Goal: Task Accomplishment & Management: Manage account settings

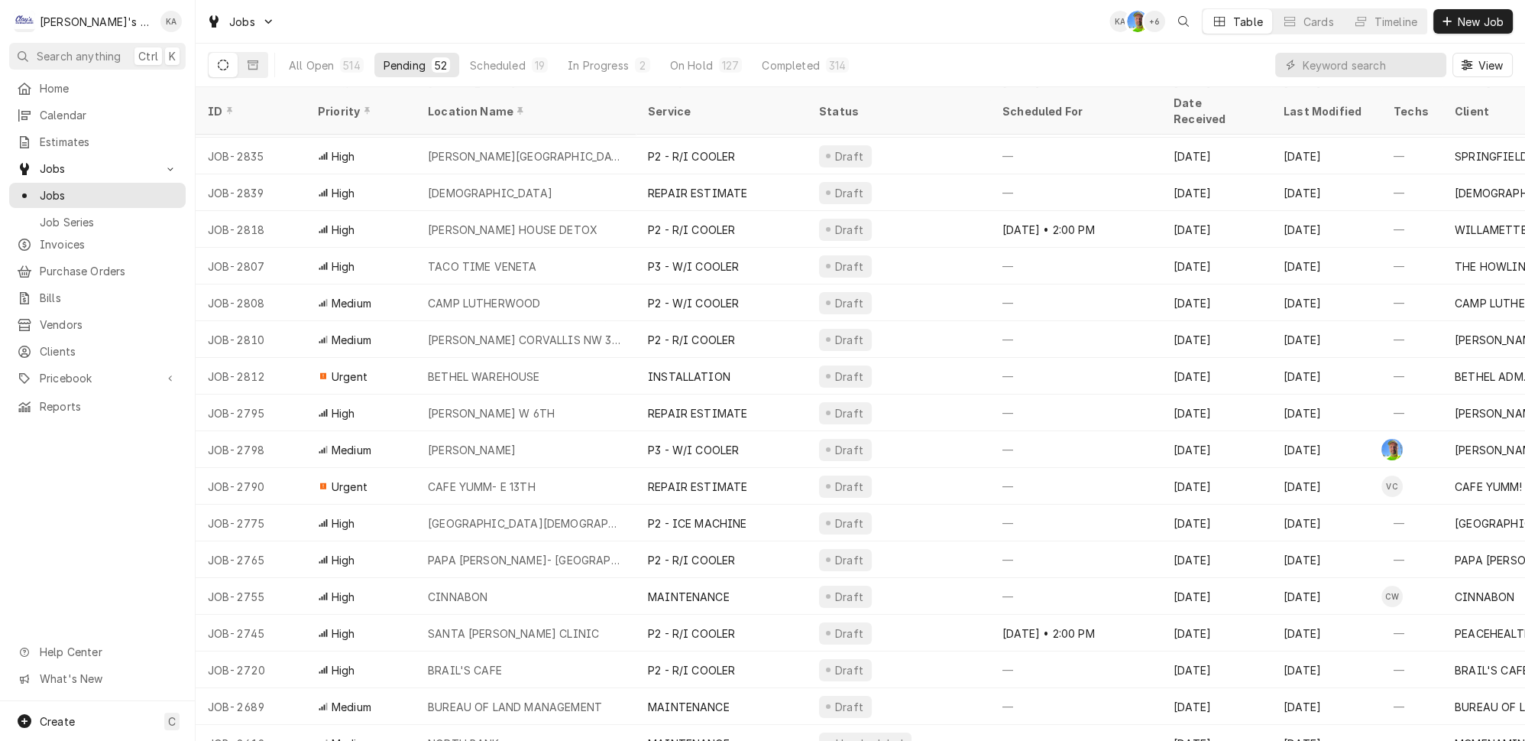
scroll to position [476, 0]
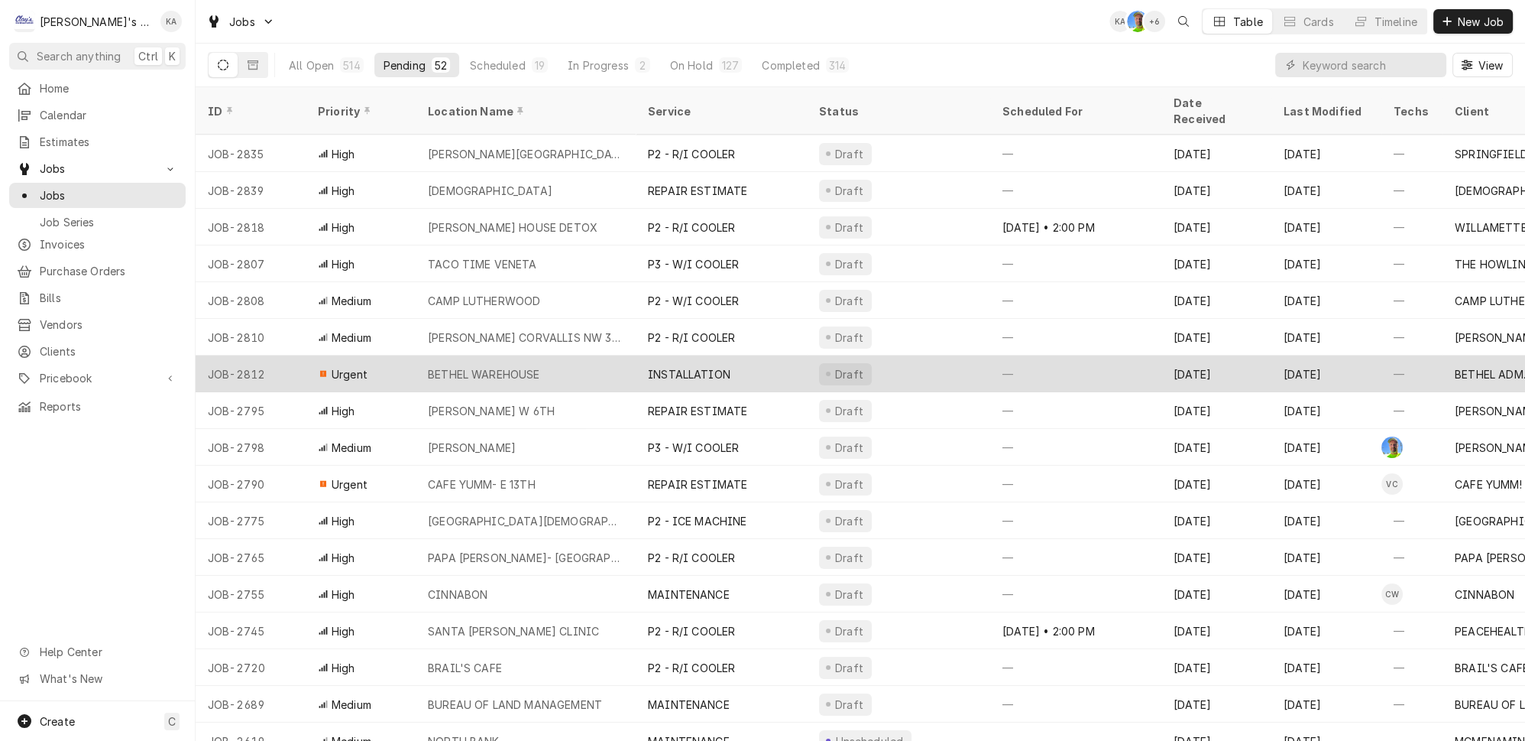
click at [925, 355] on div "Draft" at bounding box center [898, 373] width 183 height 37
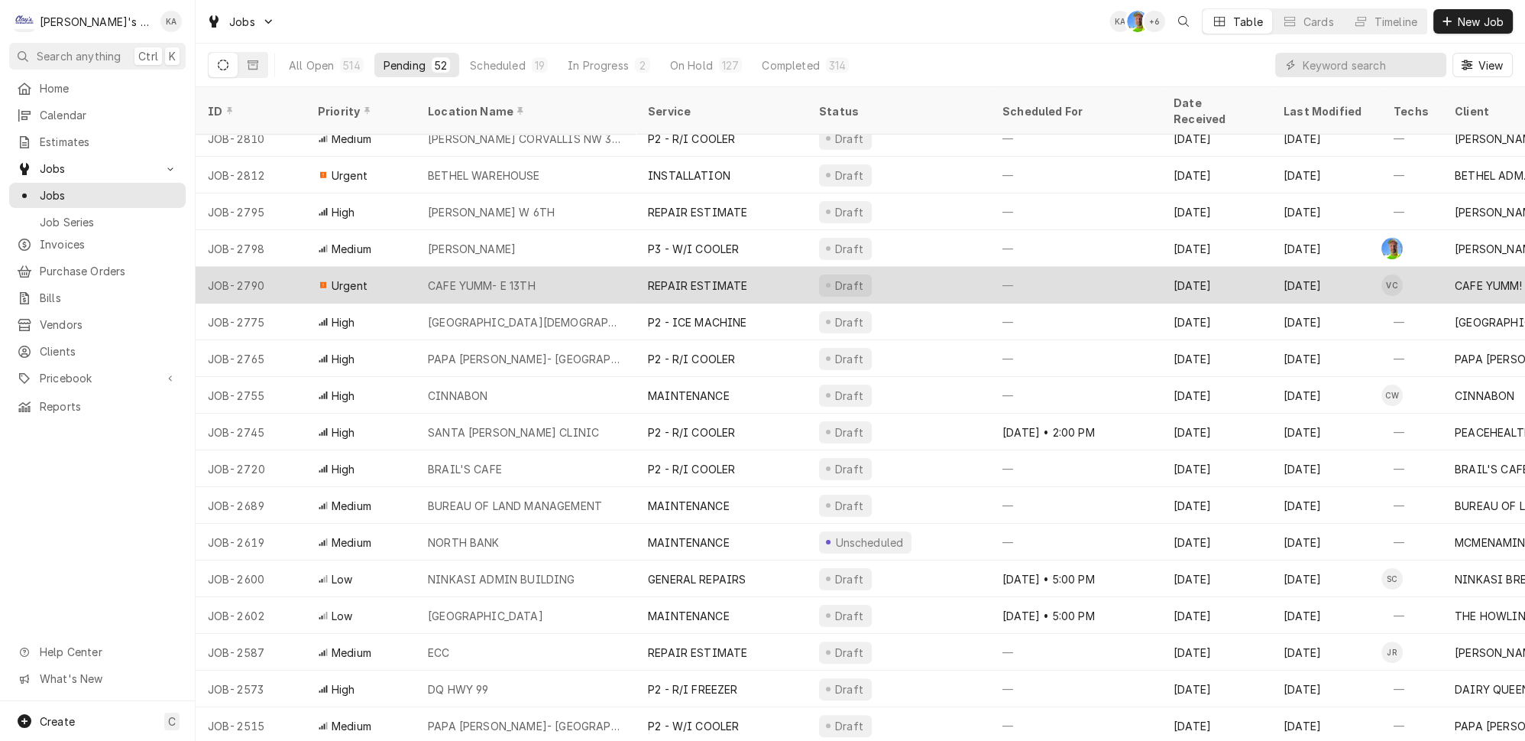
scroll to position [725, 0]
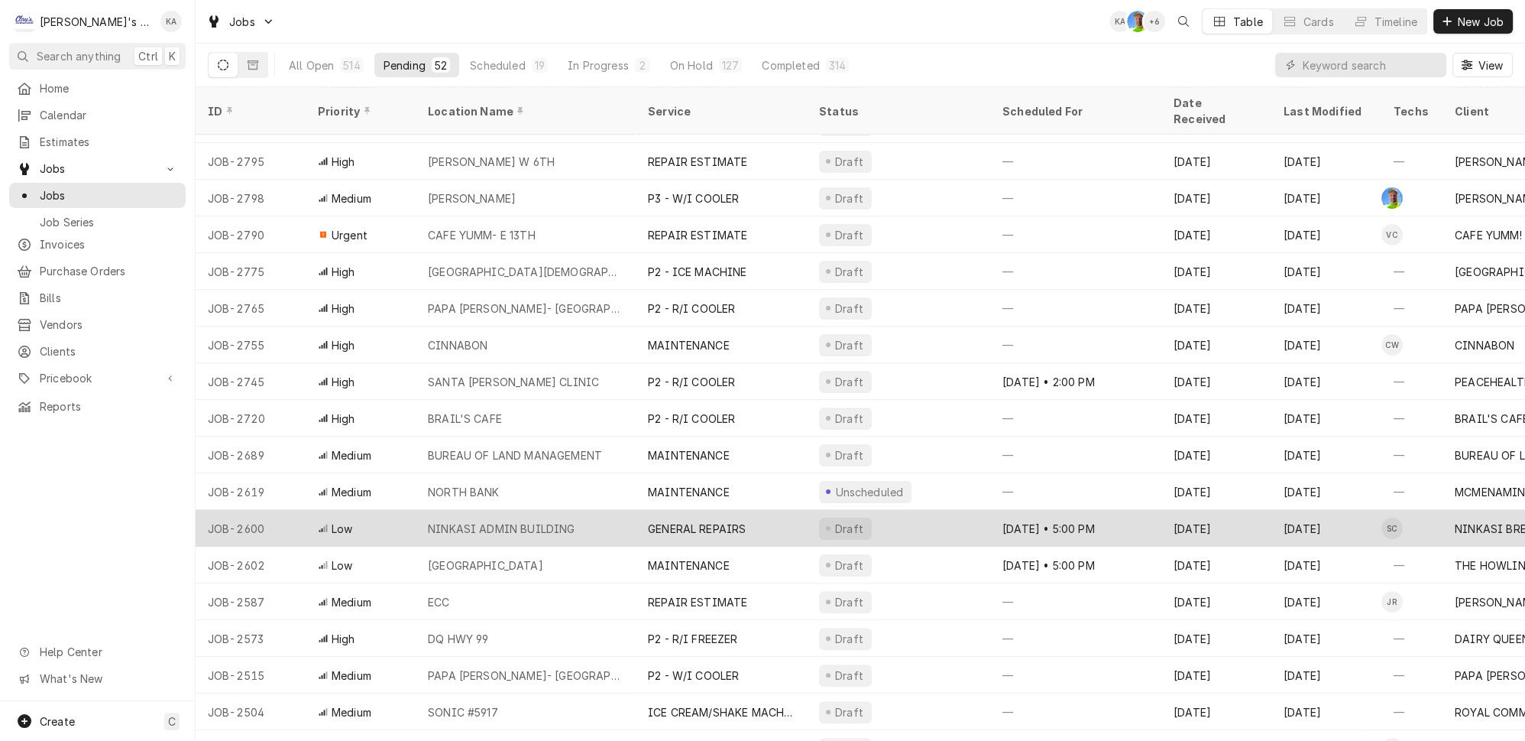
click at [752, 510] on div "GENERAL REPAIRS" at bounding box center [721, 528] width 171 height 37
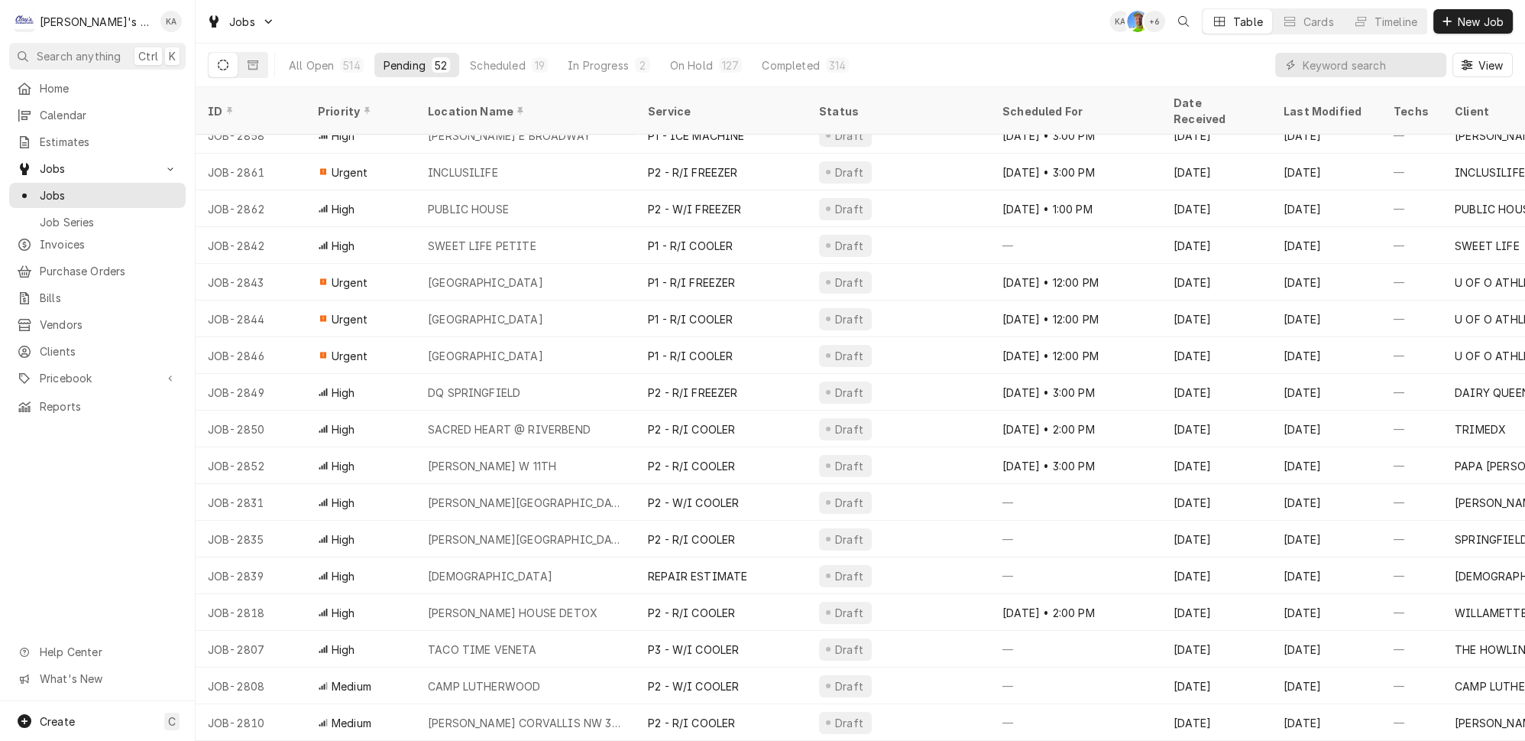
scroll to position [0, 0]
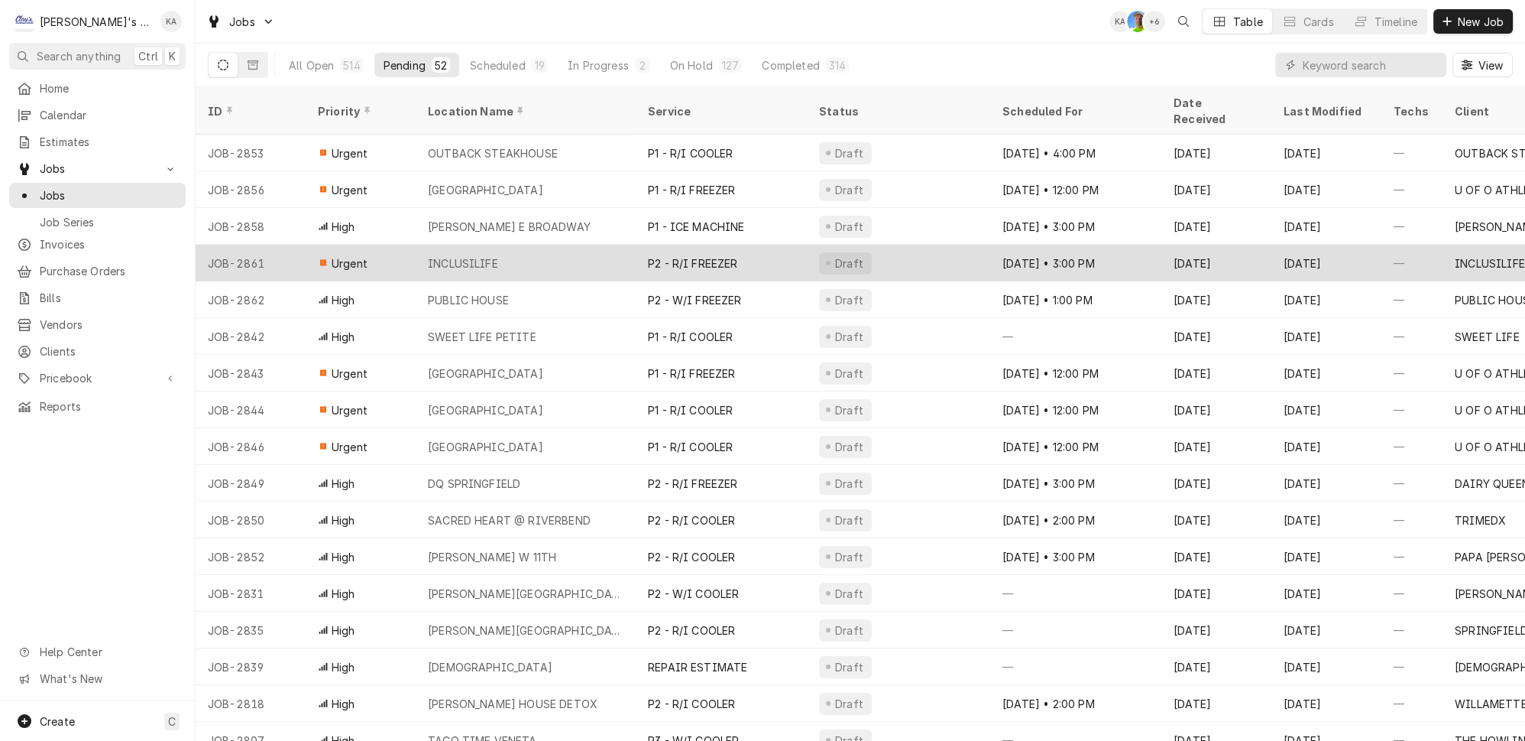
click at [520, 245] on div "INCLUSILIFE" at bounding box center [526, 263] width 220 height 37
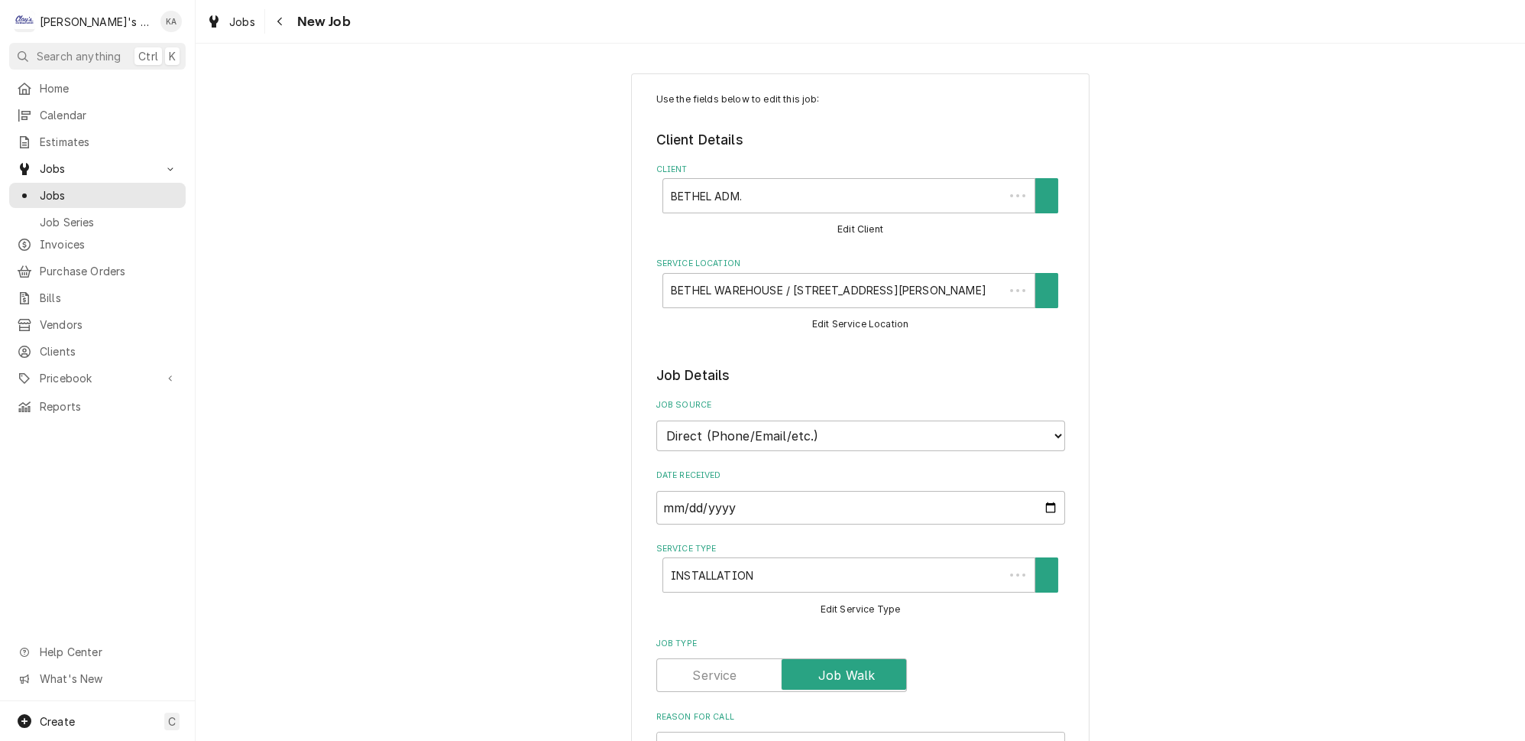
type textarea "x"
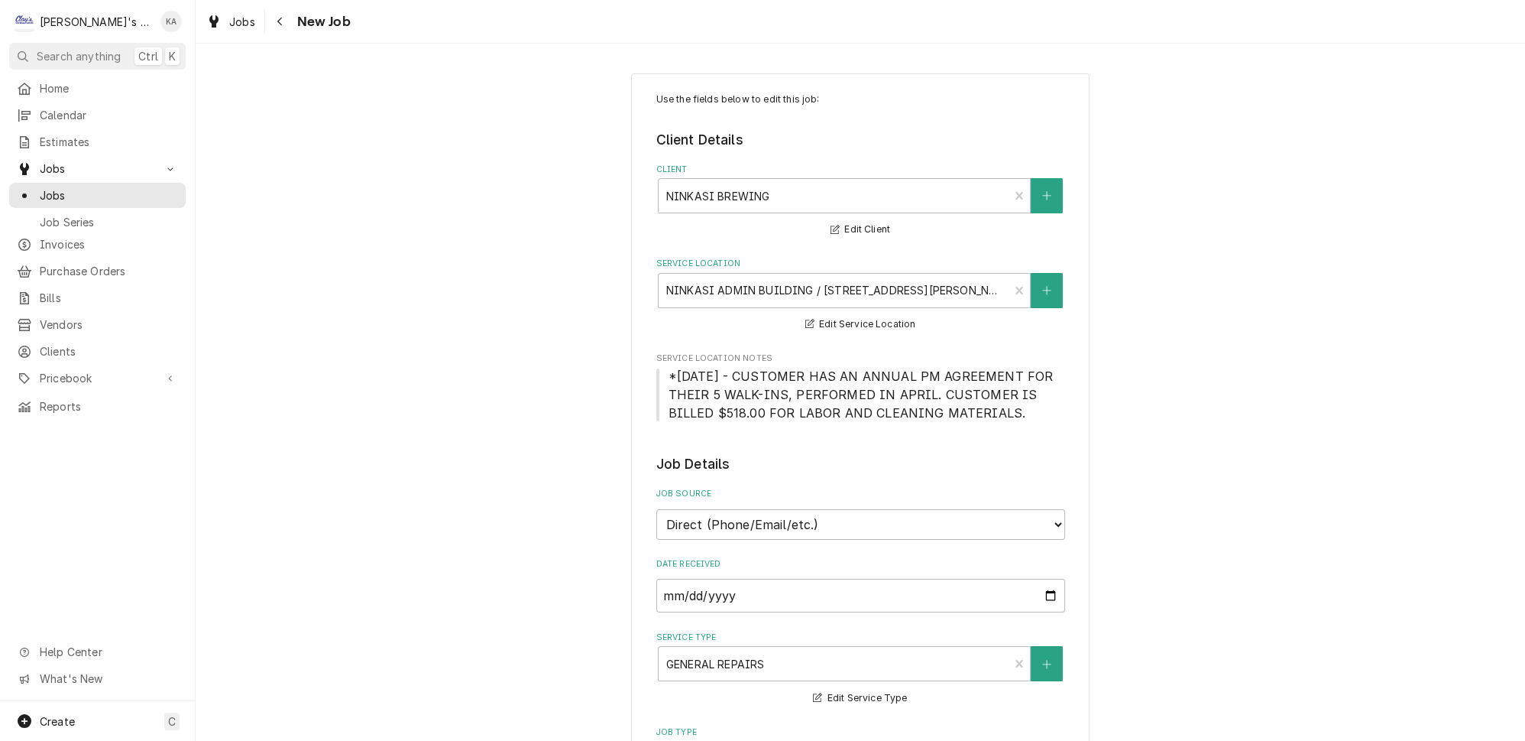
type textarea "x"
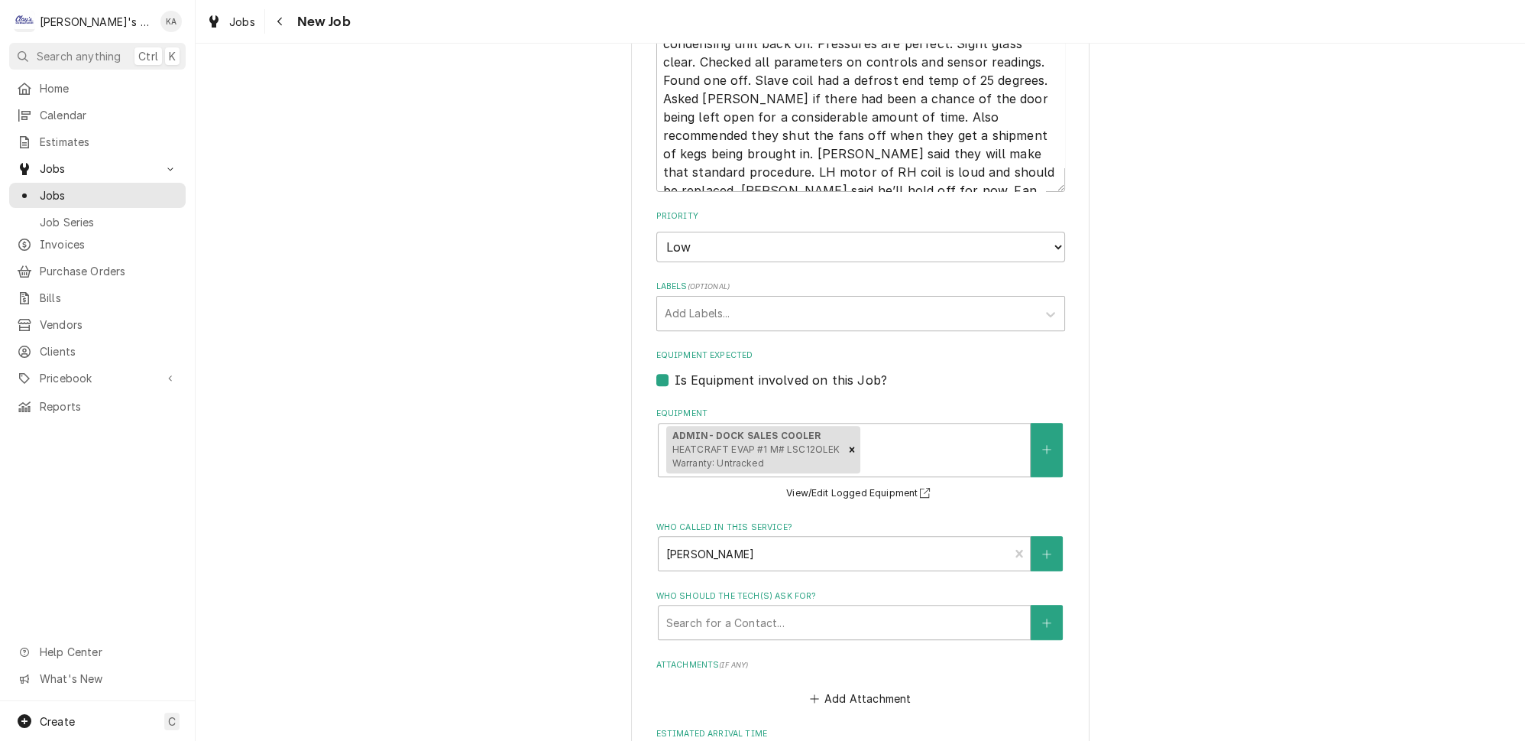
scroll to position [972, 0]
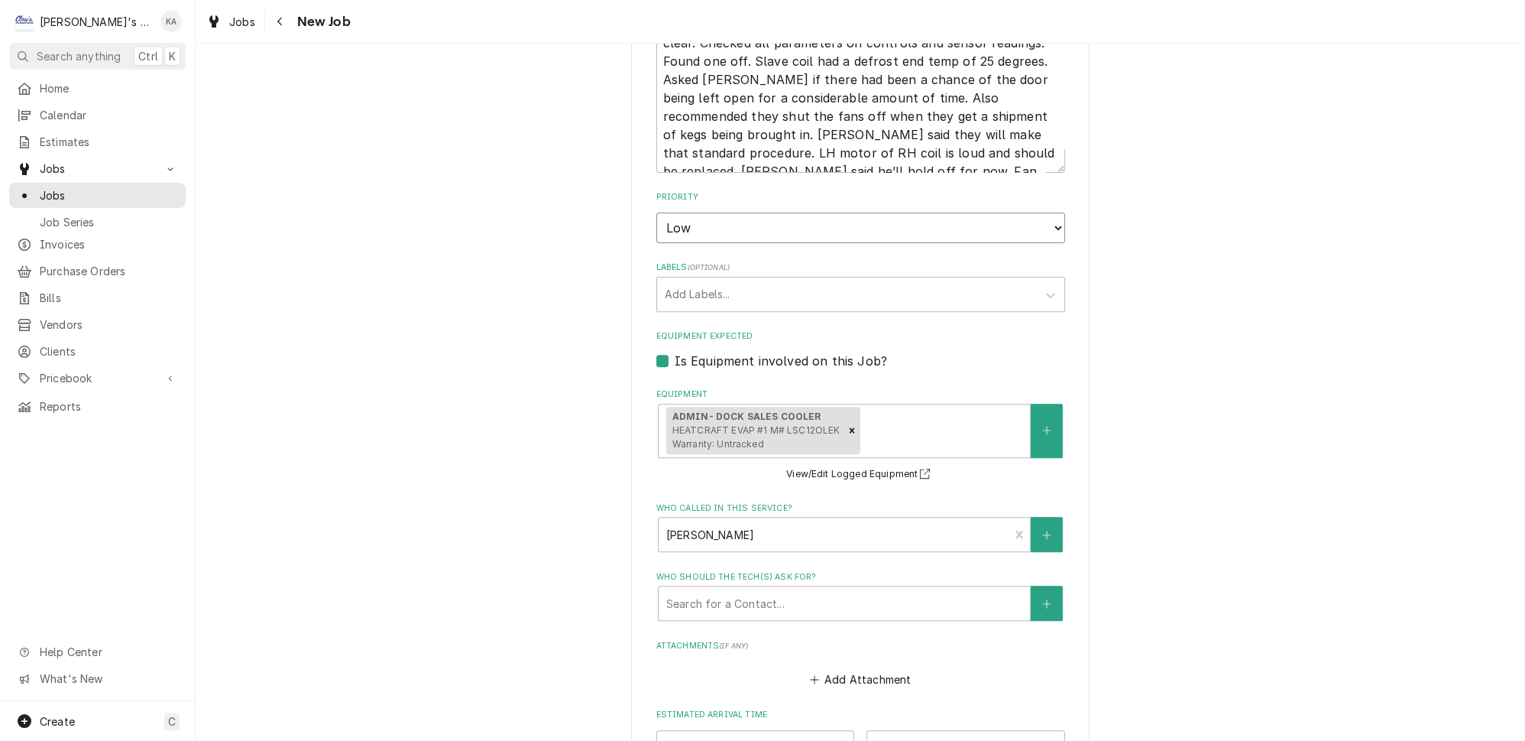
click at [1036, 212] on select "No Priority Urgent High Medium Low" at bounding box center [861, 227] width 409 height 31
select select "2"
click at [657, 212] on select "No Priority Urgent High Medium Low" at bounding box center [861, 227] width 409 height 31
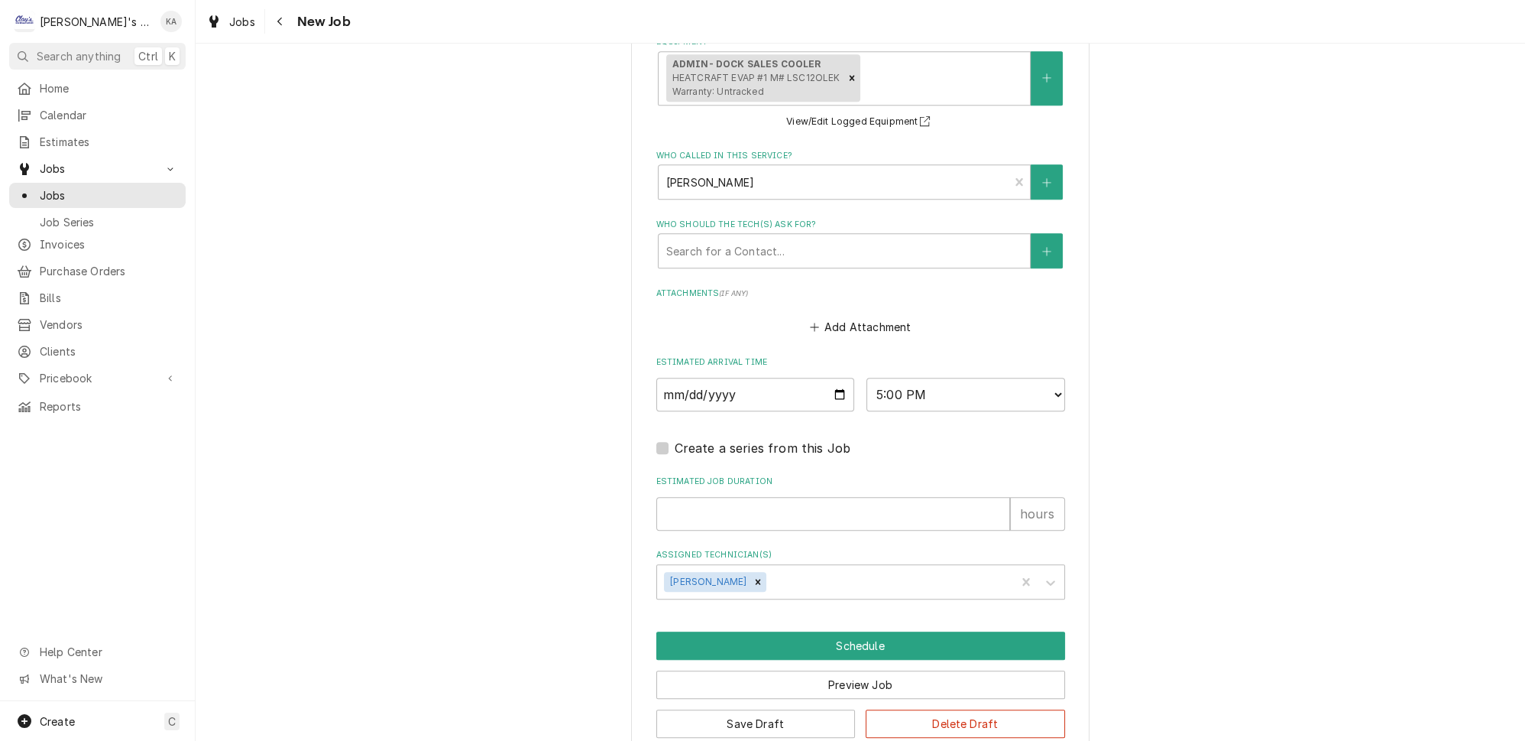
scroll to position [1327, 0]
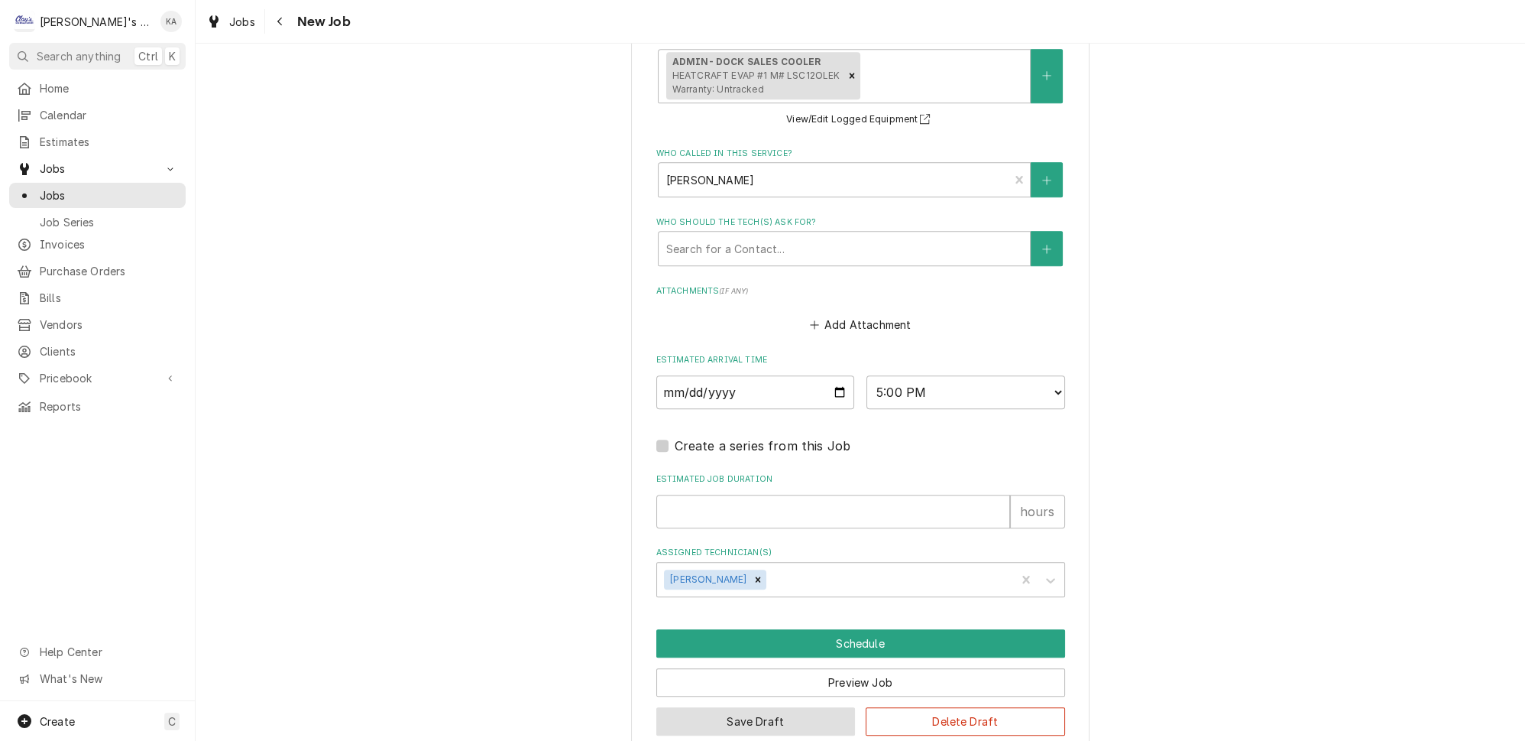
click at [748, 707] on button "Save Draft" at bounding box center [756, 721] width 199 height 28
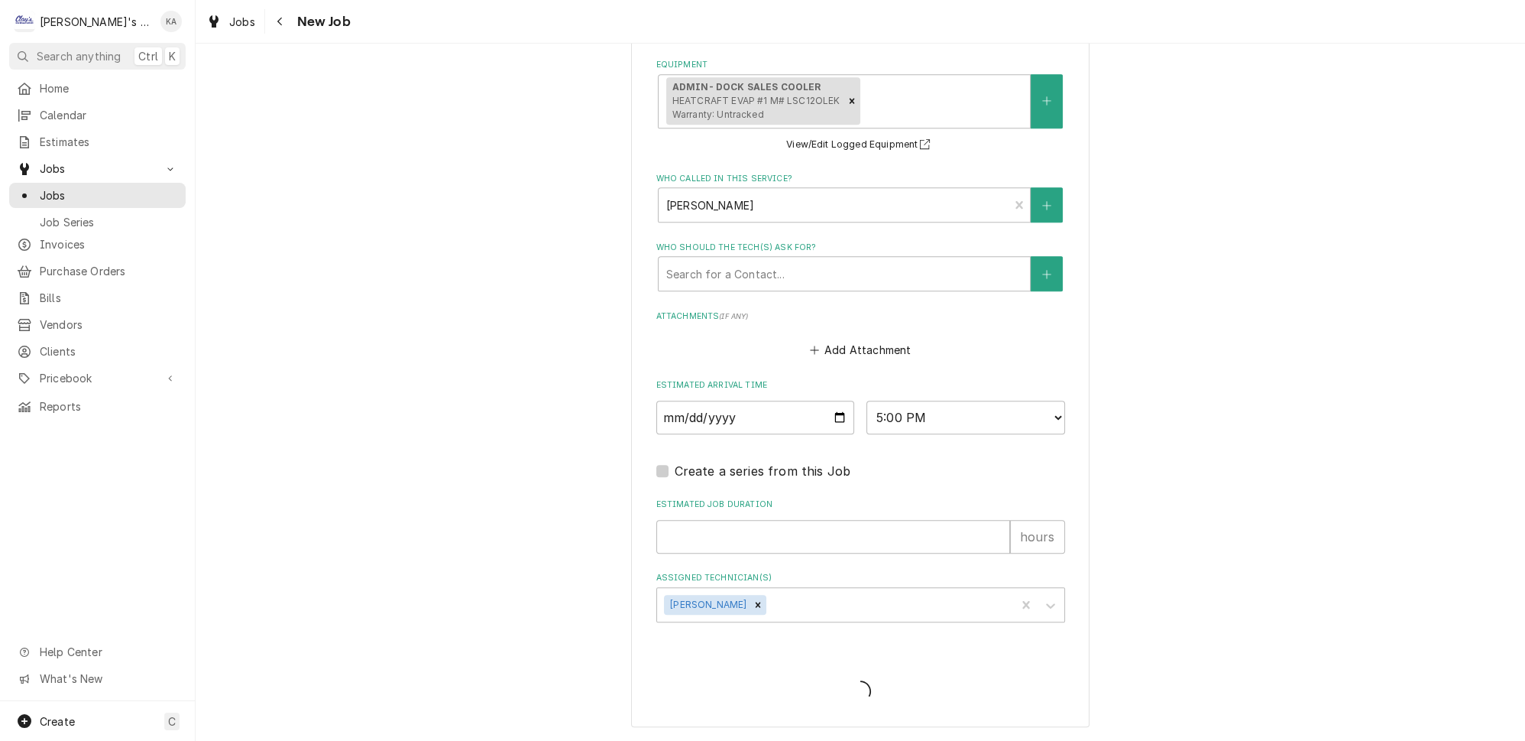
scroll to position [1277, 0]
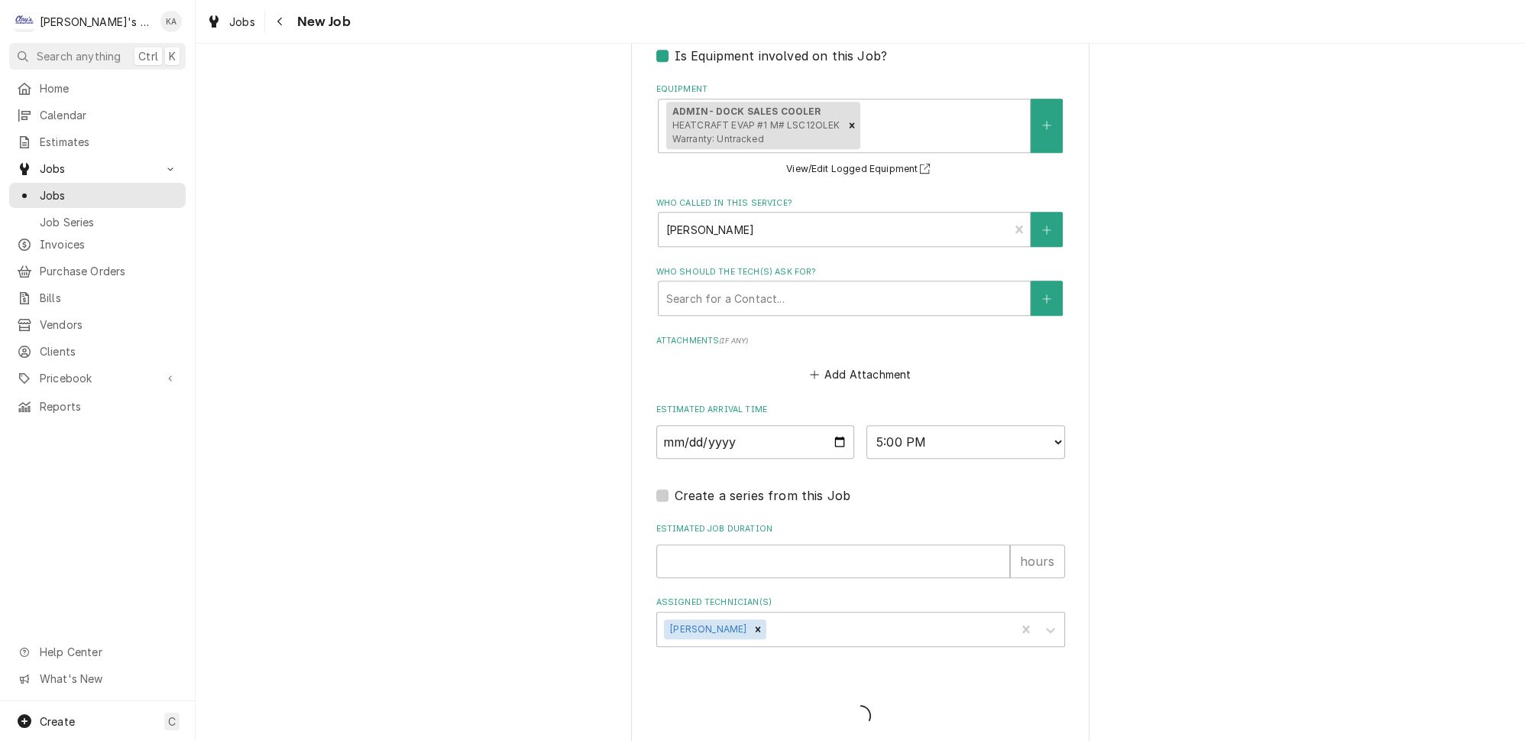
type textarea "x"
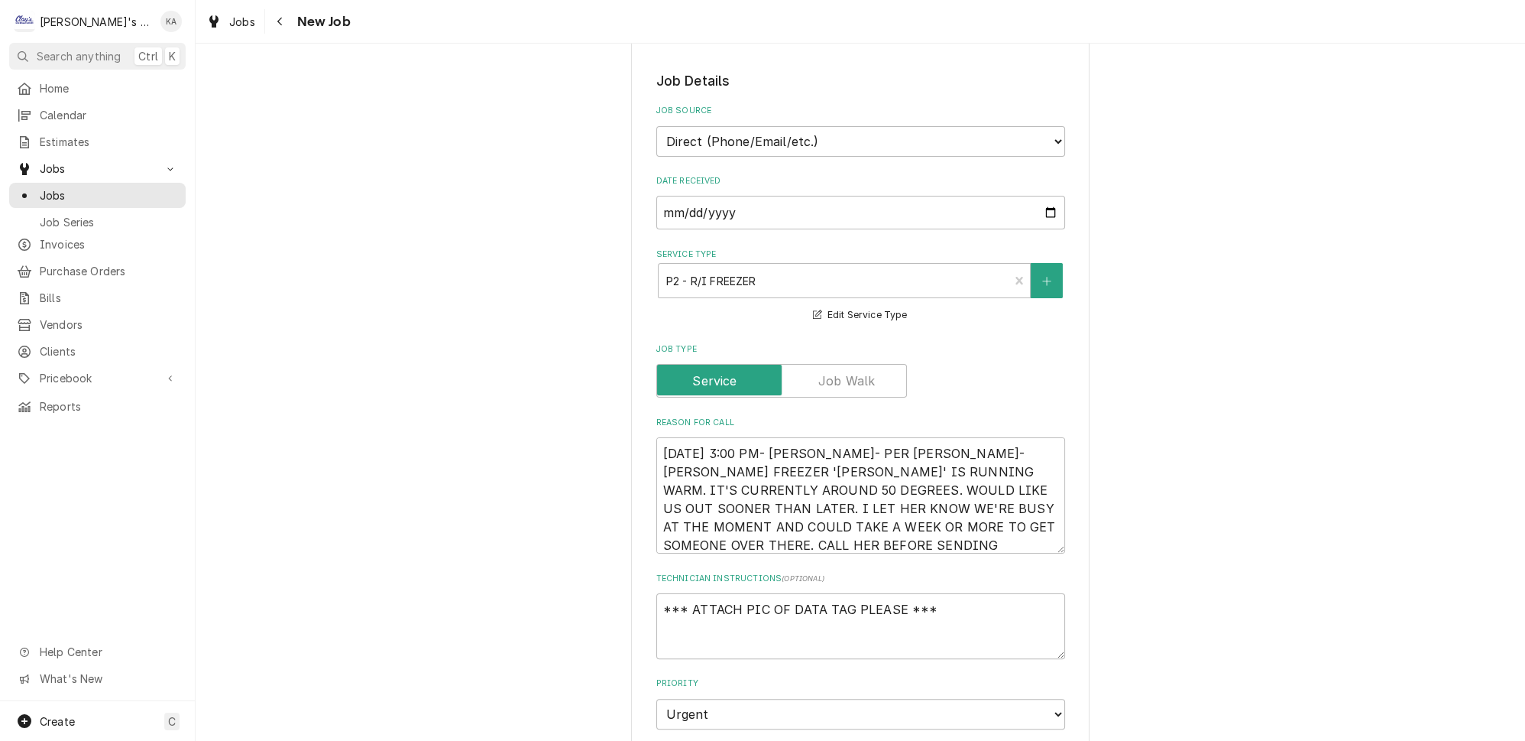
scroll to position [625, 0]
drag, startPoint x: 700, startPoint y: 417, endPoint x: 657, endPoint y: 418, distance: 43.6
click at [657, 433] on textarea "9/4/2025 3:00 PM- KASSIE- PER MARCIA- TRAULSEN FREEZER 'SVEN' IS RUNNING WARM. …" at bounding box center [861, 491] width 409 height 116
type textarea "x"
type textarea "9/4/2025 3:00 PM- KASSIE- PER MARCIA- TRAULSEN FREEZER F' IS RUNNING WARM. IT'S…"
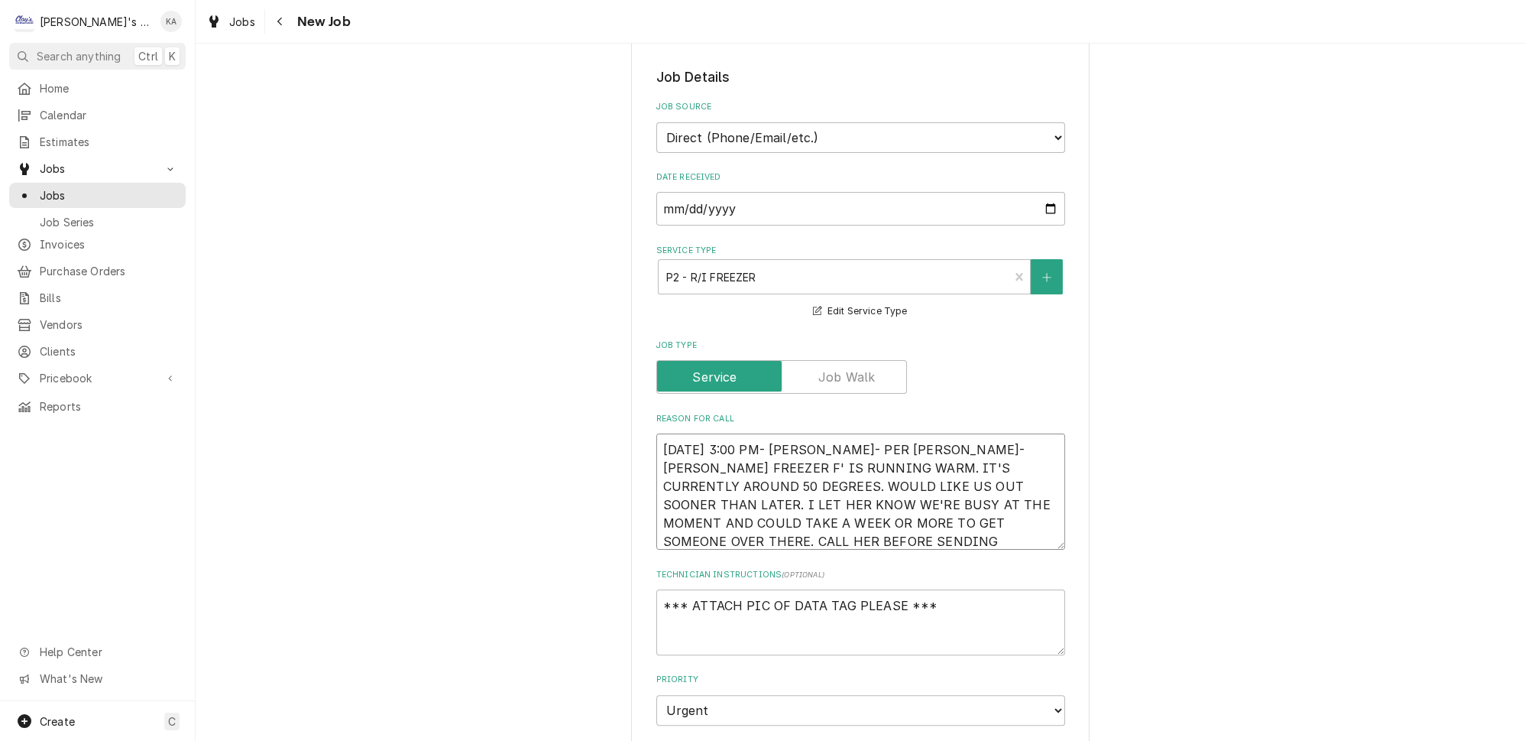
type textarea "x"
type textarea "9/4/2025 3:00 PM- KASSIE- PER MARCIA- TRAULSEN FREEZER FI' IS RUNNING WARM. IT'…"
type textarea "x"
type textarea "9/4/2025 3:00 PM- KASSIE- PER MARCIA- TRAULSEN FREEZER FIN' IS RUNNING WARM. IT…"
type textarea "x"
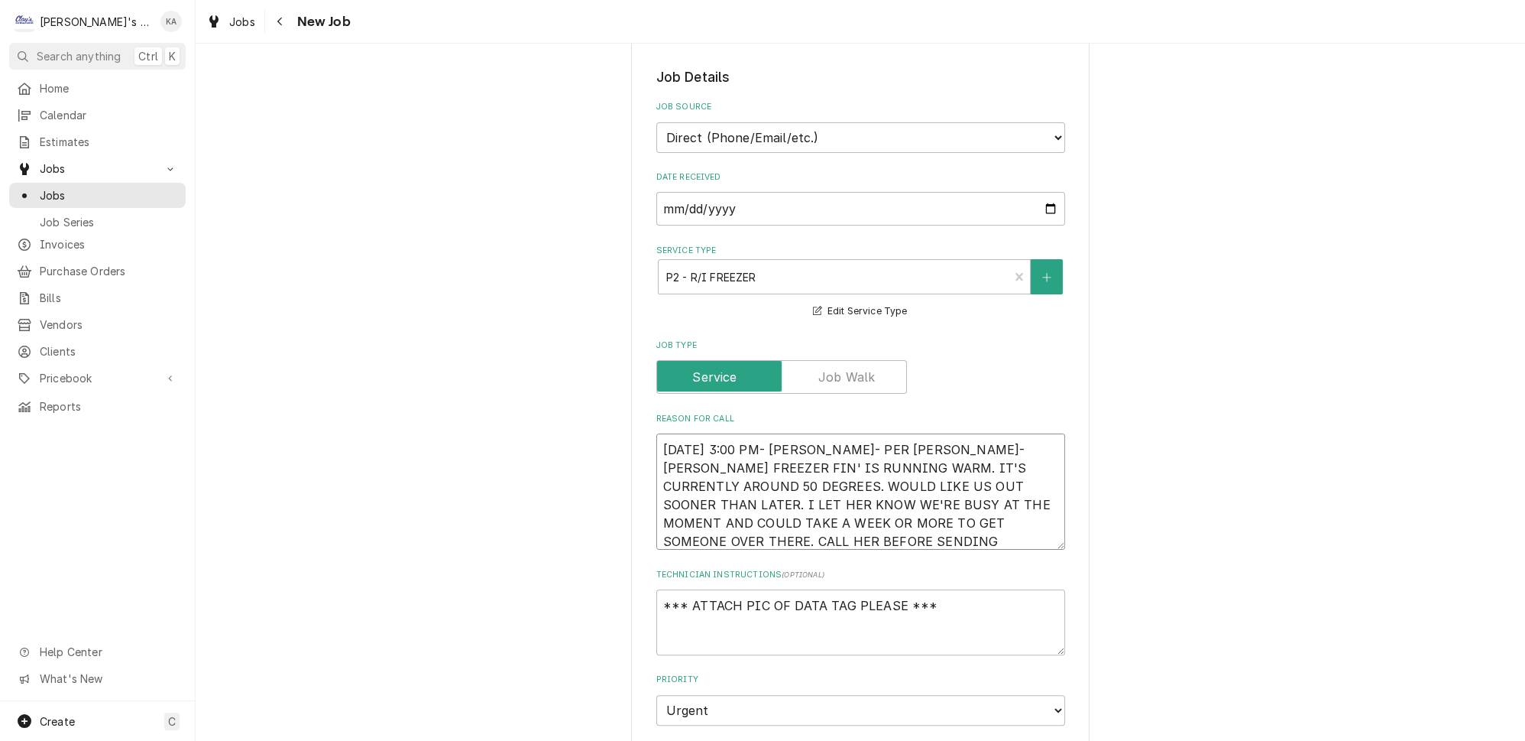
type textarea "9/4/2025 3:00 PM- KASSIE- PER MARCIA- TRAULSEN FREEZER FINN' IS RUNNING WARM. I…"
type textarea "x"
type textarea "9/4/2025 3:00 PM- KASSIE- PER MARCIA- TRAULSEN FREEZER FINN IS RUNNING WARM. IT…"
drag, startPoint x: 1024, startPoint y: 400, endPoint x: 908, endPoint y: 400, distance: 116.2
click at [908, 433] on textarea "9/4/2025 3:00 PM- KASSIE- PER MARCIA- TRAULSEN FREEZER FINN IS RUNNING WARM. IT…" at bounding box center [861, 491] width 409 height 116
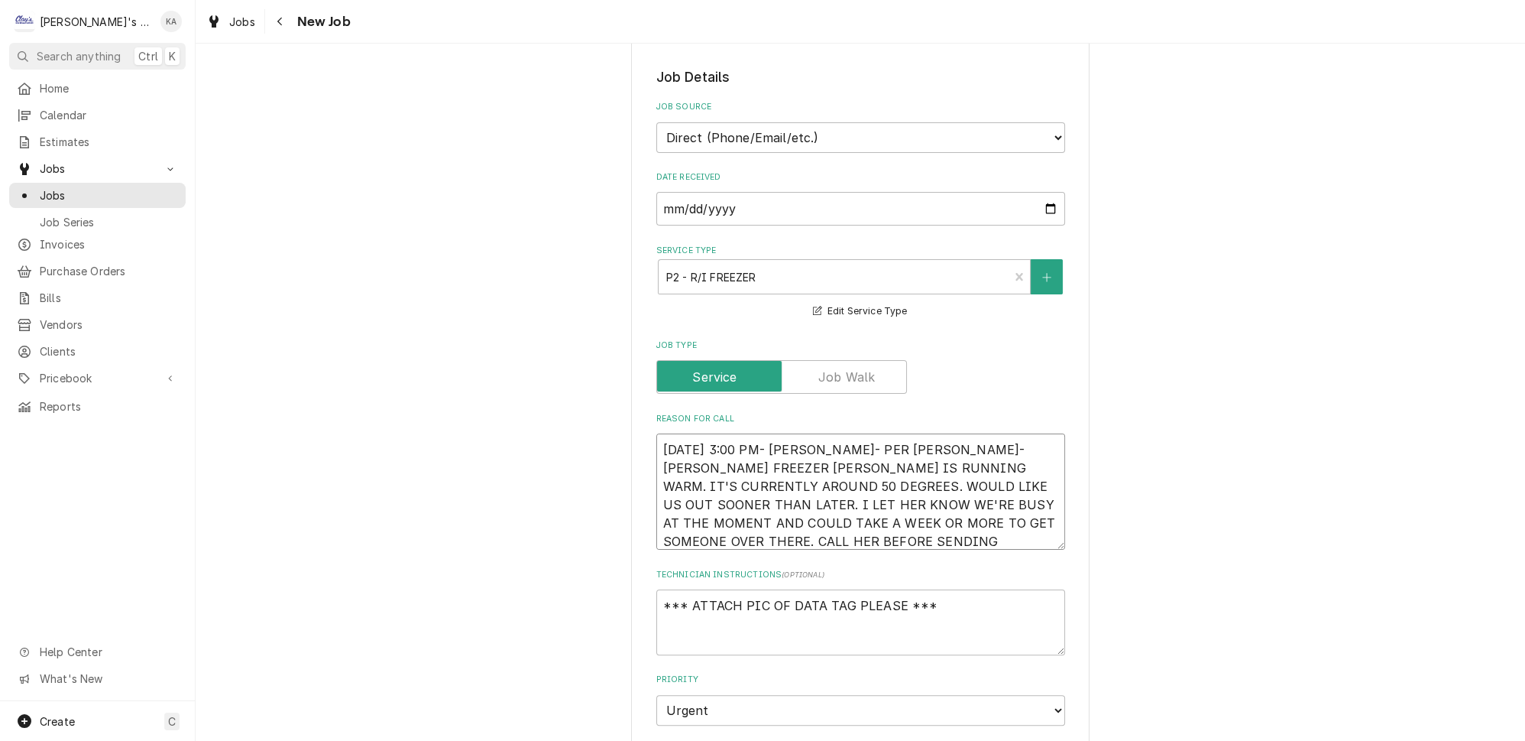
type textarea "x"
type textarea "9/4/2025 3:00 PM- KASSIE- PER MARCIA- FINN IS RUNNING WARM. IT'S CURRENTLY AROU…"
type textarea "x"
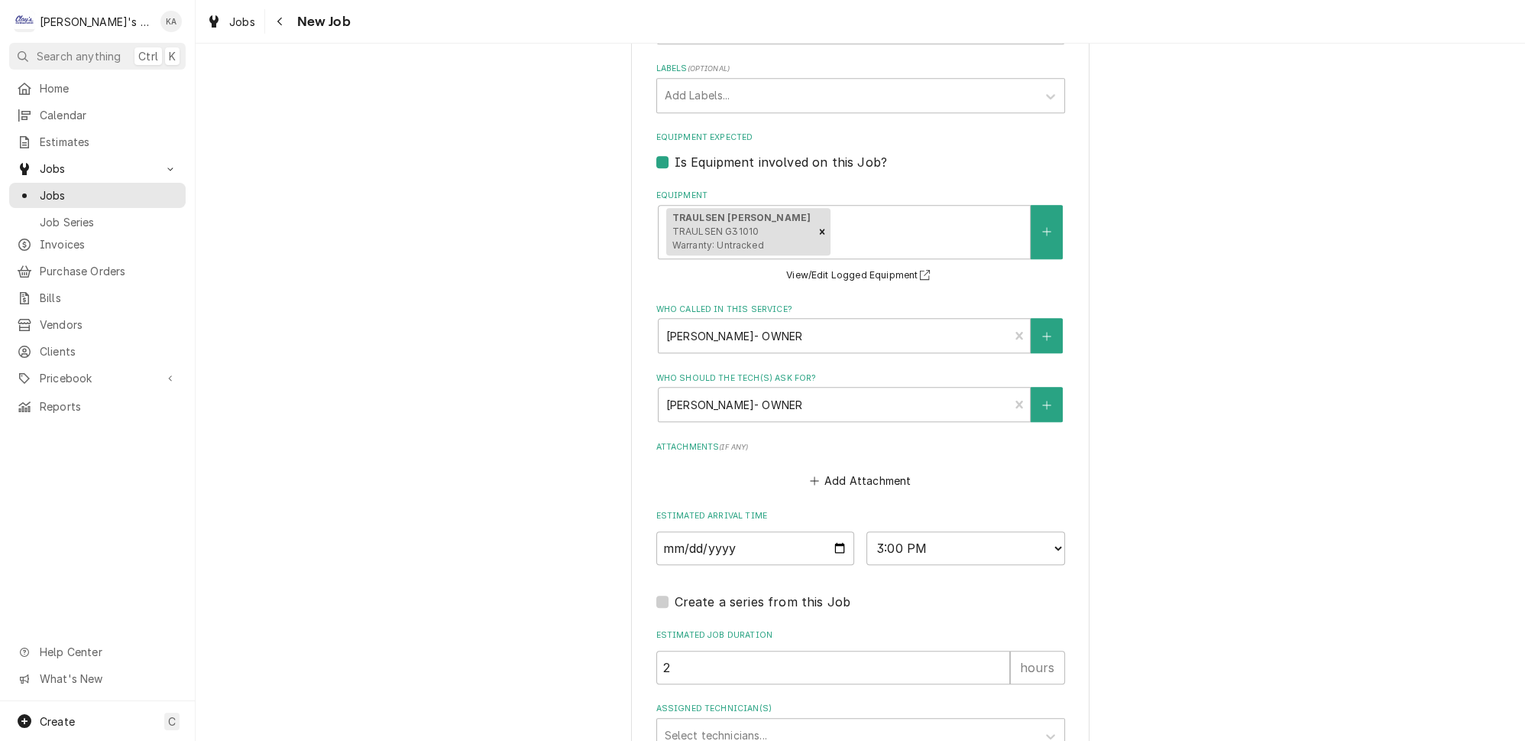
scroll to position [1430, 0]
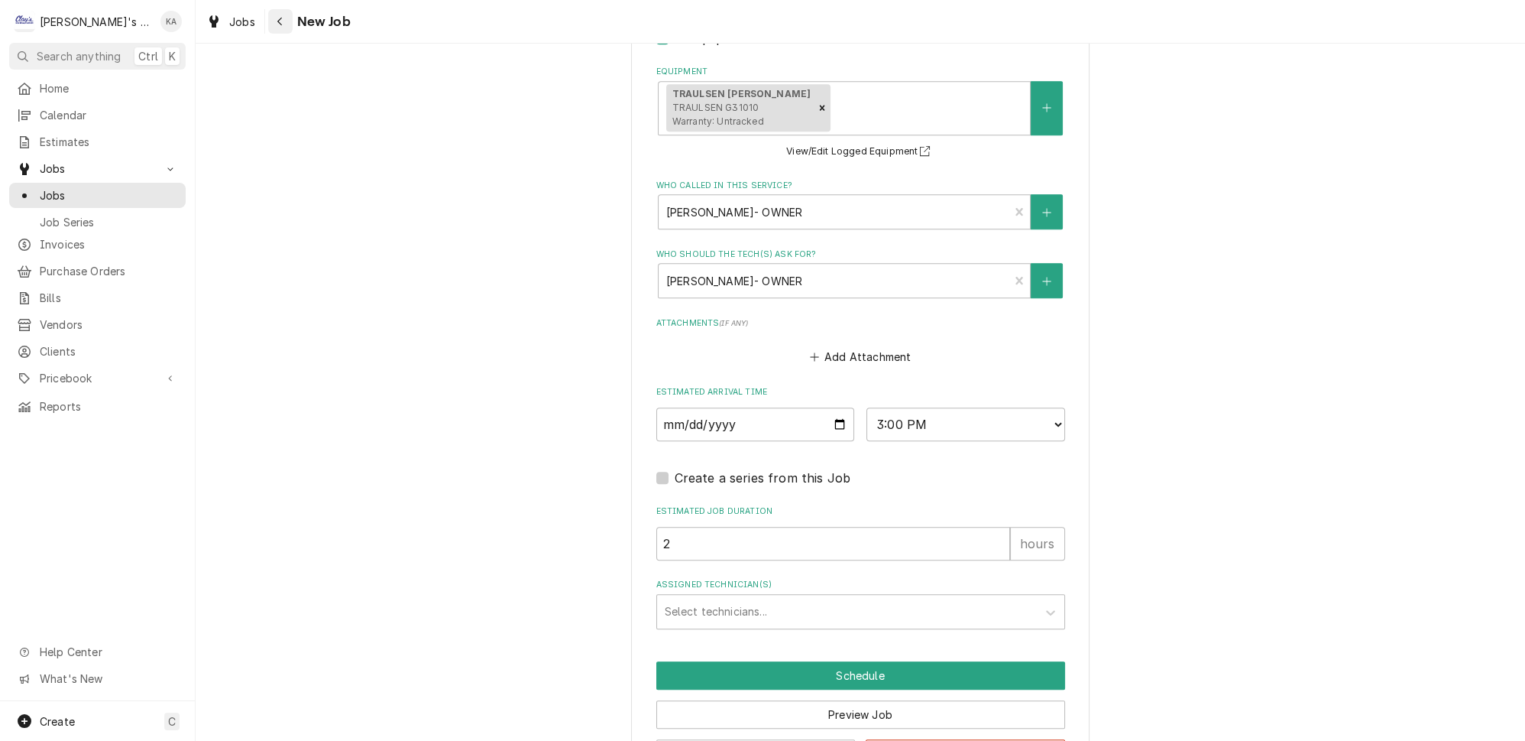
type textarea "9/4/2025 3:00 PM- KASSIE- PER MARCIA- FINN IS RUNNING WARM. IT'S CURRENTLY AROU…"
click at [273, 20] on div "Navigate back" at bounding box center [280, 21] width 15 height 15
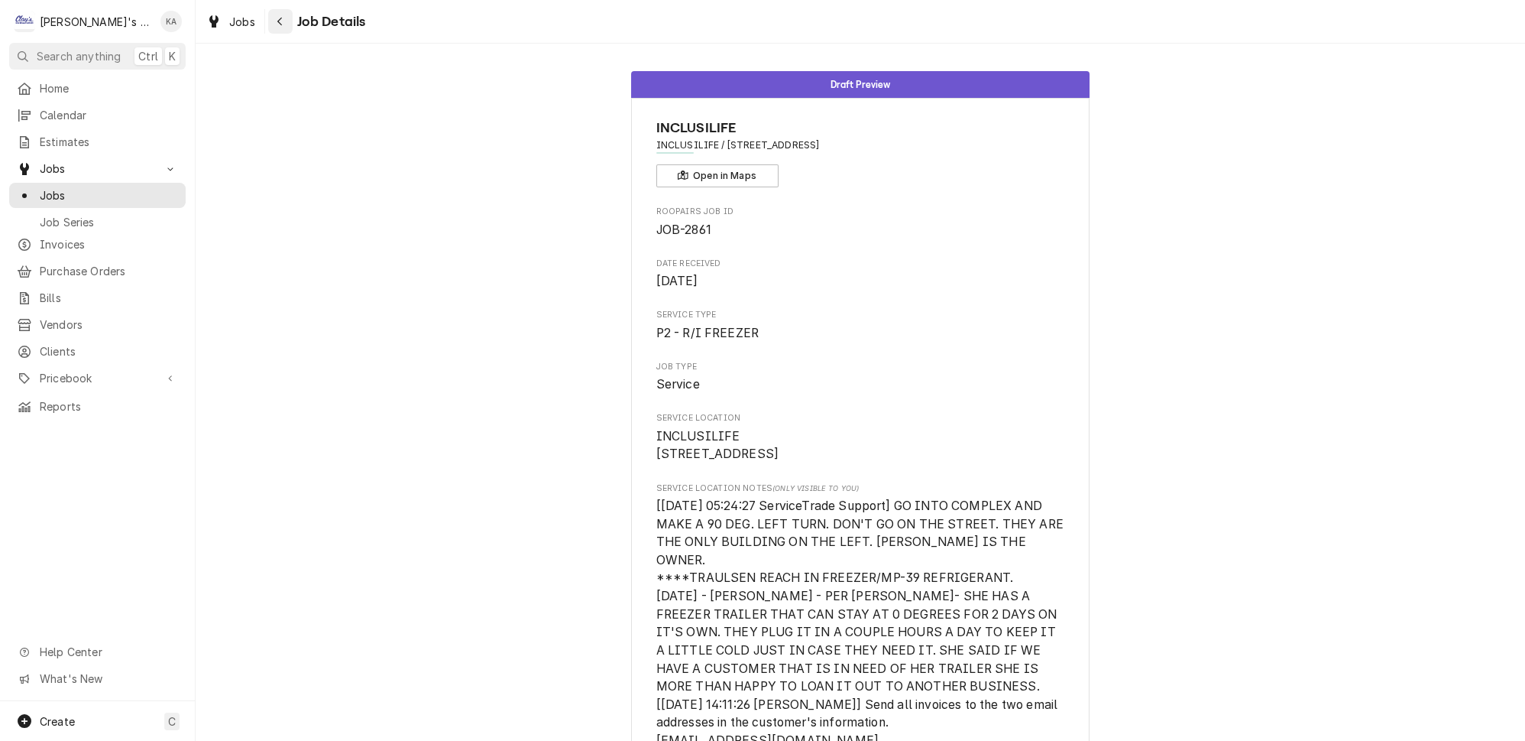
click at [277, 20] on icon "Navigate back" at bounding box center [280, 21] width 7 height 11
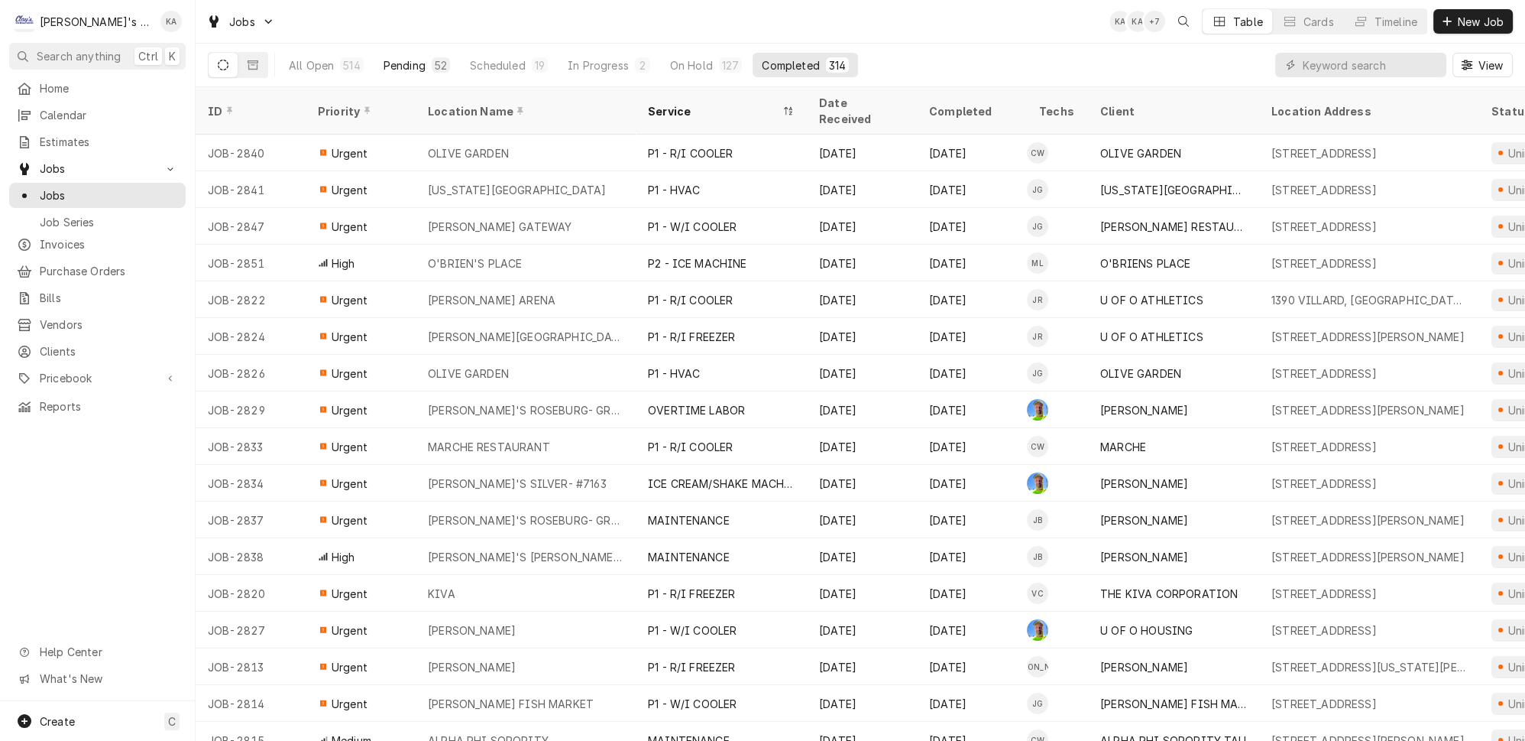
click at [384, 61] on div "Pending" at bounding box center [405, 65] width 42 height 16
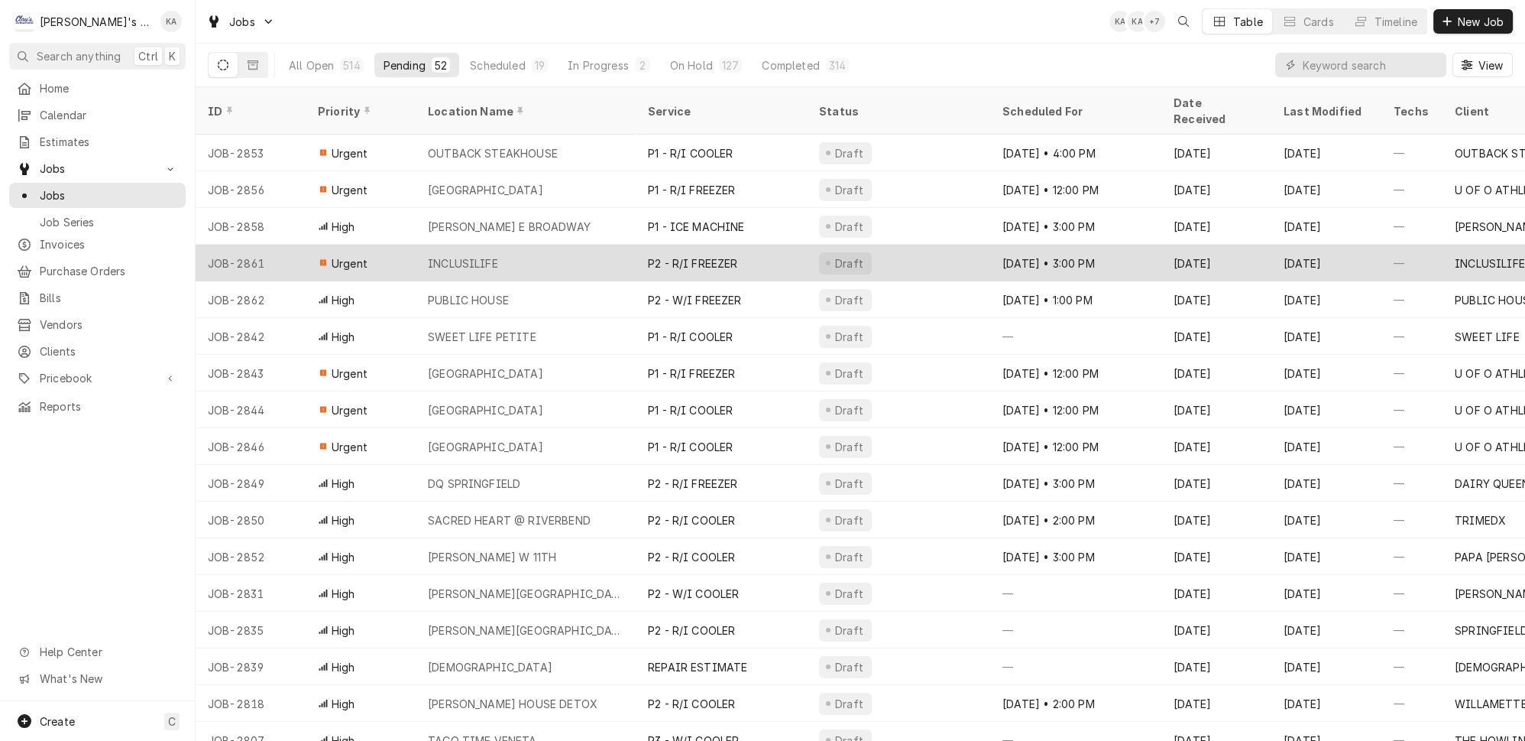
click at [495, 245] on div "INCLUSILIFE" at bounding box center [526, 263] width 220 height 37
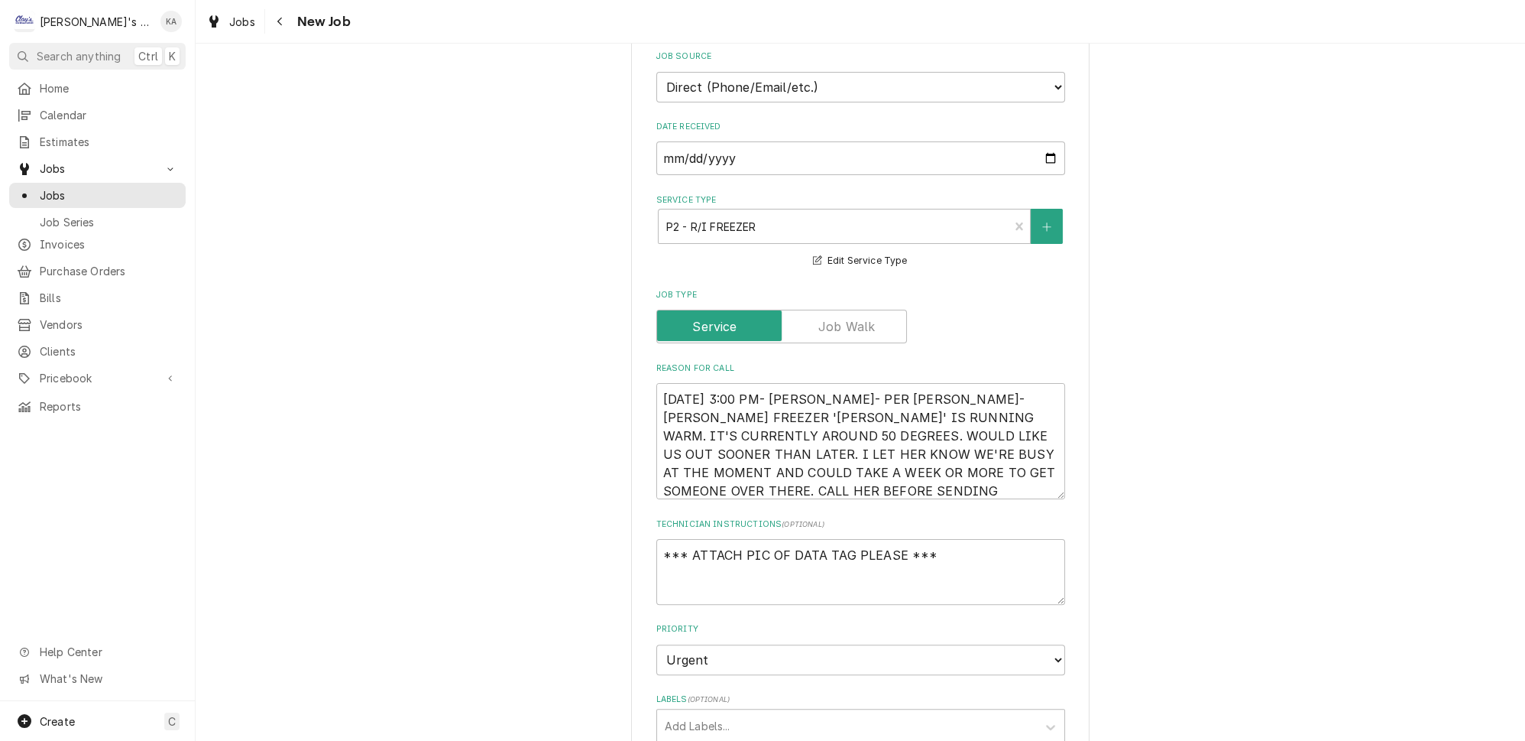
scroll to position [695, 0]
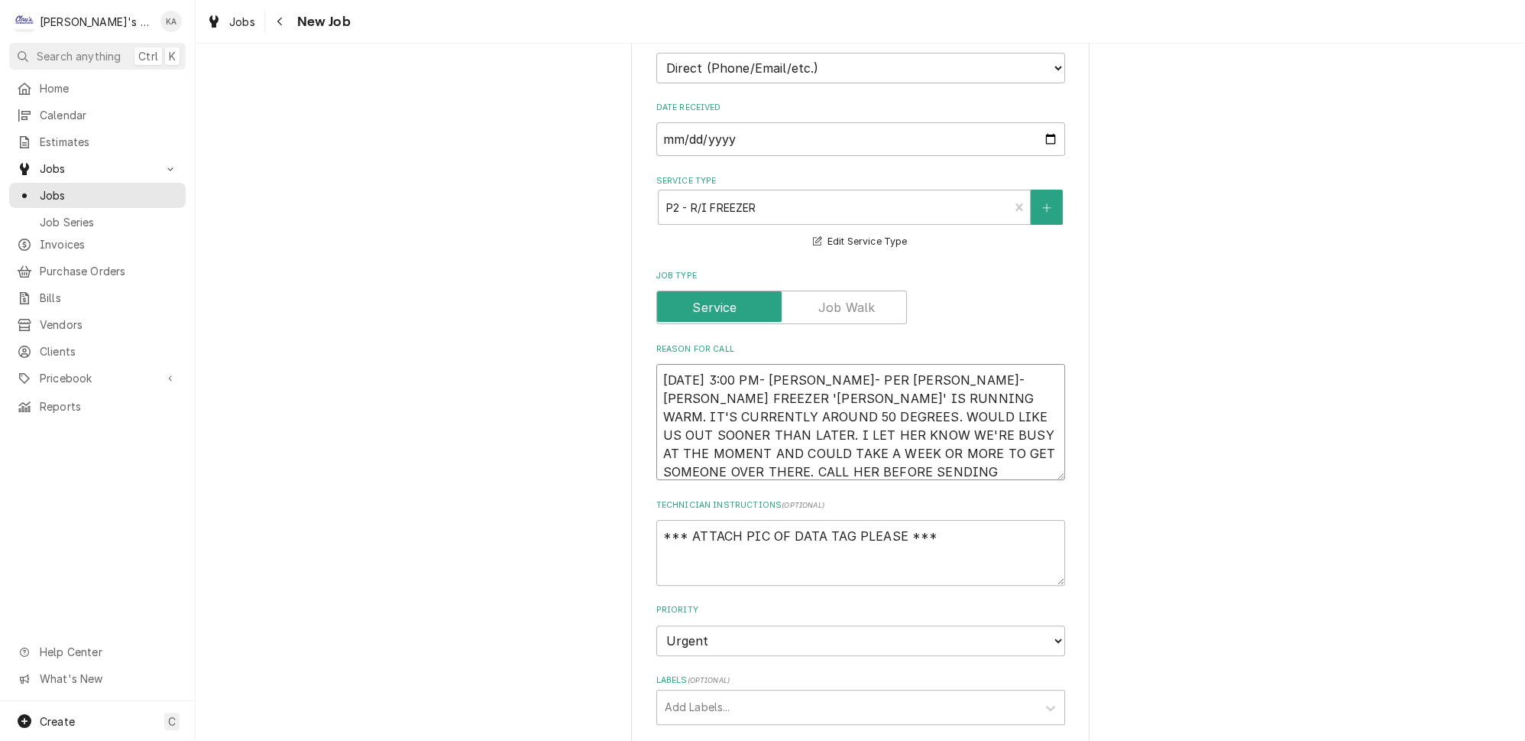
click at [974, 417] on textarea "9/4/2025 3:00 PM- KASSIE- PER MARCIA- TRAULSEN FREEZER 'SVEN' IS RUNNING WARM. …" at bounding box center [861, 422] width 409 height 116
type textarea "x"
type textarea "9/4/2025 3:00 PM- KASSIE- PER MARCIA- TRAULSEN FREEZER 'SVEN' IS RUNNING WARM. …"
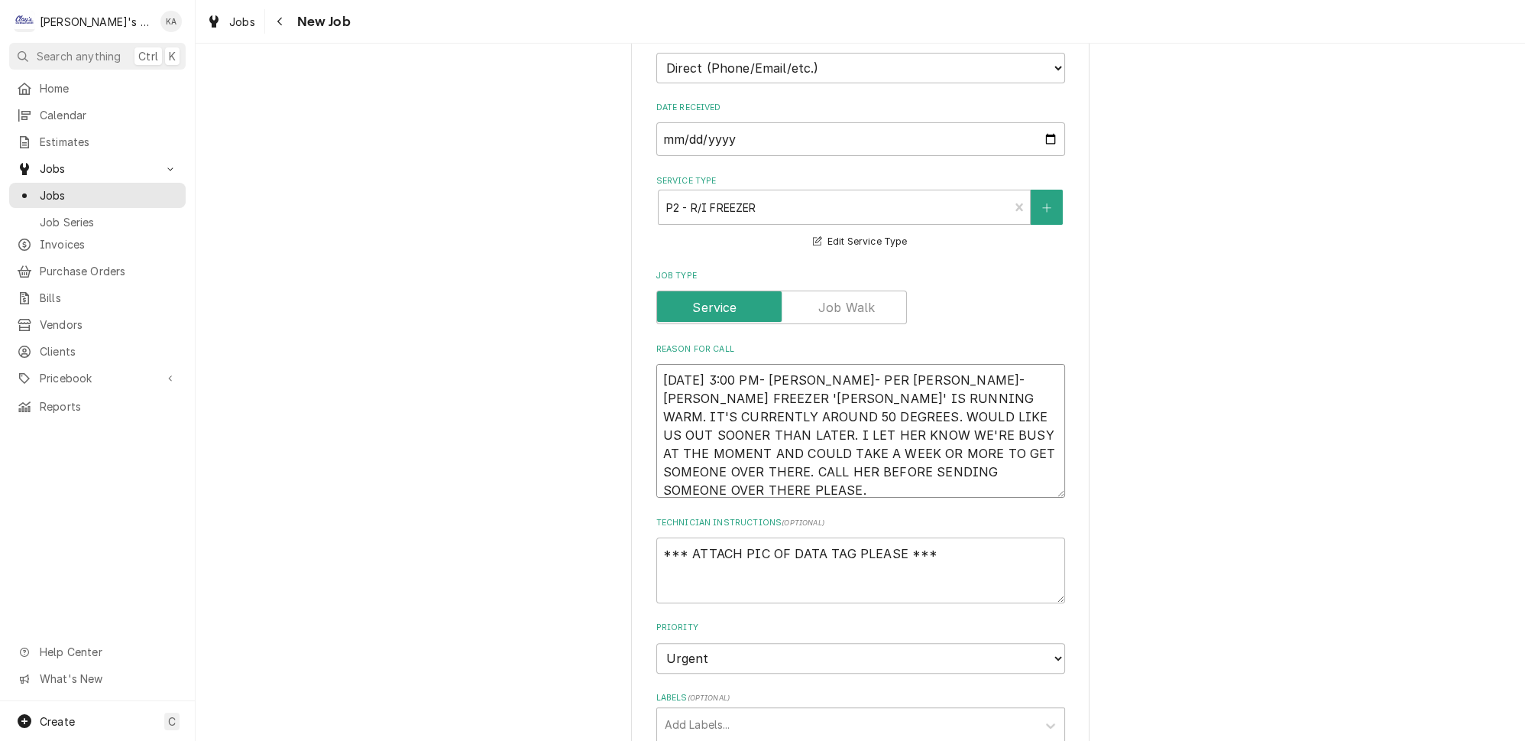
type textarea "x"
type textarea "9/4/2025 3:00 PM- KASSIE- PER MARCIA- TRAULSEN FREEZER 'SVEN' IS RUNNING WARM. …"
click at [908, 364] on textarea "9/4/2025 3:00 PM- KASSIE- PER MARCIA- TRAULSEN FREEZER 'SVEN' IS RUNNING WARM. …" at bounding box center [861, 439] width 409 height 151
type textarea "x"
type textarea "9/4/2025 3:00 PM- KASSIE- PER MARCIA- TRAULSEN FREEZER 'SVEN' IS RUNNING WARM. …"
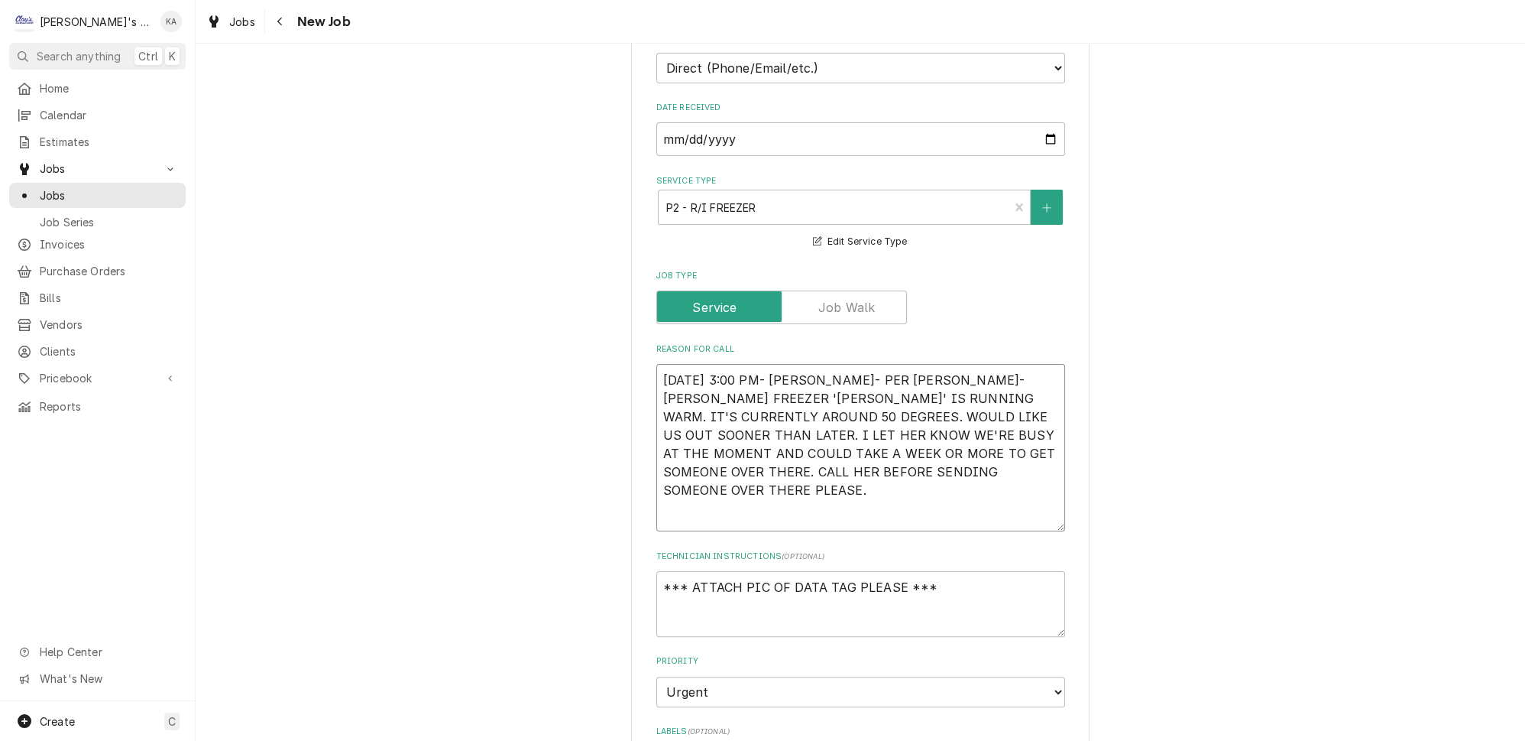
type textarea "x"
type textarea "9/4/2025 3:00 PM- KASSIE- PER MARCIA- TRAULSEN FREEZER 'SVEN' IS RUNNING WARM. …"
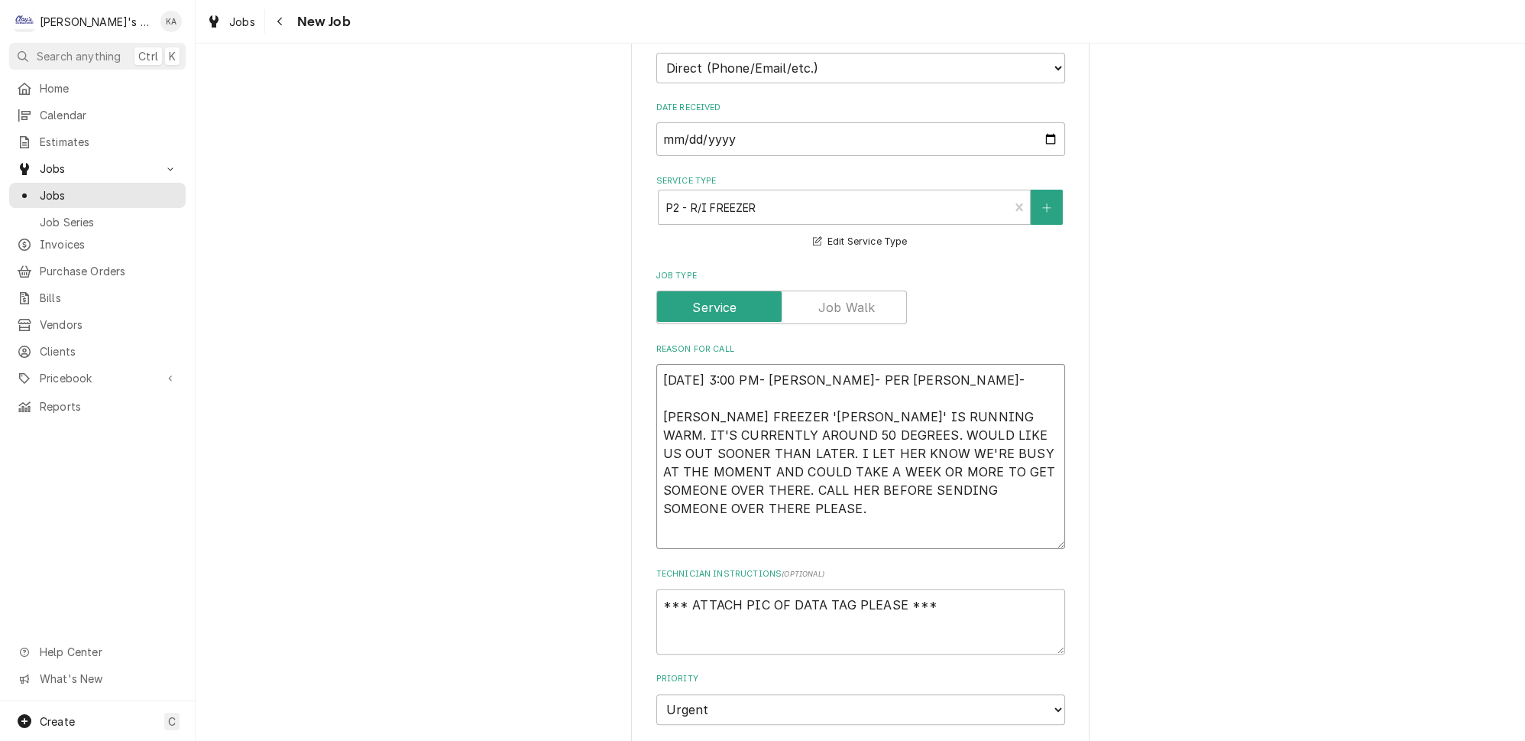
click at [915, 364] on textarea "9/4/2025 3:00 PM- KASSIE- PER MARCIA- TRAULSEN FREEZER 'SVEN' IS RUNNING WARM. …" at bounding box center [861, 456] width 409 height 185
type textarea "x"
type textarea "9/4/2025 3:00 PM- KASSIE- PER MARCIA- F TRAULSEN FREEZER 'SVEN' IS RUNNING WARM…"
type textarea "x"
type textarea "9/4/2025 3:00 PM- KASSIE- PER MARCIA- FI TRAULSEN FREEZER 'SVEN' IS RUNNING WAR…"
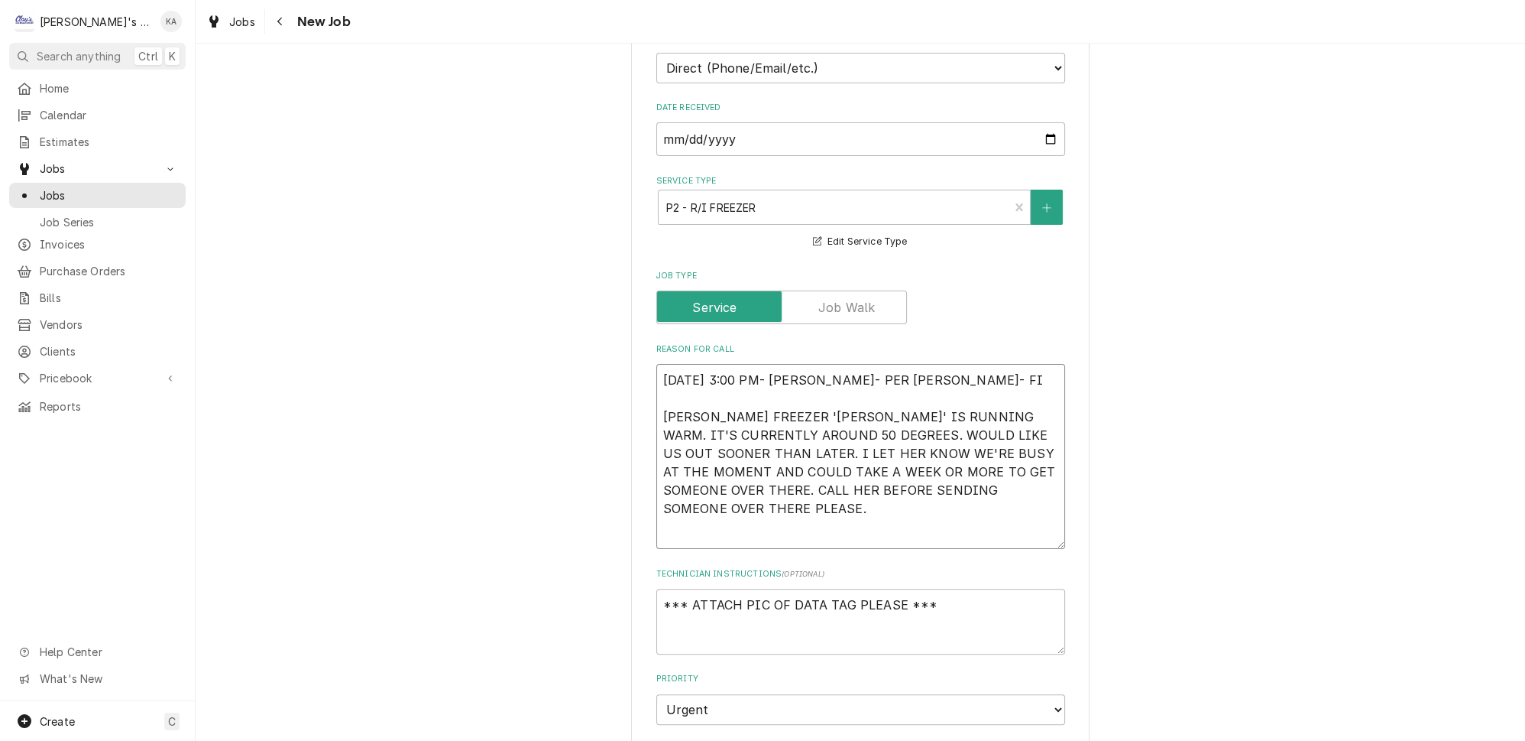
type textarea "x"
type textarea "9/4/2025 3:00 PM- KASSIE- PER MARCIA- FIN TRAULSEN FREEZER 'SVEN' IS RUNNING WA…"
type textarea "x"
type textarea "9/4/2025 3:00 PM- KASSIE- PER MARCIA- FINN TRAULSEN FREEZER 'SVEN' IS RUNNING W…"
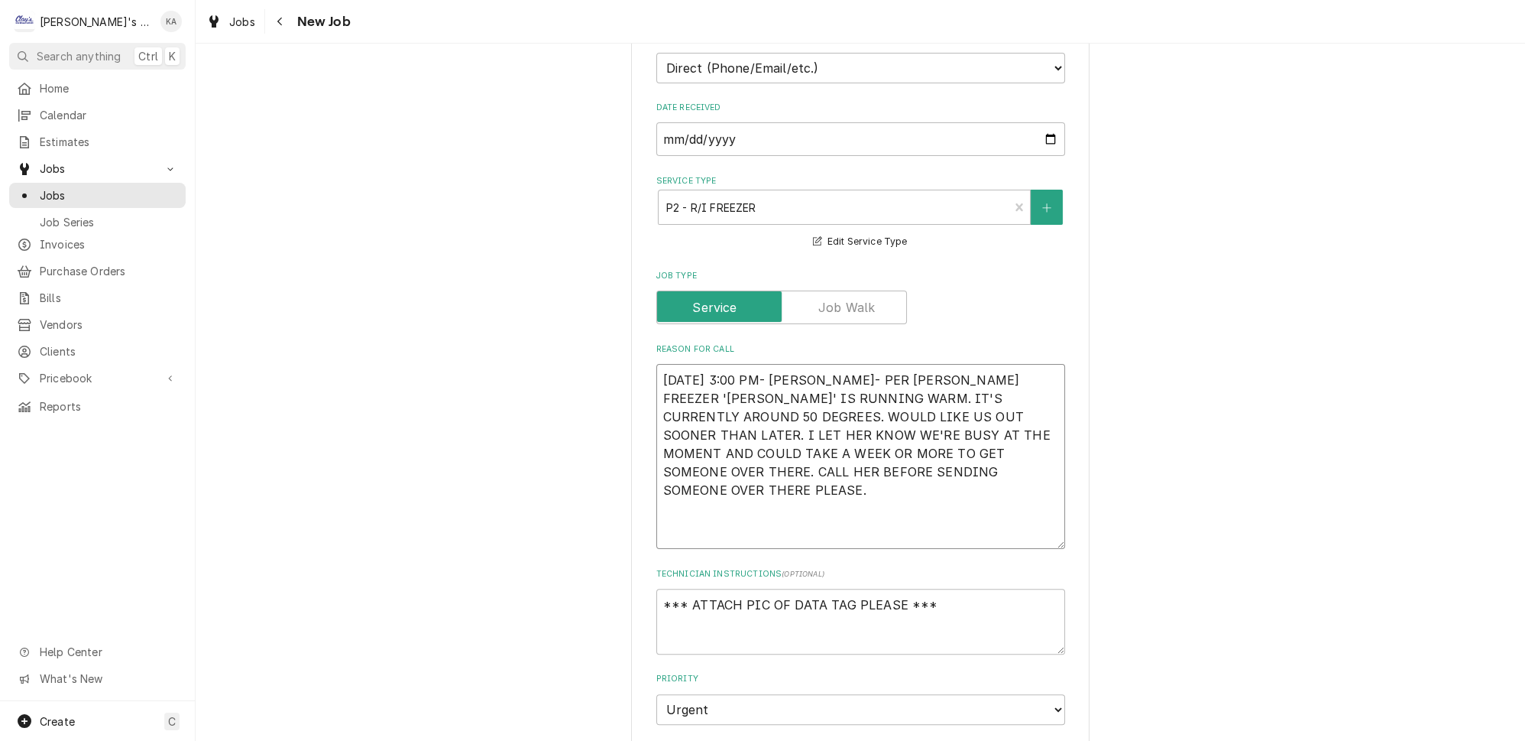
type textarea "x"
type textarea "9/4/2025 3:00 PM- KASSIE- PER MARCIA- FINN TRAULSEN FREEZER 'SVEN' IS RUNNING W…"
type textarea "x"
type textarea "9/4/2025 3:00 PM- KASSIE- PER MARCIA- FINN I TRAULSEN FREEZER 'SVEN' IS RUNNING…"
type textarea "x"
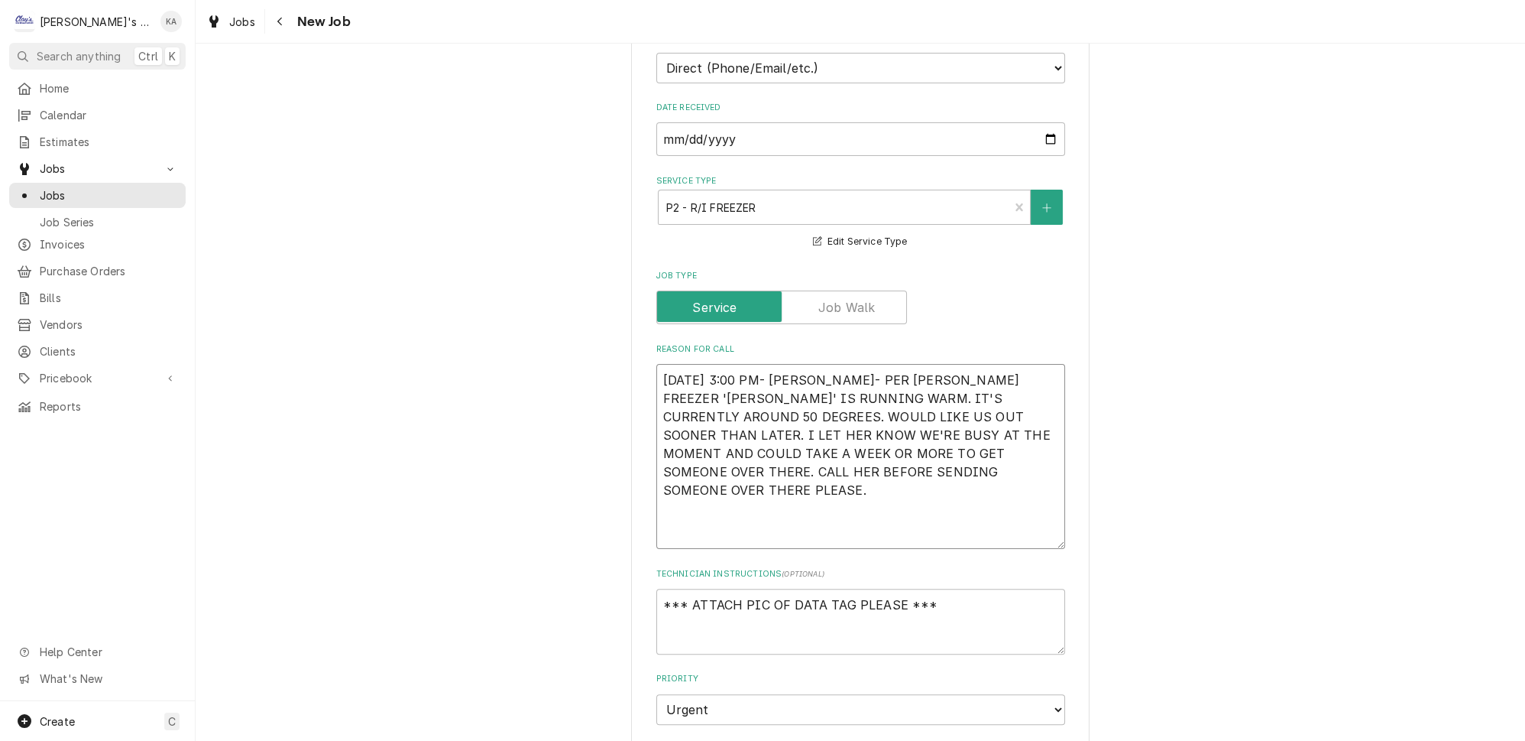
type textarea "9/4/2025 3:00 PM- KASSIE- PER MARCIA- FINN IS TRAULSEN FREEZER 'SVEN' IS RUNNIN…"
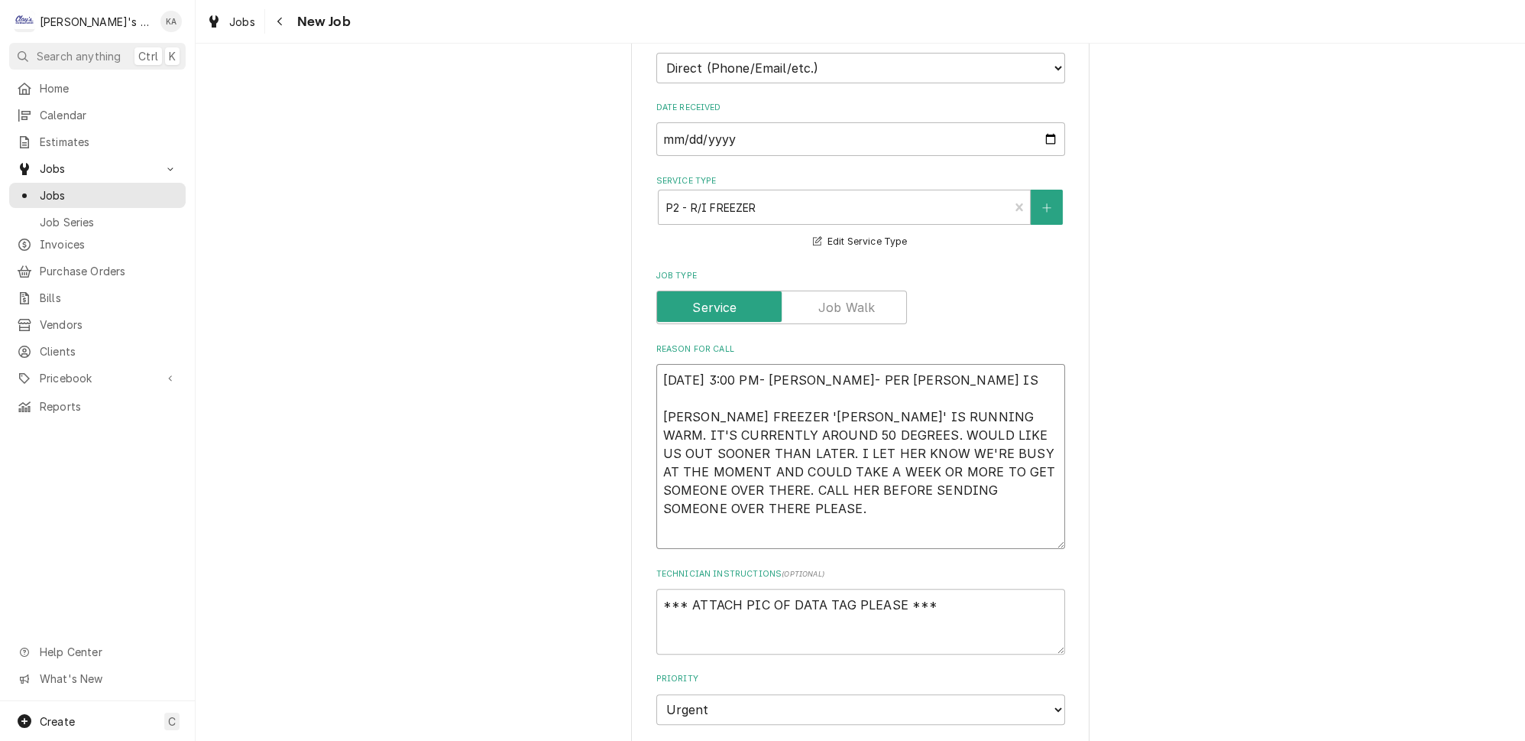
type textarea "x"
type textarea "9/4/2025 3:00 PM- KASSIE- PER MARCIA- FINN IS TRAULSEN FREEZER 'SVEN' IS RUNNIN…"
type textarea "x"
type textarea "9/4/2025 3:00 PM- KASSIE- PER MARCIA- FINN IS R TRAULSEN FREEZER 'SVEN' IS RUNN…"
type textarea "x"
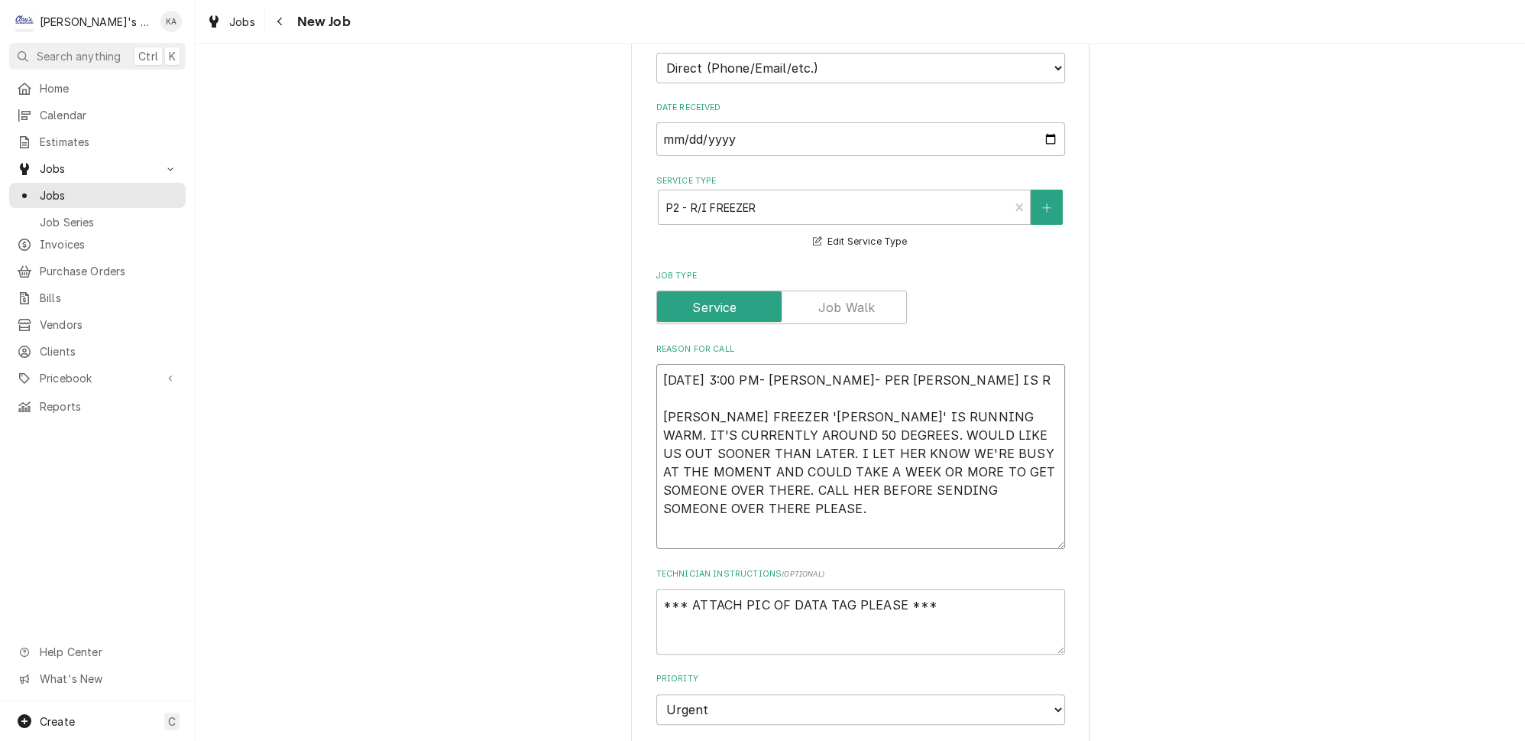
type textarea "9/4/2025 3:00 PM- KASSIE- PER MARCIA- FINN IS RU TRAULSEN FREEZER 'SVEN' IS RUN…"
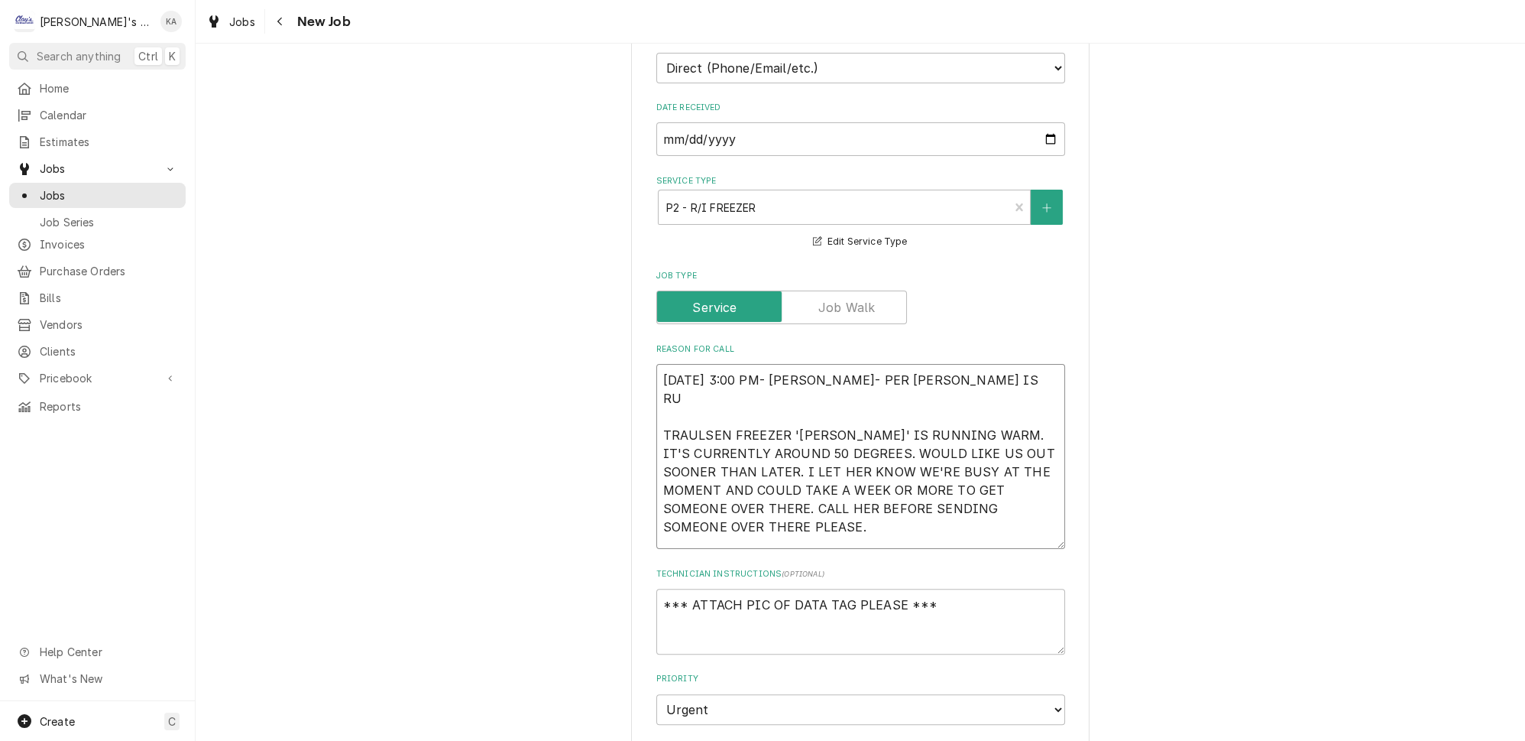
type textarea "x"
type textarea "9/4/2025 3:00 PM- KASSIE- PER MARCIA- FINN IS RUN TRAULSEN FREEZER 'SVEN' IS RU…"
type textarea "x"
type textarea "9/4/2025 3:00 PM- KASSIE- PER MARCIA- FINN IS RUNN TRAULSEN FREEZER 'SVEN' IS R…"
type textarea "x"
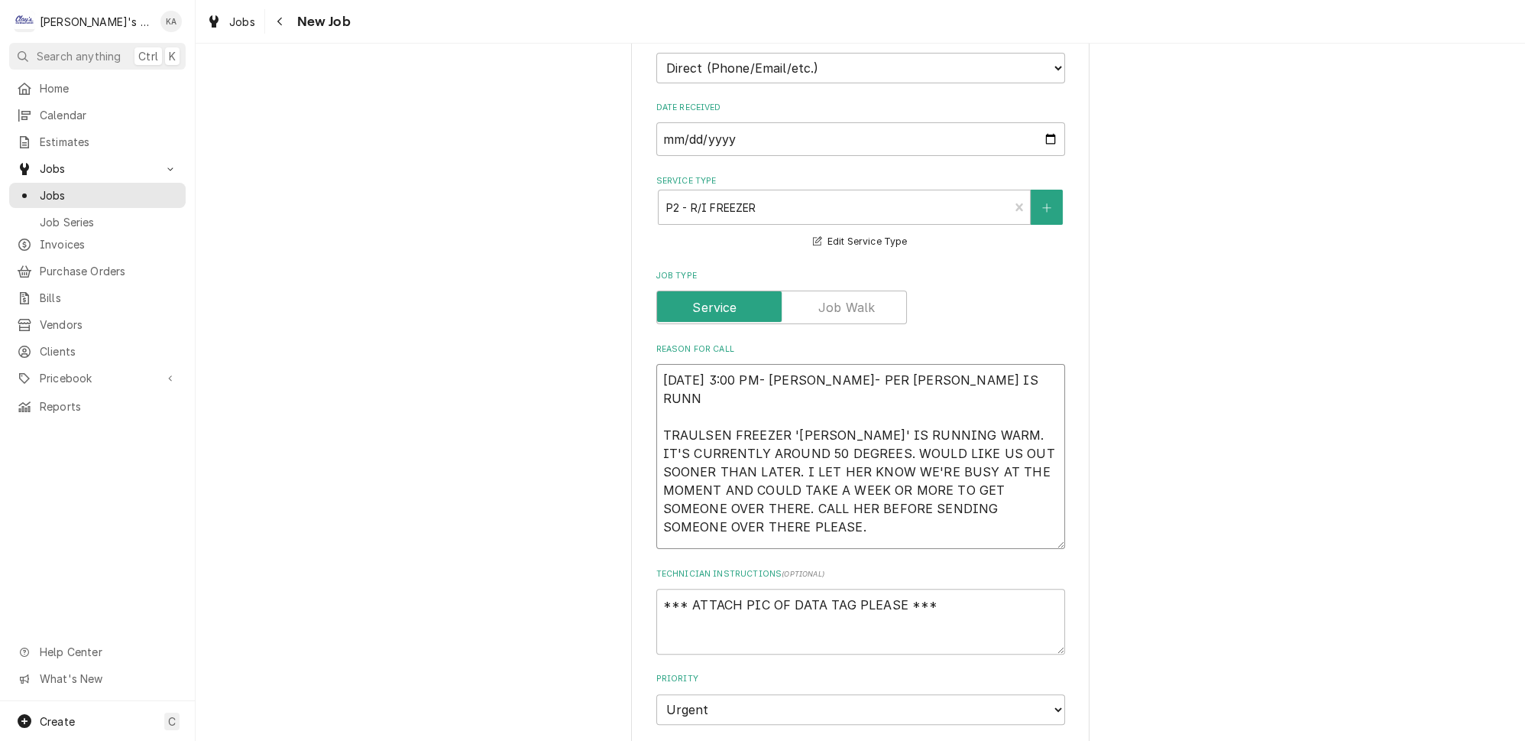
type textarea "9/4/2025 3:00 PM- KASSIE- PER MARCIA- FINN IS RUNNI TRAULSEN FREEZER 'SVEN' IS …"
type textarea "x"
type textarea "9/4/2025 3:00 PM- KASSIE- PER MARCIA- FINN IS RUNNIN TRAULSEN FREEZER 'SVEN' IS…"
type textarea "x"
type textarea "9/4/2025 3:00 PM- KASSIE- PER MARCIA- FINN IS RUNNING TRAULSEN FREEZER 'SVEN' I…"
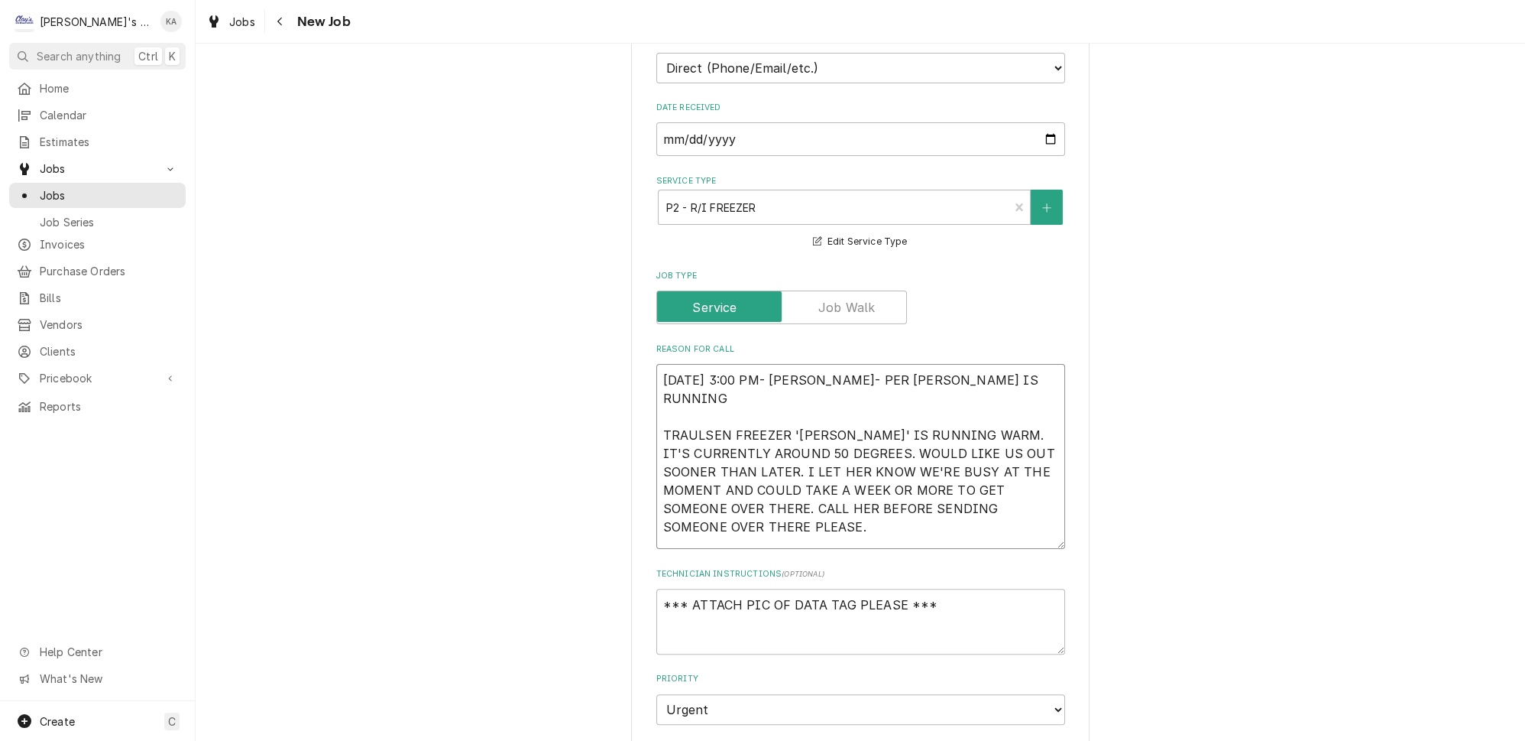
type textarea "x"
type textarea "9/4/2025 3:00 PM- KASSIE- PER MARCIA- FINN IS RUNNING TRAULSEN FREEZER 'SVEN' I…"
type textarea "x"
type textarea "9/4/2025 3:00 PM- KASSIE- PER MARCIA- FINN IS RUNNING W TRAULSEN FREEZER 'SVEN'…"
type textarea "x"
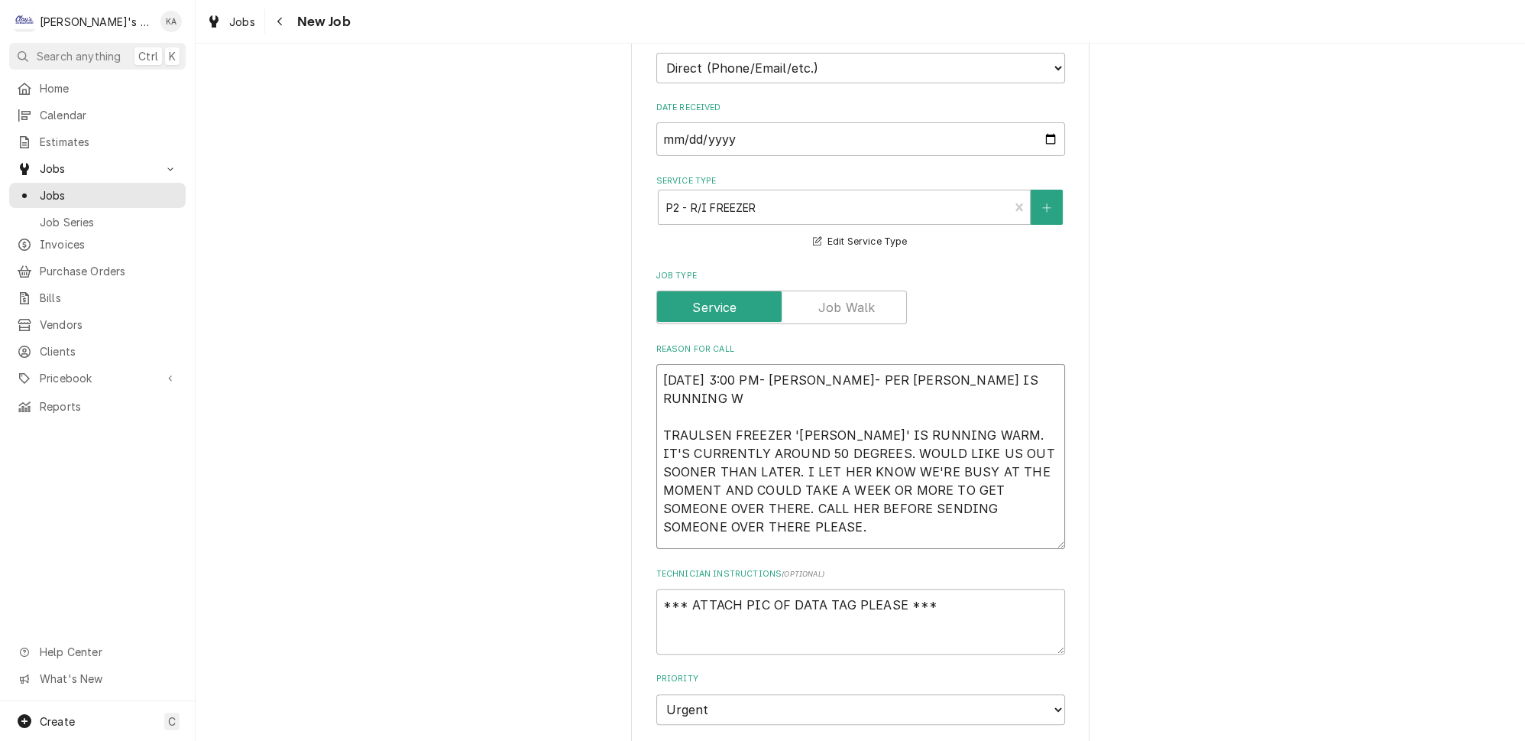
type textarea "9/4/2025 3:00 PM- KASSIE- PER MARCIA- FINN IS RUNNING WA TRAULSEN FREEZER 'SVEN…"
type textarea "x"
type textarea "9/4/2025 3:00 PM- KASSIE- PER MARCIA- FINN IS RUNNING WAR TRAULSEN FREEZER 'SVE…"
type textarea "x"
type textarea "9/4/2025 3:00 PM- KASSIE- PER MARCIA- FINN IS RUNNING WARM TRAULSEN FREEZER 'SV…"
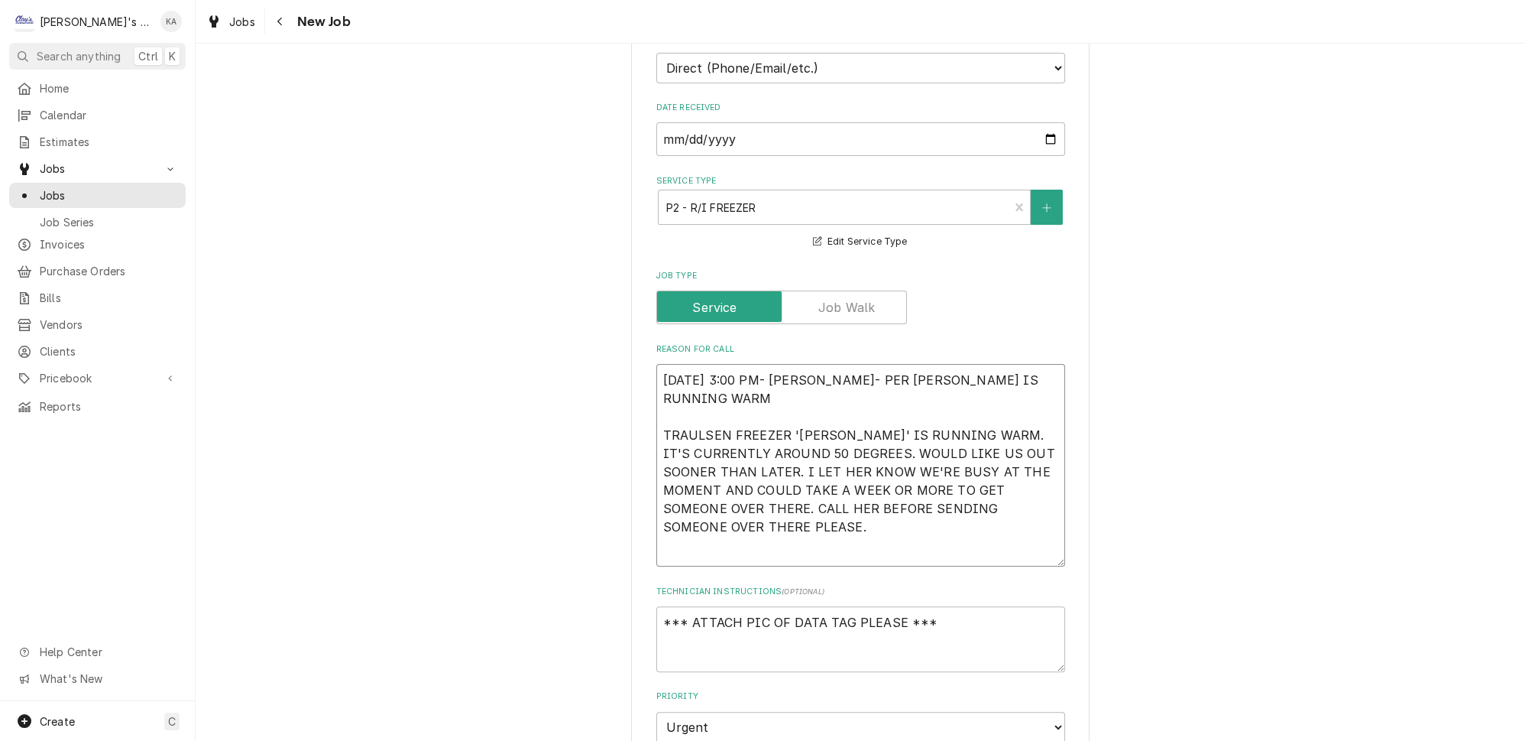
type textarea "x"
type textarea "9/4/2025 3:00 PM- KASSIE- PER MARCIA- FINN IS RUNNING WARM TRAULSEN FREEZER 'SV…"
type textarea "x"
type textarea "9/4/2025 3:00 PM- KASSIE- PER MARCIA- FINN IS RUNNING WARM O TRAULSEN FREEZER '…"
type textarea "x"
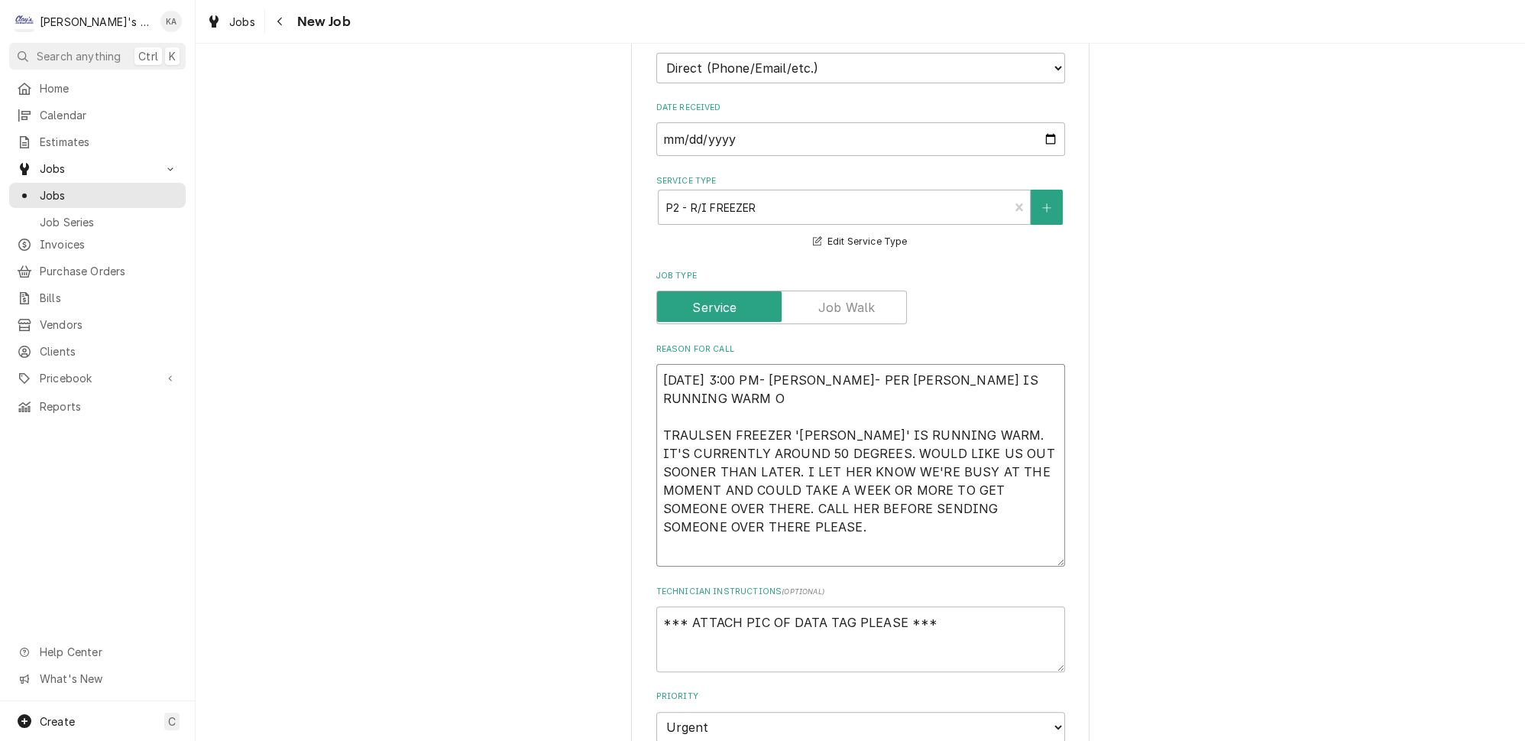
type textarea "9/4/2025 3:00 PM- KASSIE- PER MARCIA- FINN IS RUNNING WARM OU TRAULSEN FREEZER …"
type textarea "x"
type textarea "9/4/2025 3:00 PM- KASSIE- PER MARCIA- FINN IS RUNNING WARM OUT TRAULSEN FREEZER…"
type textarea "x"
type textarea "9/4/2025 3:00 PM- KASSIE- PER MARCIA- FINN IS RUNNING WARM OUTS TRAULSEN FREEZE…"
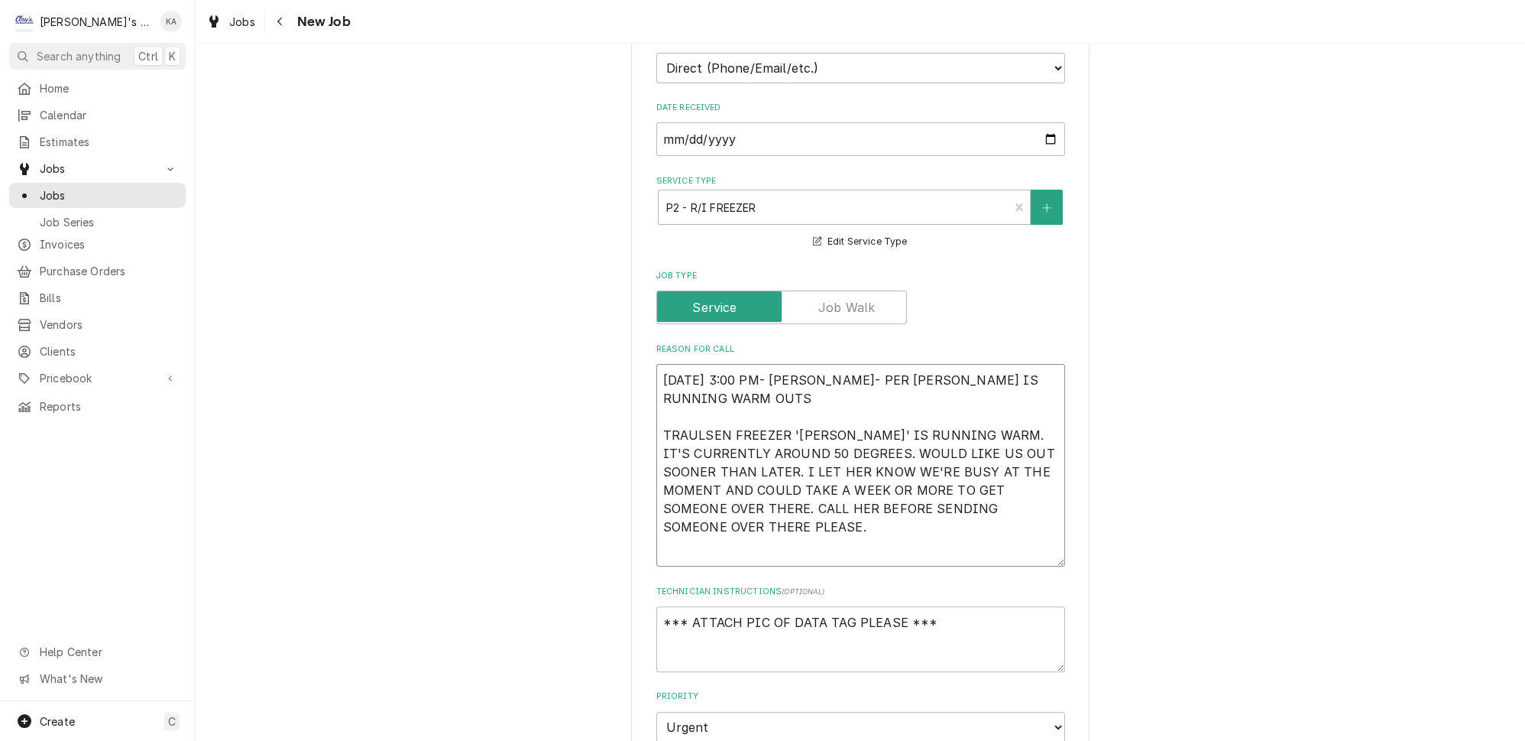
type textarea "x"
type textarea "9/4/2025 3:00 PM- KASSIE- PER MARCIA- FINN IS RUNNING WARM OUTSI TRAULSEN FREEZ…"
type textarea "x"
type textarea "9/4/2025 3:00 PM- KASSIE- PER MARCIA- FINN IS RUNNING WARM OUTSID TRAULSEN FREE…"
type textarea "x"
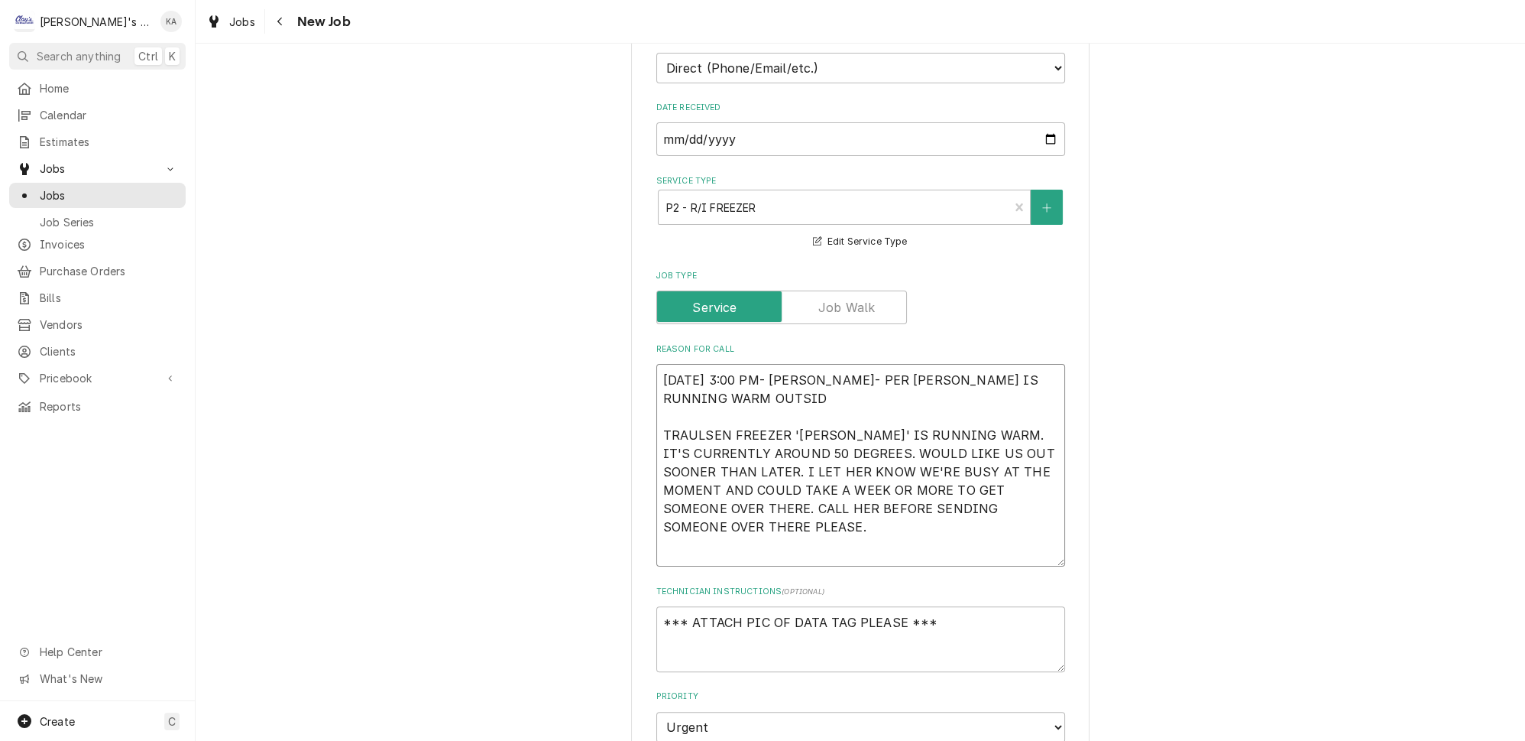
type textarea "9/4/2025 3:00 PM- KASSIE- PER MARCIA- FINN IS RUNNING WARM OUTSIDE TRAULSEN FRE…"
type textarea "x"
type textarea "9/4/2025 3:00 PM- KASSIE- PER MARCIA- FINN IS RUNNING WARM OUTSIDE TRAULSEN FRE…"
type textarea "x"
type textarea "9/4/2025 3:00 PM- KASSIE- PER MARCIA- FINN IS RUNNING WARM OUTSIDE T TRAULSEN F…"
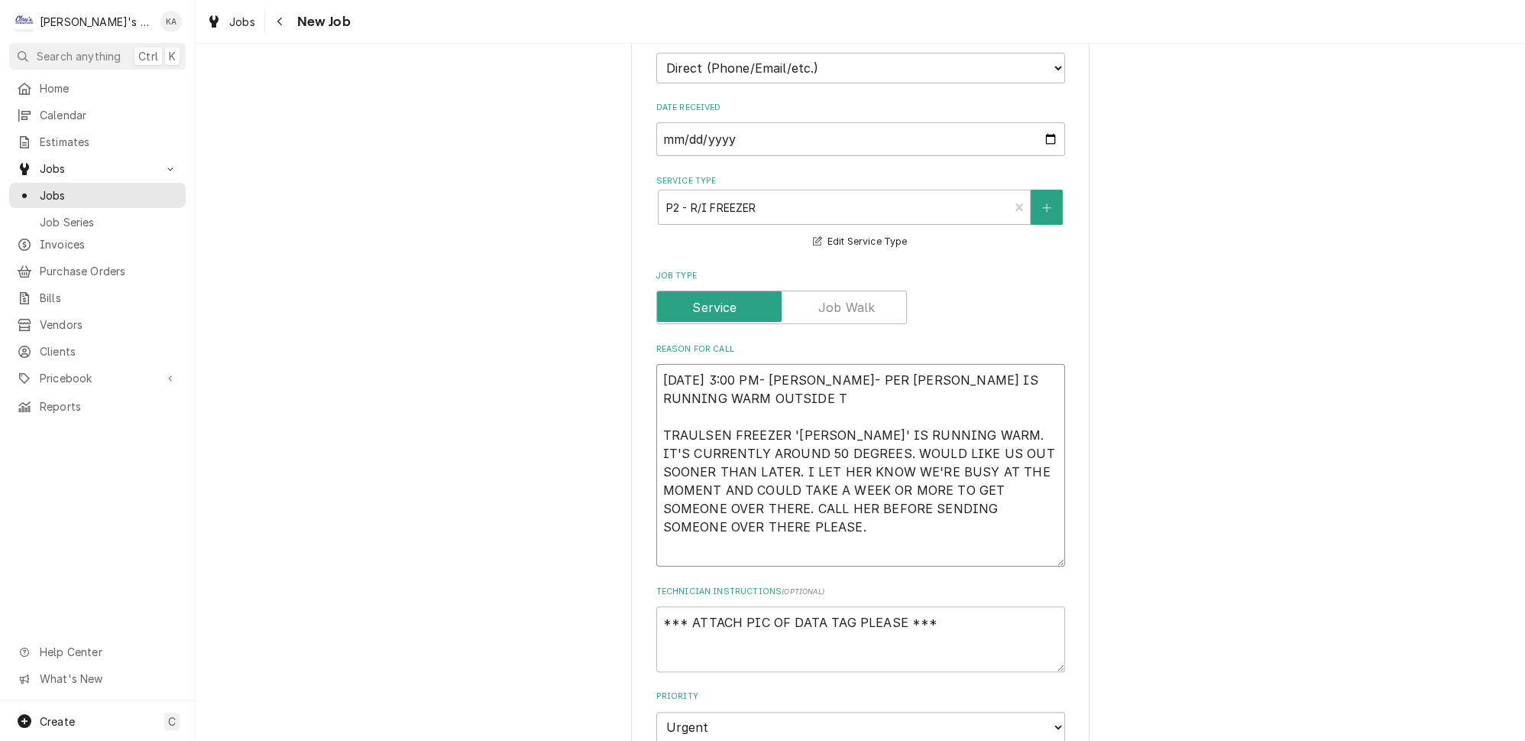
type textarea "x"
type textarea "9/4/2025 3:00 PM- KASSIE- PER MARCIA- FINN IS RUNNING WARM OUTSIDE TE TRAULSEN …"
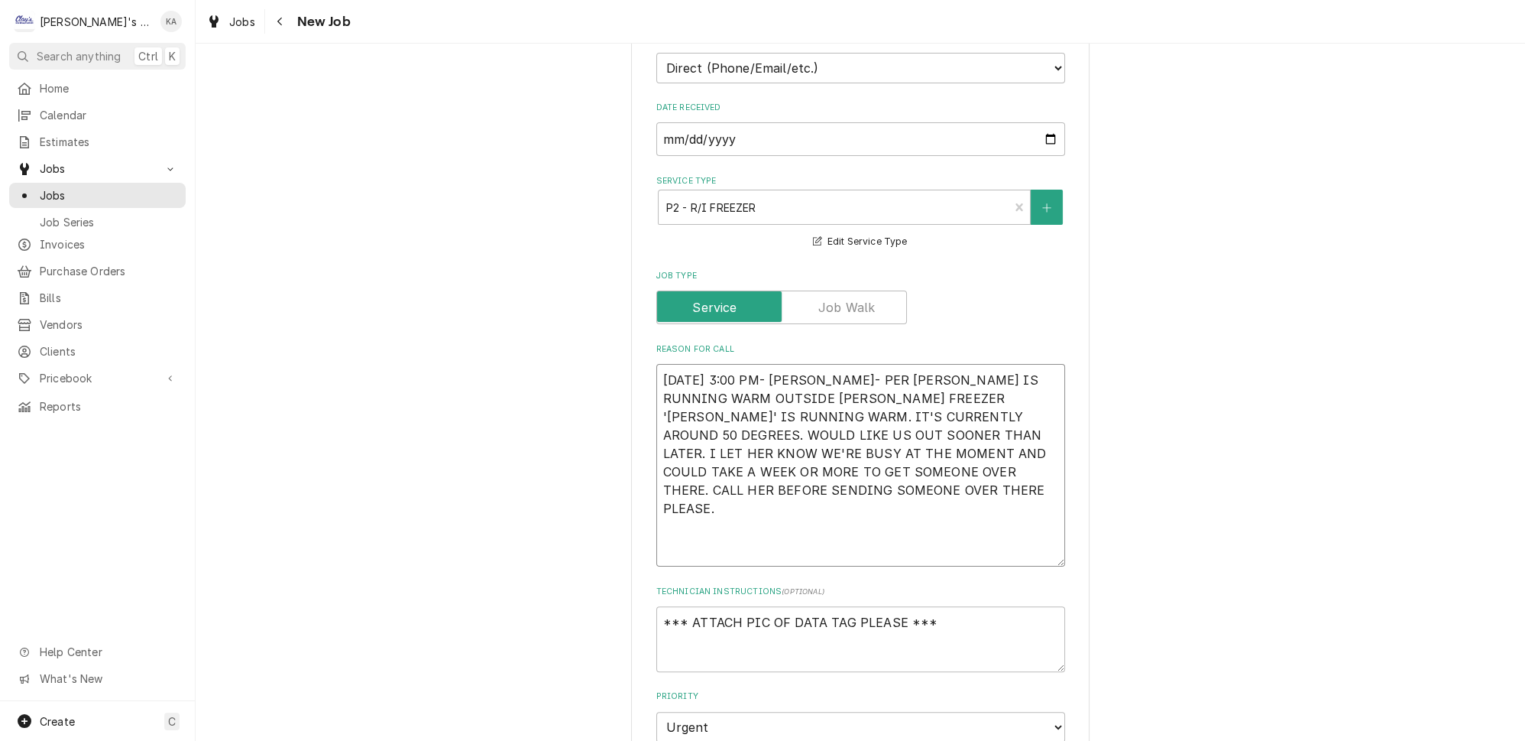
type textarea "x"
type textarea "9/4/2025 3:00 PM- KASSIE- PER MARCIA- FINN IS RUNNING WARM OUTSIDE TEM TRAULSEN…"
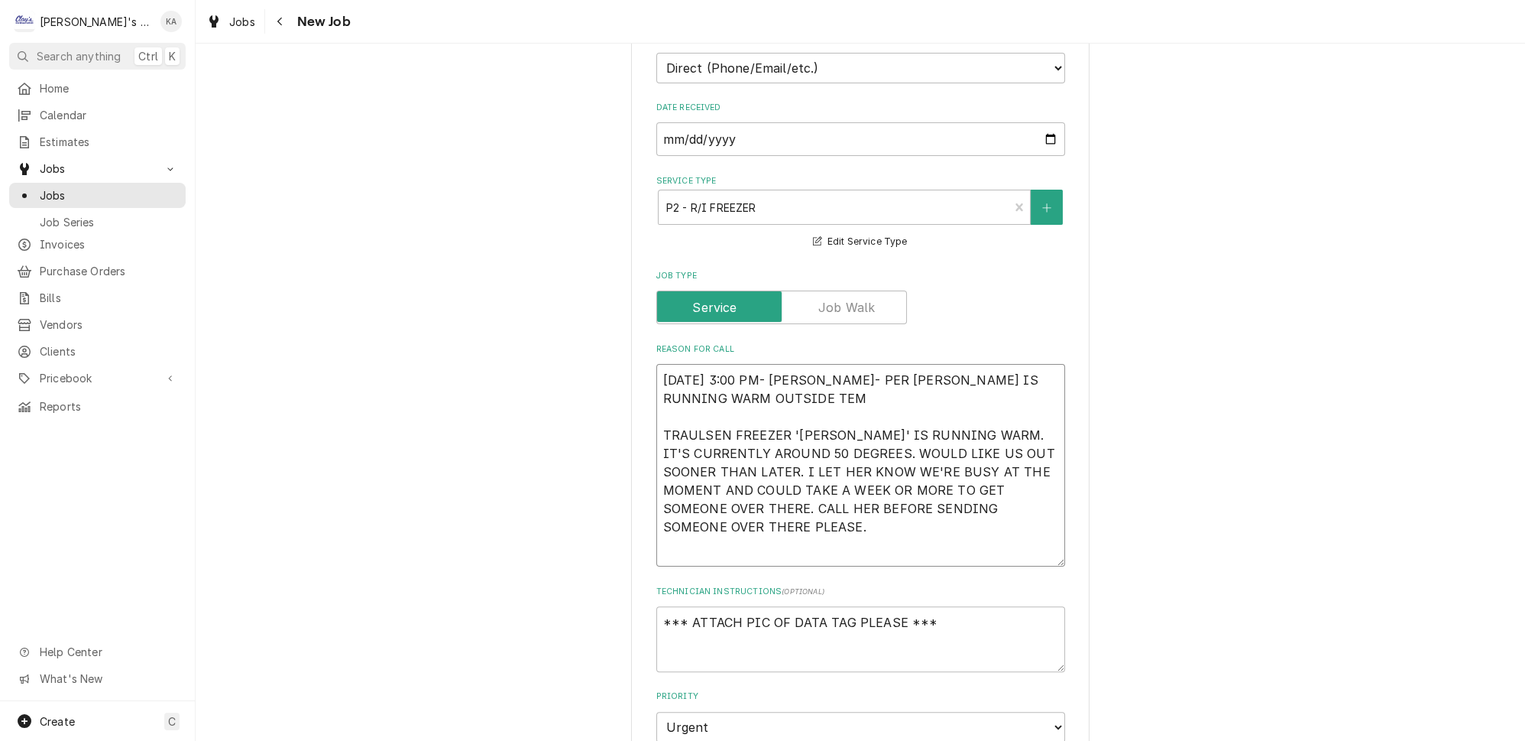
type textarea "x"
type textarea "9/4/2025 3:00 PM- KASSIE- PER MARCIA- FINN IS RUNNING WARM OUTSIDE TEMP TRAULSE…"
type textarea "x"
type textarea "9/4/2025 3:00 PM- KASSIE- PER MARCIA- FINN IS RUNNING WARM OUTSIDE TEMP TRAULSE…"
type textarea "x"
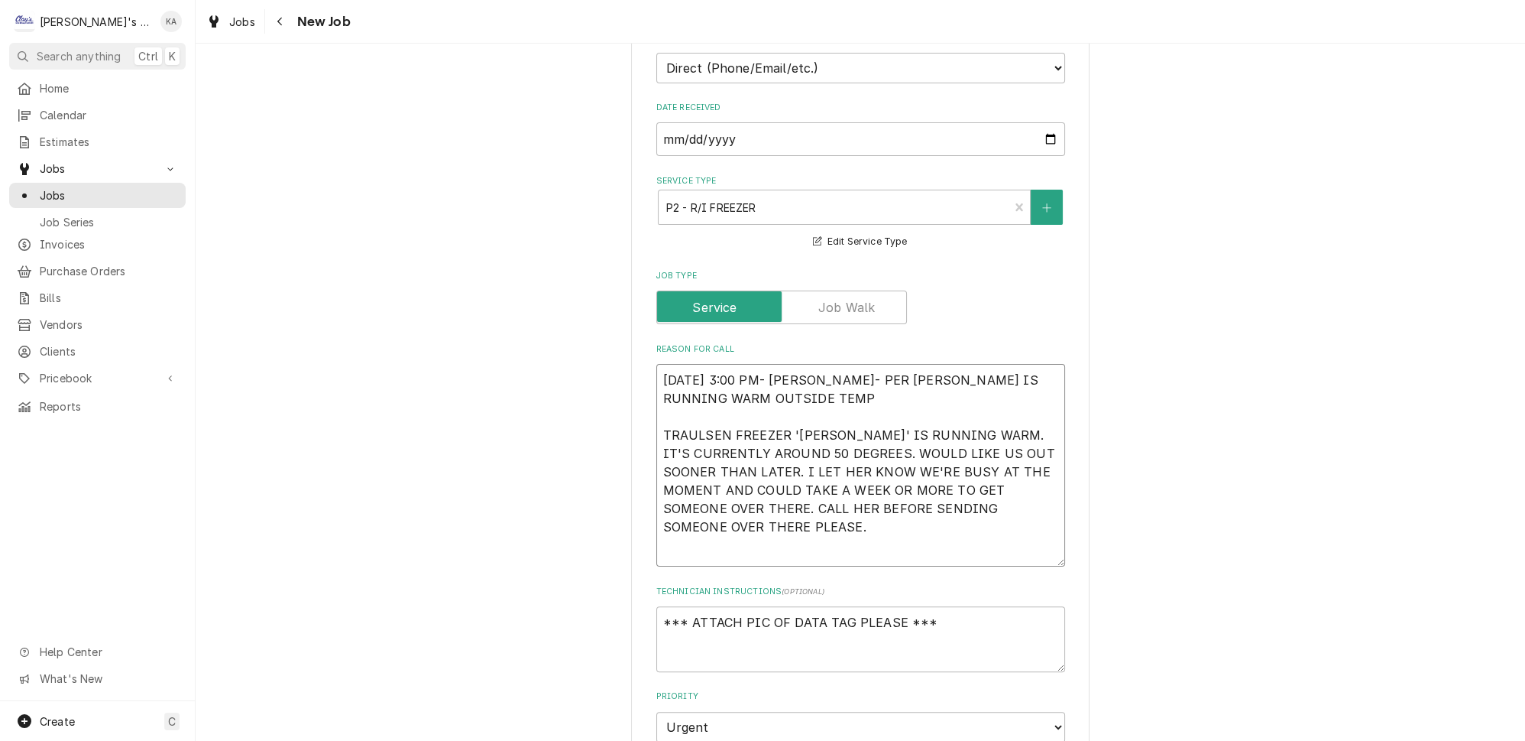
type textarea "9/4/2025 3:00 PM- KASSIE- PER MARCIA- FINN IS RUNNING WARM OUTSIDE TEMP S TRAUL…"
type textarea "x"
type textarea "9/4/2025 3:00 PM- KASSIE- PER MARCIA- FINN IS RUNNING WARM OUTSIDE TEMP SA TRAU…"
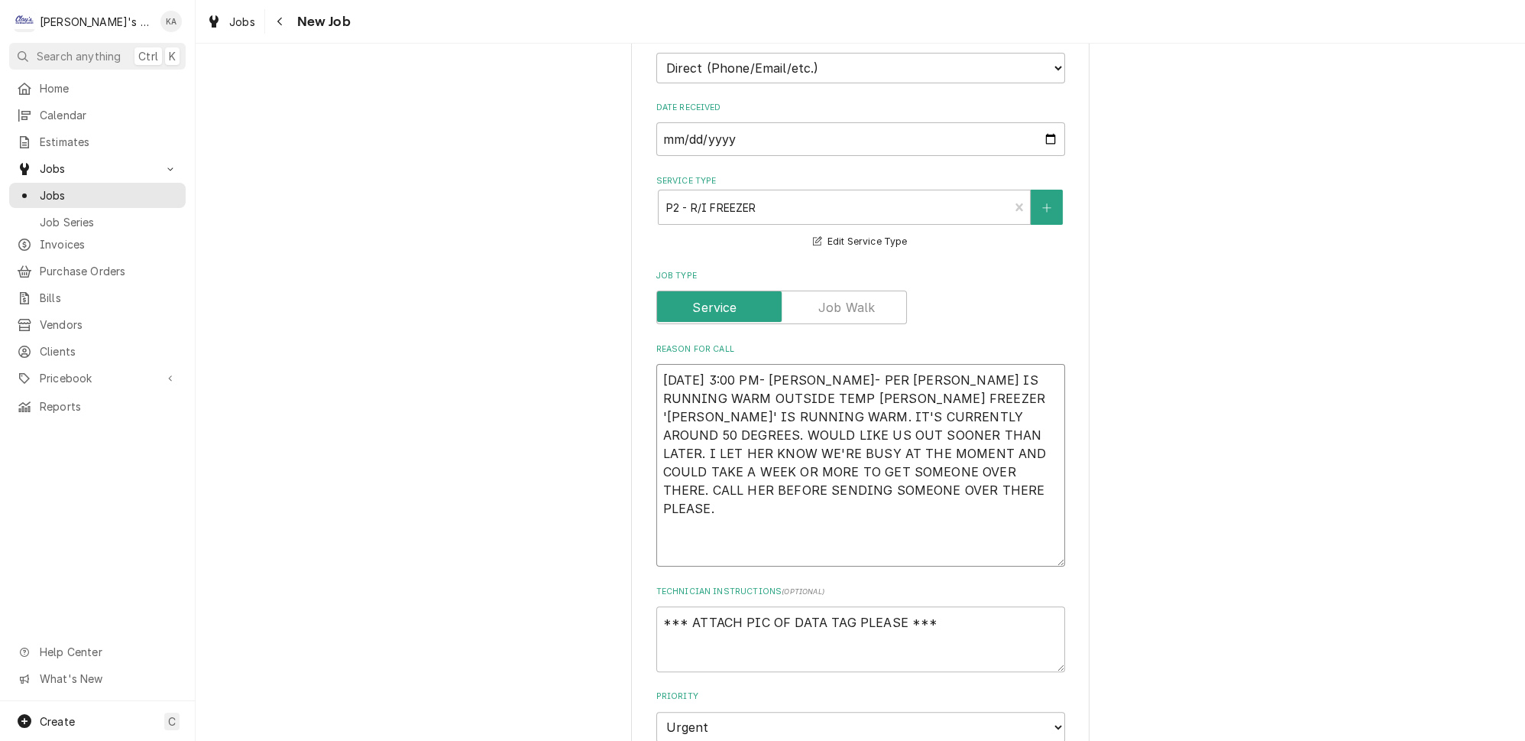
type textarea "x"
type textarea "9/4/2025 3:00 PM- KASSIE- PER MARCIA- FINN IS RUNNING WARM OUTSIDE TEMP SAY TRA…"
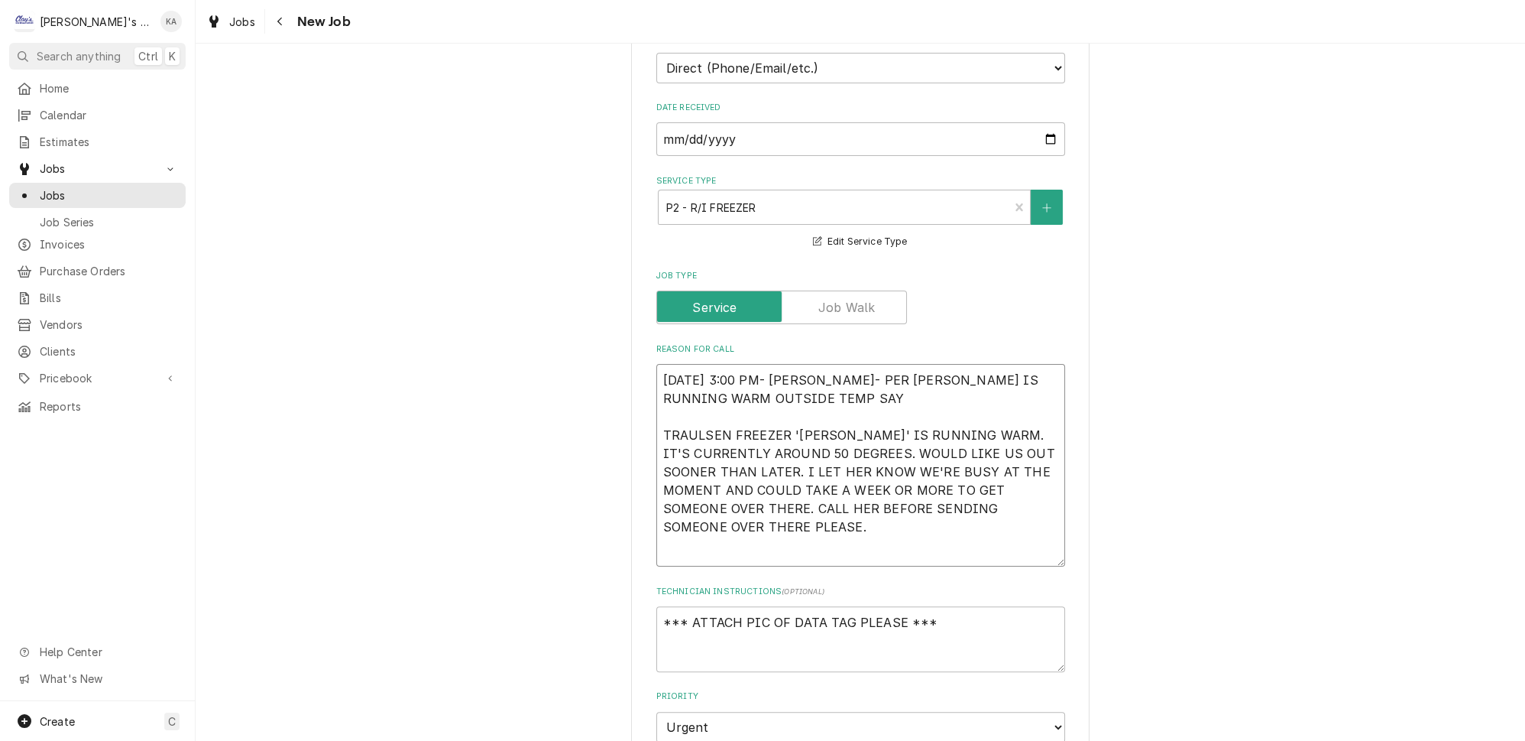
type textarea "x"
type textarea "9/4/2025 3:00 PM- KASSIE- PER MARCIA- FINN IS RUNNING WARM OUTSIDE TEMP SAYS TR…"
type textarea "x"
type textarea "9/4/2025 3:00 PM- KASSIE- PER MARCIA- FINN IS RUNNING WARM OUTSIDE TEMP SAYS TR…"
type textarea "x"
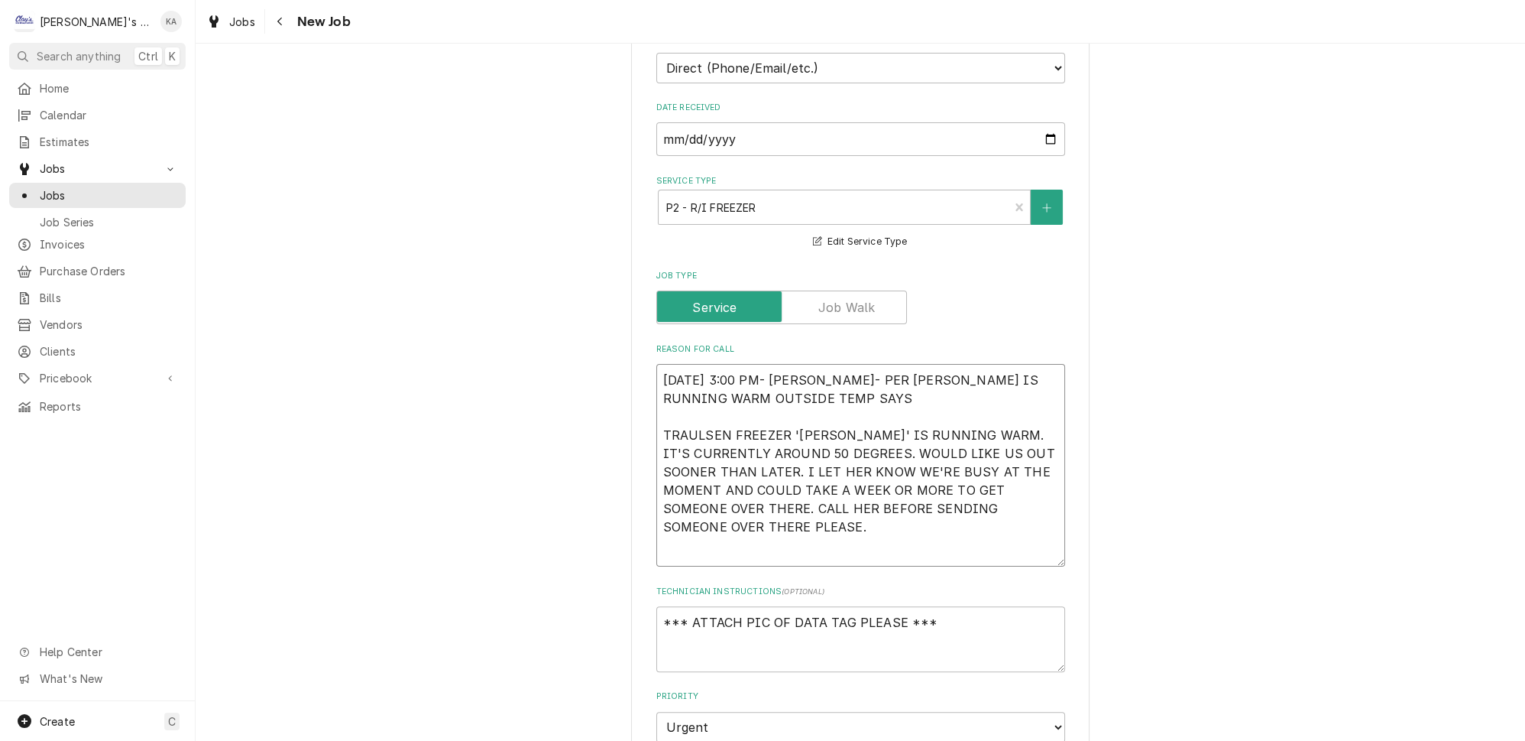
type textarea "9/4/2025 3:00 PM- KASSIE- PER MARCIA- FINN IS RUNNING WARM OUTSIDE TEMP SAYS - …"
type textarea "x"
type textarea "9/4/2025 3:00 PM- KASSIE- PER MARCIA- FINN IS RUNNING WARM OUTSIDE TEMP SAYS -1…"
type textarea "x"
type textarea "9/4/2025 3:00 PM- KASSIE- PER MARCIA- FINN IS RUNNING WARM OUTSIDE TEMP SAYS -1…"
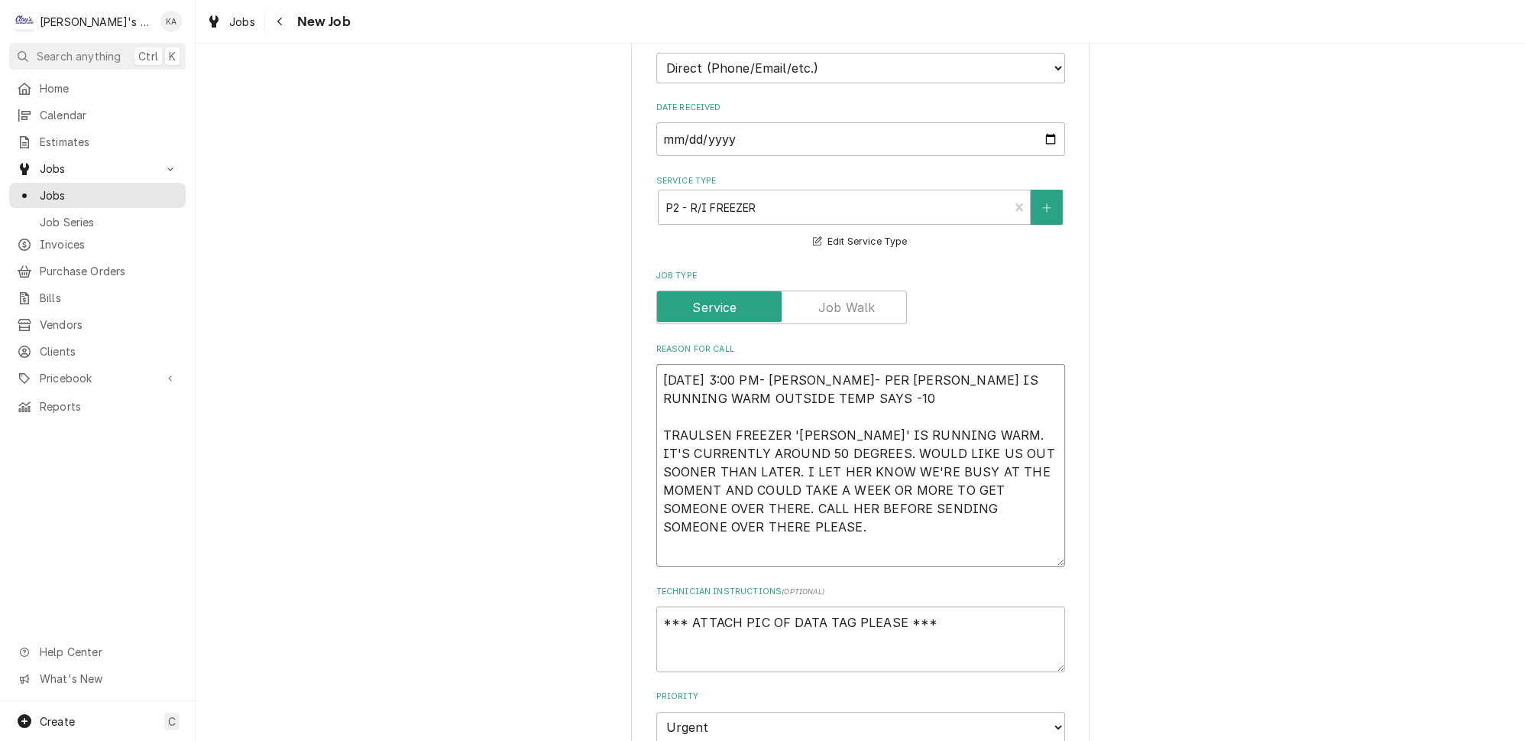
type textarea "x"
type textarea "9/4/2025 3:00 PM- KASSIE- PER MARCIA- FINN IS RUNNING WARM OUTSIDE TEMP SAYS -1…"
type textarea "x"
type textarea "9/4/2025 3:00 PM- KASSIE- PER MARCIA- FINN IS RUNNING WARM OUTSIDE TEMP SAYS -1…"
type textarea "x"
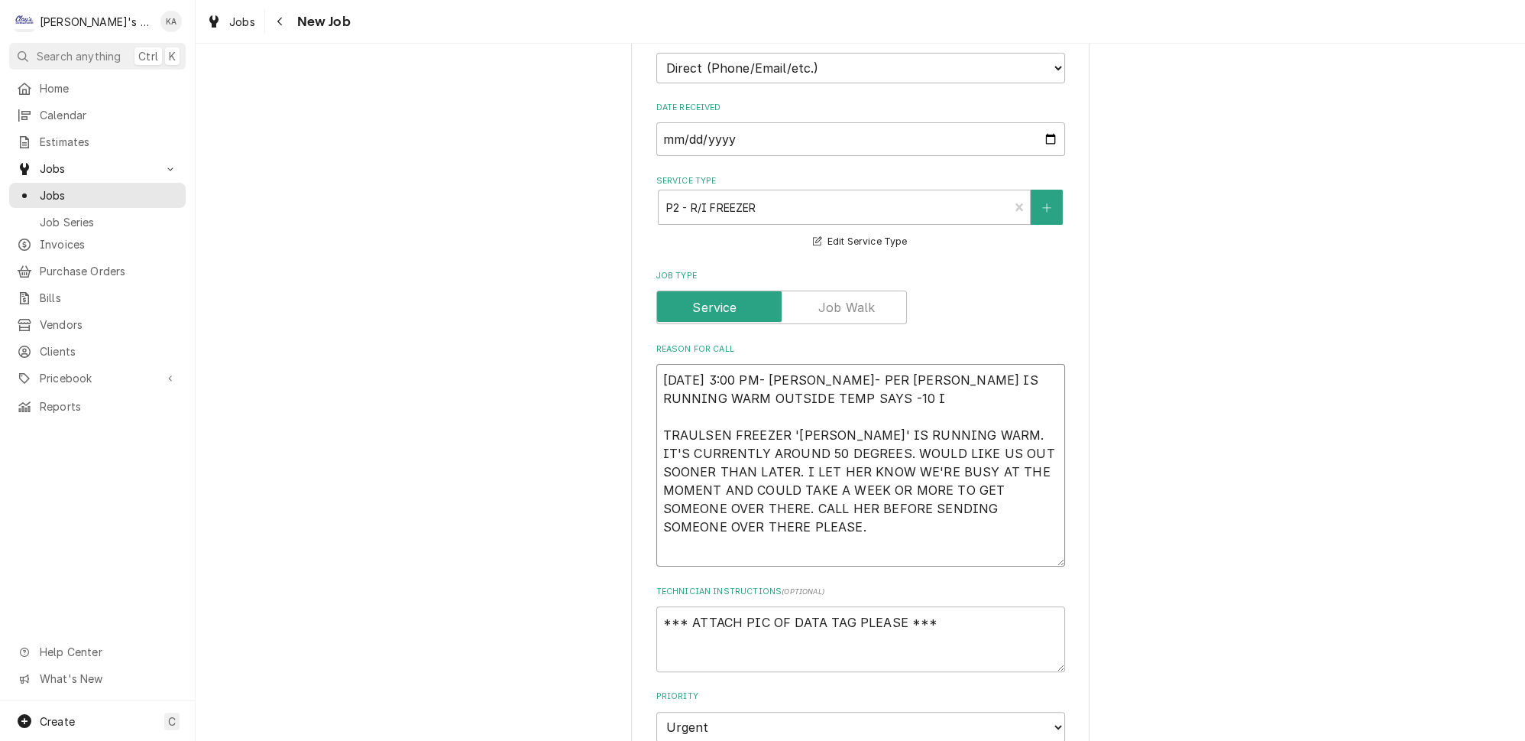
type textarea "9/4/2025 3:00 PM- KASSIE- PER MARCIA- FINN IS RUNNING WARM OUTSIDE TEMP SAYS -1…"
type textarea "x"
type textarea "9/4/2025 3:00 PM- KASSIE- PER MARCIA- FINN IS RUNNING WARM OUTSIDE TEMP SAYS -1…"
type textarea "x"
type textarea "9/4/2025 3:00 PM- KASSIE- PER MARCIA- FINN IS RUNNING WARM OUTSIDE TEMP SAYS -1…"
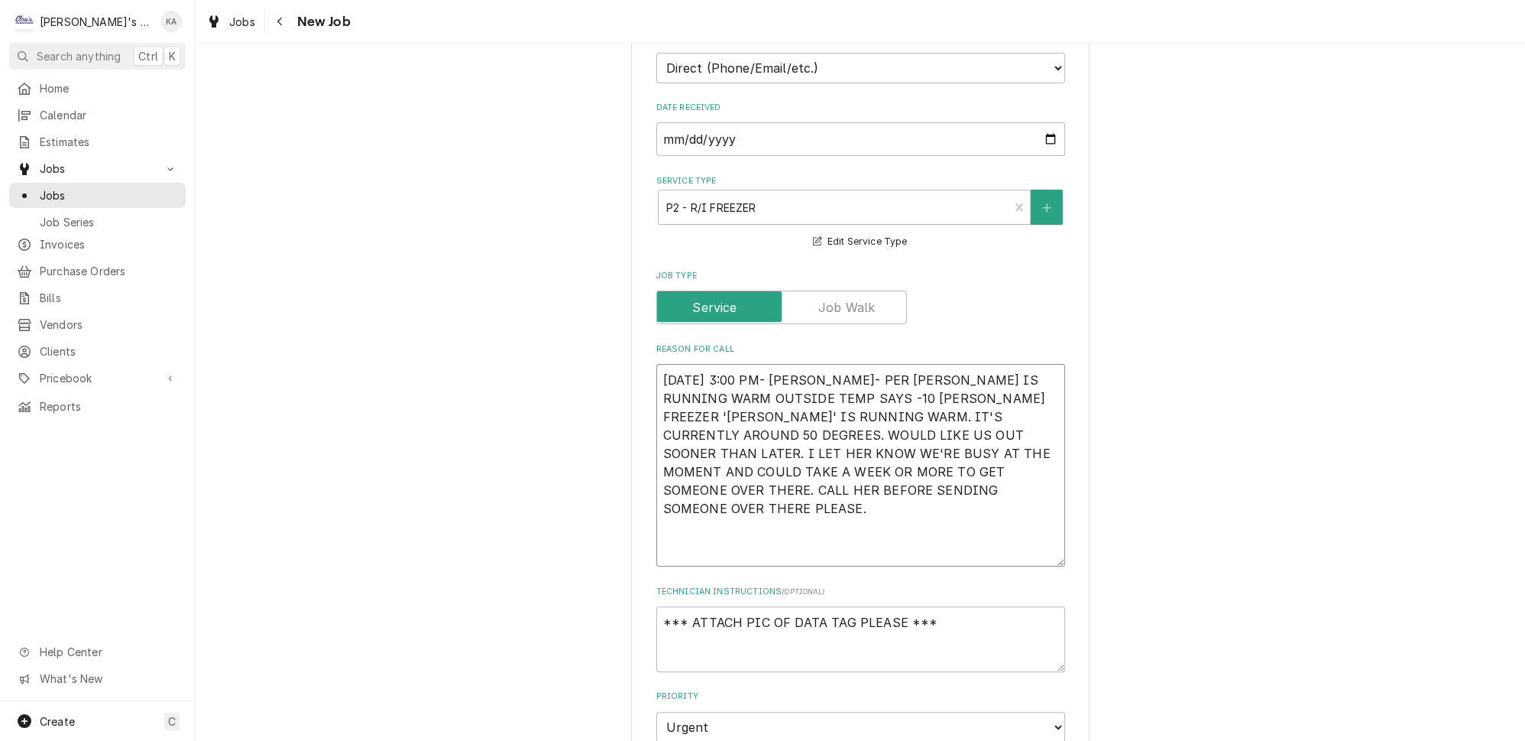
type textarea "x"
type textarea "9/4/2025 3:00 PM- KASSIE- PER MARCIA- FINN IS RUNNING WARM OUTSIDE TEMP SAYS -1…"
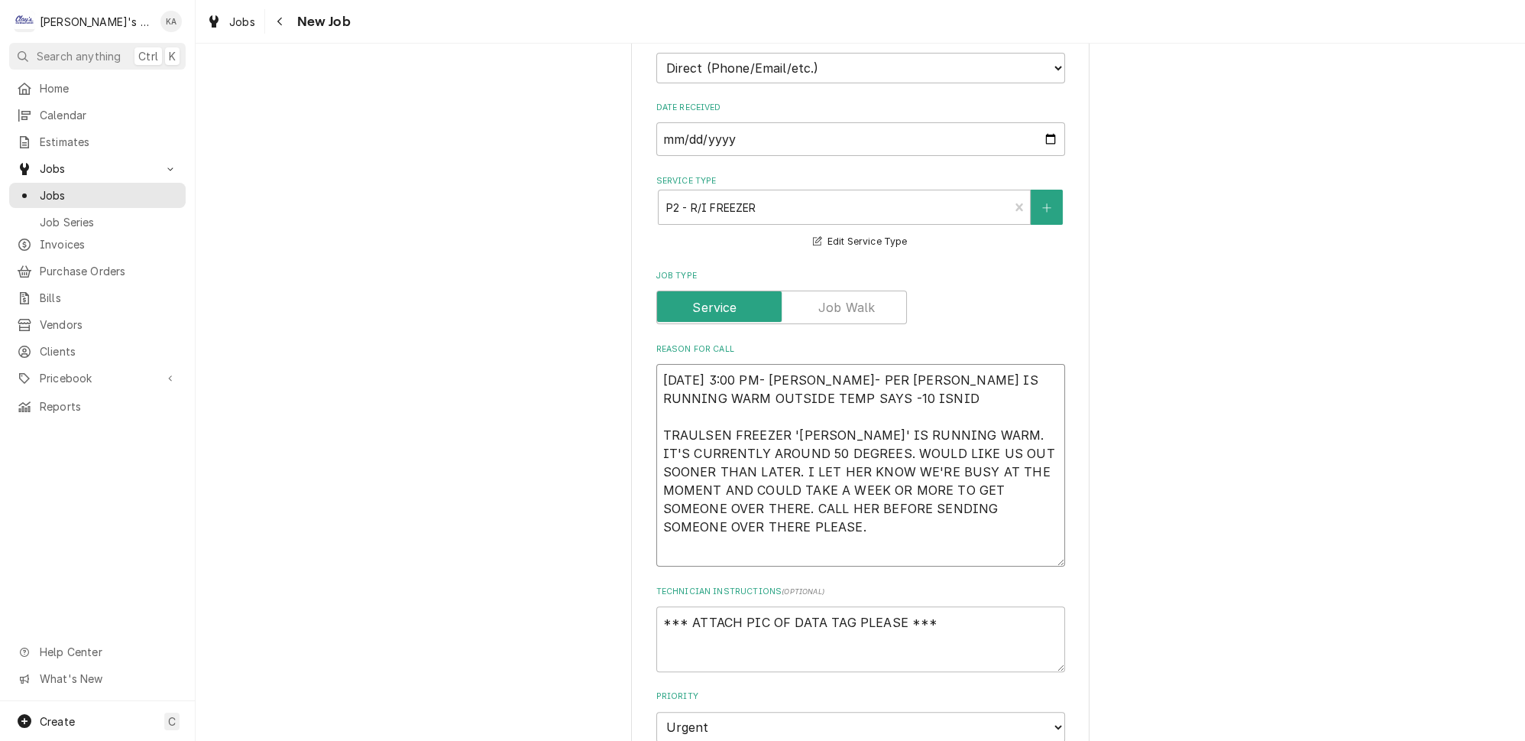
type textarea "x"
type textarea "9/4/2025 3:00 PM- KASSIE- PER MARCIA- FINN IS RUNNING WARM OUTSIDE TEMP SAYS -1…"
type textarea "x"
type textarea "9/4/2025 3:00 PM- KASSIE- PER MARCIA- FINN IS RUNNING WARM OUTSIDE TEMP SAYS -1…"
type textarea "x"
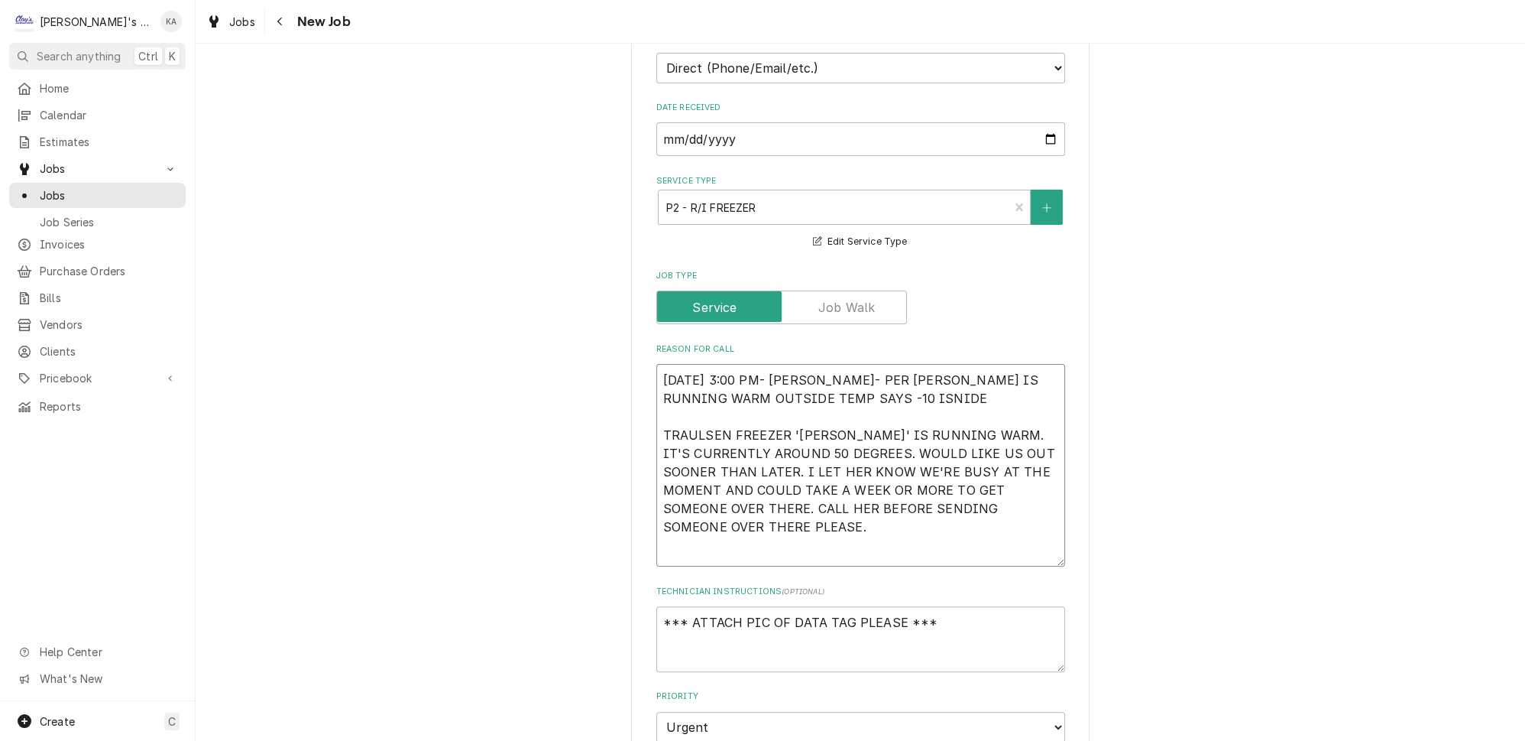
type textarea "9/4/2025 3:00 PM- KASSIE- PER MARCIA- FINN IS RUNNING WARM OUTSIDE TEMP SAYS -1…"
type textarea "x"
type textarea "9/4/2025 3:00 PM- KASSIE- PER MARCIA- FINN IS RUNNING WARM OUTSIDE TEMP SAYS -1…"
type textarea "x"
type textarea "9/4/2025 3:00 PM- KASSIE- PER MARCIA- FINN IS RUNNING WARM OUTSIDE TEMP SAYS -1…"
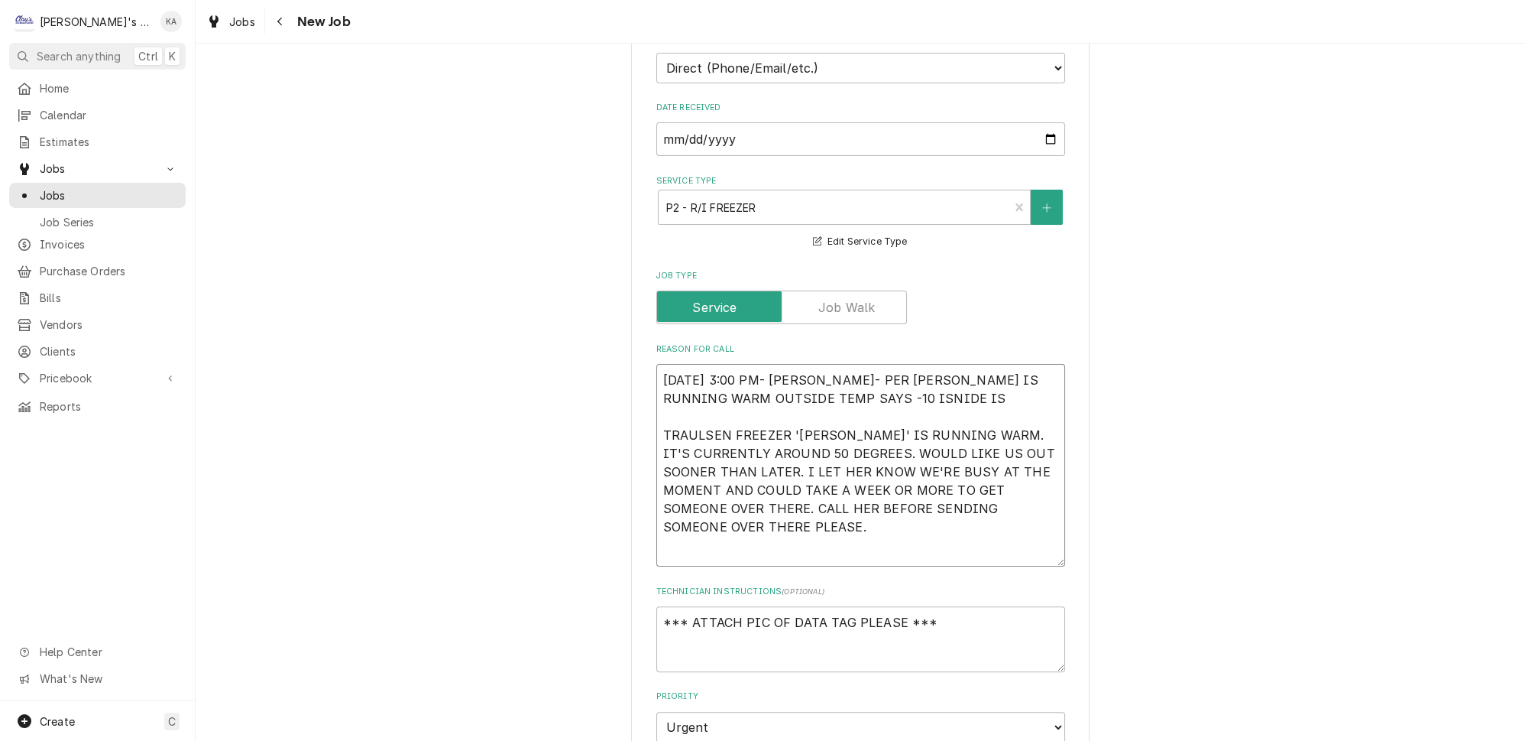
type textarea "x"
type textarea "9/4/2025 3:00 PM- KASSIE- PER MARCIA- FINN IS RUNNING WARM OUTSIDE TEMP SAYS -1…"
type textarea "x"
type textarea "9/4/2025 3:00 PM- KASSIE- PER MARCIA- FINN IS RUNNING WARM OUTSIDE TEMP SAYS -1…"
click at [872, 364] on textarea "9/4/2025 3:00 PM- KASSIE- PER MARCIA- FINN IS RUNNING WARM OUTSIDE TEMP SAYS -1…" at bounding box center [861, 465] width 409 height 203
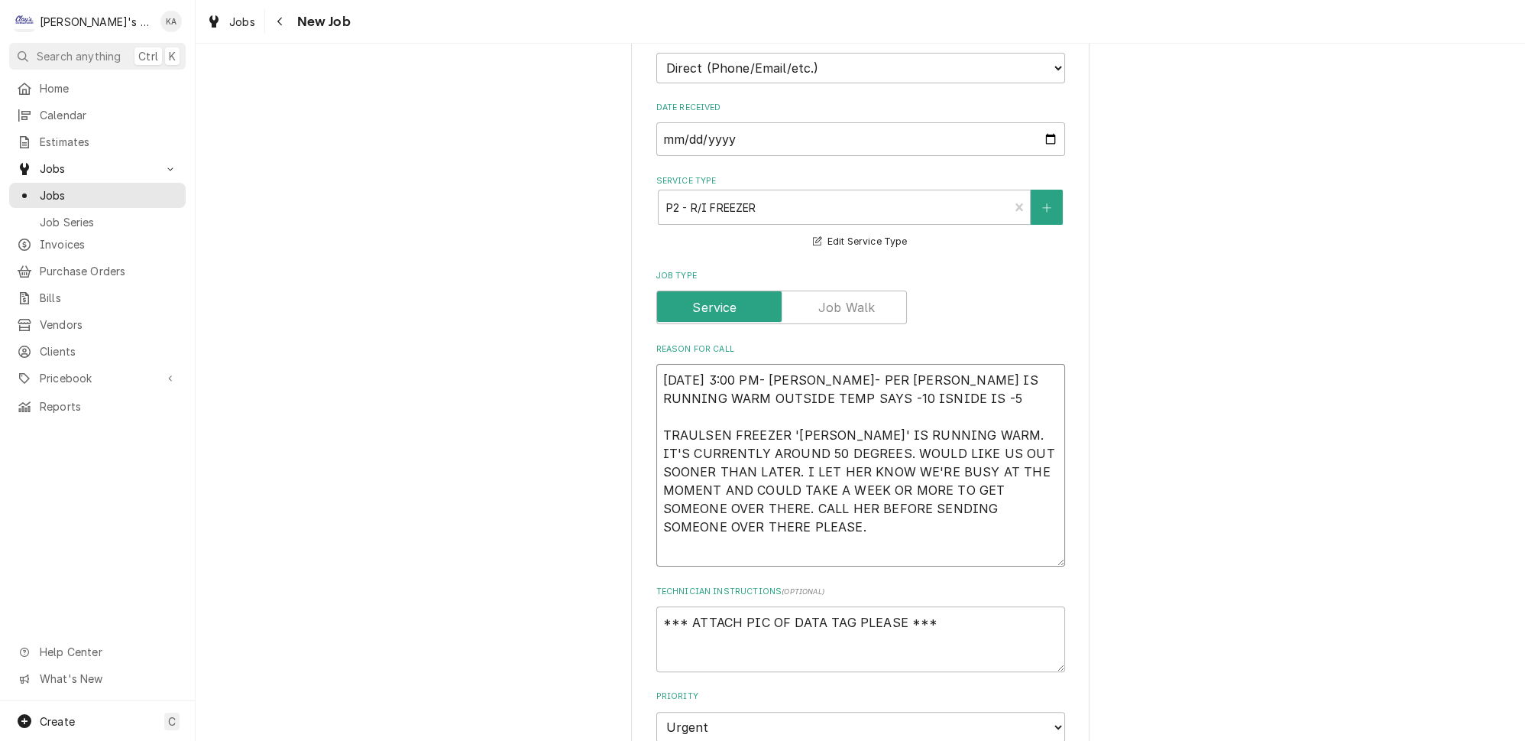
type textarea "x"
type textarea "9/4/2025 3:00 PM- KASSIE- PER MARCIA- FINN IS RUNNING WARM OUTSIDE TEMP SAYS -1…"
type textarea "x"
type textarea "9/4/2025 3:00 PM- KASSIE- PER MARCIA- FINN IS RUNNING WARM OUTSIDE TEMP SAYS -1…"
type textarea "x"
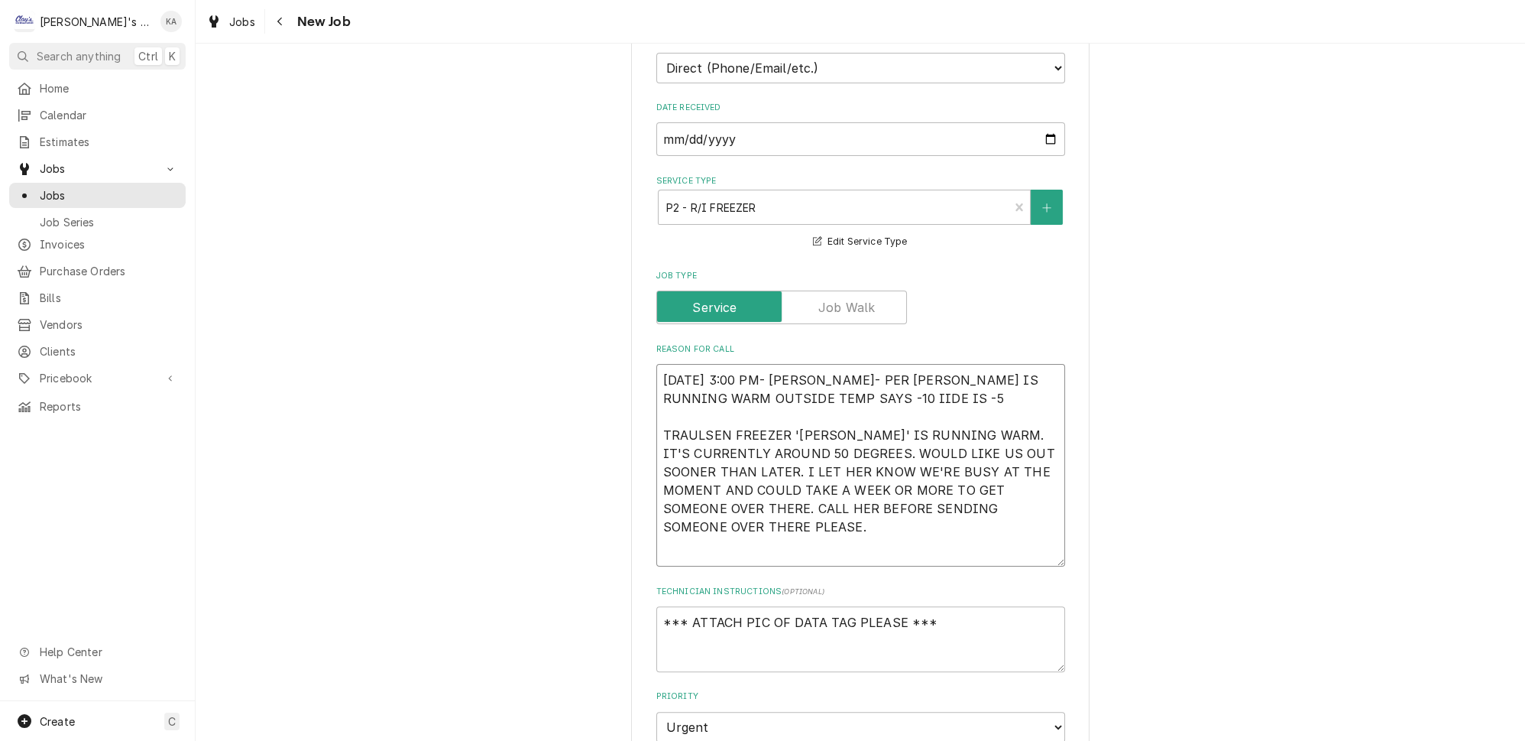
type textarea "9/4/2025 3:00 PM- KASSIE- PER MARCIA- FINN IS RUNNING WARM OUTSIDE TEMP SAYS -1…"
type textarea "x"
type textarea "9/4/2025 3:00 PM- KASSIE- PER MARCIA- FINN IS RUNNING WARM OUTSIDE TEMP SAYS -1…"
click at [932, 364] on textarea "9/4/2025 3:00 PM- KASSIE- PER MARCIA- FINN IS RUNNING WARM OUTSIDE TEMP SAYS -1…" at bounding box center [861, 465] width 409 height 203
type textarea "x"
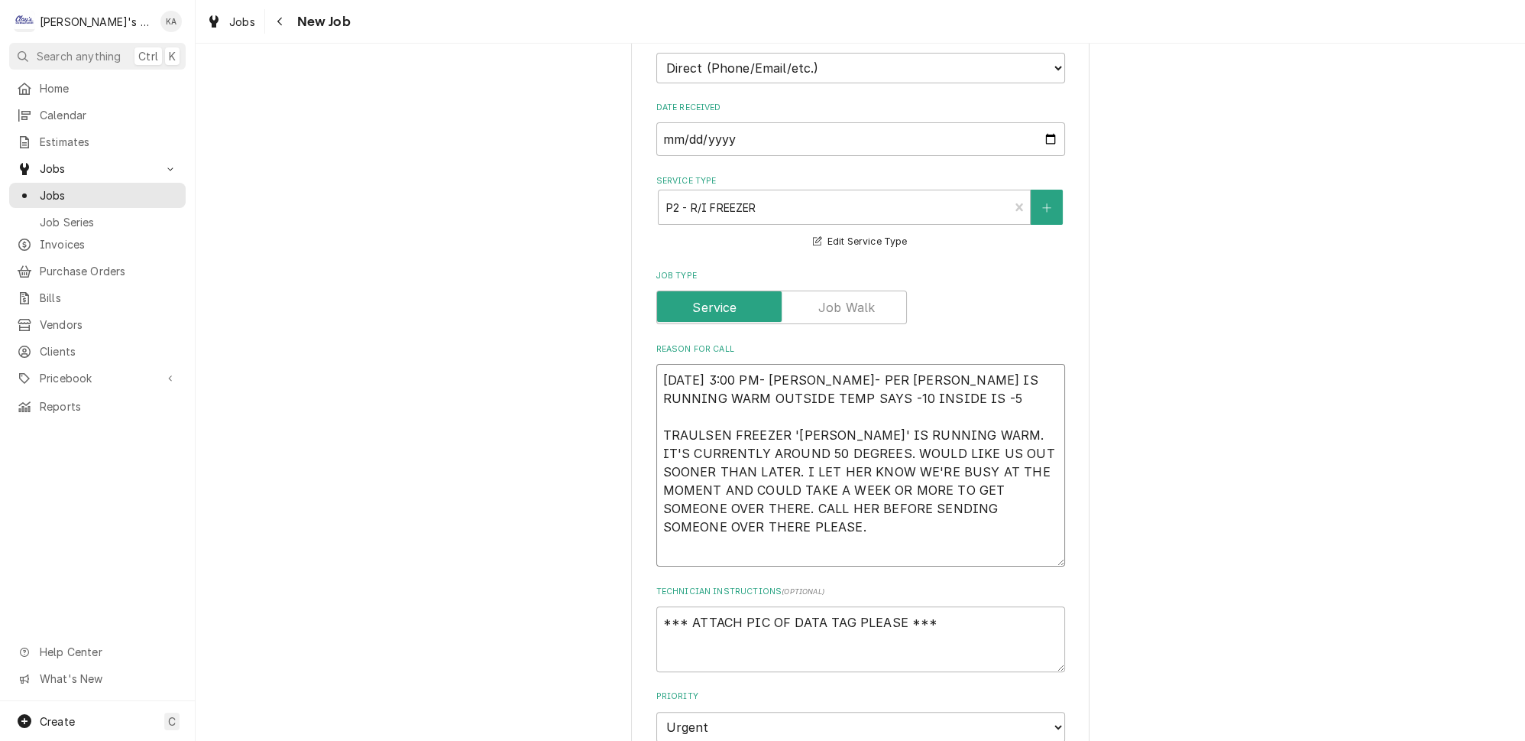
type textarea "9/4/2025 3:00 PM- KASSIE- PER MARCIA- FINN IS RUNNING WARM OUTSIDE TEMP SAYS -1…"
type textarea "x"
type textarea "9/4/2025 3:00 PM- KASSIE- PER MARCIA- FINN IS RUNNING WARM OUTSIDE TEMP SAYS -1…"
type textarea "x"
type textarea "9/4/2025 3:00 PM- KASSIE- PER MARCIA- FINN IS RUNNING WARM OUTSIDE TEMP SAYS -1…"
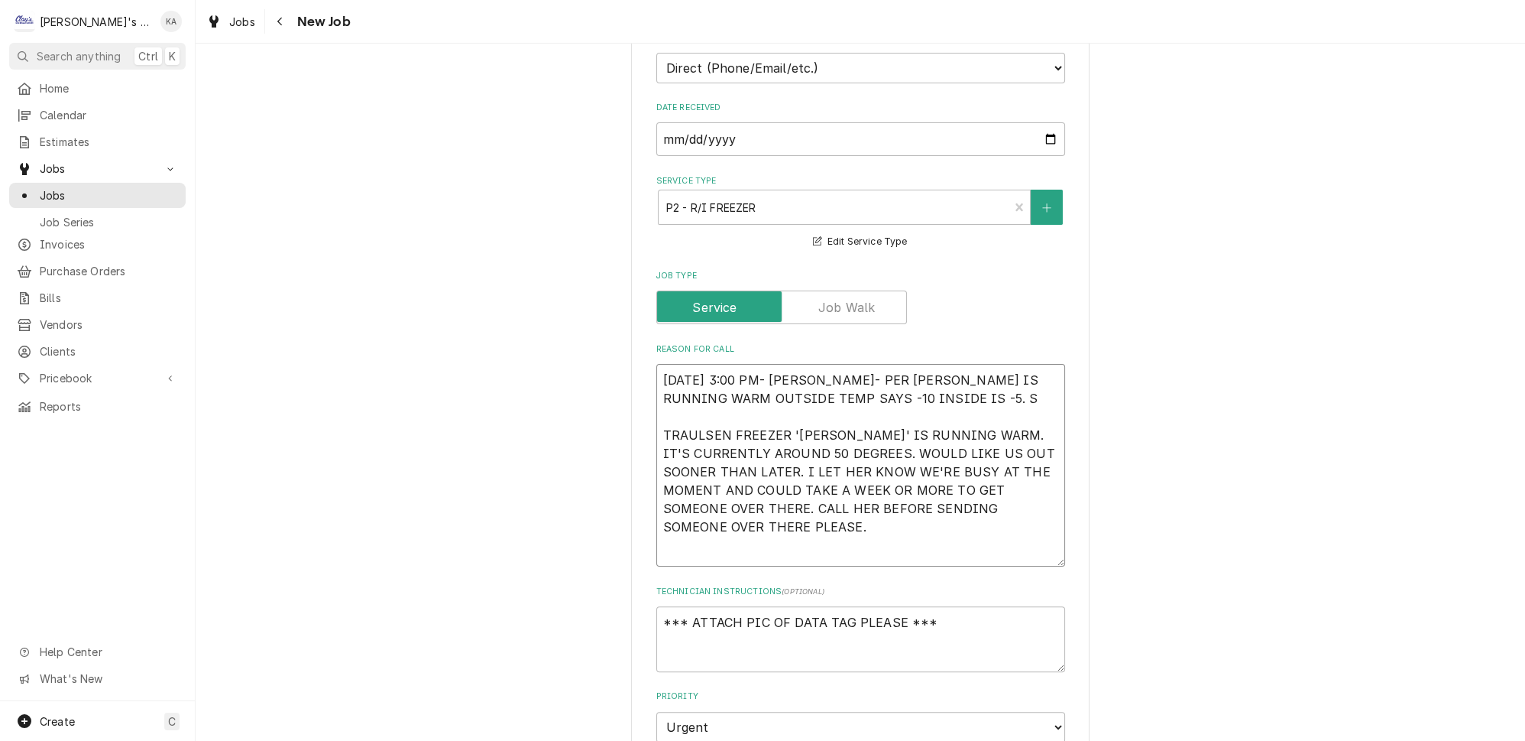
type textarea "x"
type textarea "9/4/2025 3:00 PM- KASSIE- PER MARCIA- FINN IS RUNNING WARM OUTSIDE TEMP SAYS -1…"
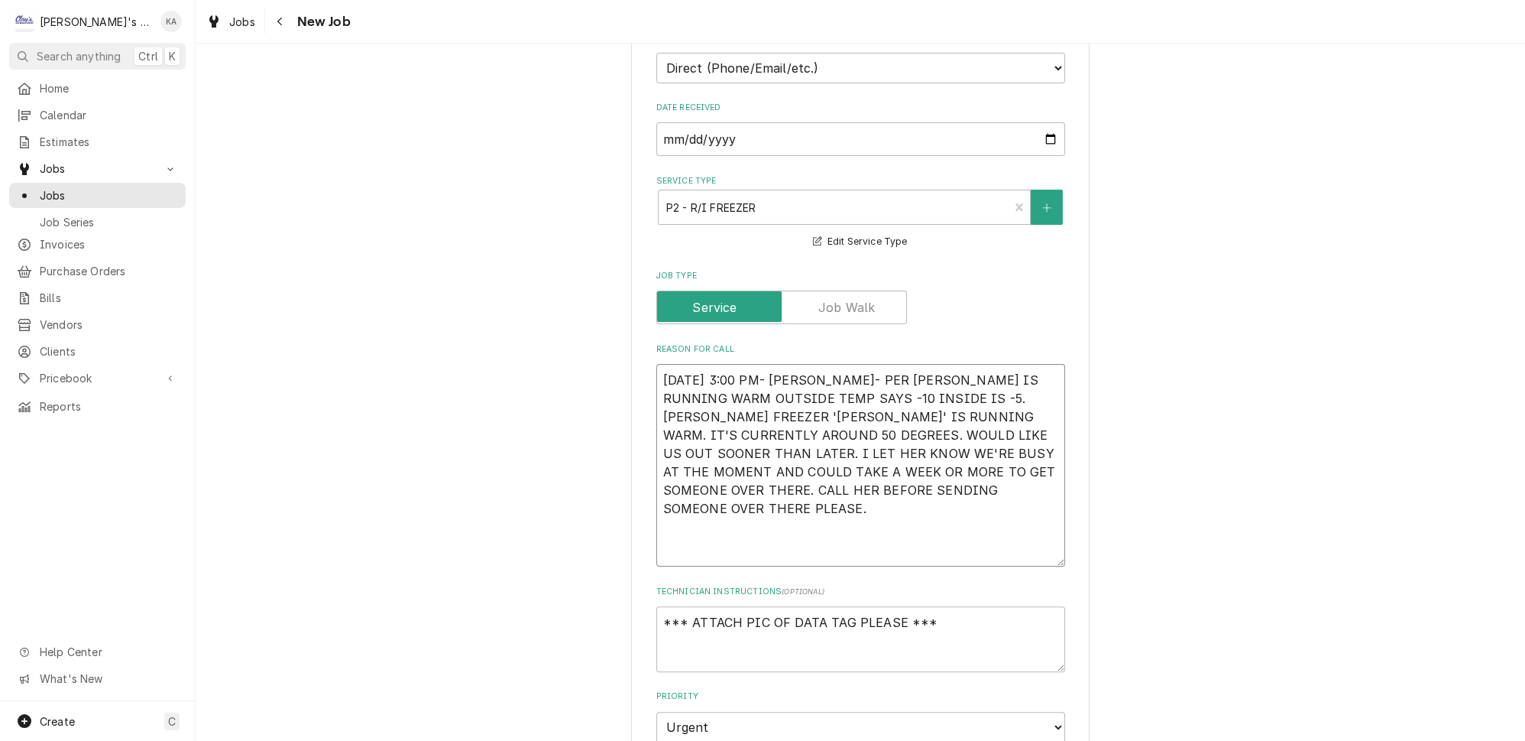
type textarea "x"
type textarea "9/4/2025 3:00 PM- KASSIE- PER MARCIA- FINN IS RUNNING WARM OUTSIDE TEMP SAYS -1…"
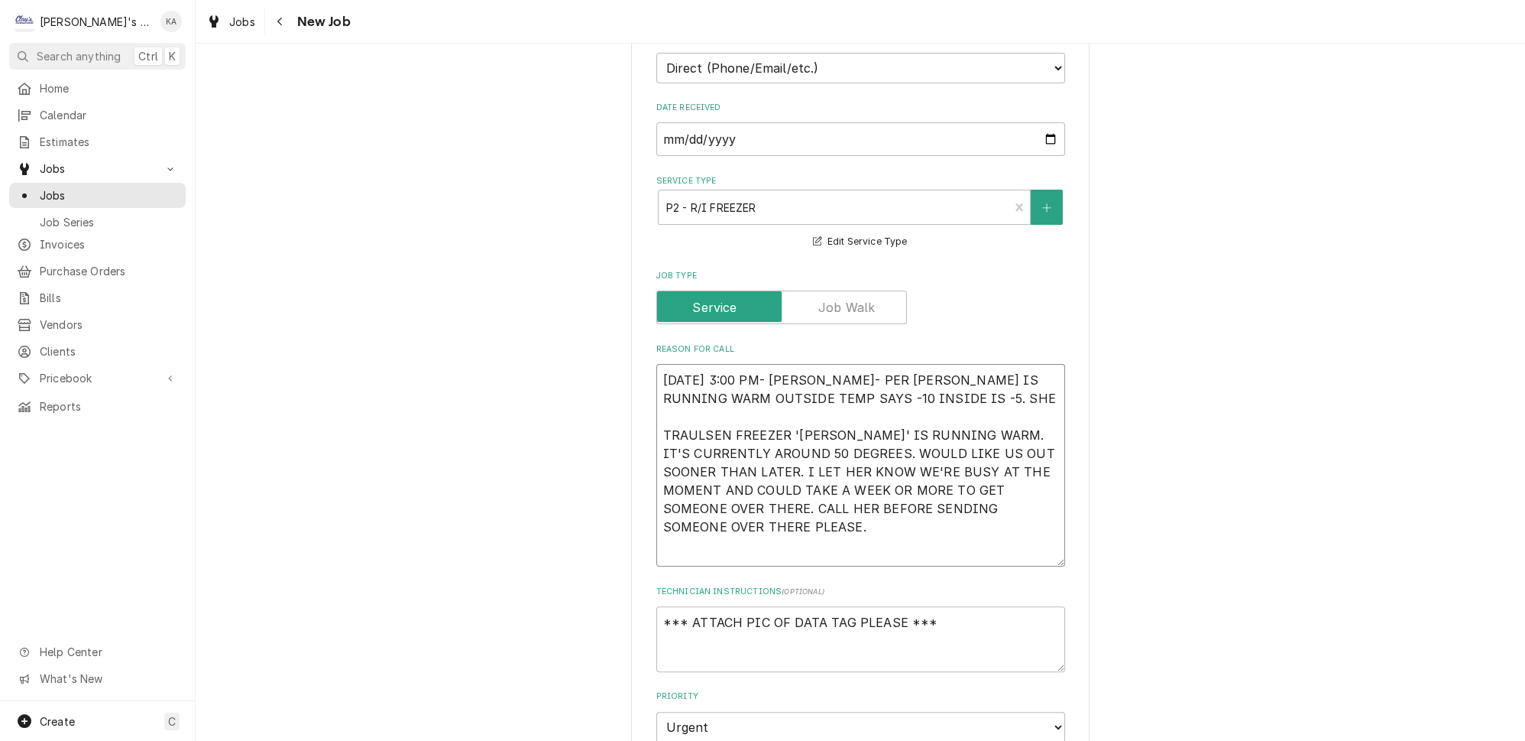
type textarea "x"
type textarea "9/4/2025 3:00 PM- KASSIE- PER MARCIA- FINN IS RUNNING WARM OUTSIDE TEMP SAYS -1…"
type textarea "x"
type textarea "9/4/2025 3:00 PM- KASSIE- PER MARCIA- FINN IS RUNNING WARM OUTSIDE TEMP SAYS -1…"
type textarea "x"
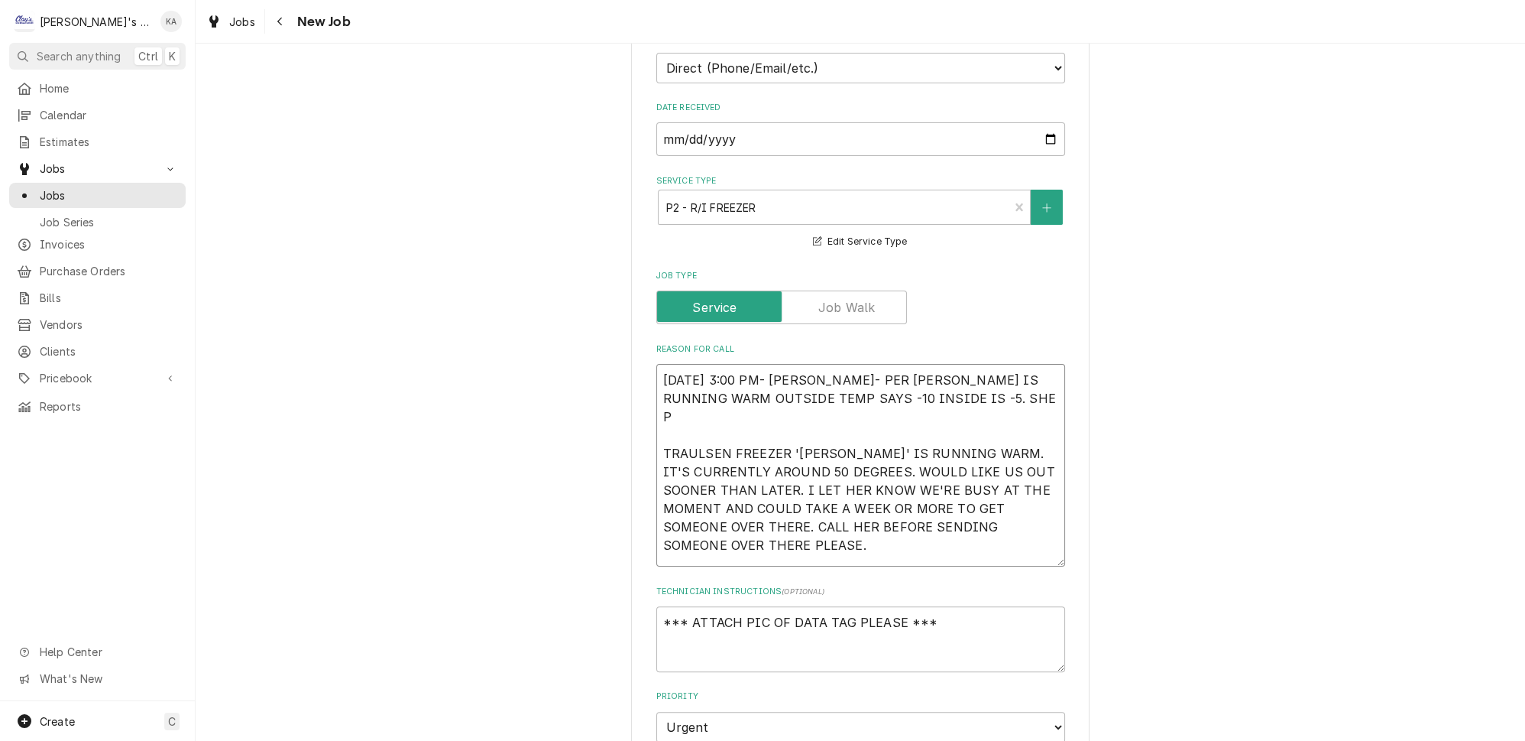
type textarea "9/4/2025 3:00 PM- KASSIE- PER MARCIA- FINN IS RUNNING WARM OUTSIDE TEMP SAYS -1…"
type textarea "x"
type textarea "9/4/2025 3:00 PM- KASSIE- PER MARCIA- FINN IS RUNNING WARM OUTSIDE TEMP SAYS -1…"
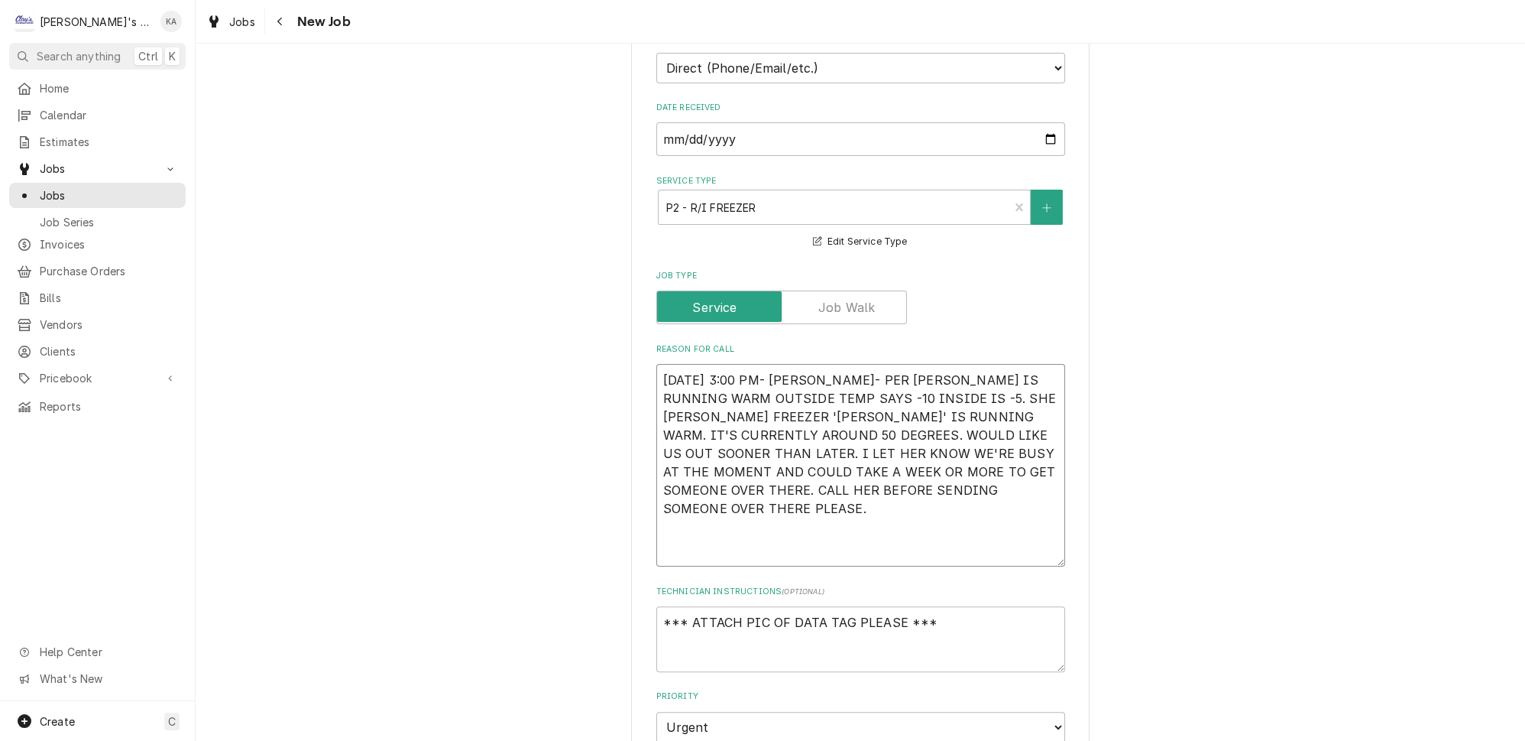
type textarea "x"
type textarea "9/4/2025 3:00 PM- KASSIE- PER MARCIA- FINN IS RUNNING WARM OUTSIDE TEMP SAYS -1…"
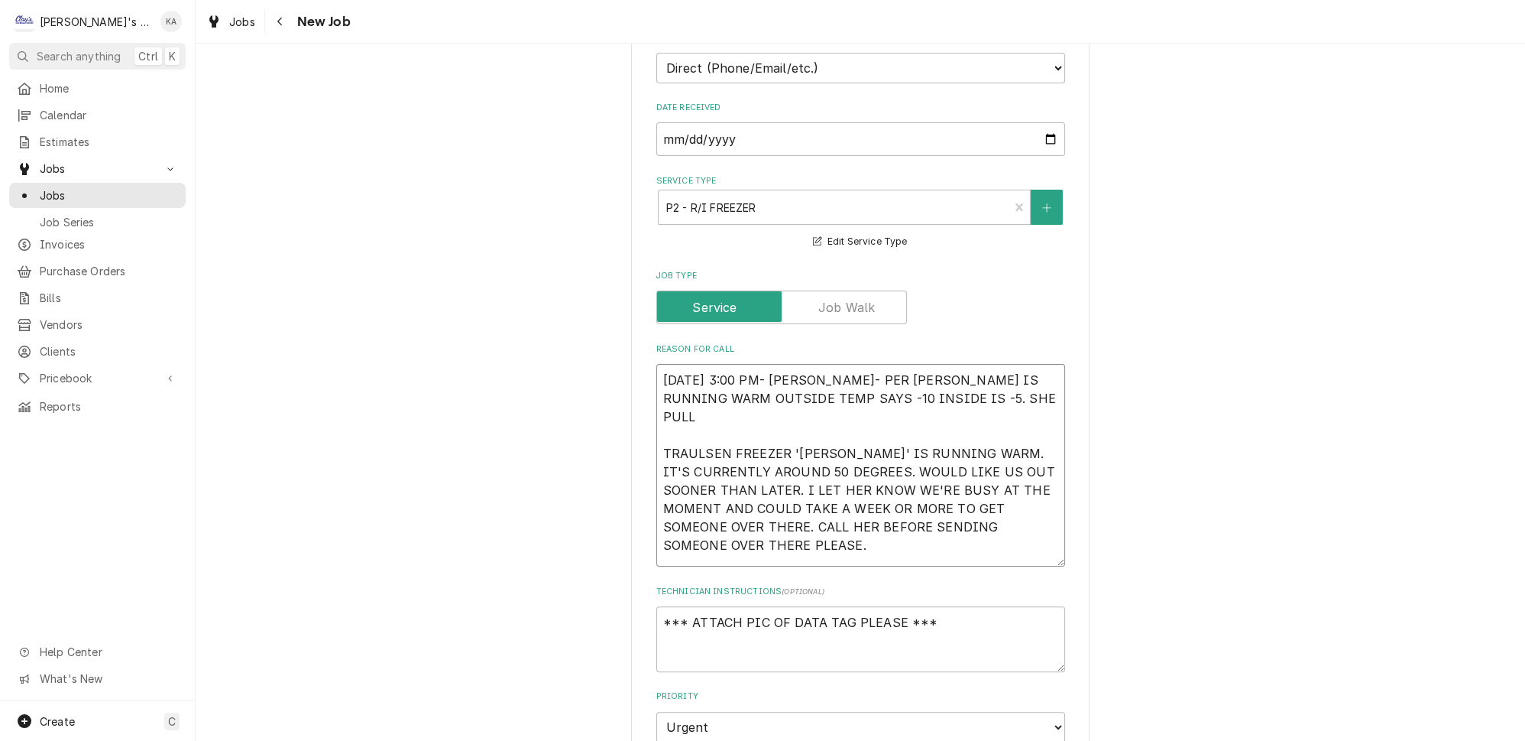
type textarea "x"
type textarea "9/4/2025 3:00 PM- KASSIE- PER MARCIA- FINN IS RUNNING WARM OUTSIDE TEMP SAYS -1…"
type textarea "x"
type textarea "9/4/2025 3:00 PM- KASSIE- PER MARCIA- FINN IS RUNNING WARM OUTSIDE TEMP SAYS -1…"
type textarea "x"
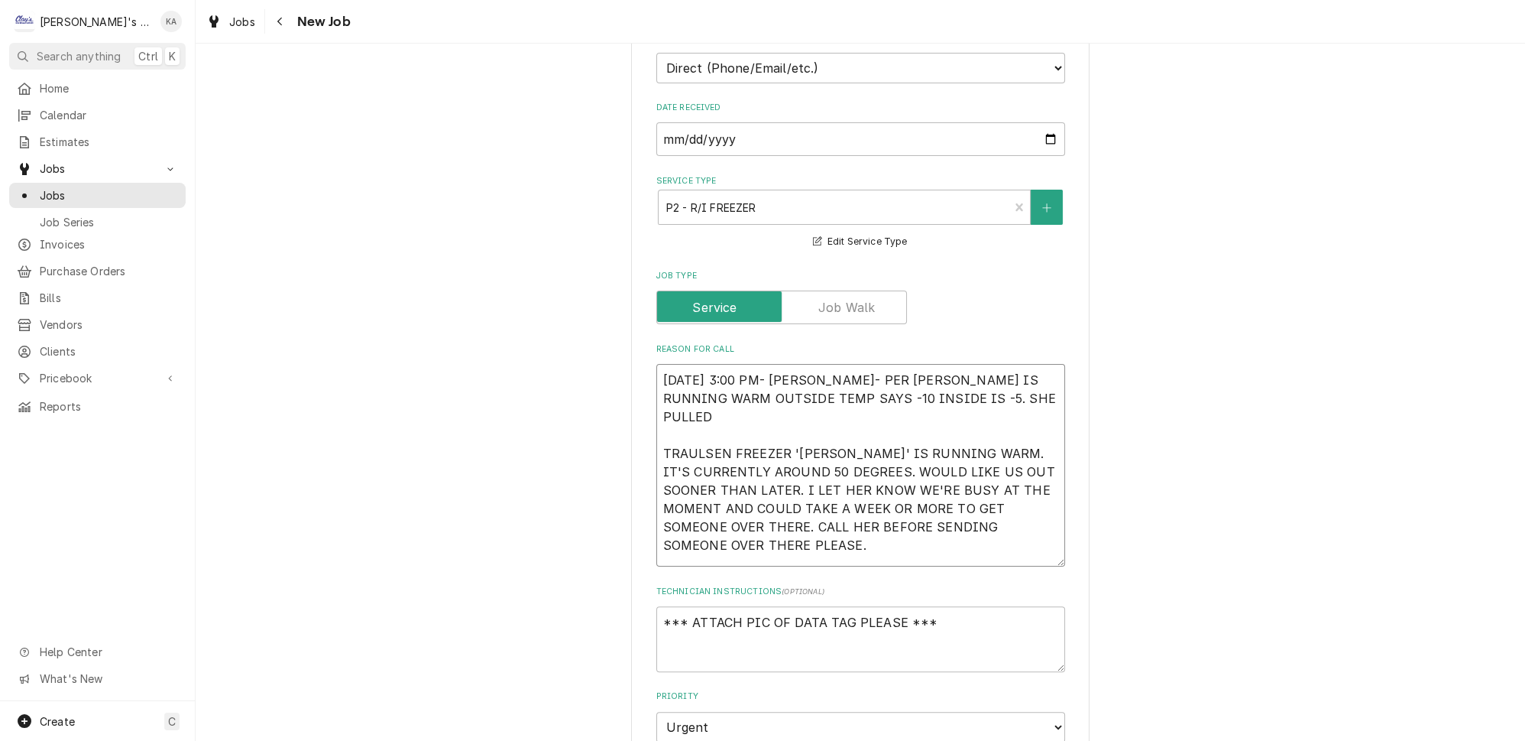
type textarea "9/4/2025 3:00 PM- KASSIE- PER MARCIA- FINN IS RUNNING WARM OUTSIDE TEMP SAYS -1…"
type textarea "x"
type textarea "9/4/2025 3:00 PM- KASSIE- PER MARCIA- FINN IS RUNNING WARM OUTSIDE TEMP SAYS -1…"
type textarea "x"
type textarea "9/4/2025 3:00 PM- KASSIE- PER MARCIA- FINN IS RUNNING WARM OUTSIDE TEMP SAYS -1…"
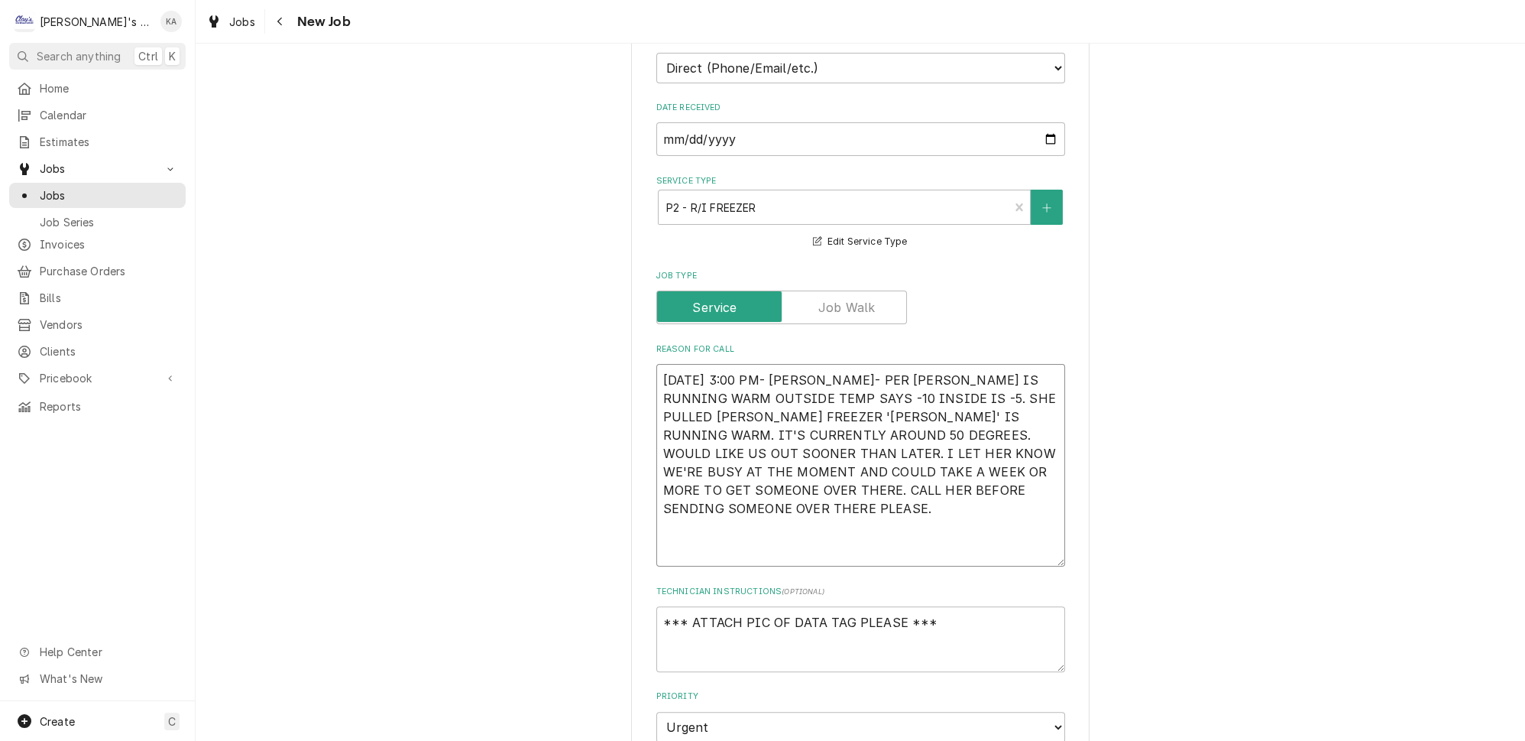
type textarea "x"
type textarea "9/4/2025 3:00 PM- KASSIE- PER MARCIA- FINN IS RUNNING WARM OUTSIDE TEMP SAYS -1…"
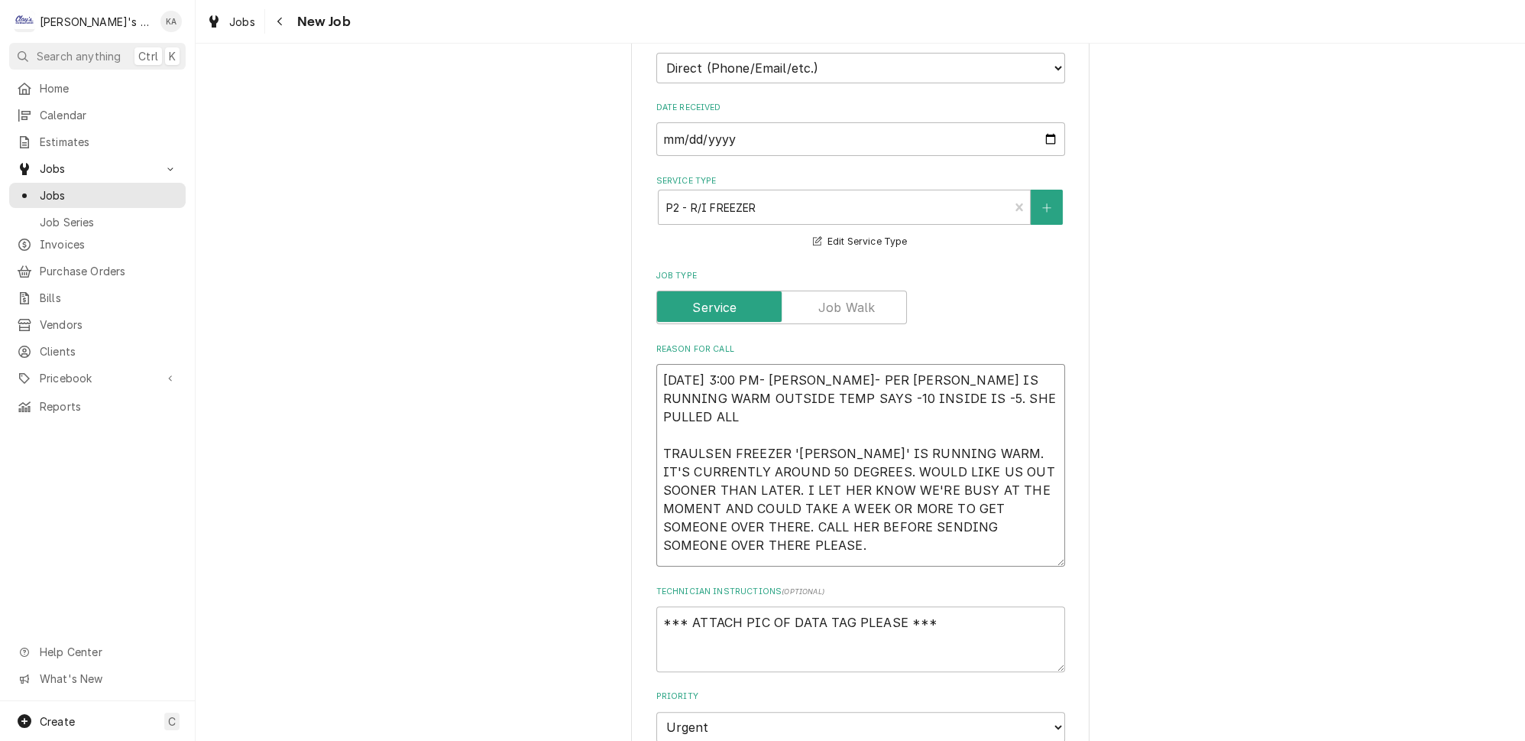
type textarea "x"
type textarea "9/4/2025 3:00 PM- KASSIE- PER MARCIA- FINN IS RUNNING WARM OUTSIDE TEMP SAYS -1…"
type textarea "x"
type textarea "9/4/2025 3:00 PM- KASSIE- PER MARCIA- FINN IS RUNNING WARM OUTSIDE TEMP SAYS -1…"
type textarea "x"
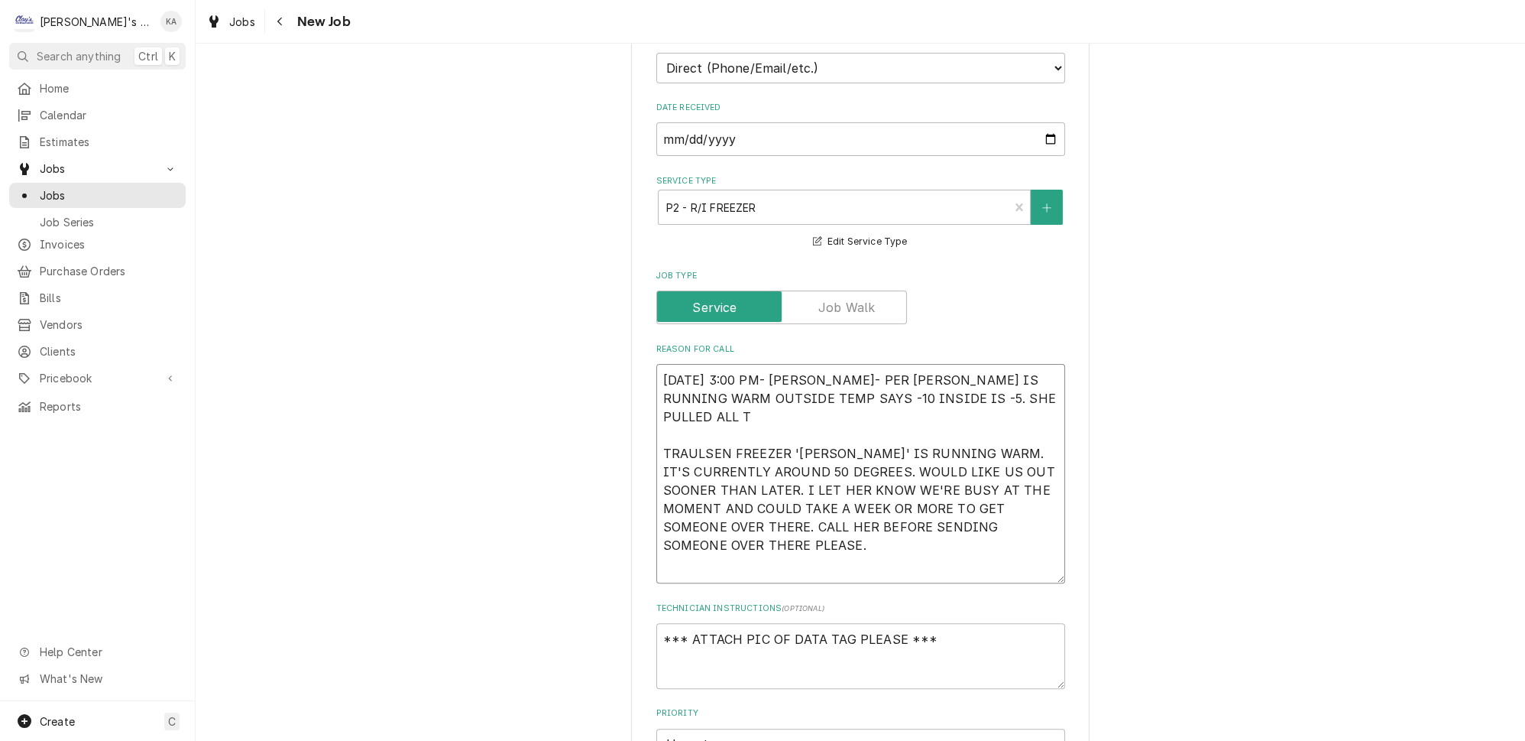
type textarea "9/4/2025 3:00 PM- KASSIE- PER MARCIA- FINN IS RUNNING WARM OUTSIDE TEMP SAYS -1…"
type textarea "x"
type textarea "9/4/2025 3:00 PM- KASSIE- PER MARCIA- FINN IS RUNNING WARM OUTSIDE TEMP SAYS -1…"
type textarea "x"
type textarea "9/4/2025 3:00 PM- KASSIE- PER MARCIA- FINN IS RUNNING WARM OUTSIDE TEMP SAYS -1…"
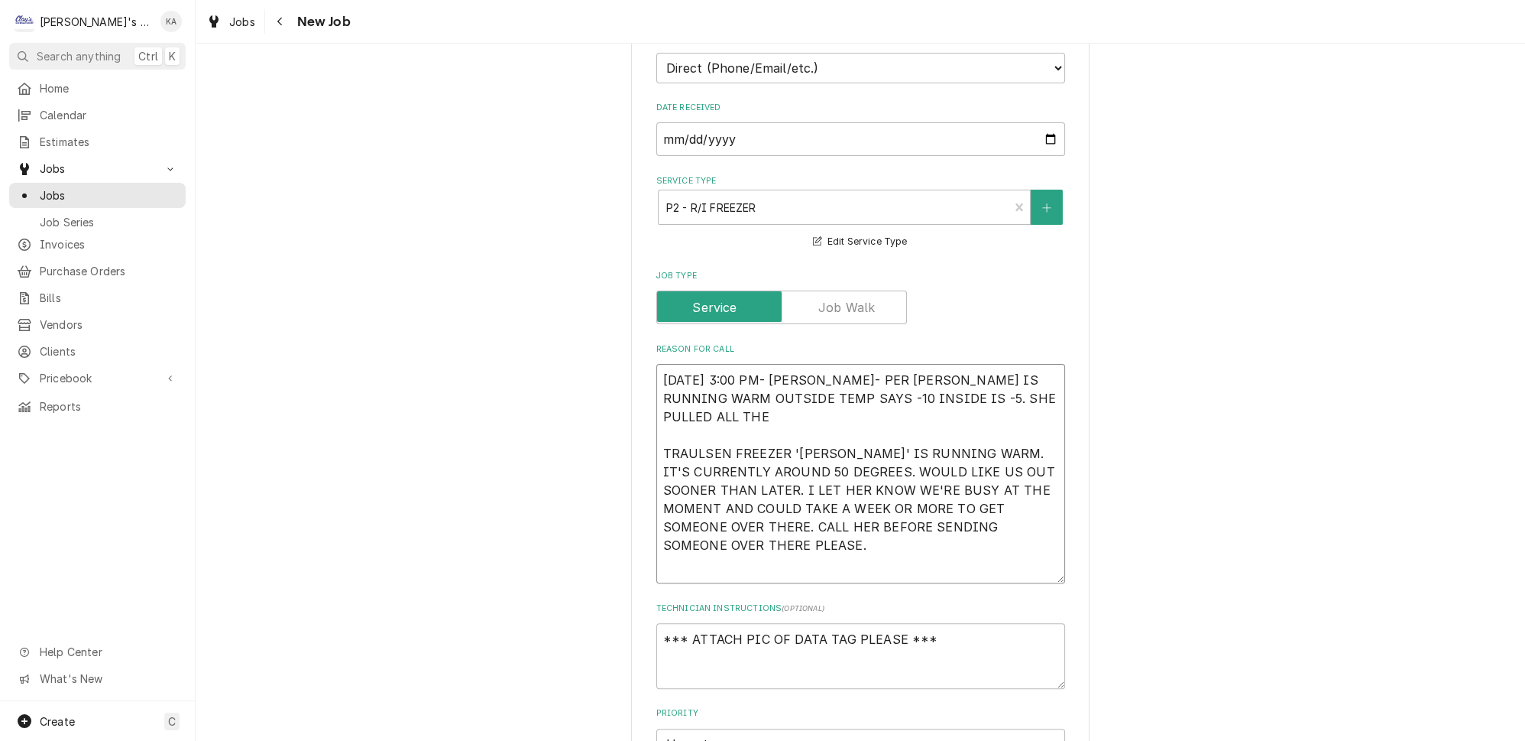
type textarea "x"
type textarea "9/4/2025 3:00 PM- KASSIE- PER MARCIA- FINN IS RUNNING WARM OUTSIDE TEMP SAYS -1…"
type textarea "x"
type textarea "9/4/2025 3:00 PM- KASSIE- PER MARCIA- FINN IS RUNNING WARM OUTSIDE TEMP SAYS -1…"
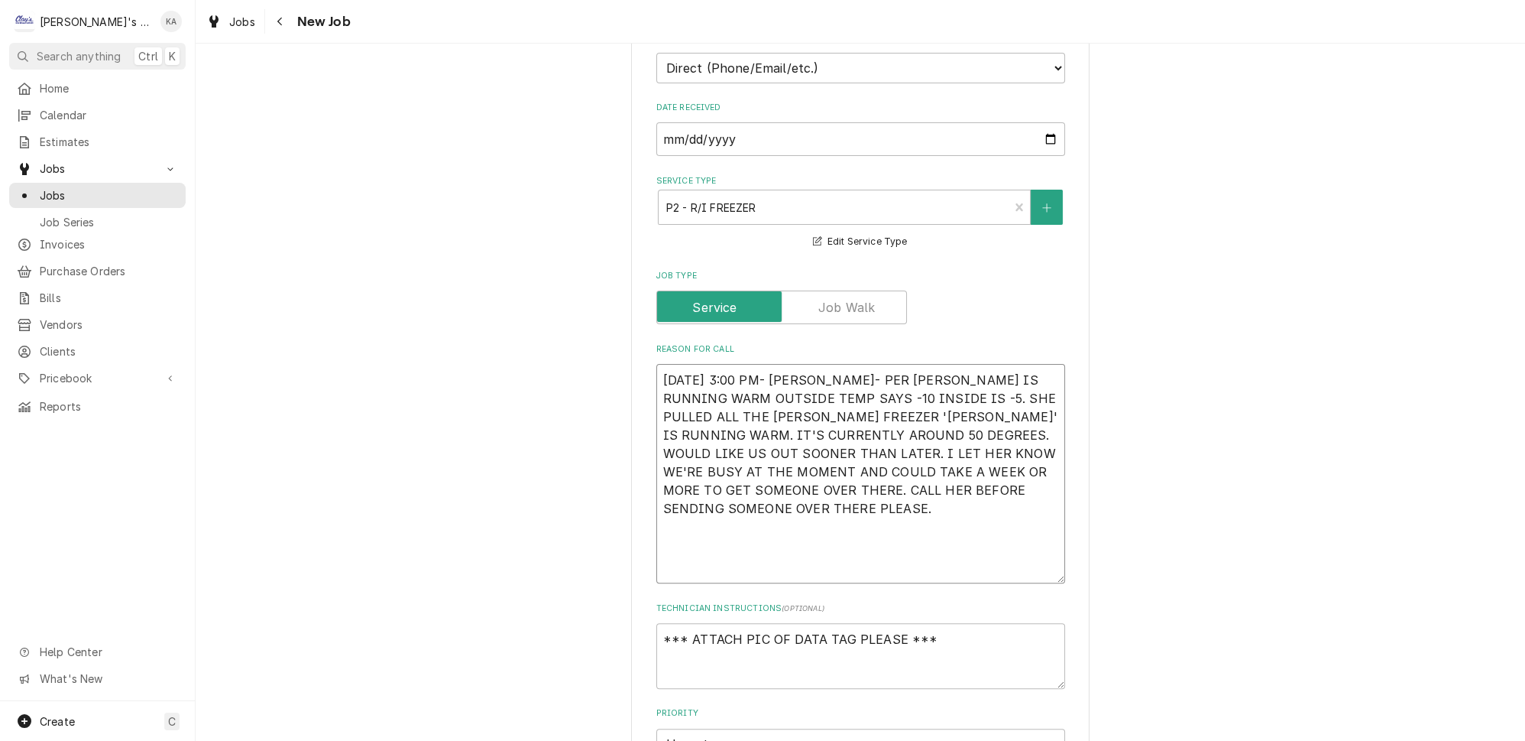
type textarea "x"
type textarea "9/4/2025 3:00 PM- KASSIE- PER MARCIA- FINN IS RUNNING WARM OUTSIDE TEMP SAYS -1…"
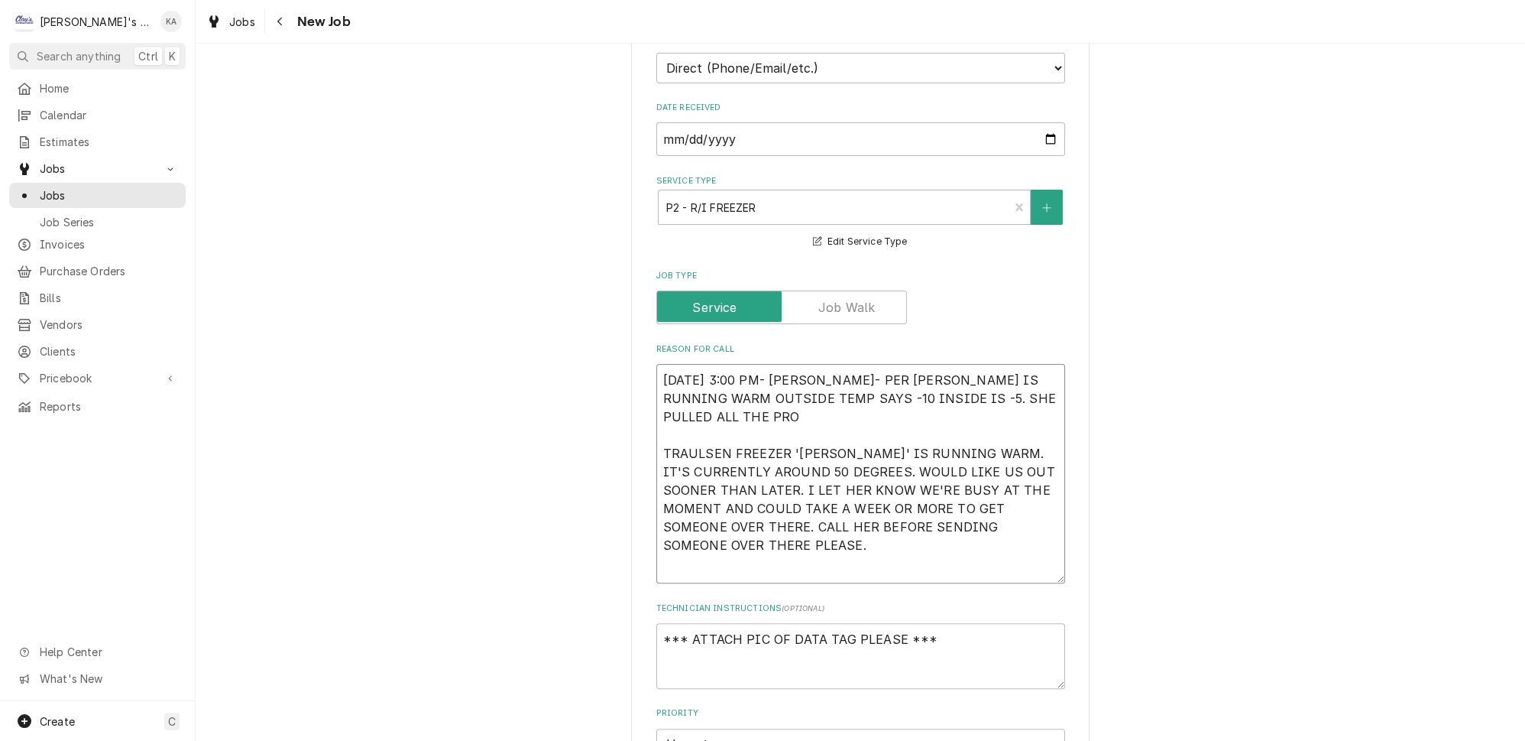
type textarea "x"
type textarea "9/4/2025 3:00 PM- KASSIE- PER MARCIA- FINN IS RUNNING WARM OUTSIDE TEMP SAYS -1…"
type textarea "x"
type textarea "9/4/2025 3:00 PM- KASSIE- PER MARCIA- FINN IS RUNNING WARM OUTSIDE TEMP SAYS -1…"
type textarea "x"
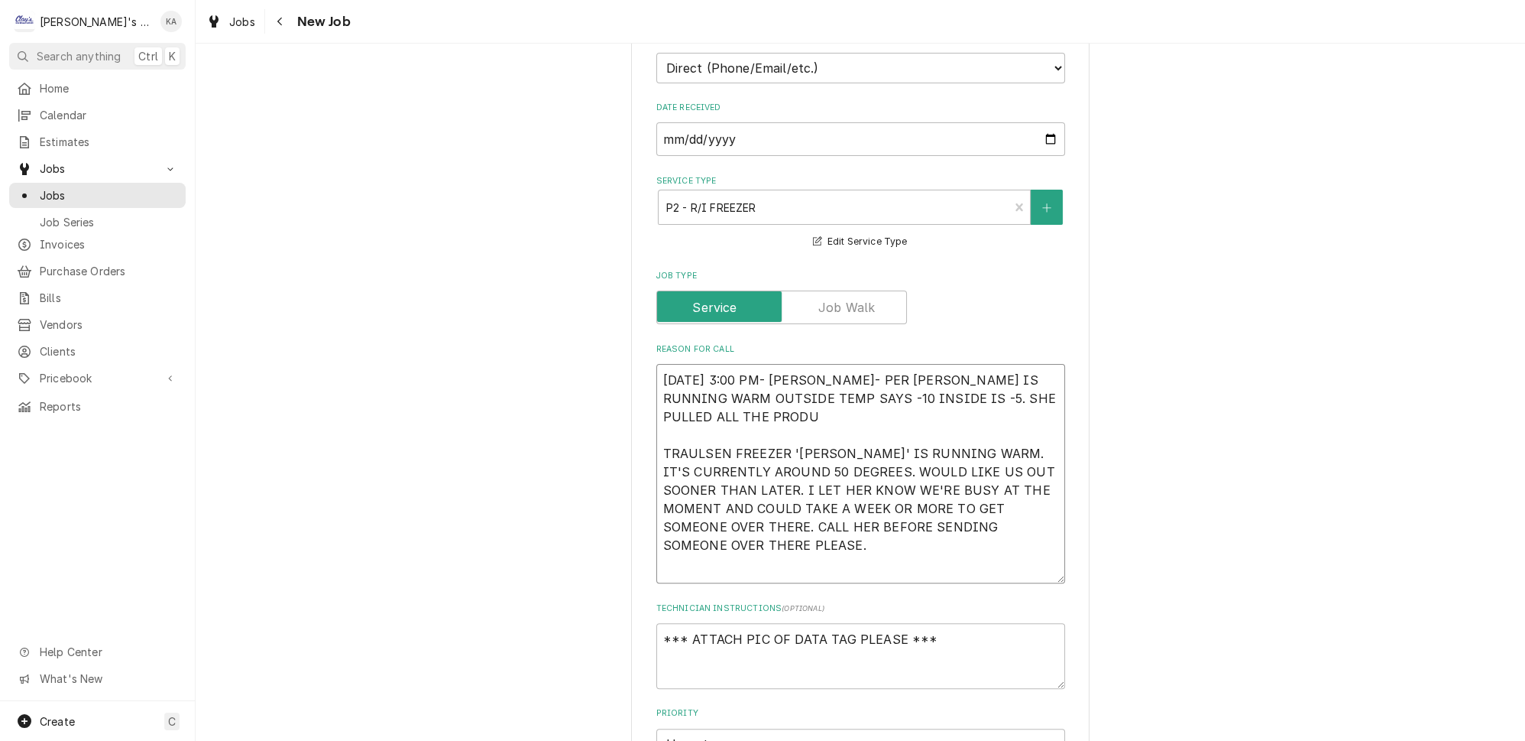
type textarea "9/4/2025 3:00 PM- KASSIE- PER MARCIA- FINN IS RUNNING WARM OUTSIDE TEMP SAYS -1…"
type textarea "x"
type textarea "9/4/2025 3:00 PM- KASSIE- PER MARCIA- FINN IS RUNNING WARM OUTSIDE TEMP SAYS -1…"
type textarea "x"
type textarea "9/4/2025 3:00 PM- KASSIE- PER MARCIA- FINN IS RUNNING WARM OUTSIDE TEMP SAYS -1…"
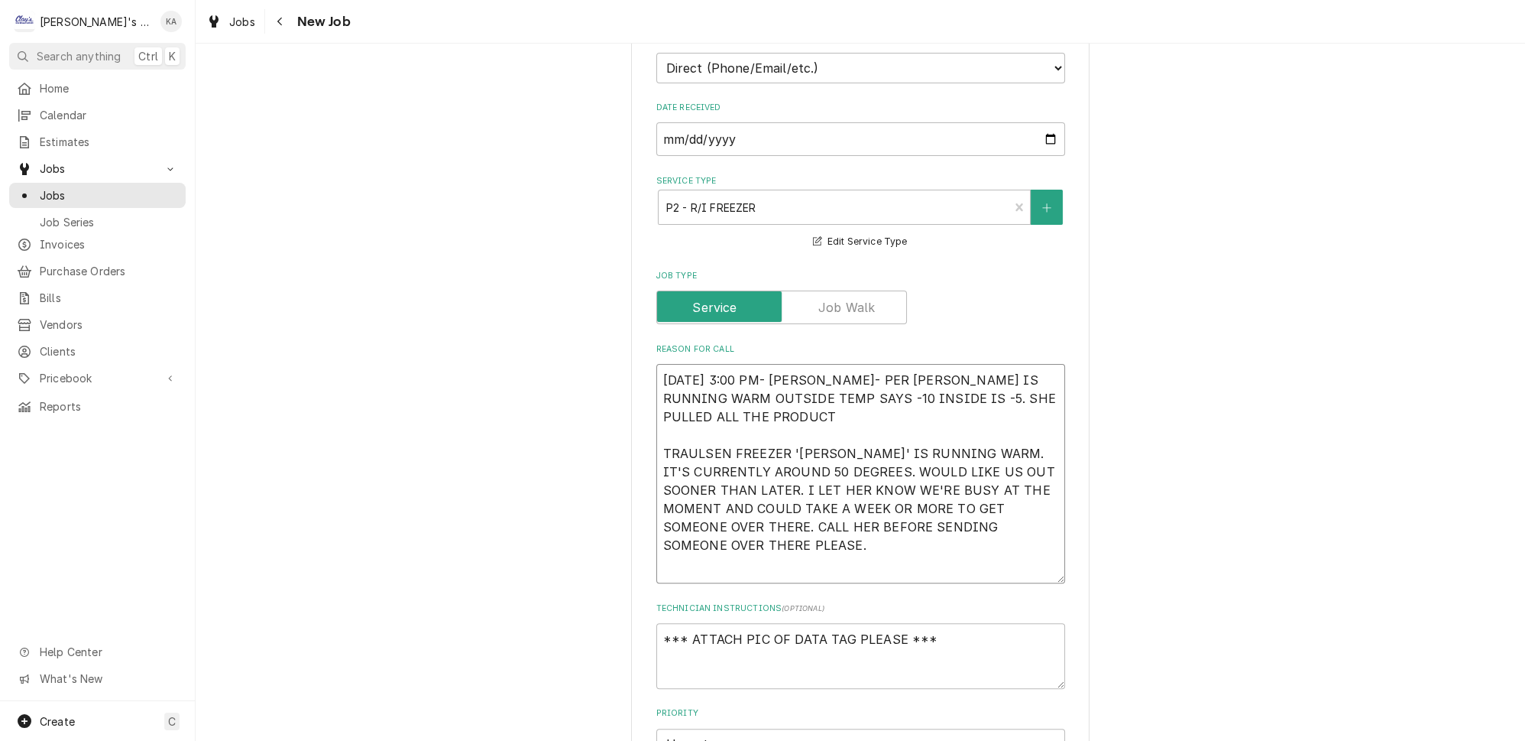
type textarea "x"
type textarea "9/4/2025 3:00 PM- KASSIE- PER MARCIA- FINN IS RUNNING WARM OUTSIDE TEMP SAYS -1…"
type textarea "x"
type textarea "9/4/2025 3:00 PM- KASSIE- PER MARCIA- FINN IS RUNNING WARM OUTSIDE TEMP SAYS -1…"
type textarea "x"
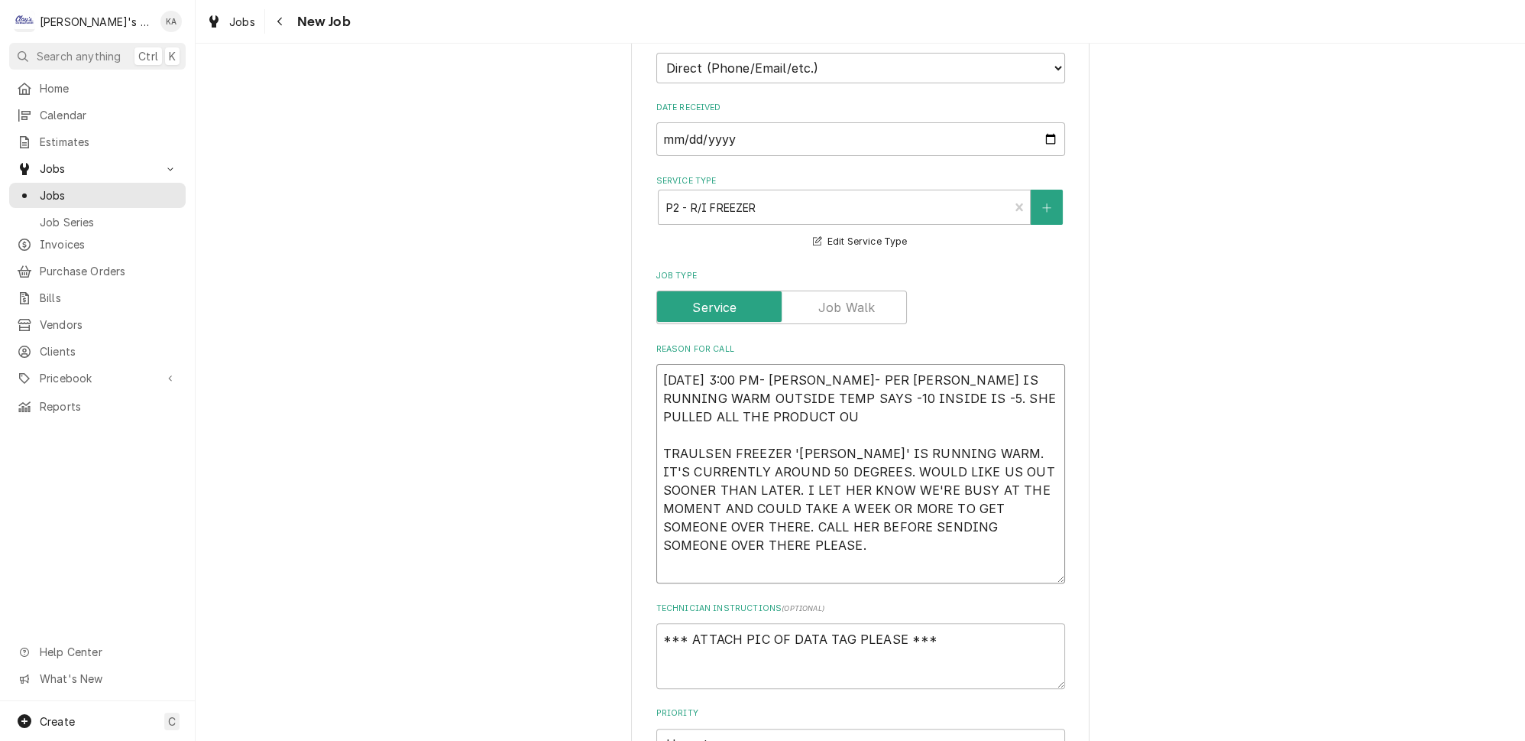
type textarea "9/4/2025 3:00 PM- KASSIE- PER MARCIA- FINN IS RUNNING WARM OUTSIDE TEMP SAYS -1…"
type textarea "x"
type textarea "9/4/2025 3:00 PM- KASSIE- PER MARCIA- FINN IS RUNNING WARM OUTSIDE TEMP SAYS -1…"
type textarea "x"
type textarea "9/4/2025 3:00 PM- KASSIE- PER MARCIA- FINN IS RUNNING WARM OUTSIDE TEMP SAYS -1…"
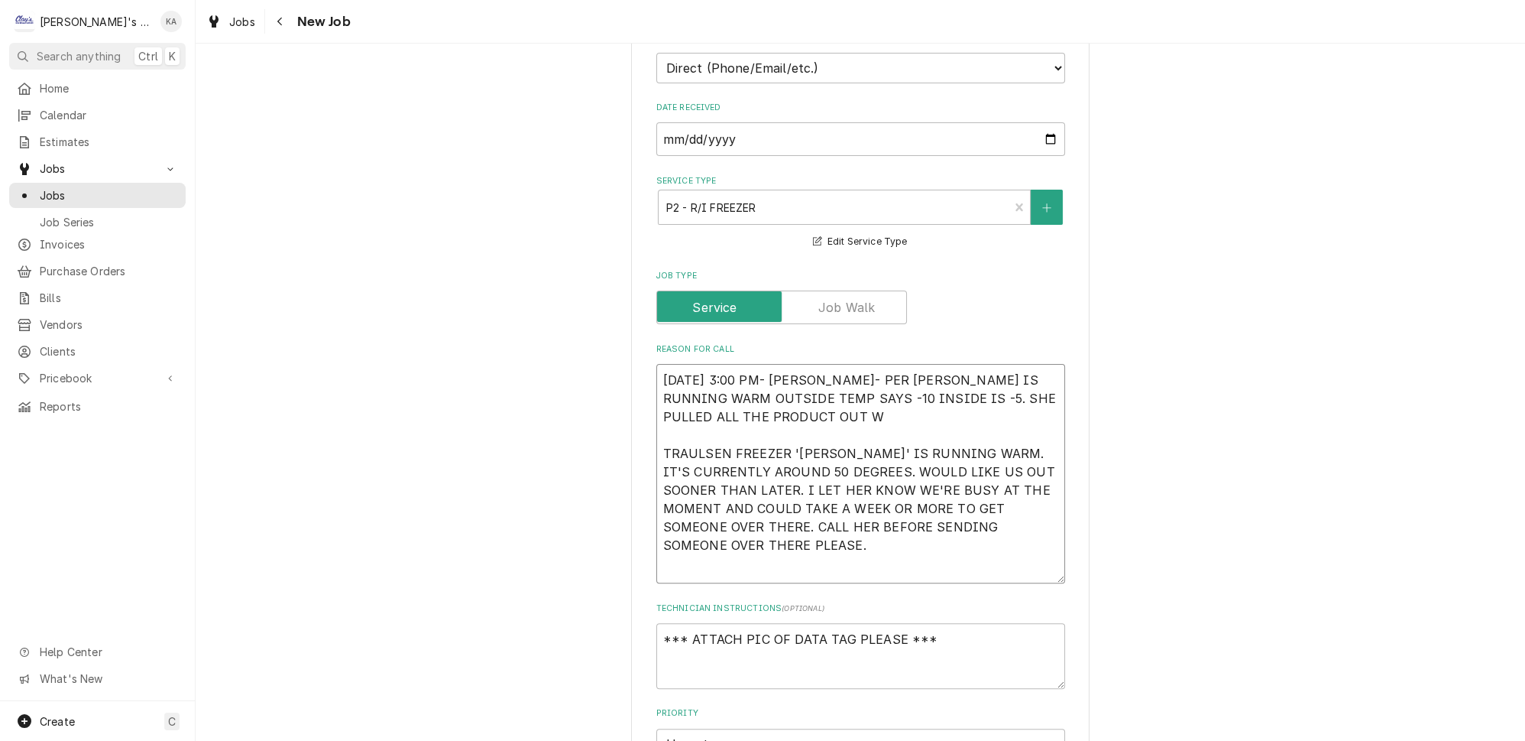
type textarea "x"
type textarea "9/4/2025 3:00 PM- KASSIE- PER MARCIA- FINN IS RUNNING WARM OUTSIDE TEMP SAYS -1…"
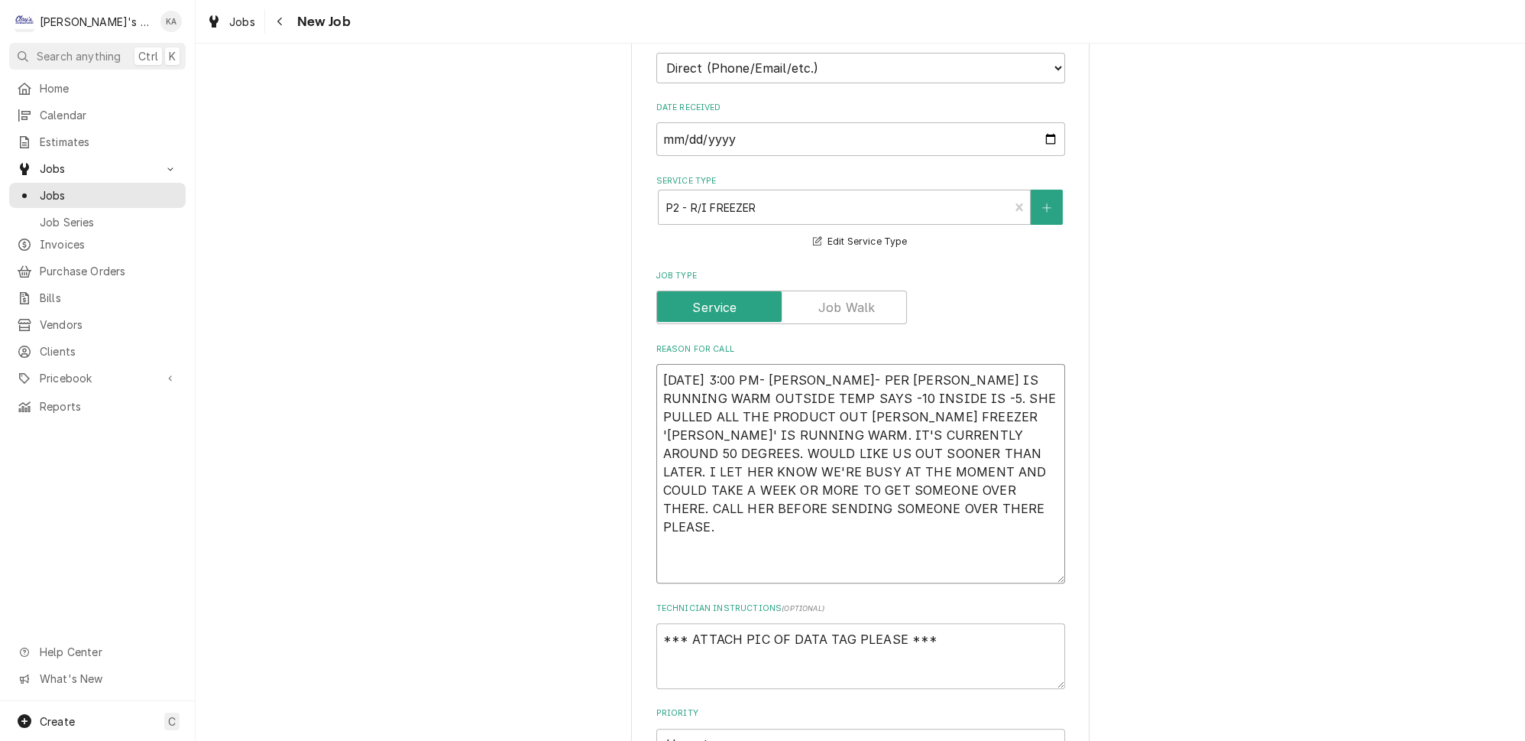
type textarea "x"
type textarea "9/4/2025 3:00 PM- KASSIE- PER MARCIA- FINN IS RUNNING WARM OUTSIDE TEMP SAYS -1…"
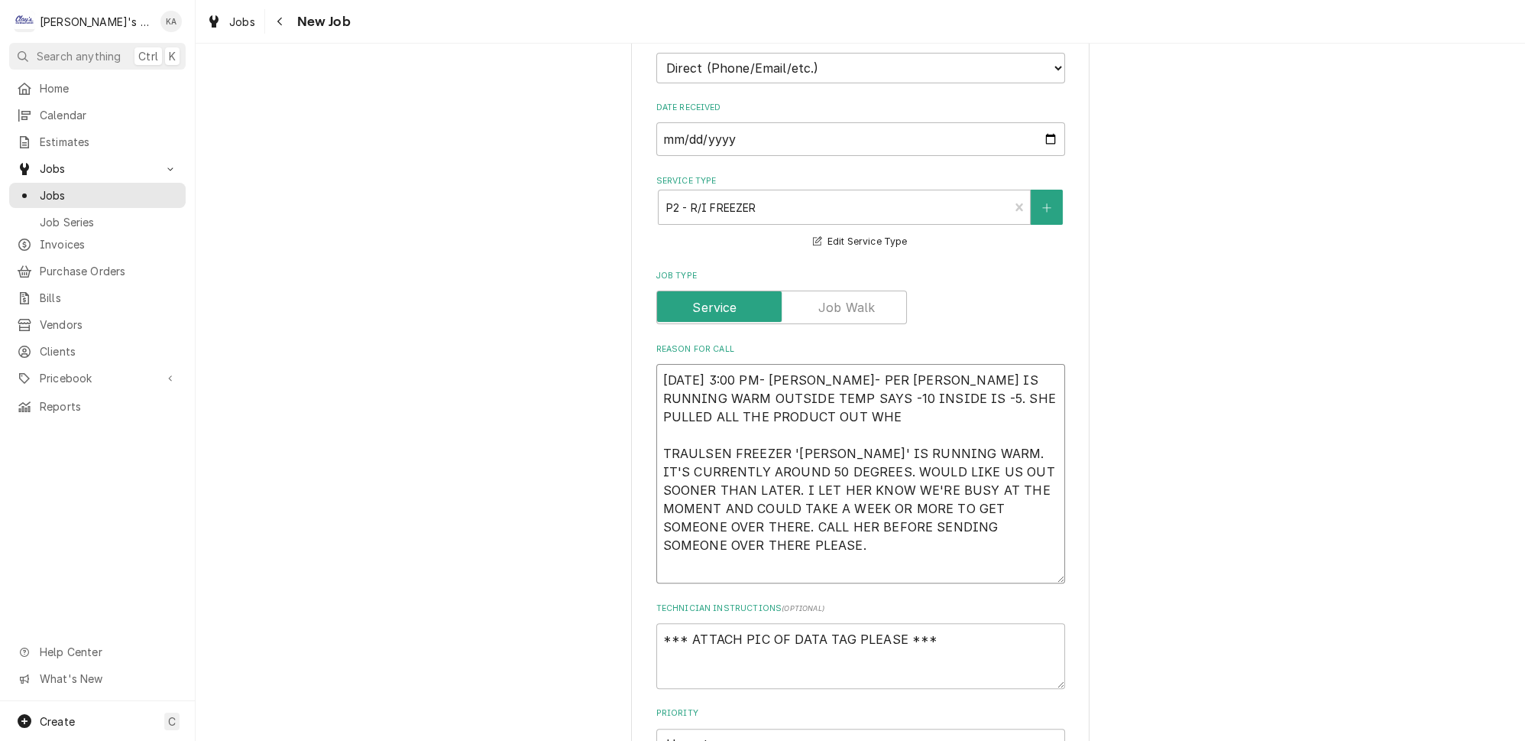
type textarea "x"
type textarea "9/4/2025 3:00 PM- KASSIE- PER MARCIA- FINN IS RUNNING WARM OUTSIDE TEMP SAYS -1…"
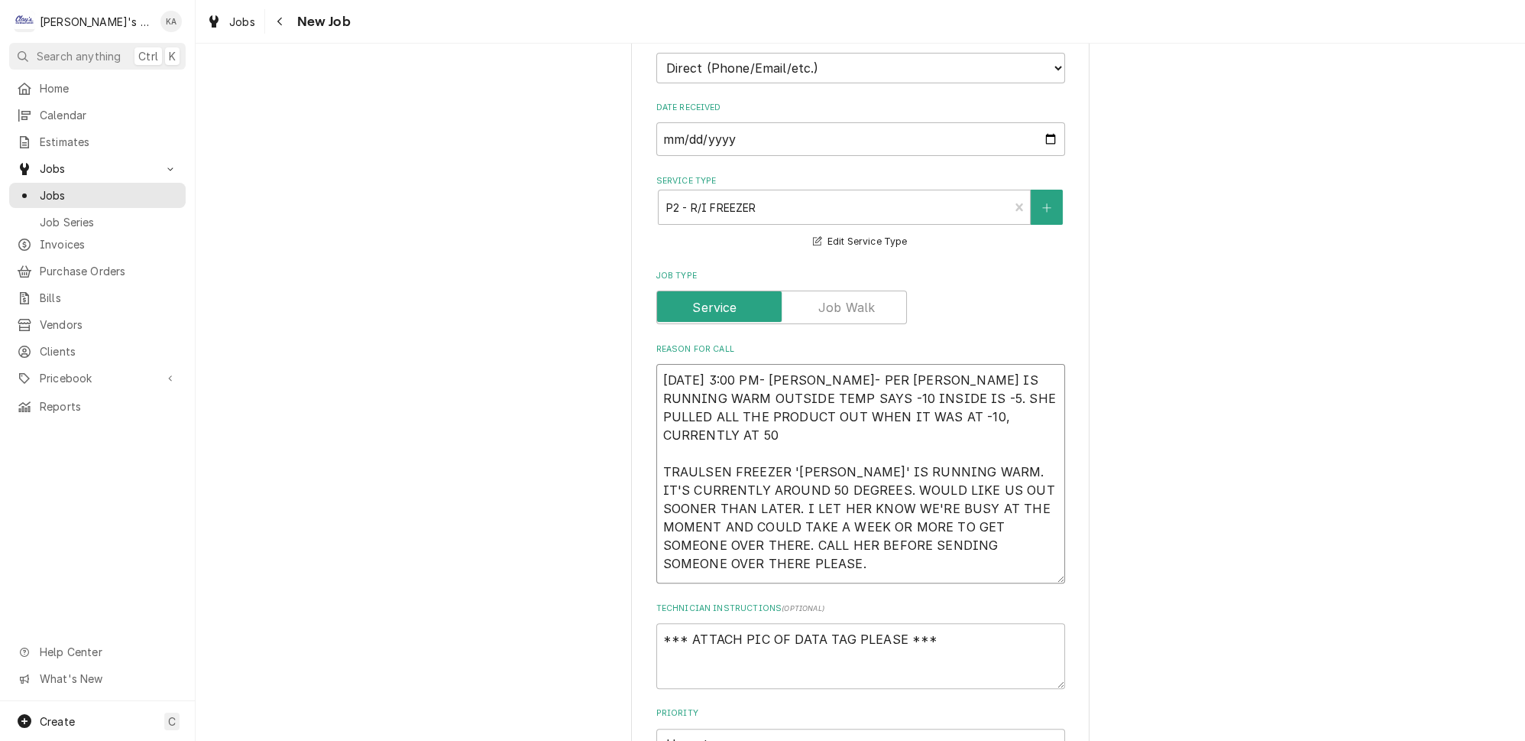
drag, startPoint x: 907, startPoint y: 331, endPoint x: 1013, endPoint y: 373, distance: 114.2
click at [1013, 373] on textarea "9/4/2025 3:00 PM- KASSIE- PER MARCIA- FINN IS RUNNING WARM OUTSIDE TEMP SAYS -1…" at bounding box center [861, 473] width 409 height 219
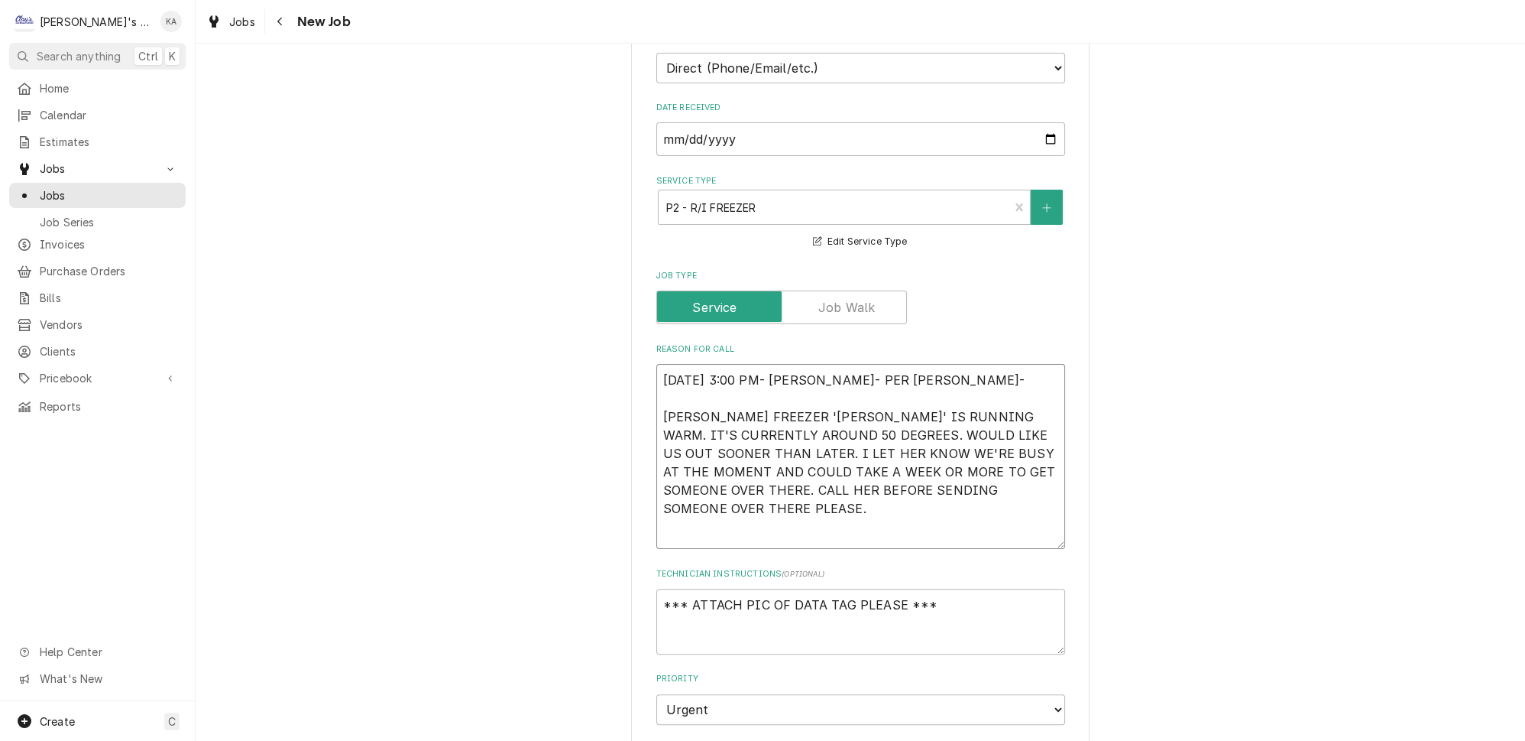
click at [661, 365] on textarea "9/4/2025 3:00 PM- KASSIE- PER MARCIA- TRAULSEN FREEZER 'SVEN' IS RUNNING WARM. …" at bounding box center [861, 456] width 409 height 185
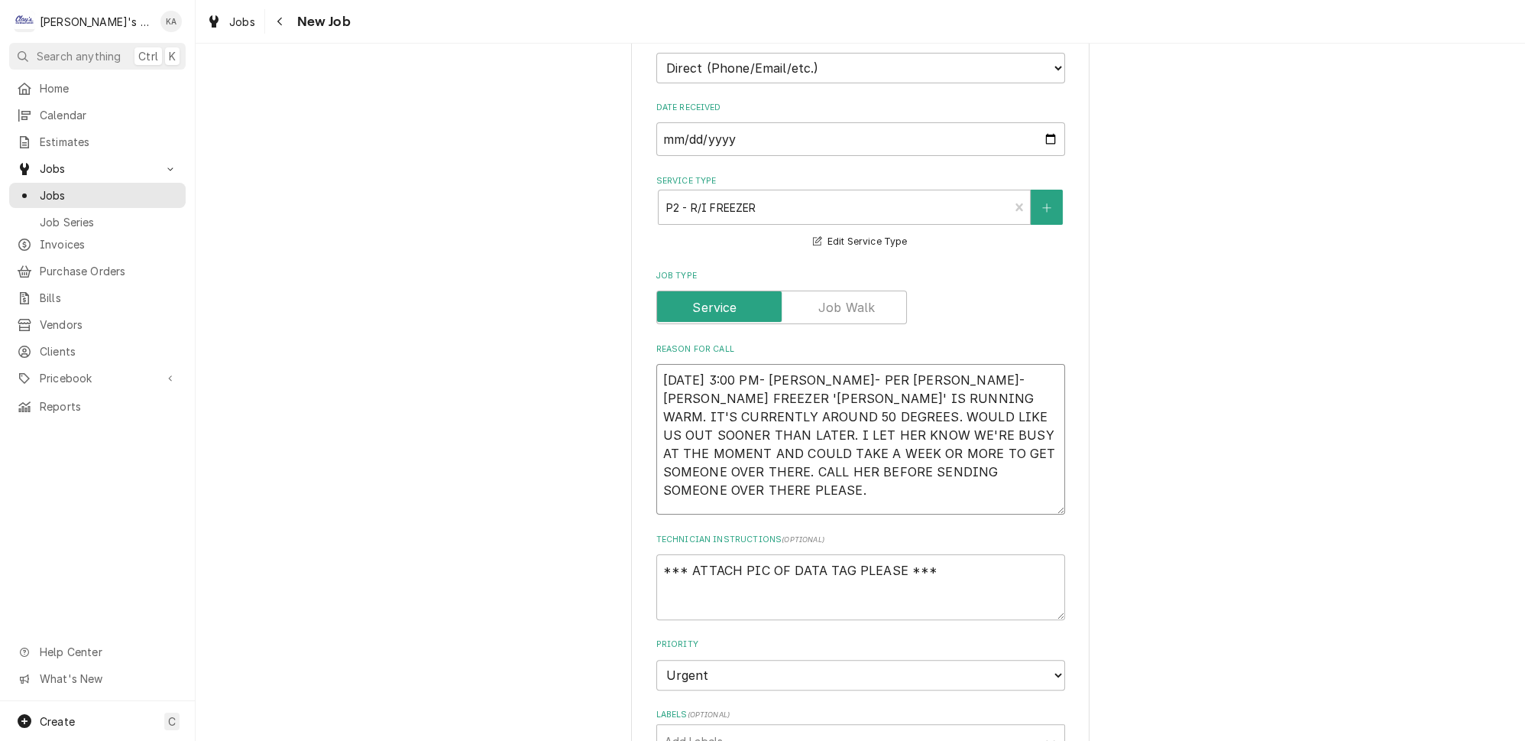
click at [986, 417] on textarea "9/4/2025 3:00 PM- KASSIE- PER MARCIA- TRAULSEN FREEZER 'SVEN' IS RUNNING WARM. …" at bounding box center [861, 439] width 409 height 151
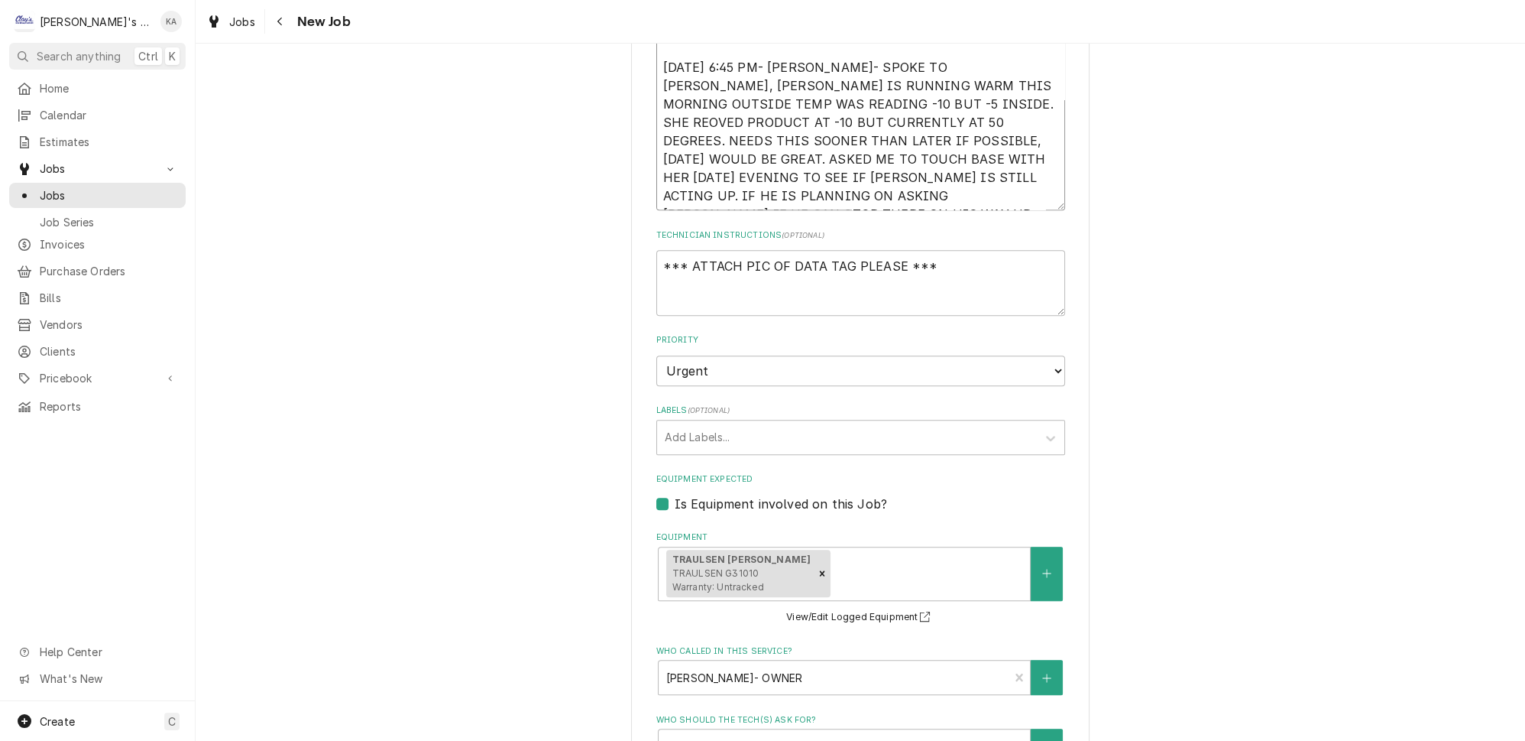
scroll to position [1320, 0]
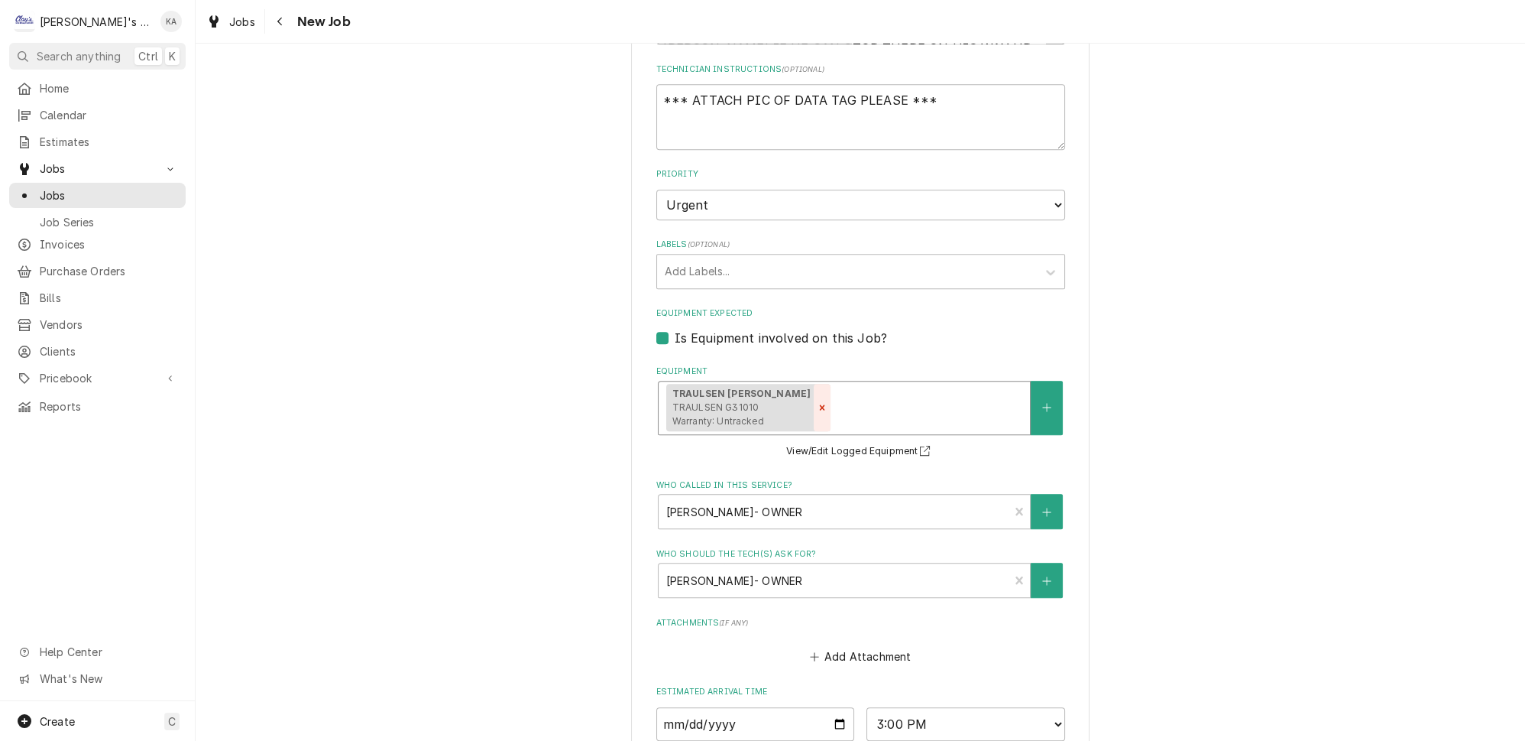
click at [822, 405] on icon "Remove [object Object]" at bounding box center [822, 407] width 5 height 5
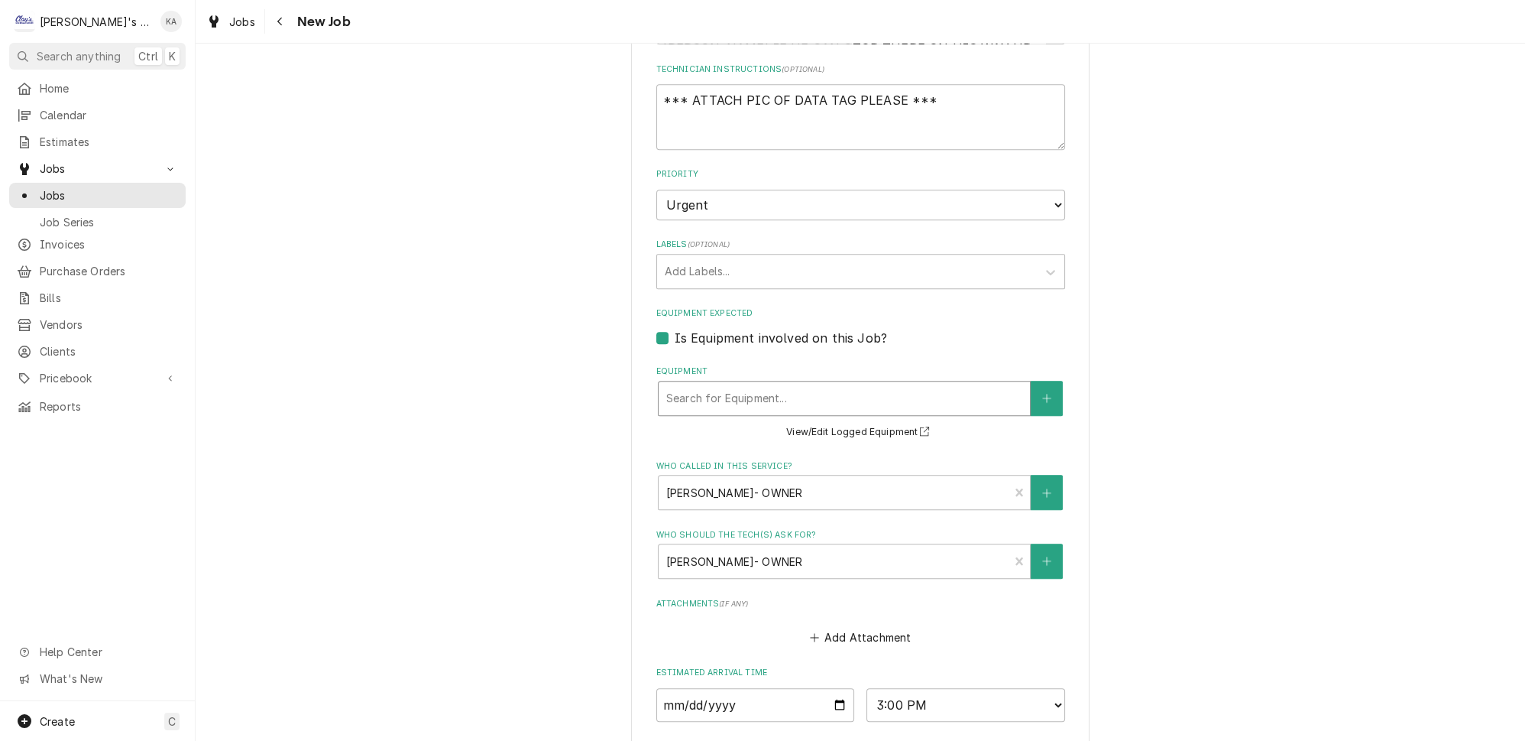
click at [858, 384] on div "Equipment" at bounding box center [844, 398] width 356 height 28
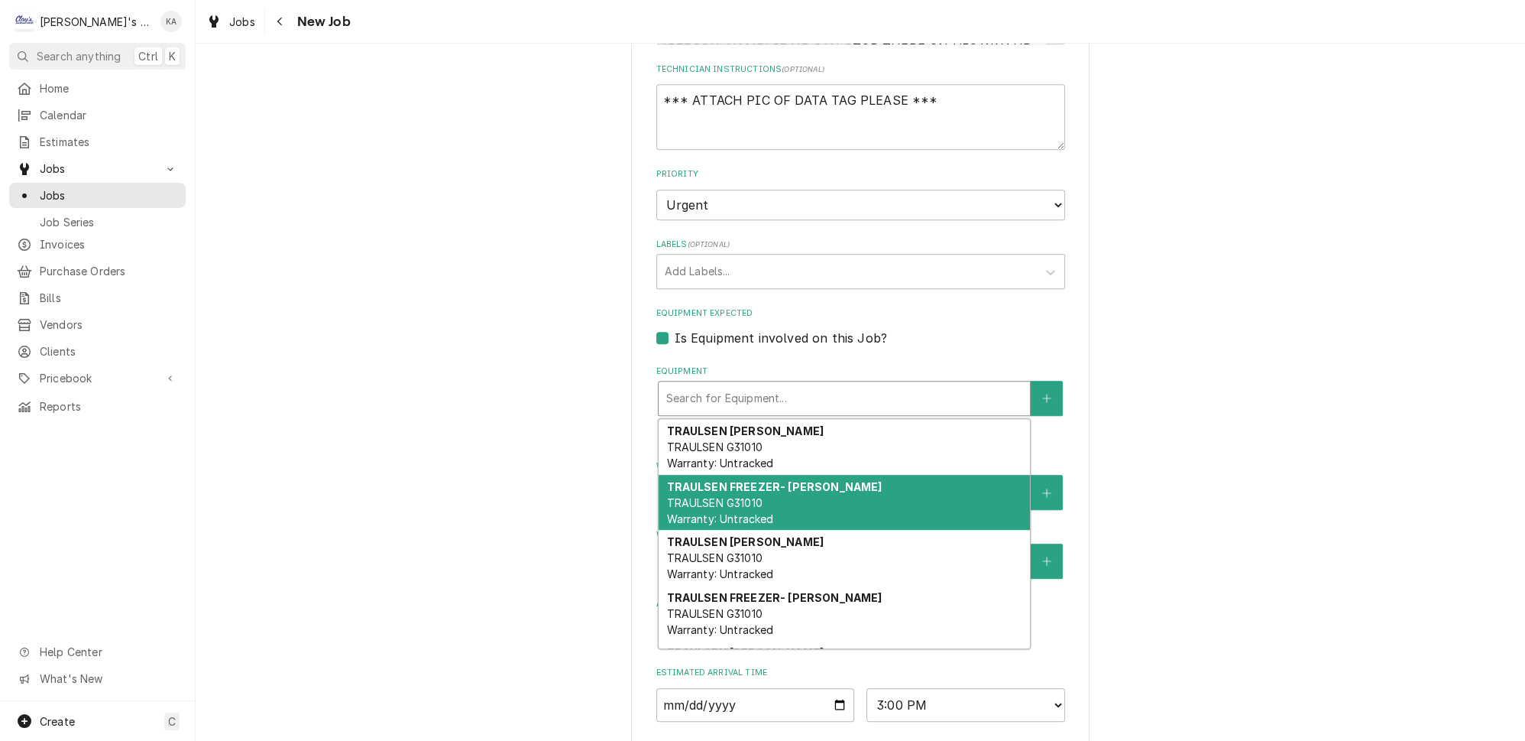
scroll to position [83, 0]
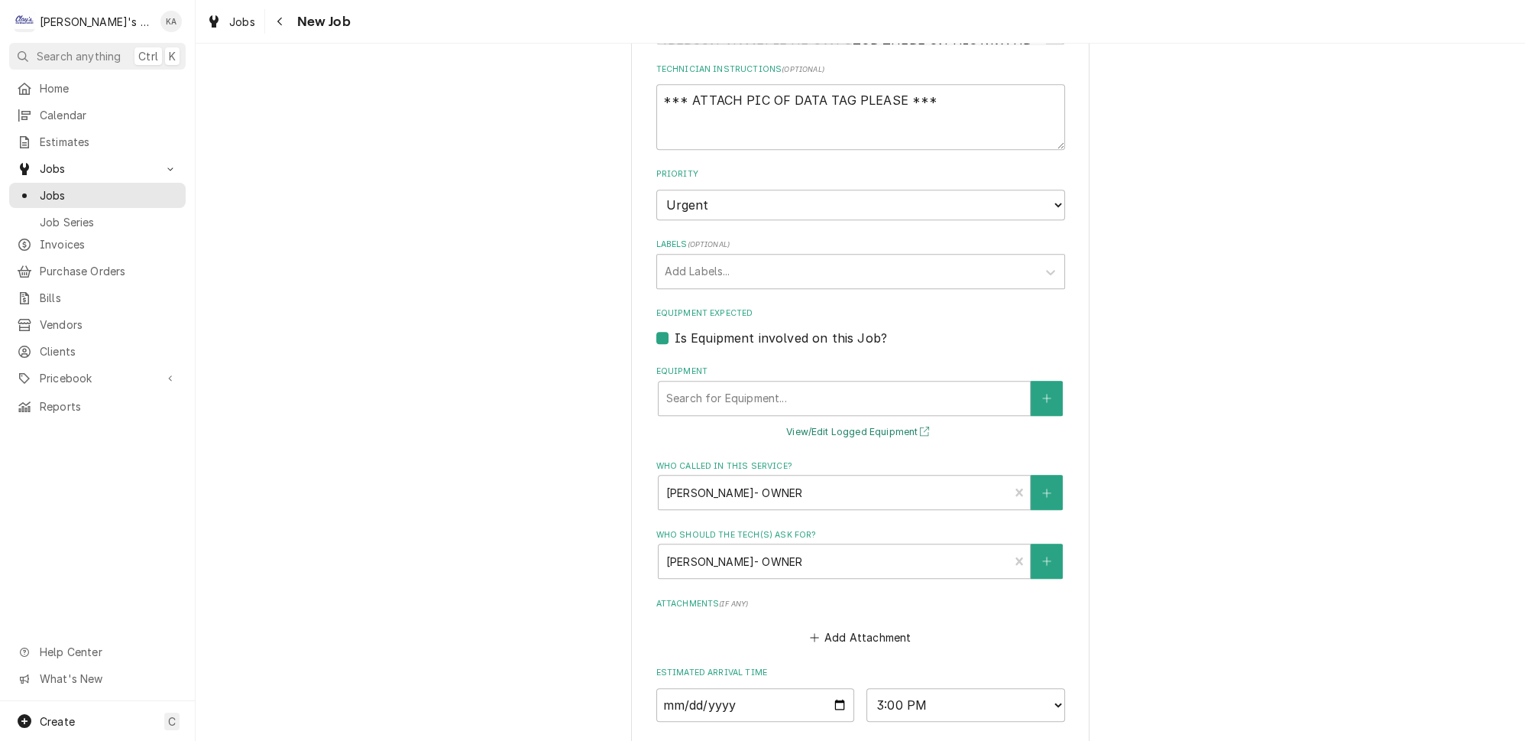
click at [851, 423] on button "View/Edit Logged Equipment" at bounding box center [860, 432] width 153 height 19
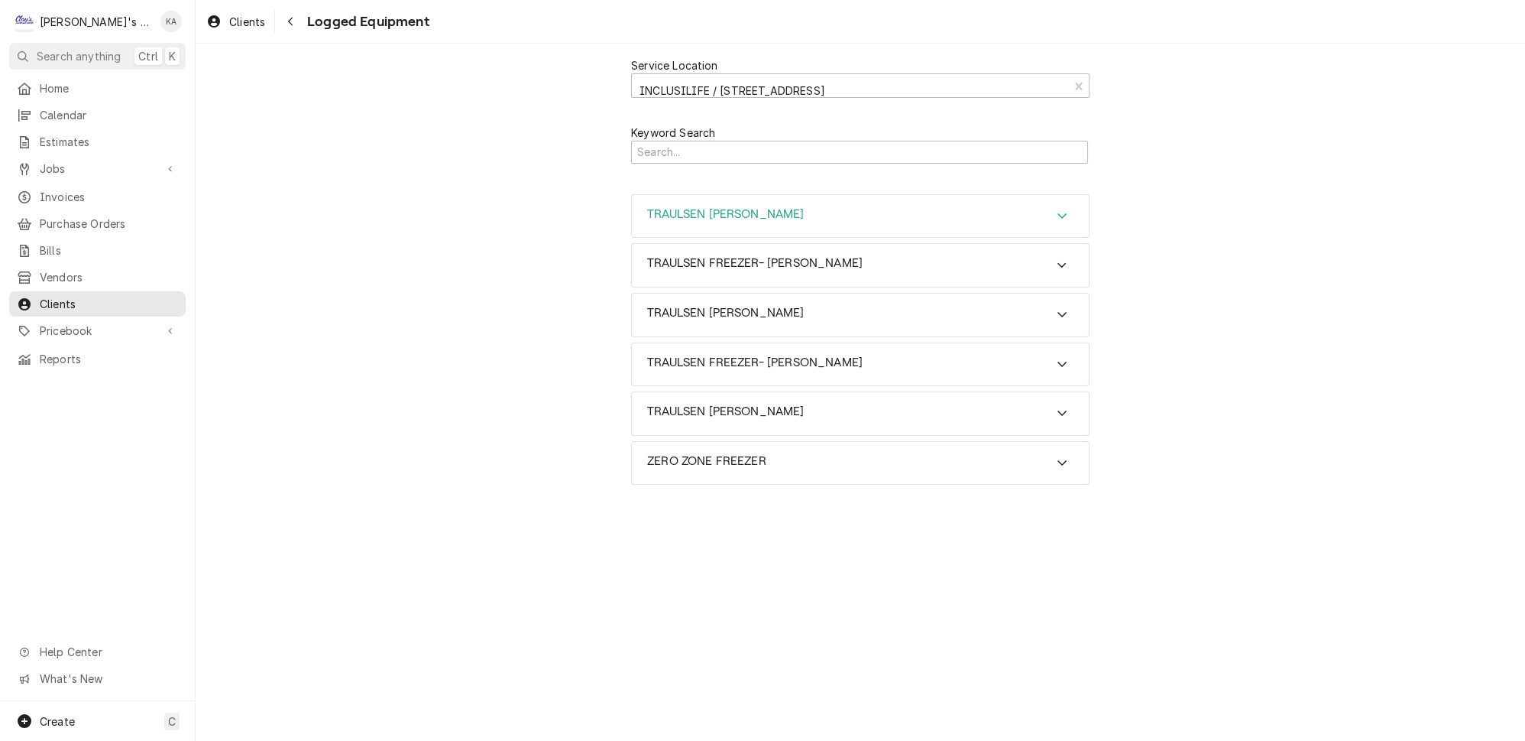
click at [1057, 209] on icon "Accordion Header" at bounding box center [1062, 215] width 11 height 12
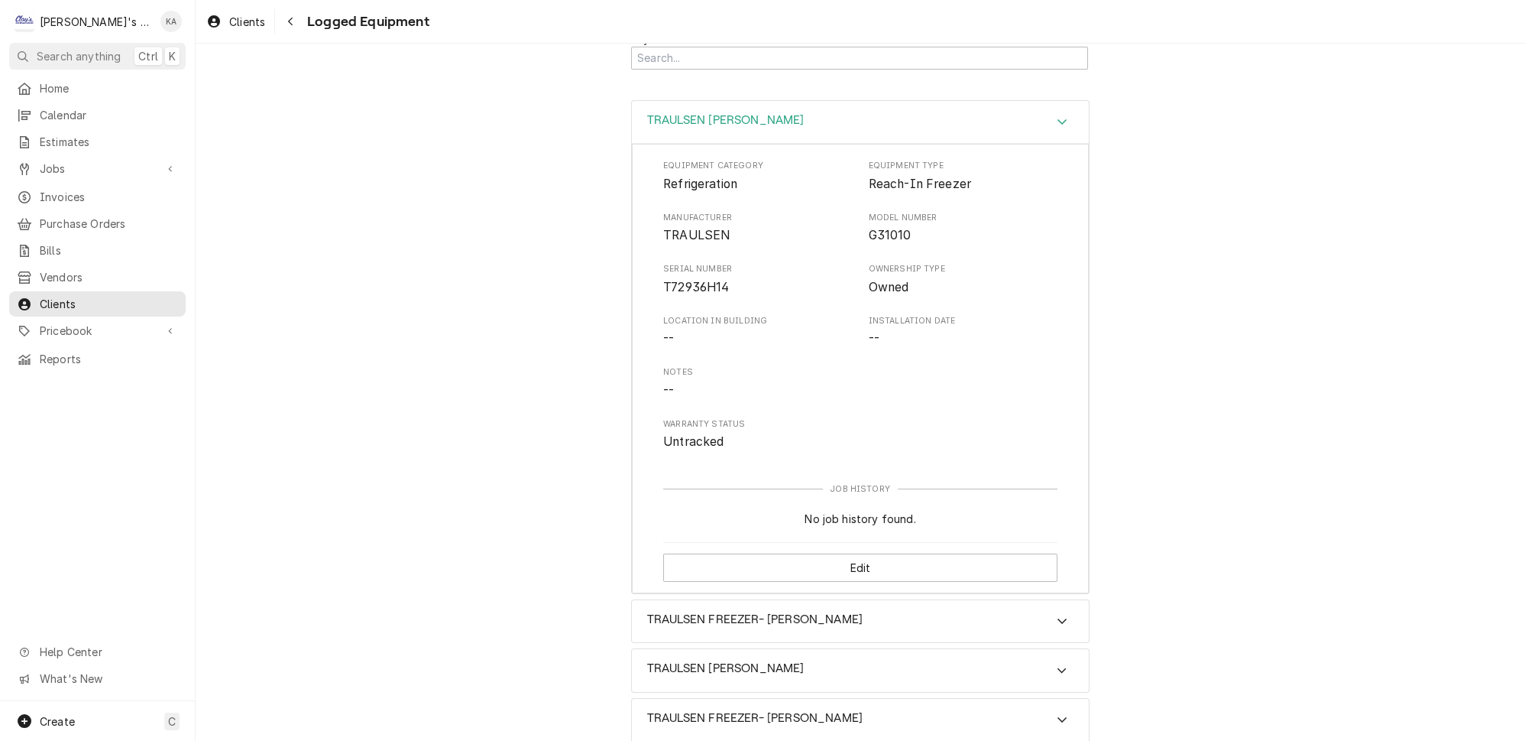
scroll to position [138, 0]
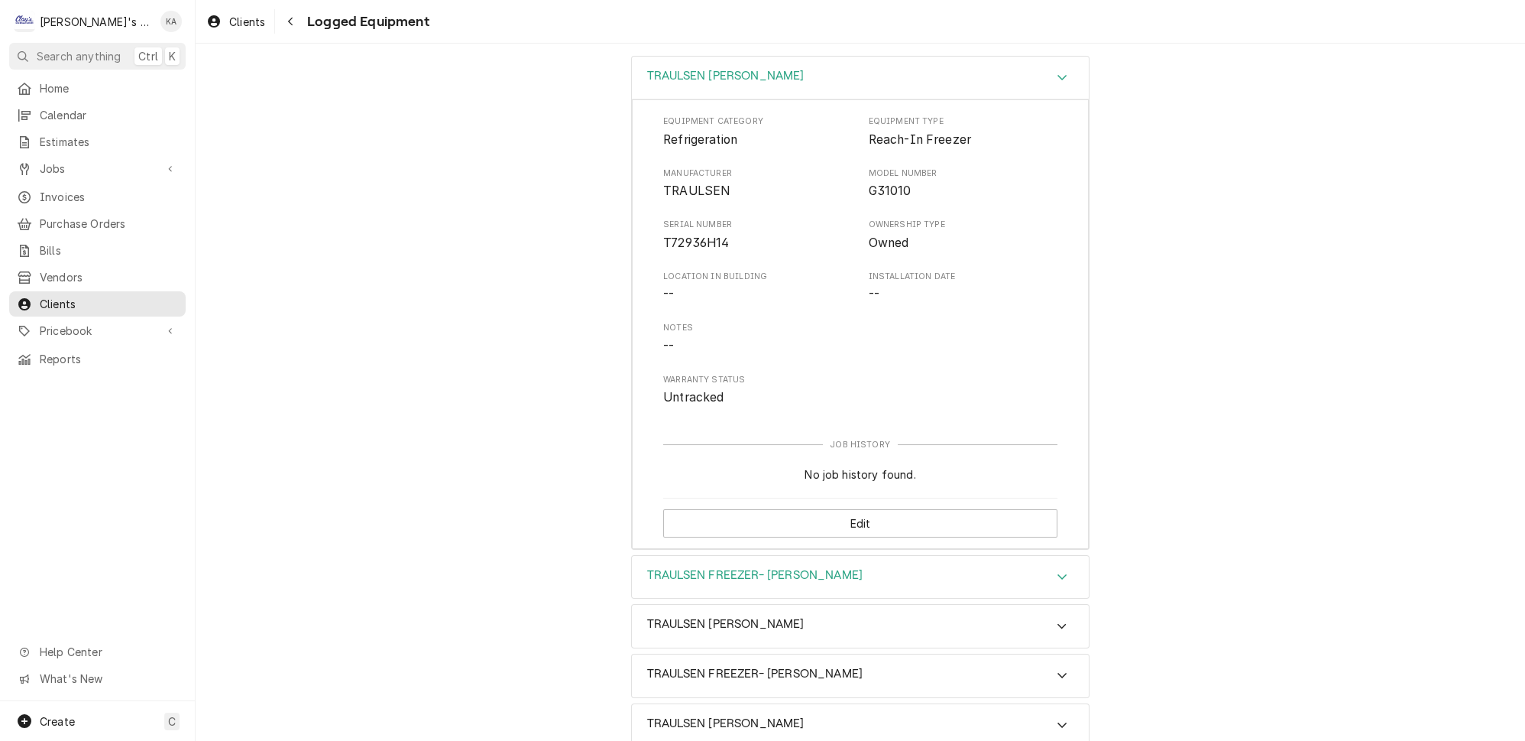
click at [1057, 570] on icon "Accordion Header" at bounding box center [1062, 576] width 11 height 12
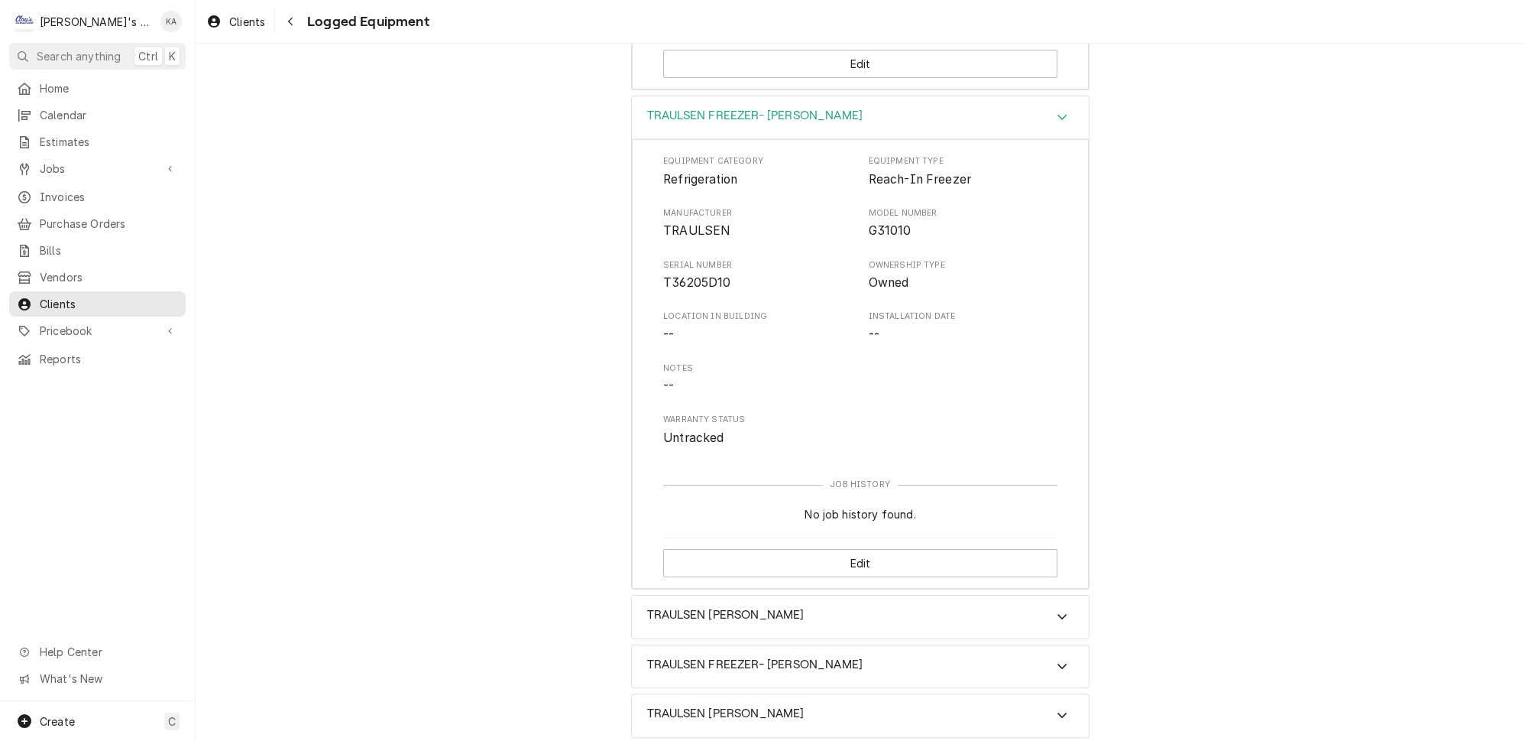
scroll to position [616, 0]
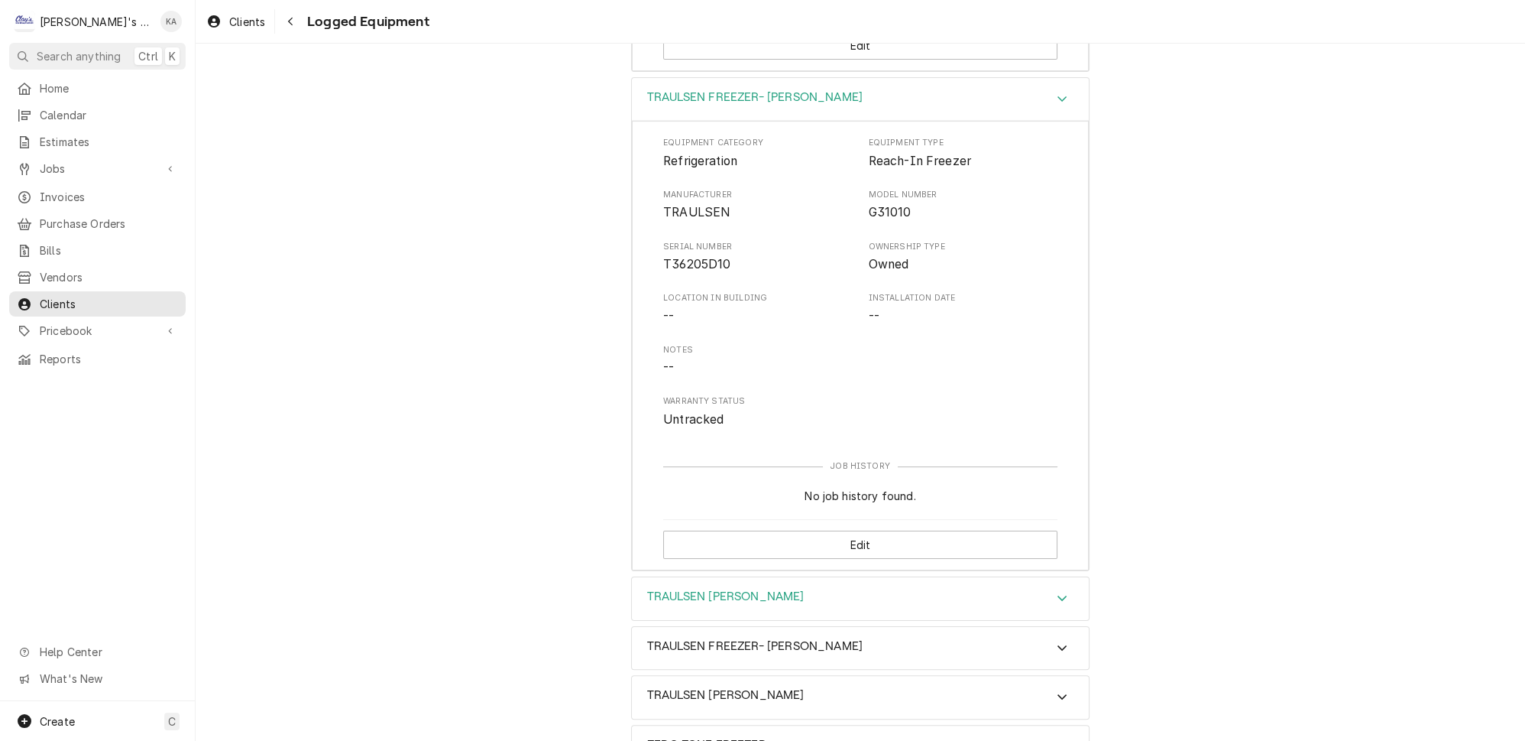
click at [1051, 589] on div "Accordion Header" at bounding box center [1062, 598] width 23 height 18
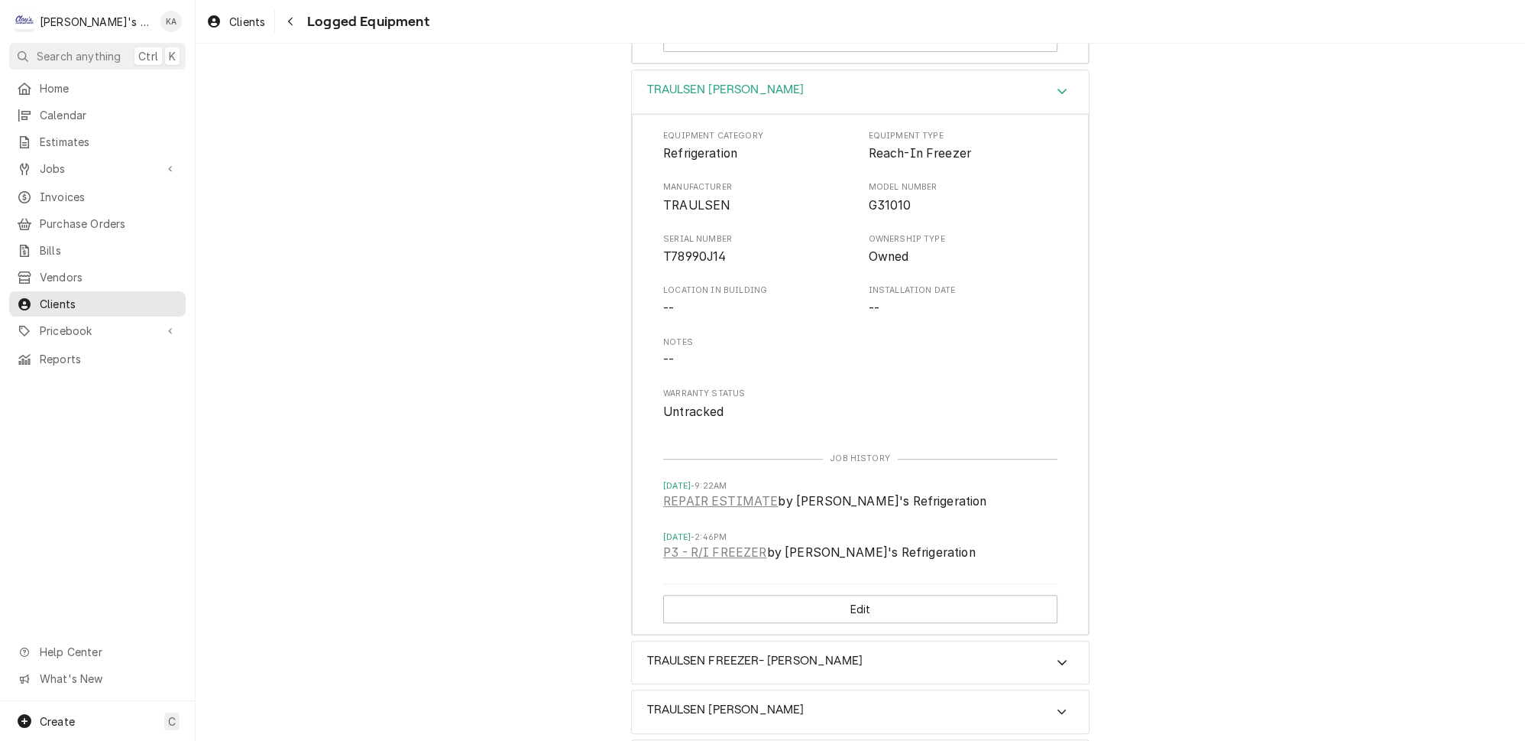
scroll to position [1136, 0]
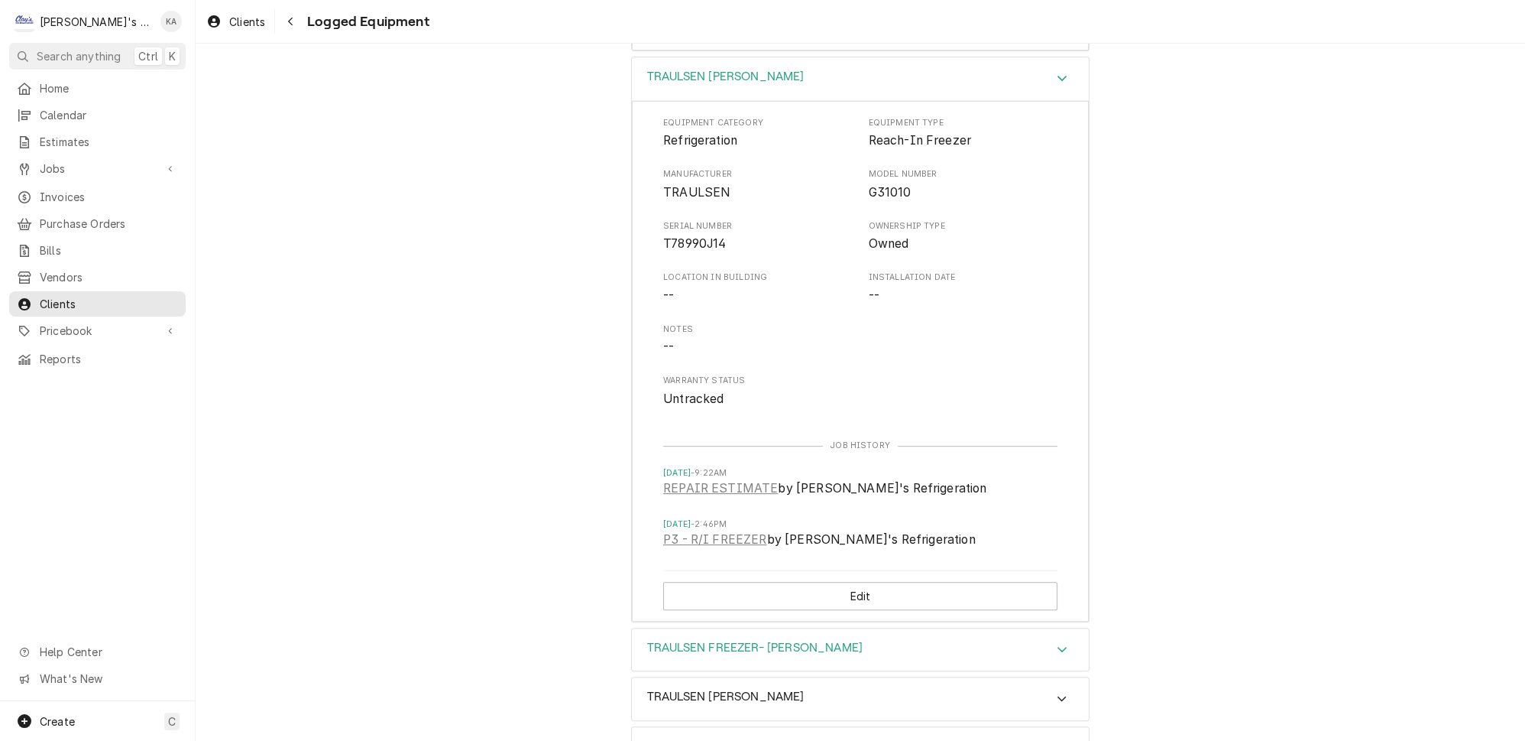
click at [1057, 643] on icon "Accordion Header" at bounding box center [1062, 649] width 11 height 12
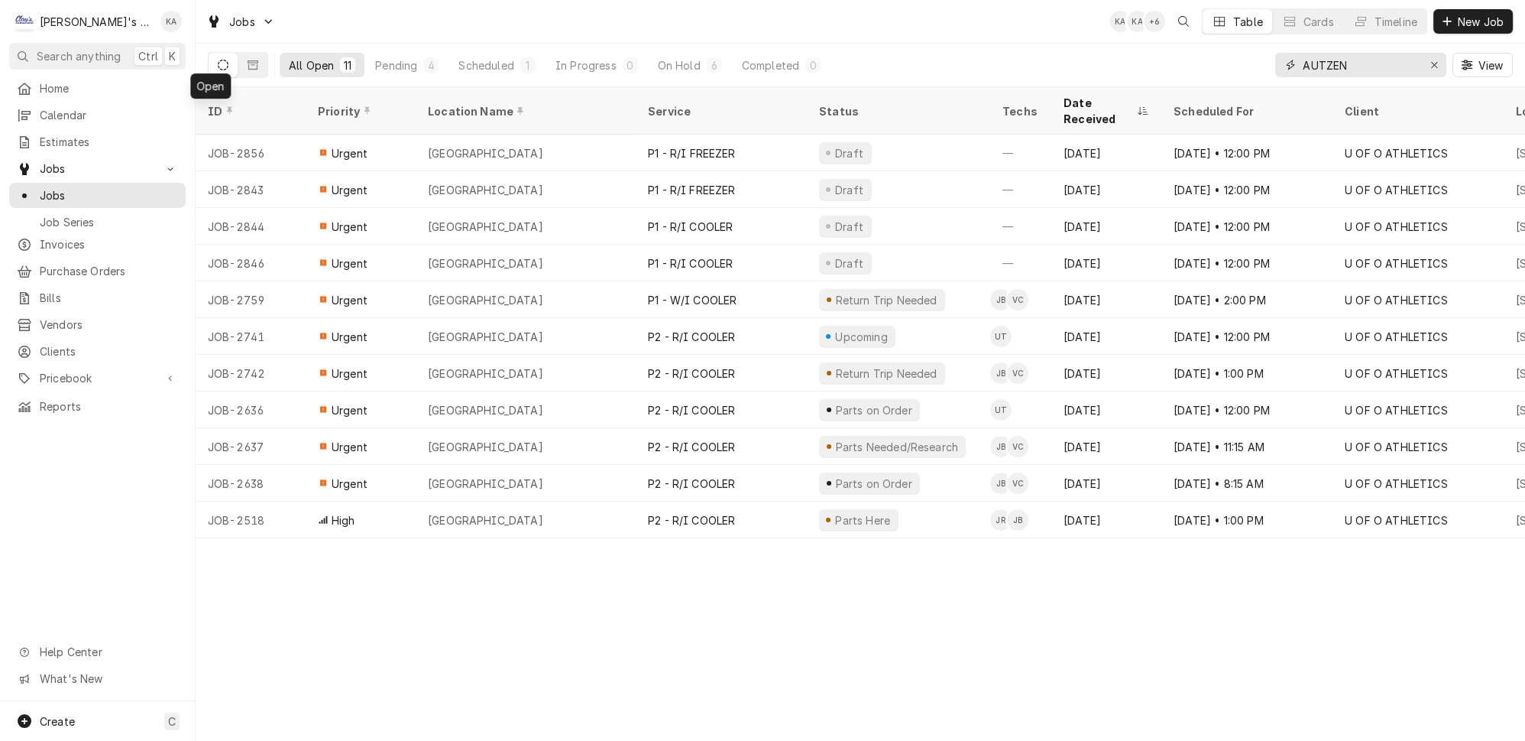
click at [1439, 60] on icon "Erase input" at bounding box center [1435, 65] width 8 height 11
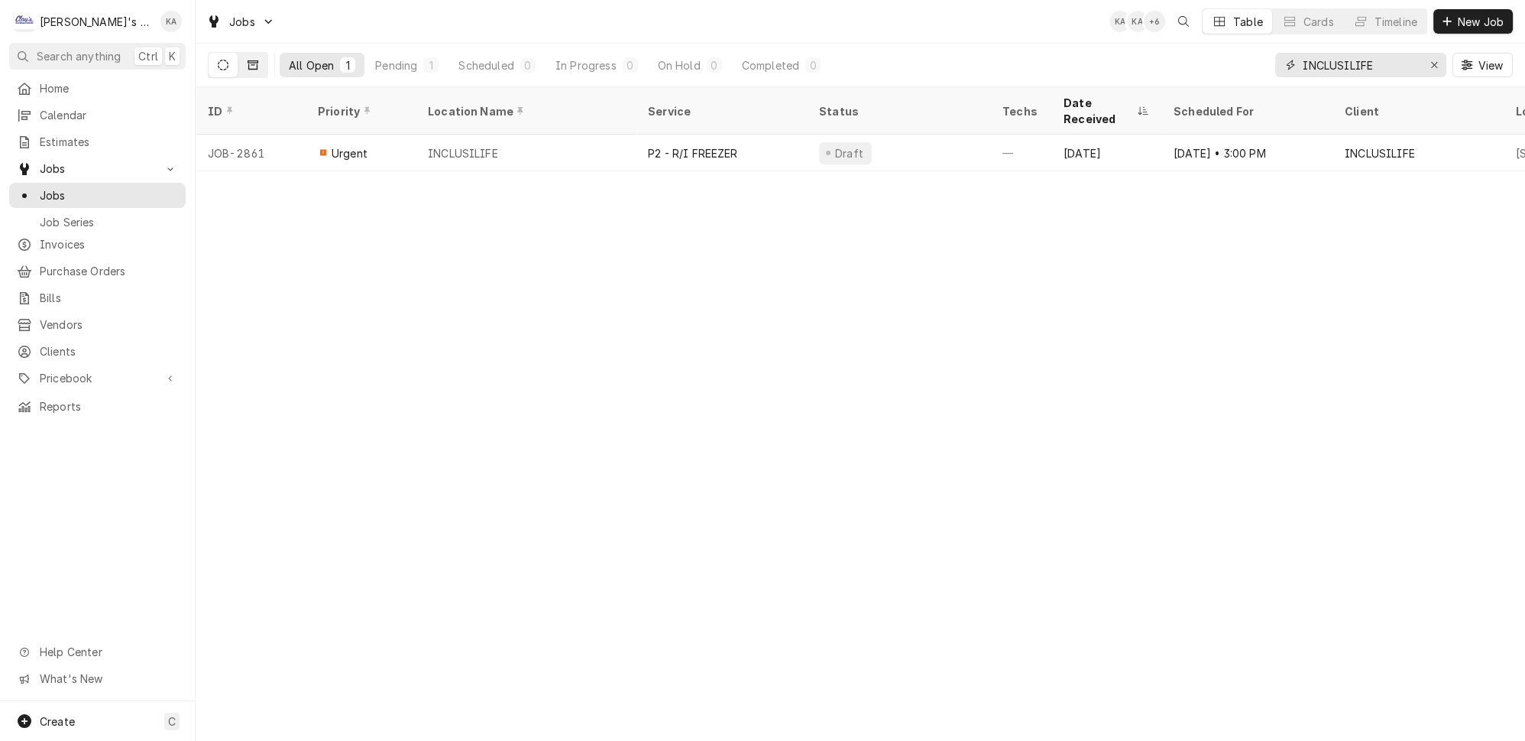
type input "INCLUSILIFE"
click at [248, 60] on icon "Dynamic Content Wrapper" at bounding box center [253, 64] width 11 height 9
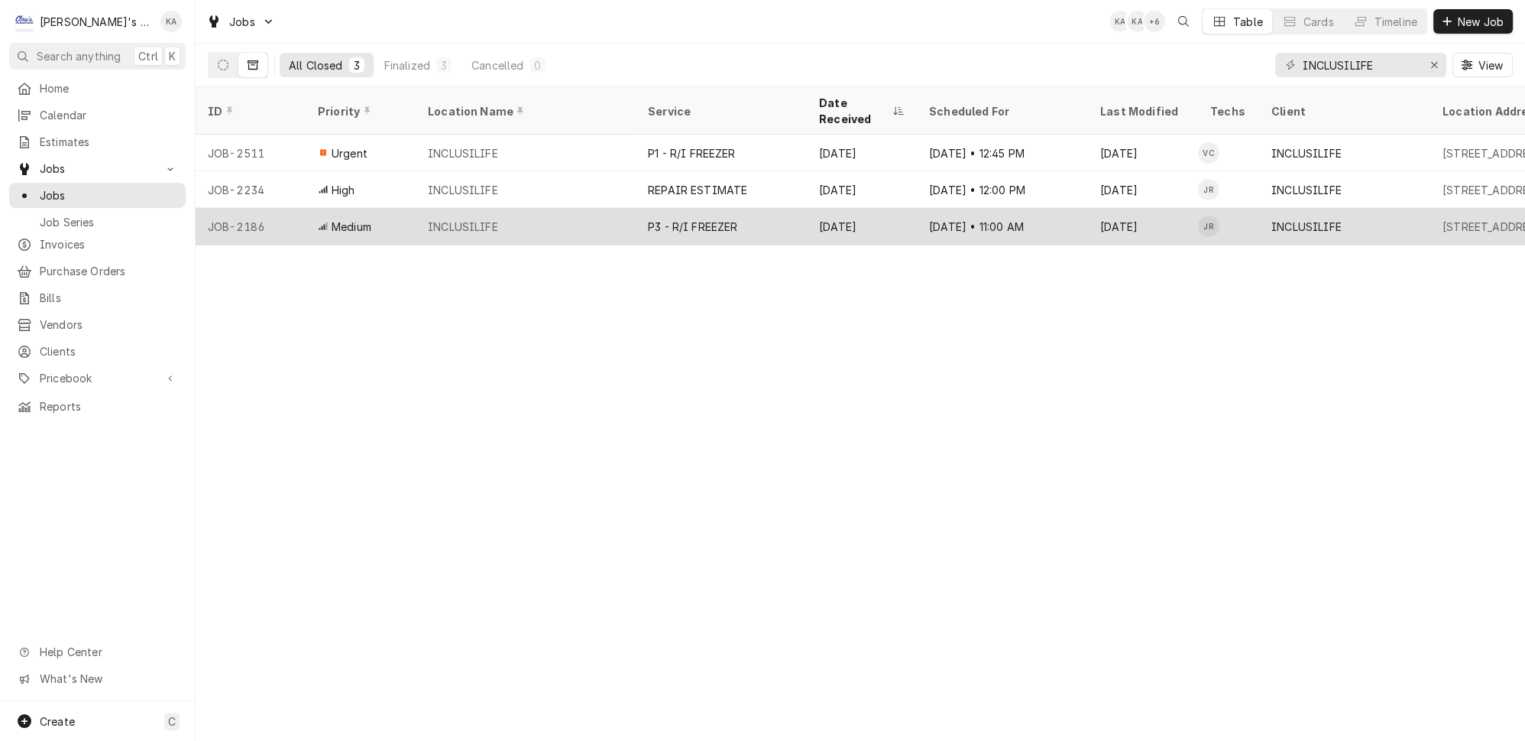
click at [585, 209] on div "INCLUSILIFE" at bounding box center [526, 226] width 220 height 37
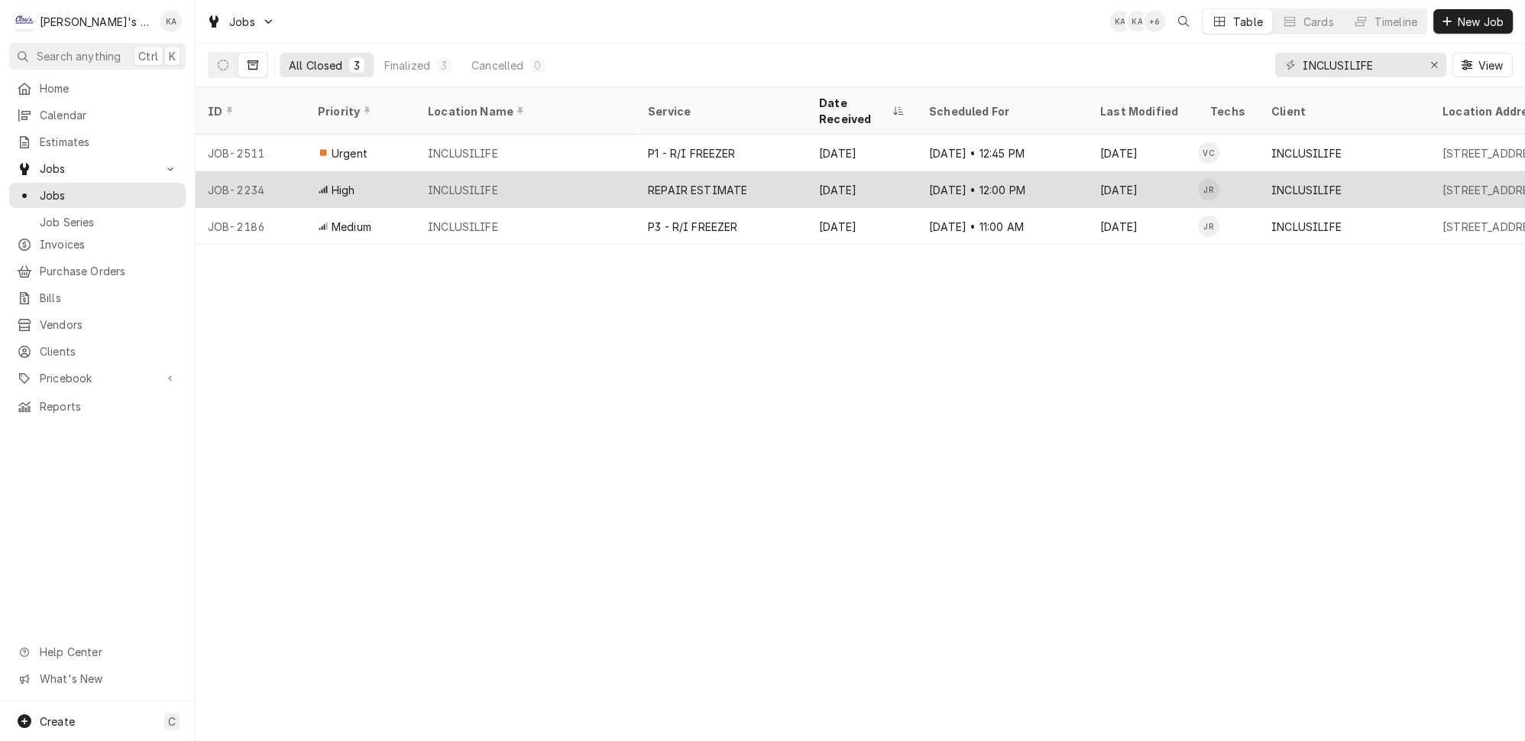
click at [563, 171] on div "INCLUSILIFE" at bounding box center [526, 189] width 220 height 37
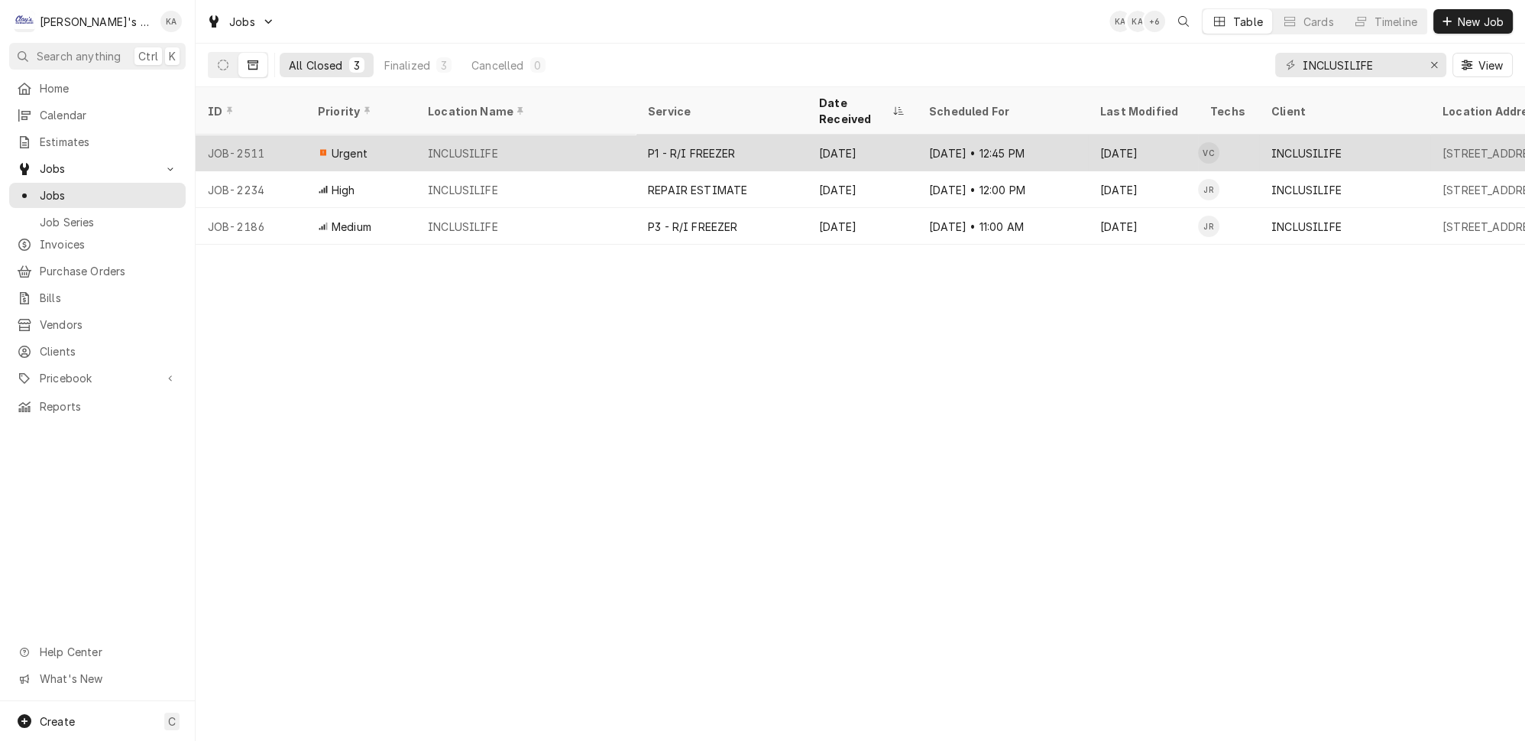
click at [724, 135] on div "P1 - R/I FREEZER" at bounding box center [721, 153] width 171 height 37
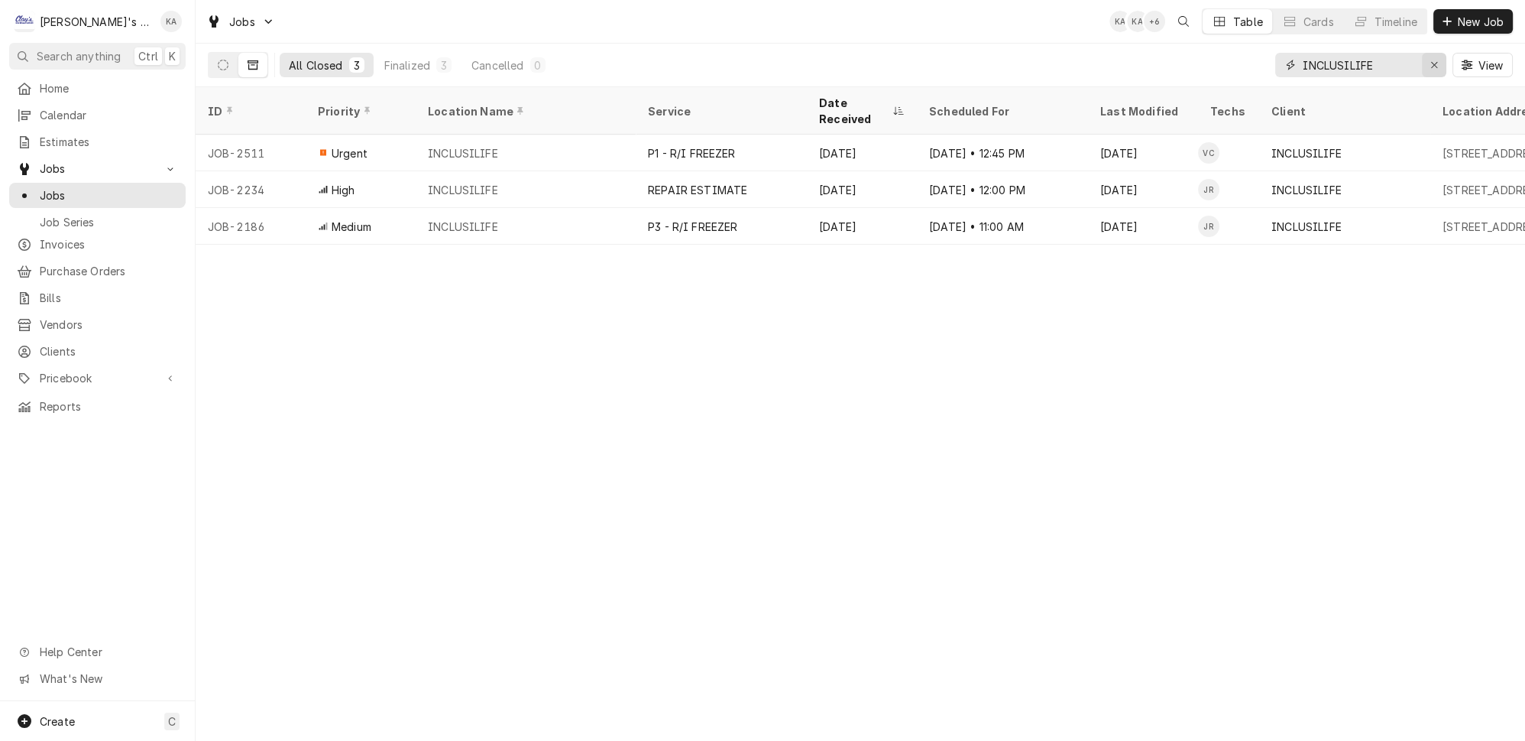
click at [1439, 60] on icon "Erase input" at bounding box center [1435, 65] width 8 height 11
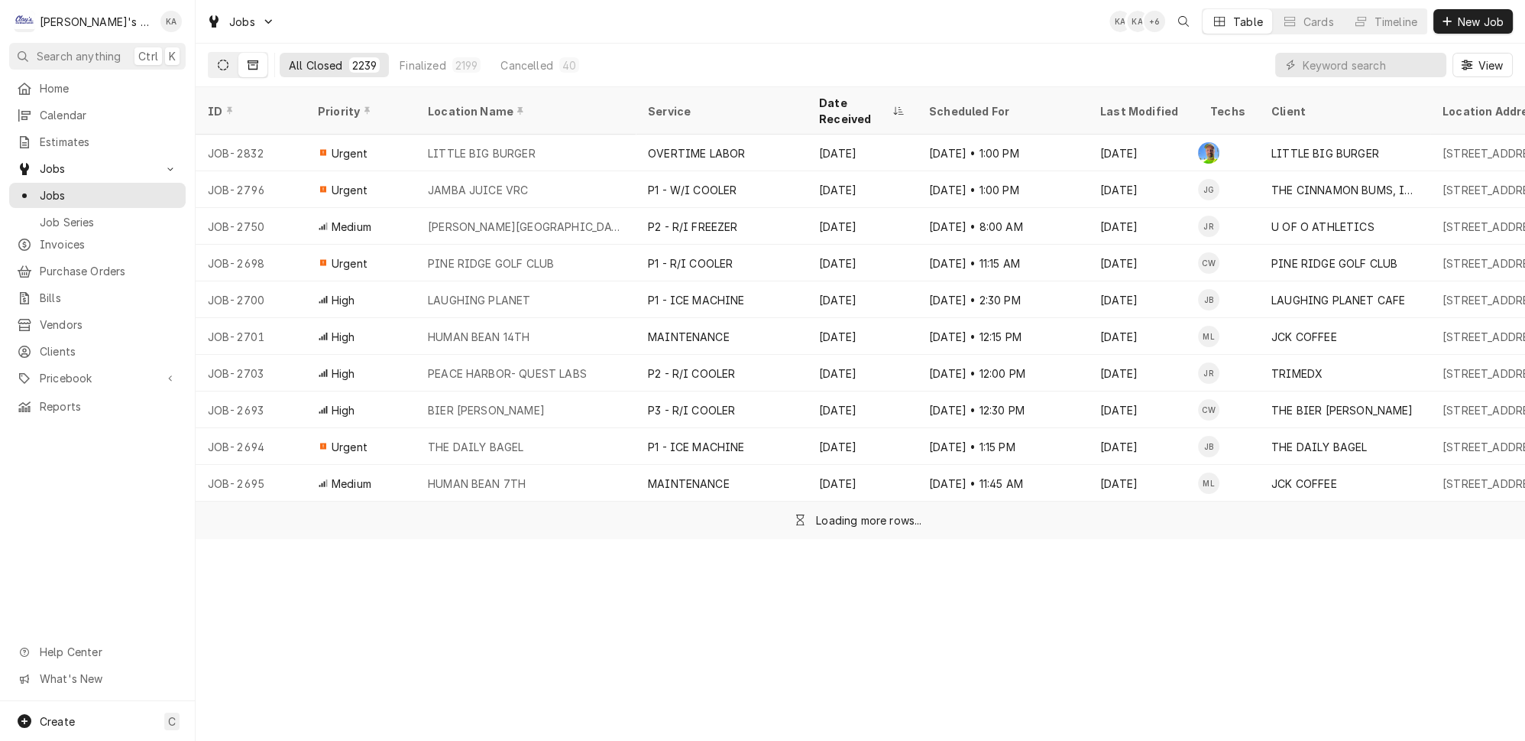
click at [216, 63] on button "Dynamic Content Wrapper" at bounding box center [223, 65] width 29 height 24
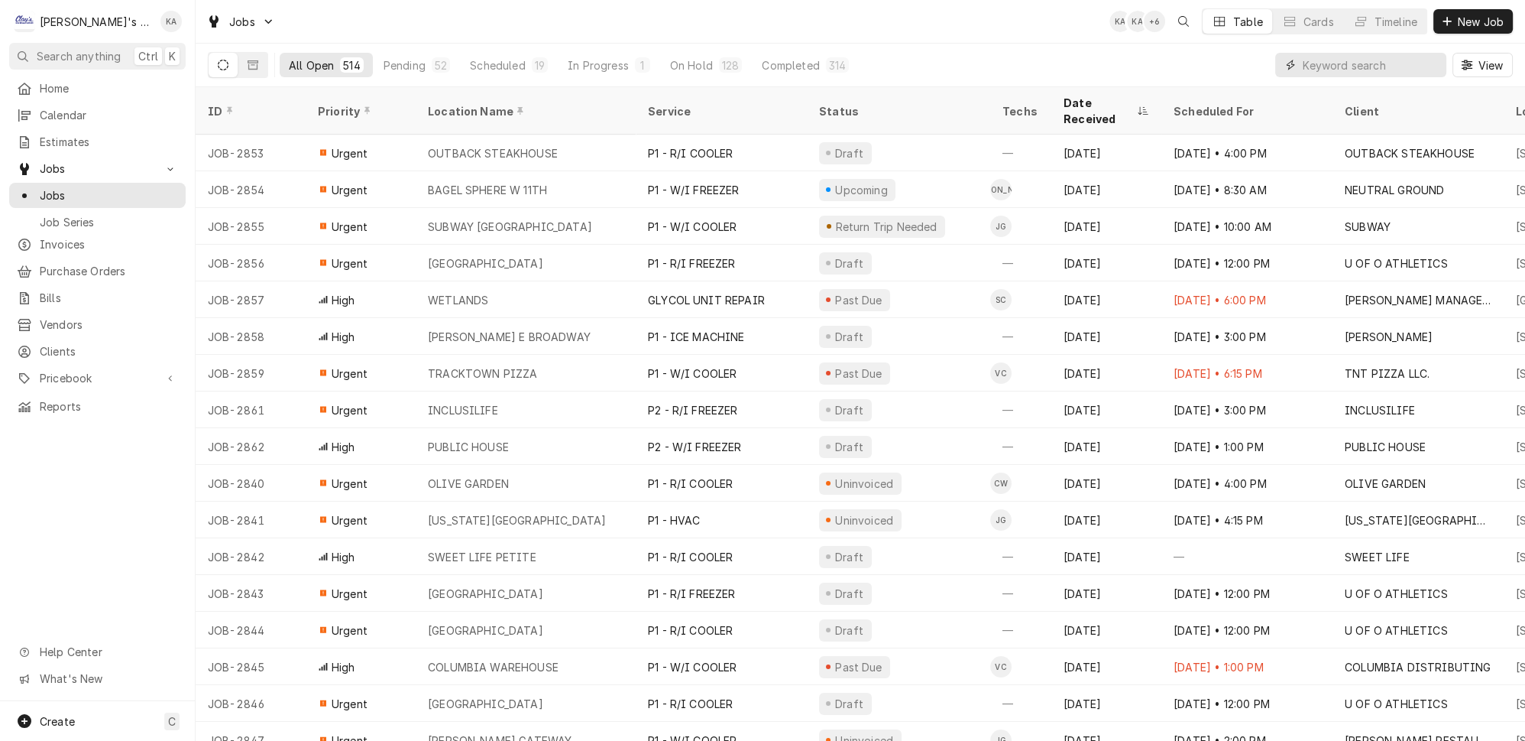
click at [1347, 57] on input "Dynamic Content Wrapper" at bounding box center [1371, 65] width 136 height 24
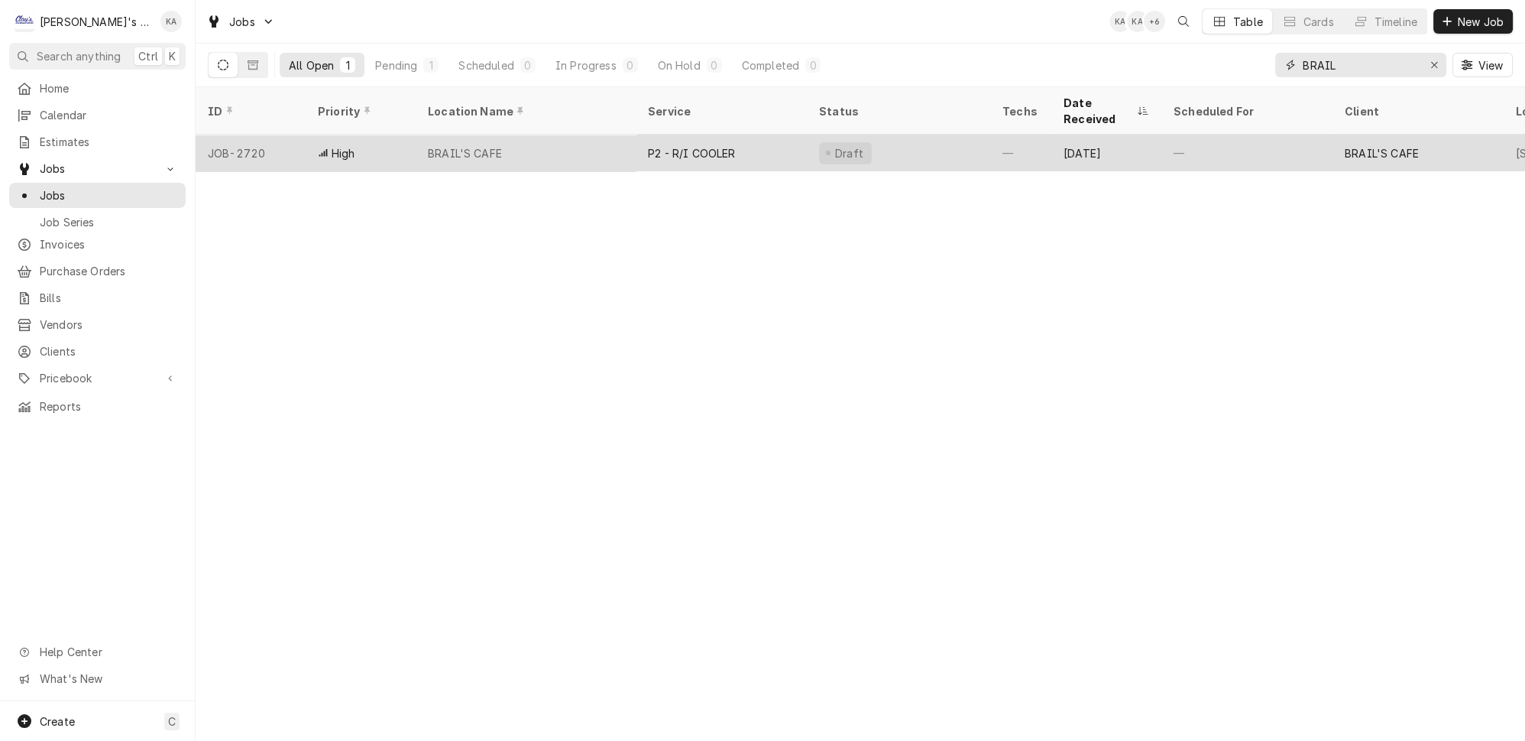
type input "BRAIL"
click at [511, 135] on div "BRAIL'S CAFE" at bounding box center [526, 153] width 220 height 37
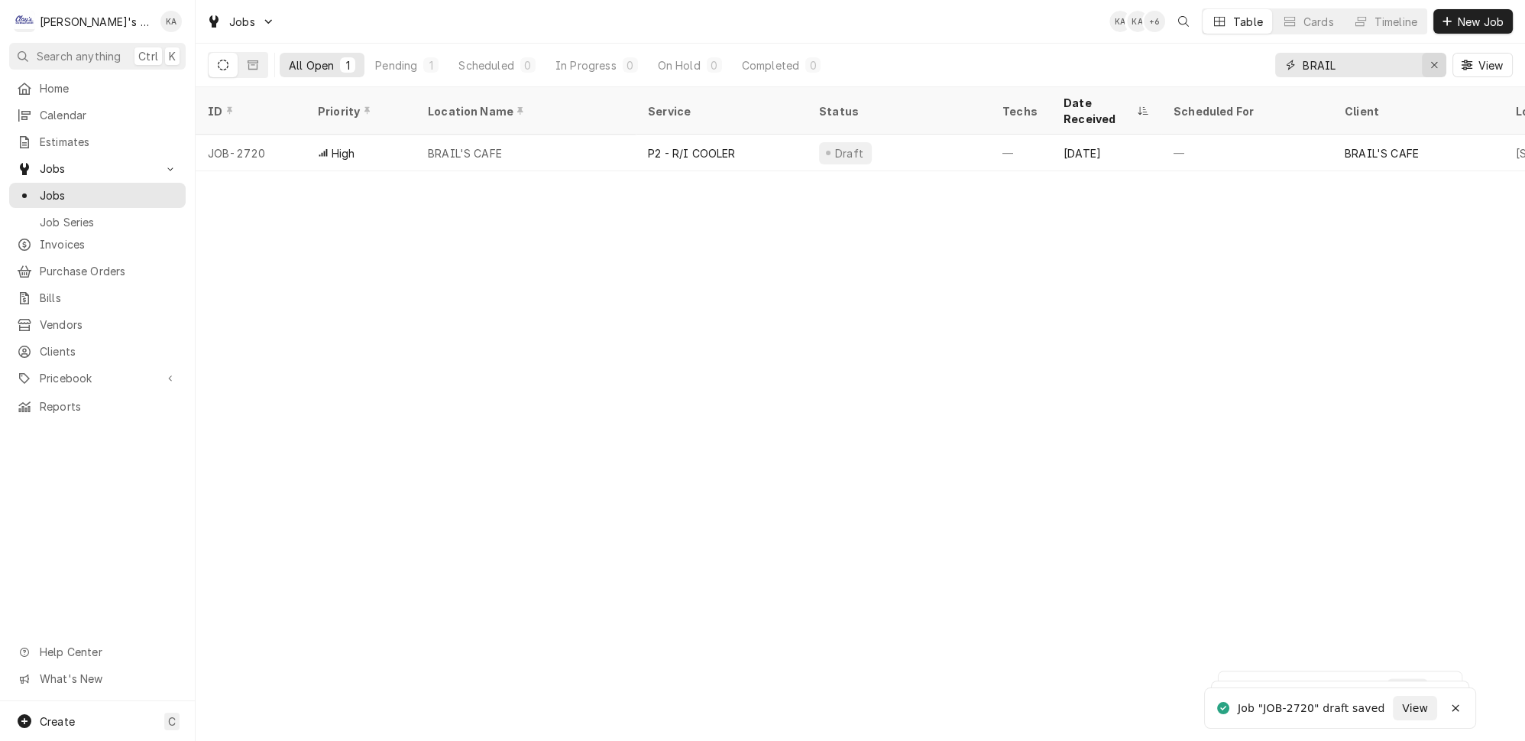
click at [1438, 62] on icon "Erase input" at bounding box center [1434, 65] width 6 height 6
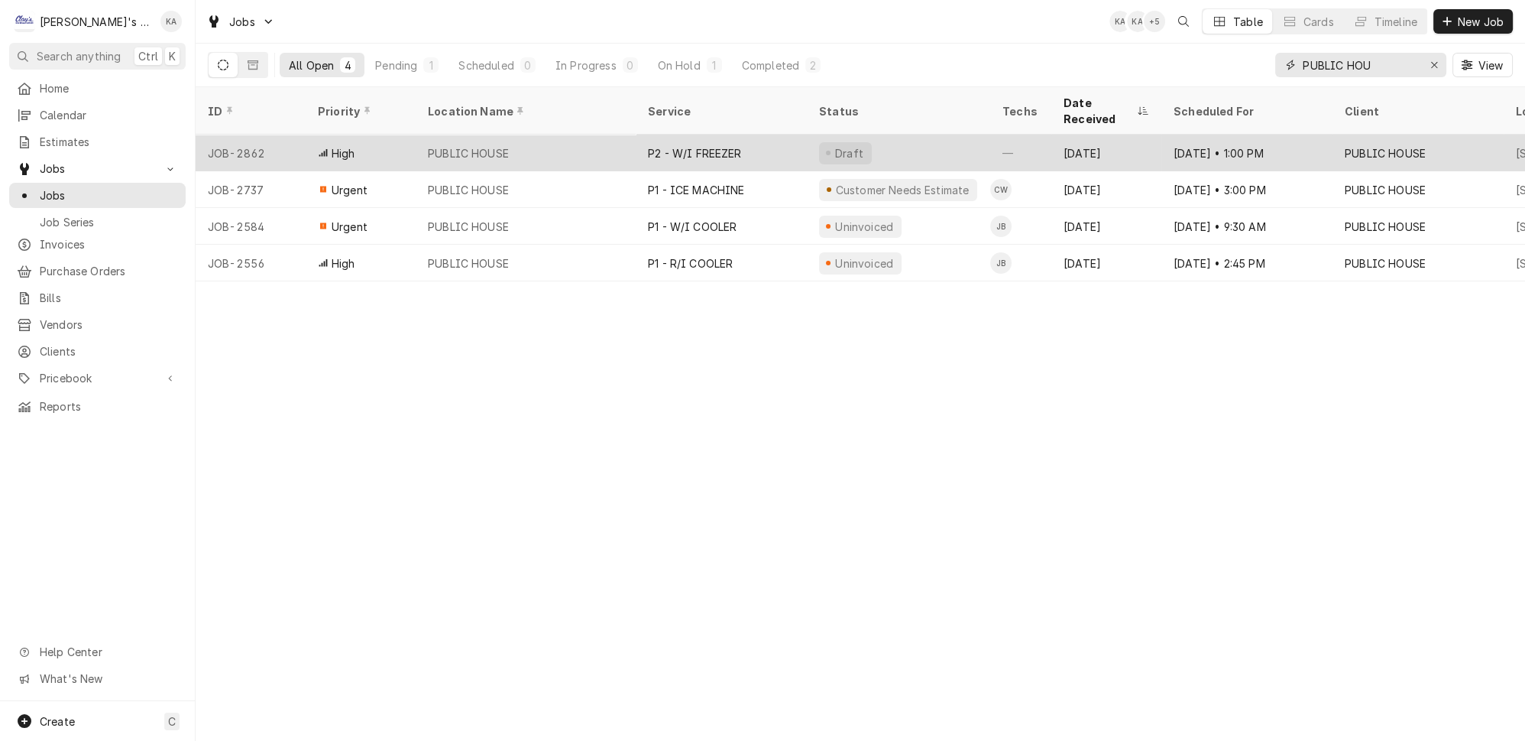
type input "PUBLIC HOU"
click at [506, 135] on div "PUBLIC HOUSE" at bounding box center [526, 153] width 220 height 37
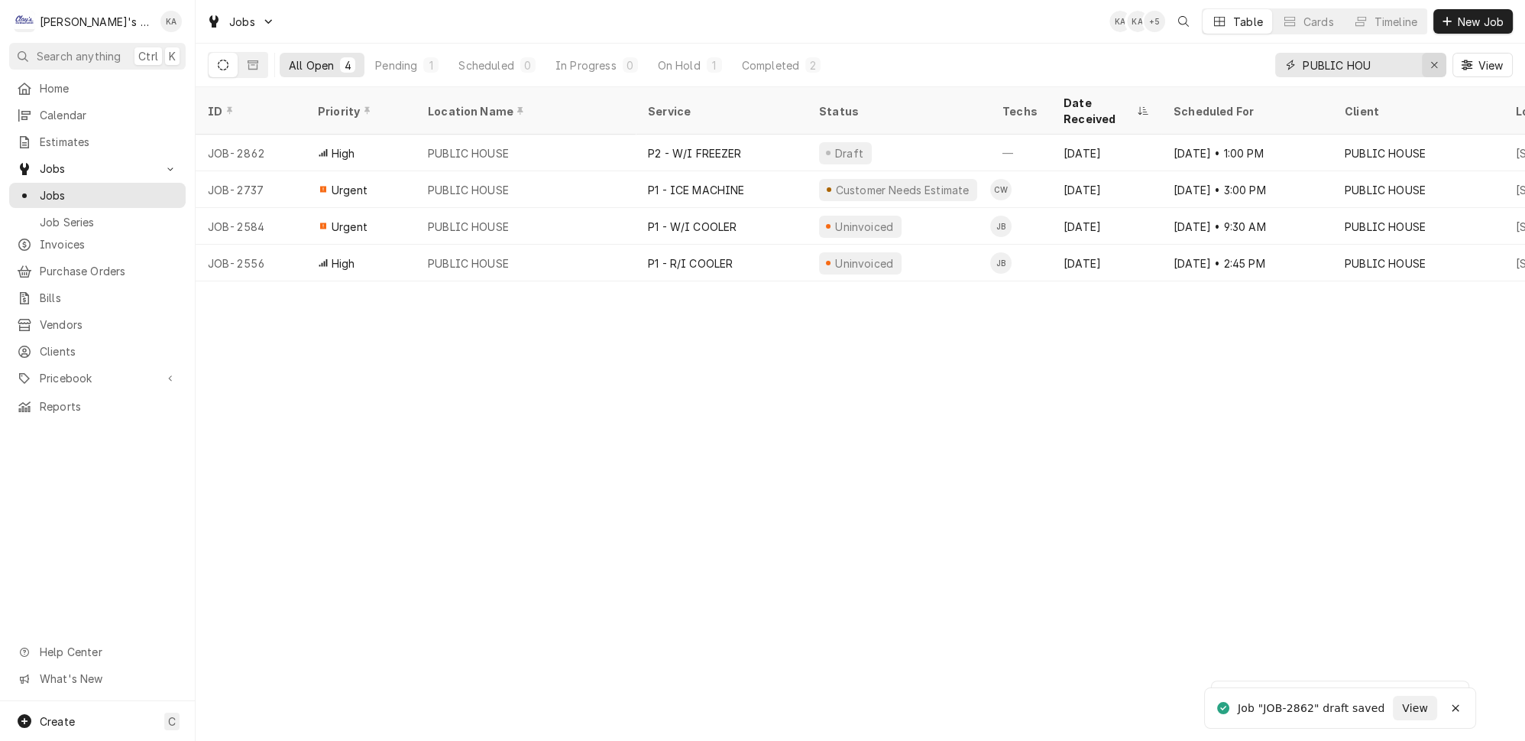
click at [1437, 62] on icon "Erase input" at bounding box center [1435, 65] width 8 height 11
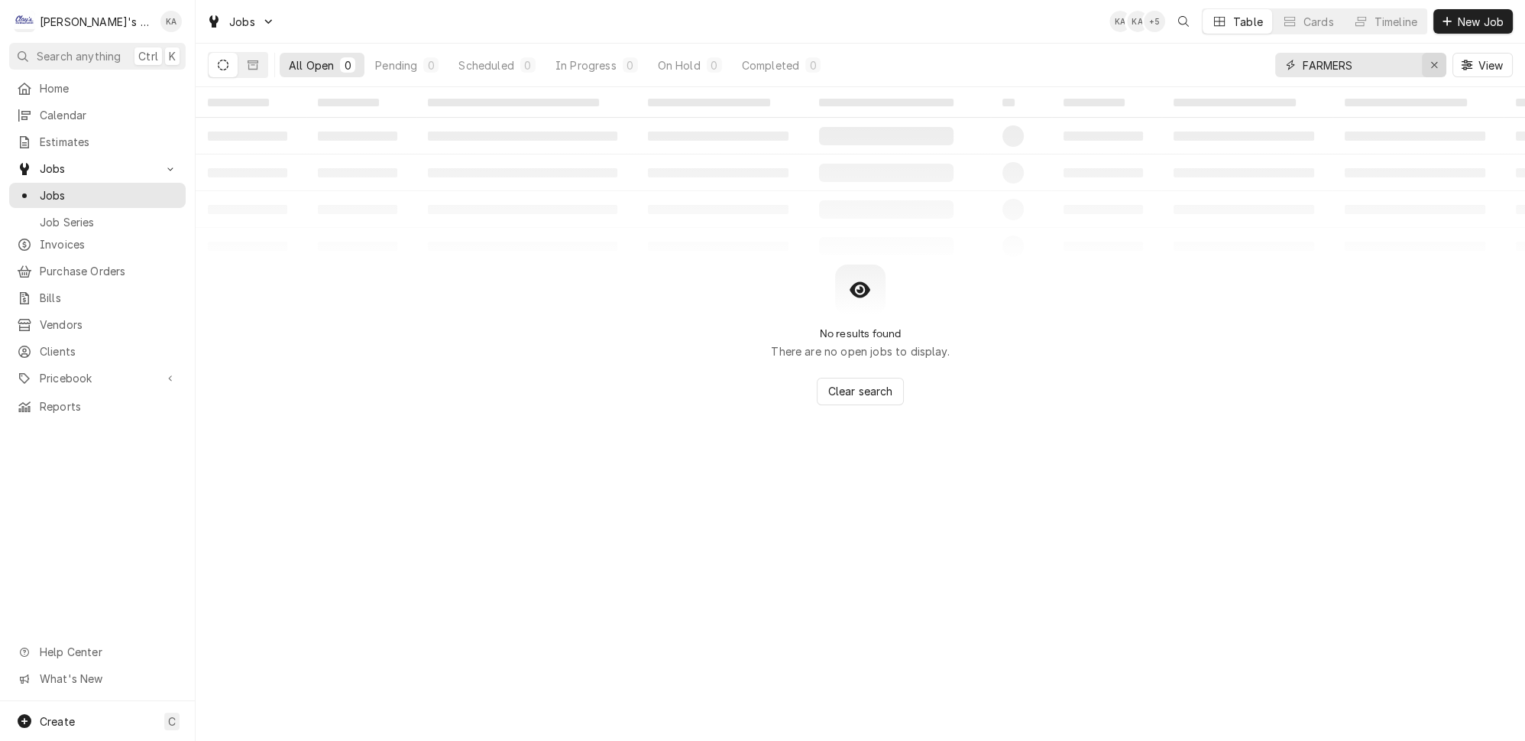
type input "FARMERS"
click at [1439, 62] on icon "Erase input" at bounding box center [1435, 65] width 8 height 11
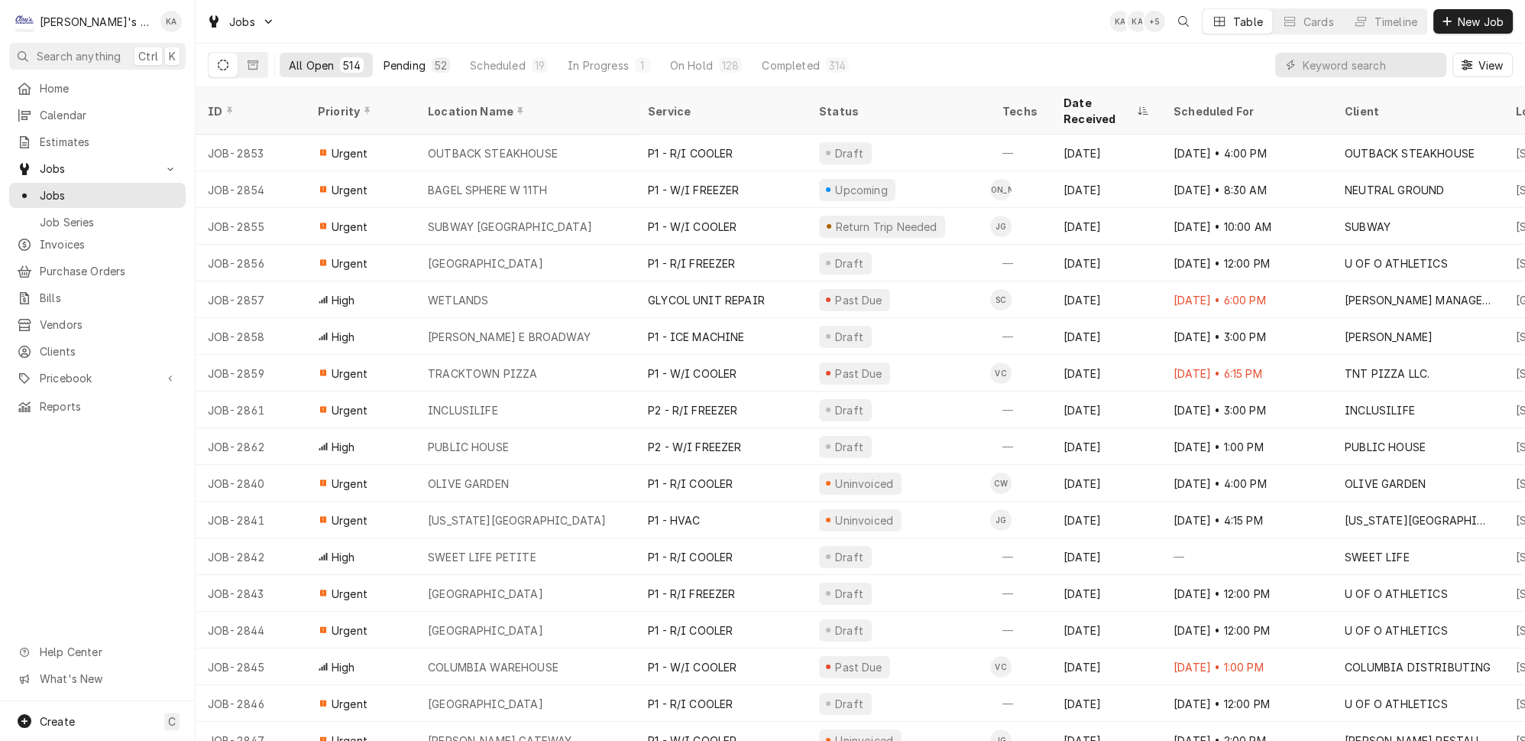
click at [394, 58] on div "Pending" at bounding box center [405, 65] width 42 height 16
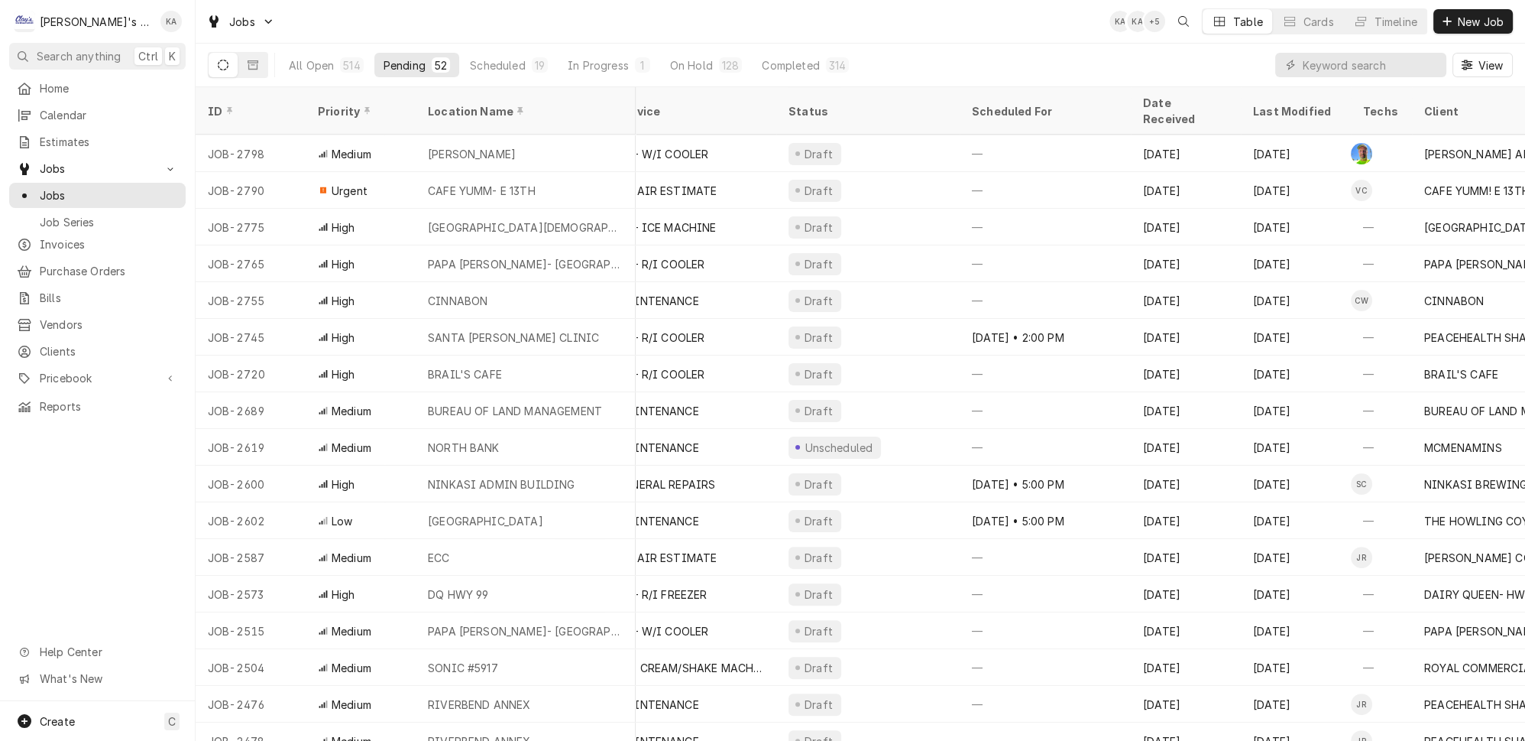
scroll to position [770, 0]
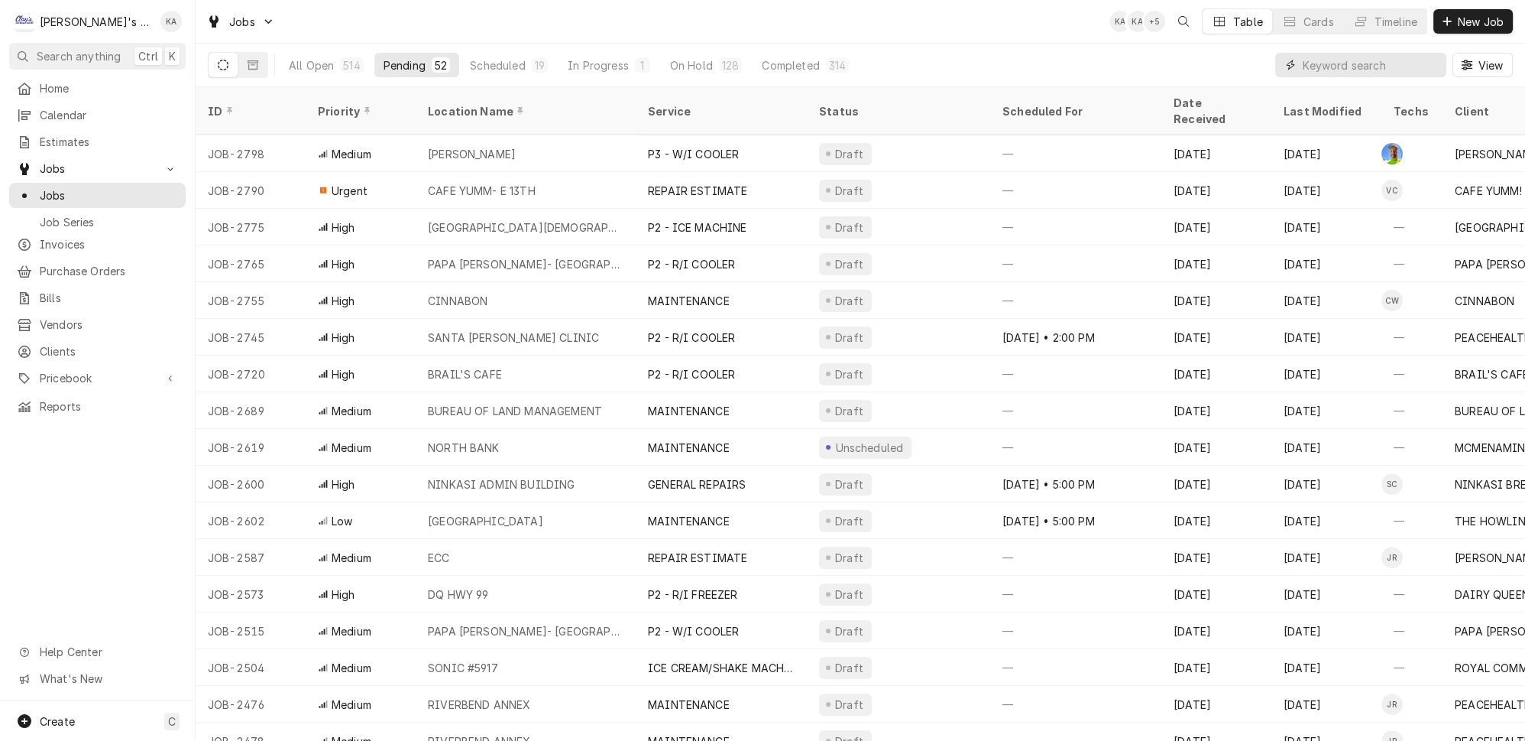
click at [1352, 61] on input "Dynamic Content Wrapper" at bounding box center [1371, 65] width 136 height 24
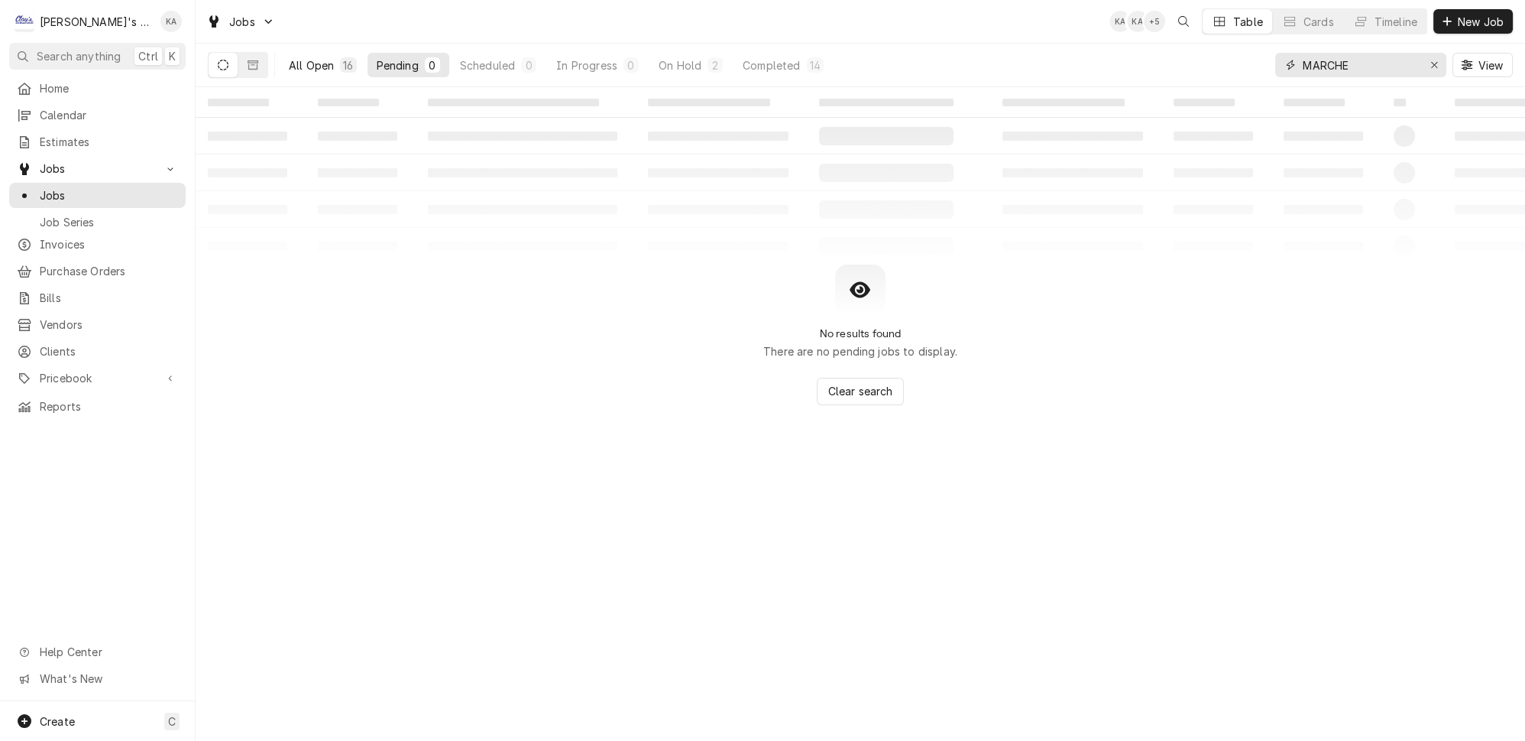
type input "MARCHE"
click at [314, 63] on button "All Open 16" at bounding box center [323, 65] width 86 height 24
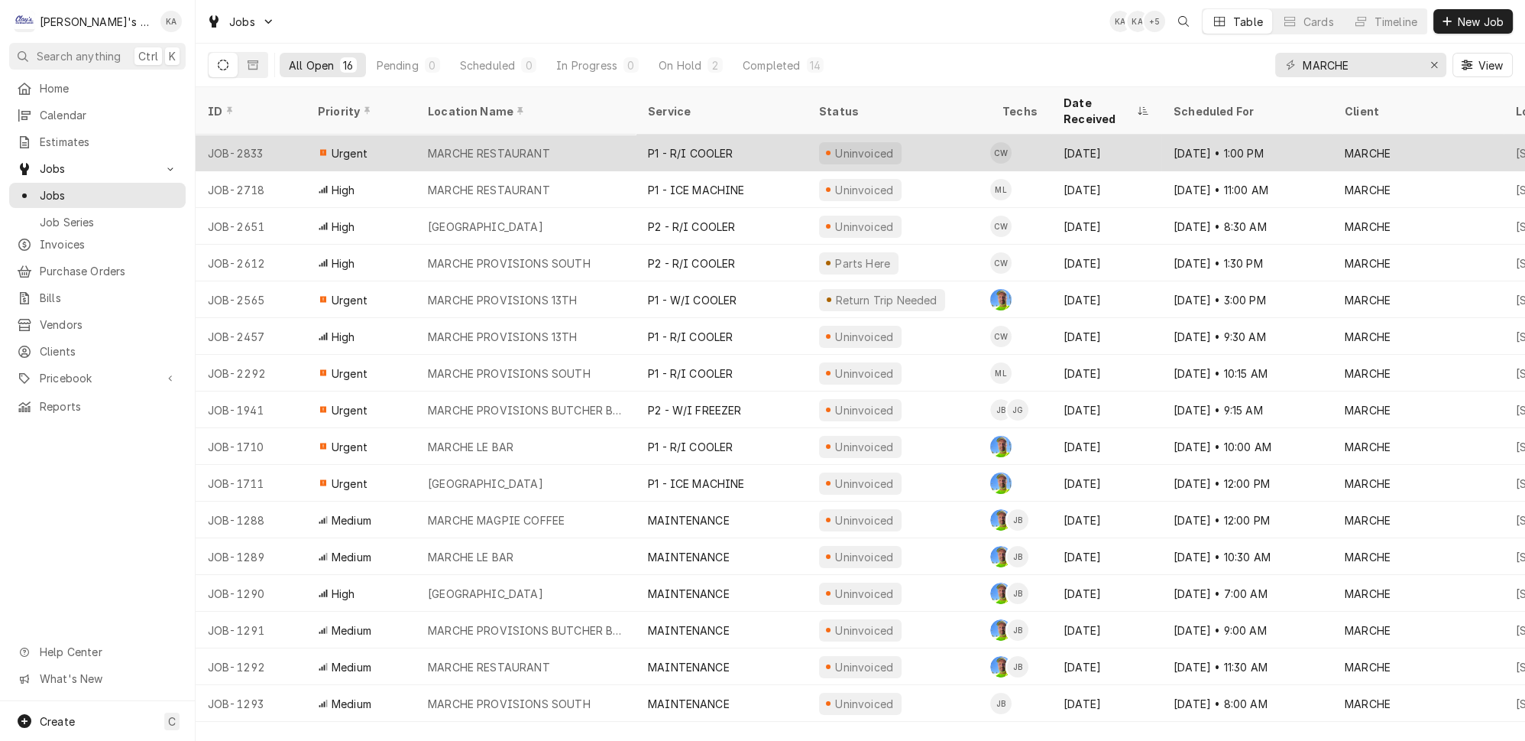
click at [520, 145] on div "MARCHE RESTAURANT" at bounding box center [489, 153] width 122 height 16
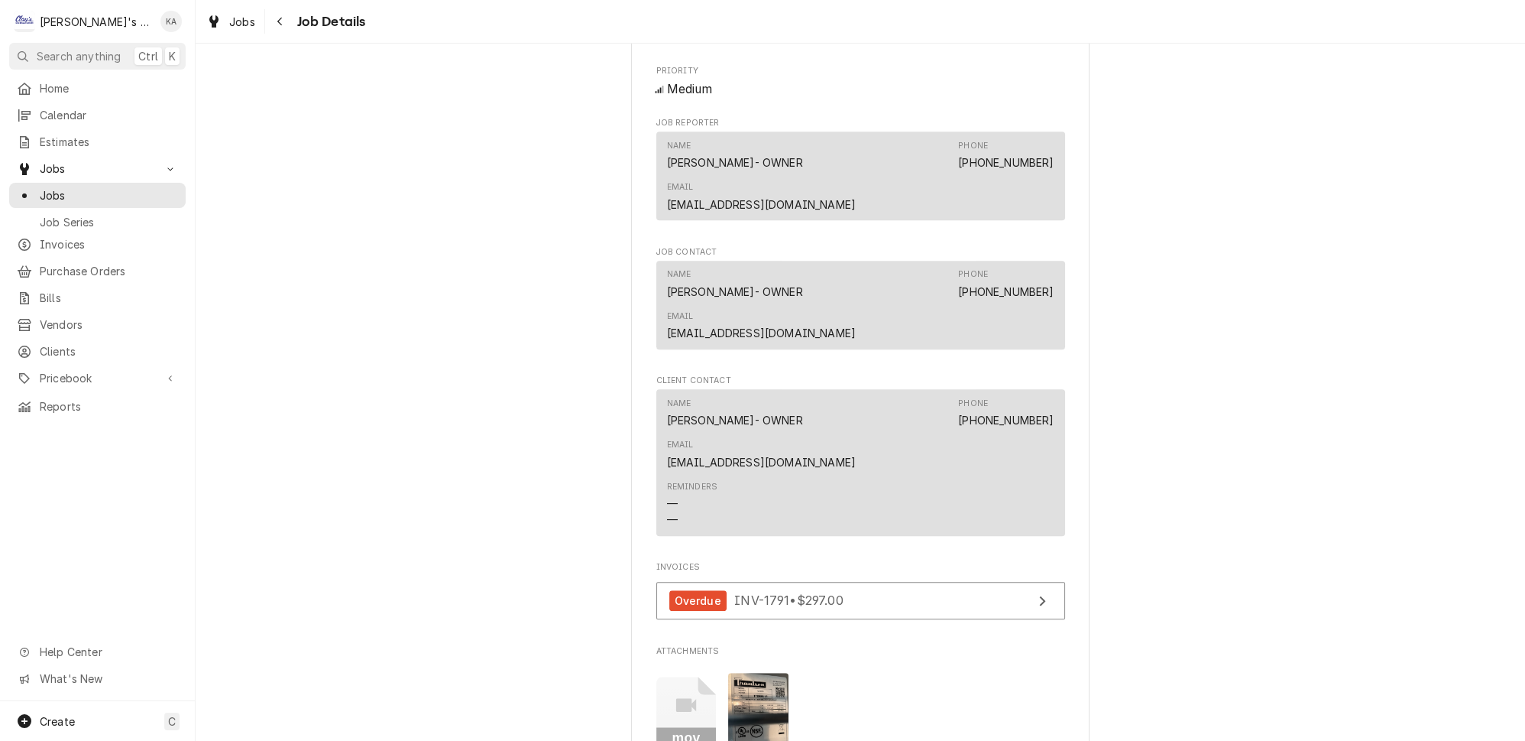
scroll to position [1667, 0]
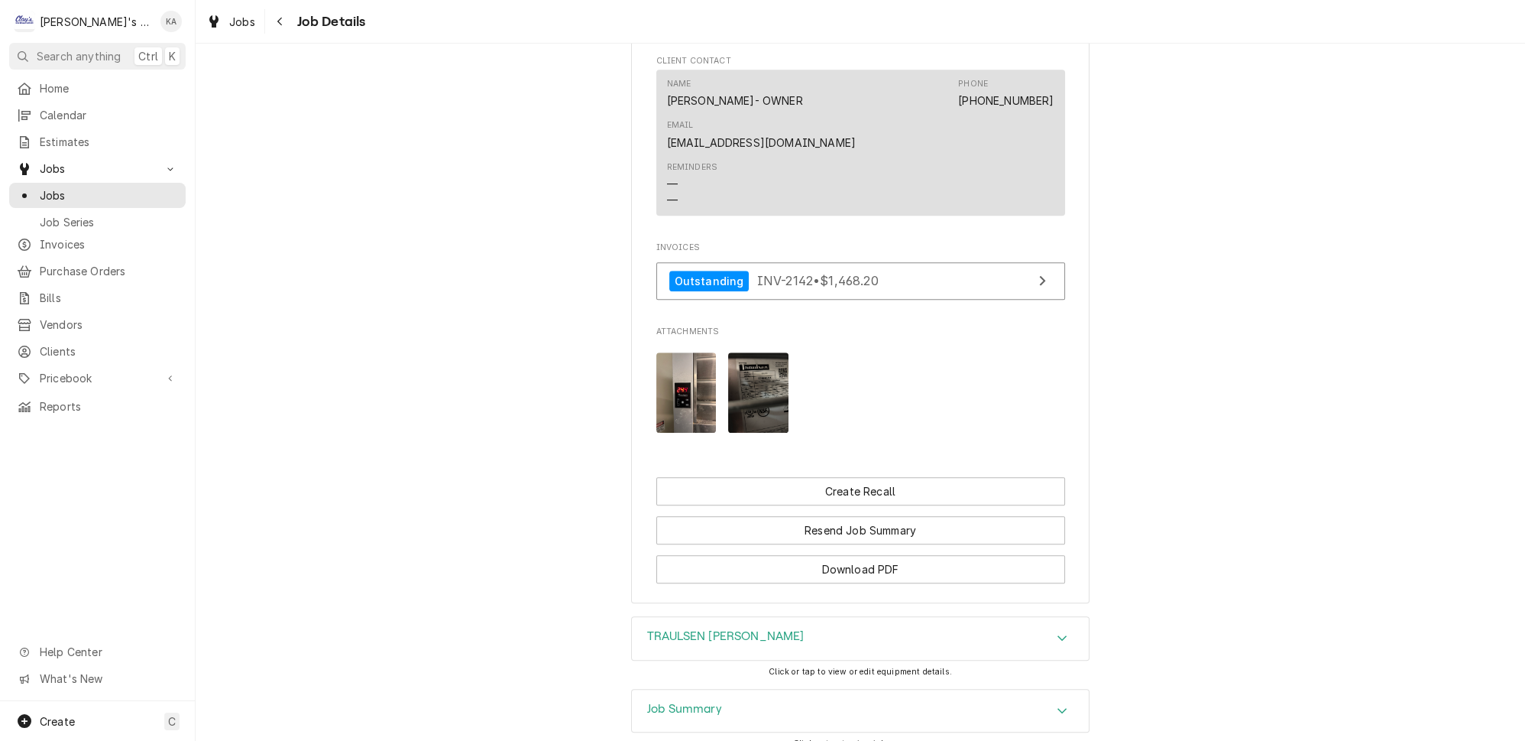
scroll to position [1876, 0]
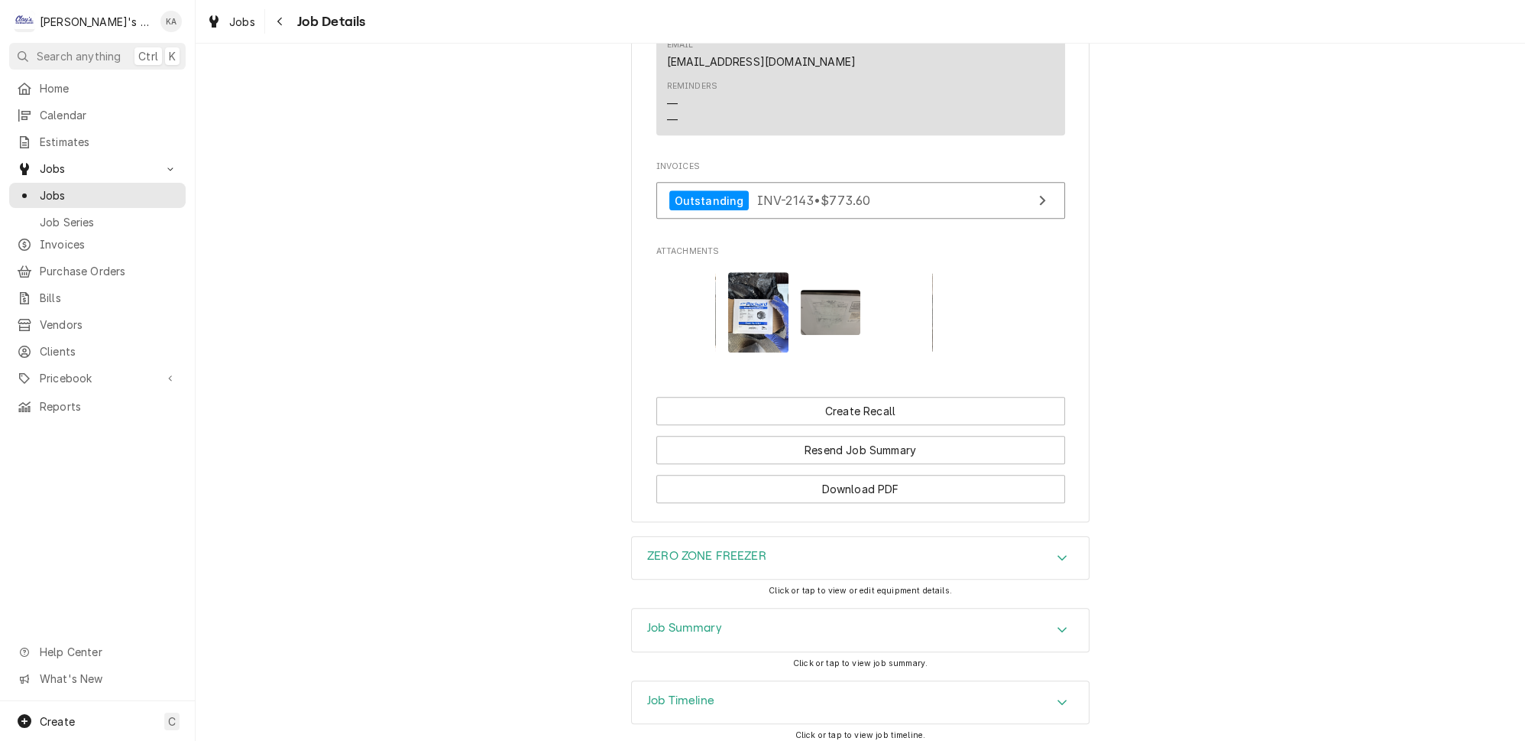
scroll to position [1692, 0]
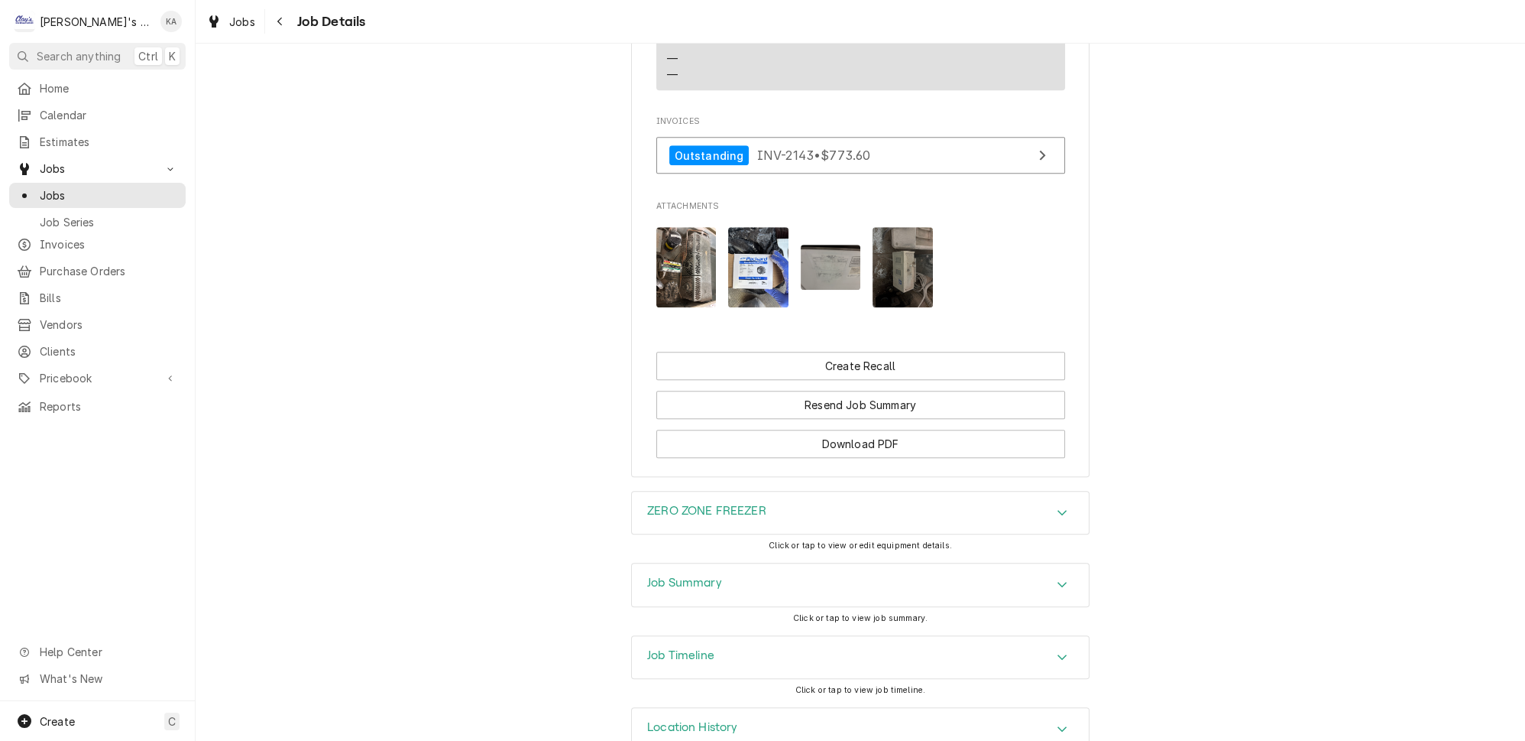
click at [1058, 510] on icon "Accordion Header" at bounding box center [1062, 512] width 9 height 5
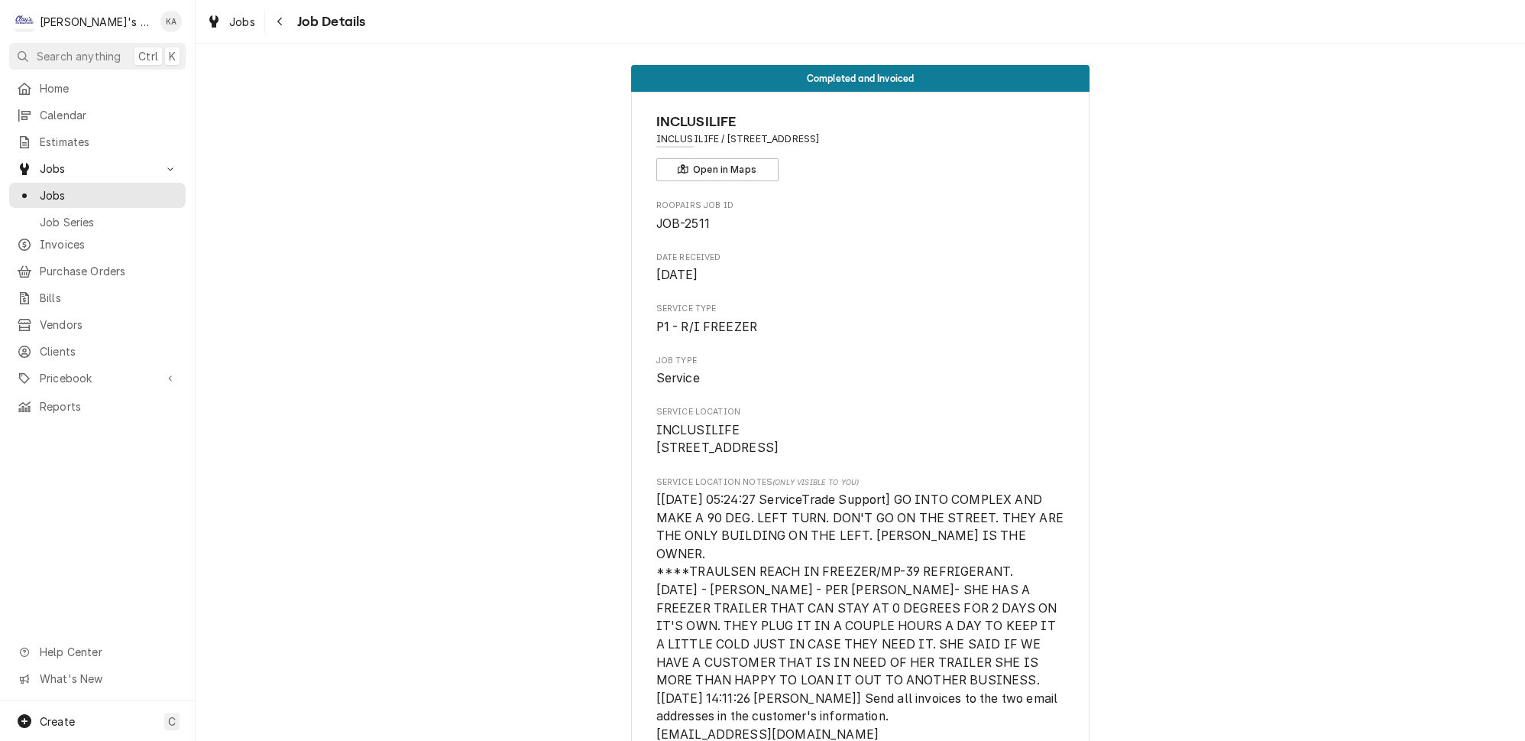
scroll to position [0, 0]
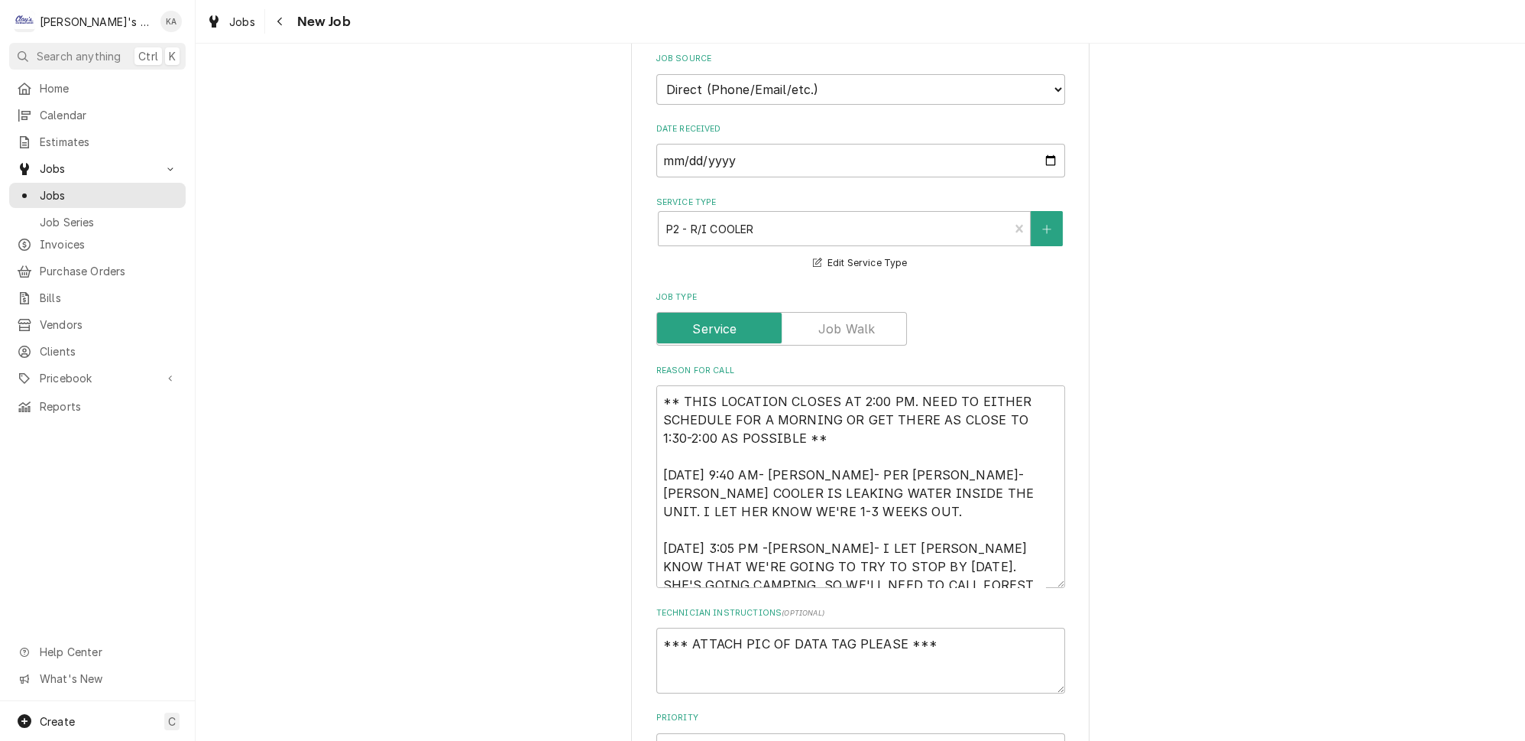
scroll to position [486, 0]
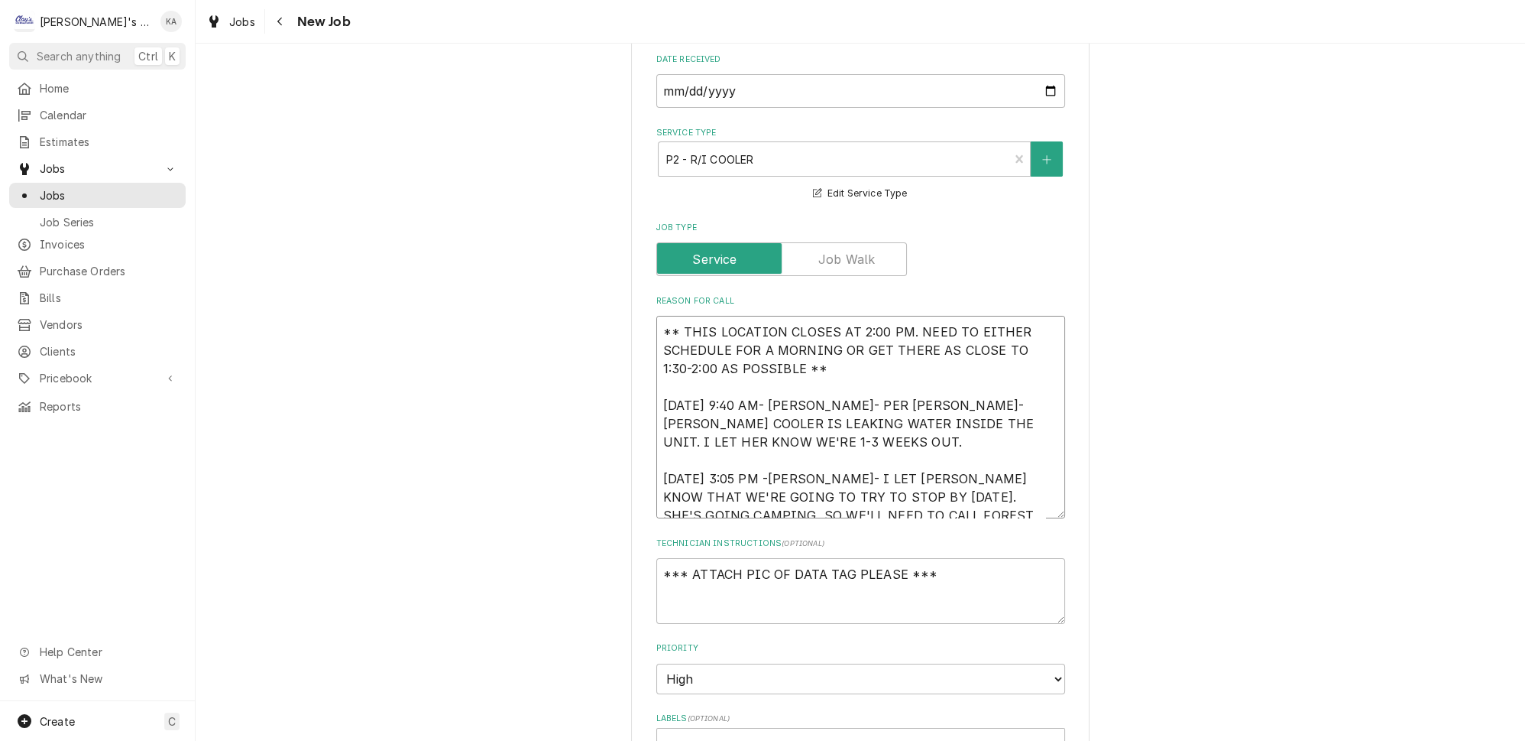
click at [770, 452] on textarea "** THIS LOCATION CLOSES AT 2:00 PM. NEED TO EITHER SCHEDULE FOR A MORNING OR GE…" at bounding box center [861, 417] width 409 height 203
type textarea "x"
type textarea "** THIS LOCATION CLOSES AT 2:00 PM. NEED TO EITHER SCHEDULE FOR A MORNING OR GE…"
type textarea "x"
type textarea "** THIS LOCATION CLOSES AT 2:00 PM. NEED TO EITHER SCHEDULE FOR A MORNING OR GE…"
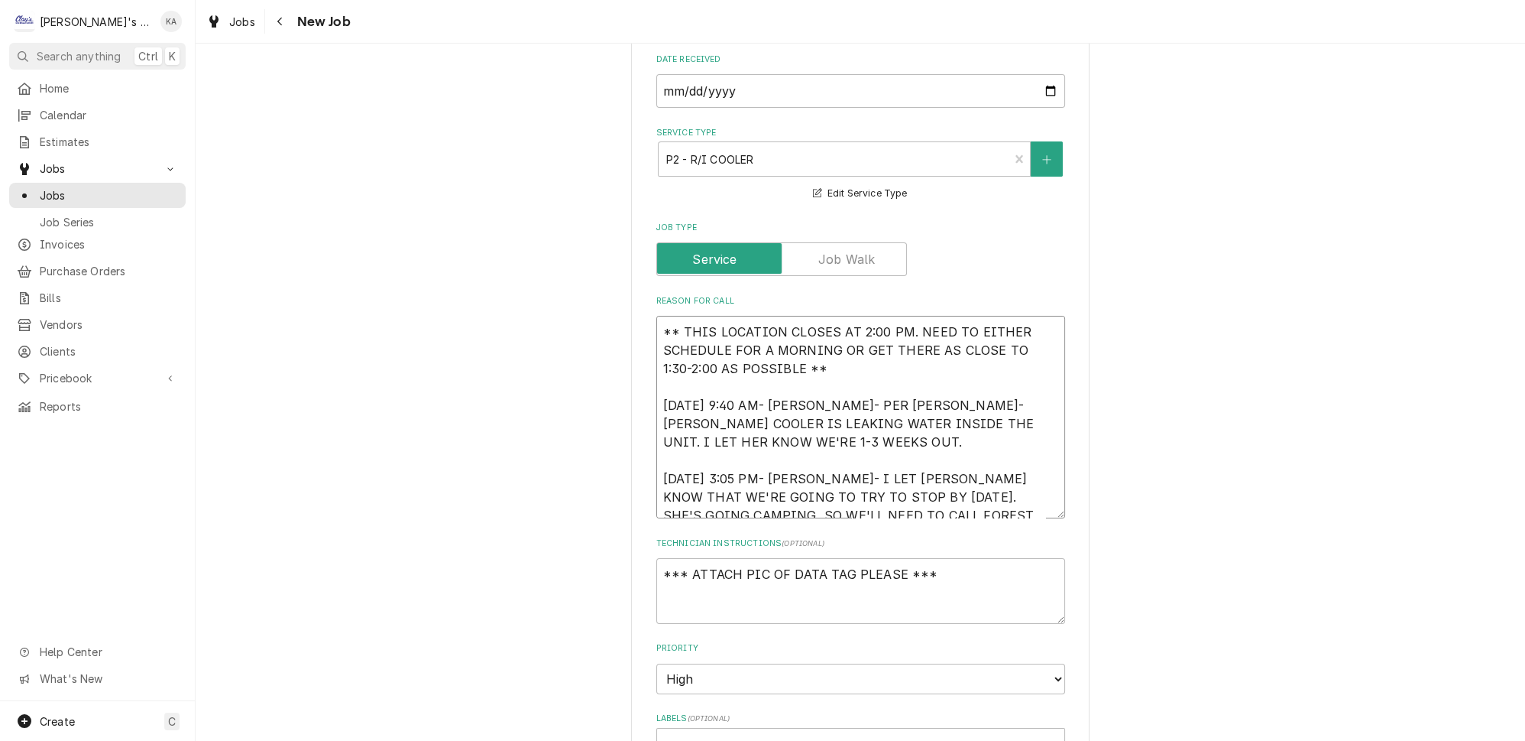
type textarea "x"
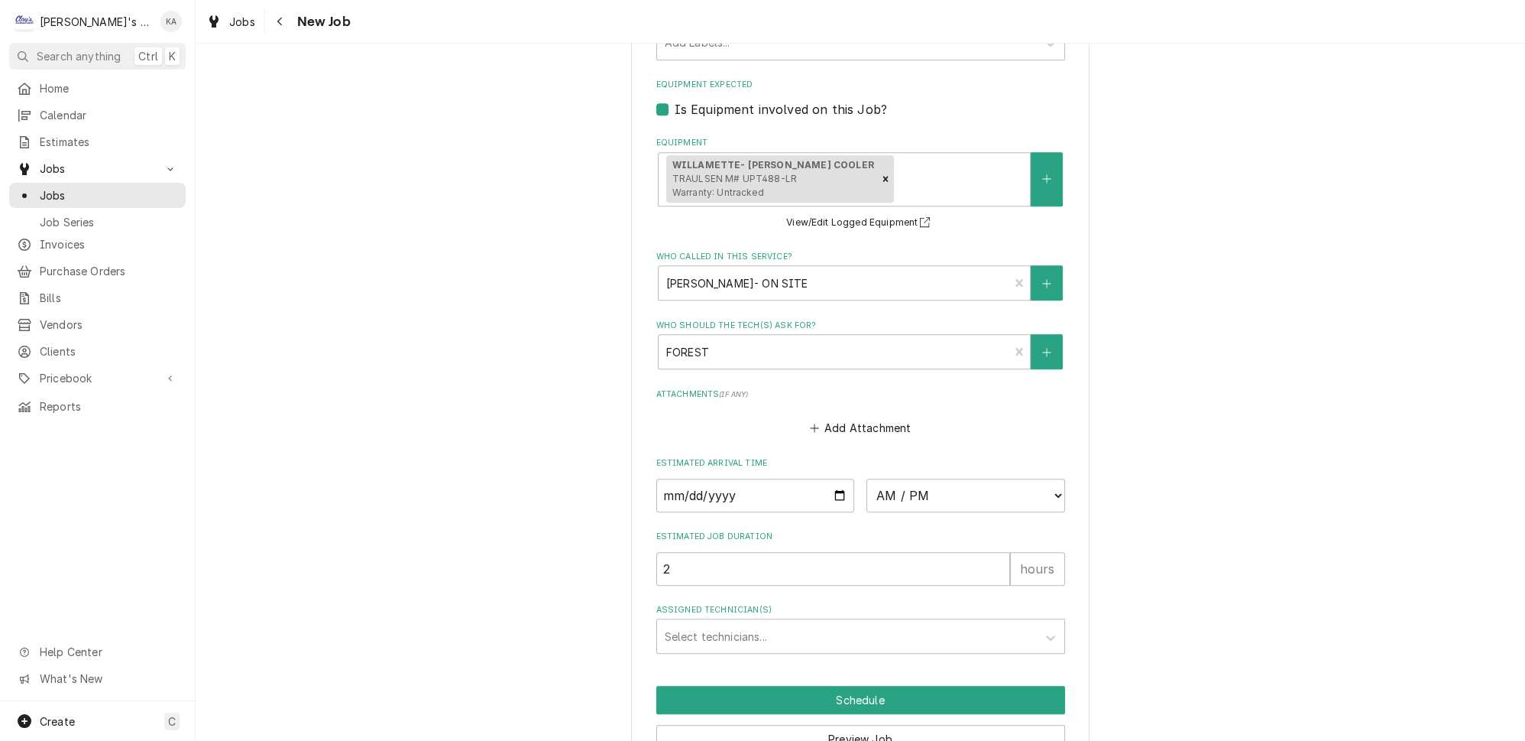
scroll to position [1250, 0]
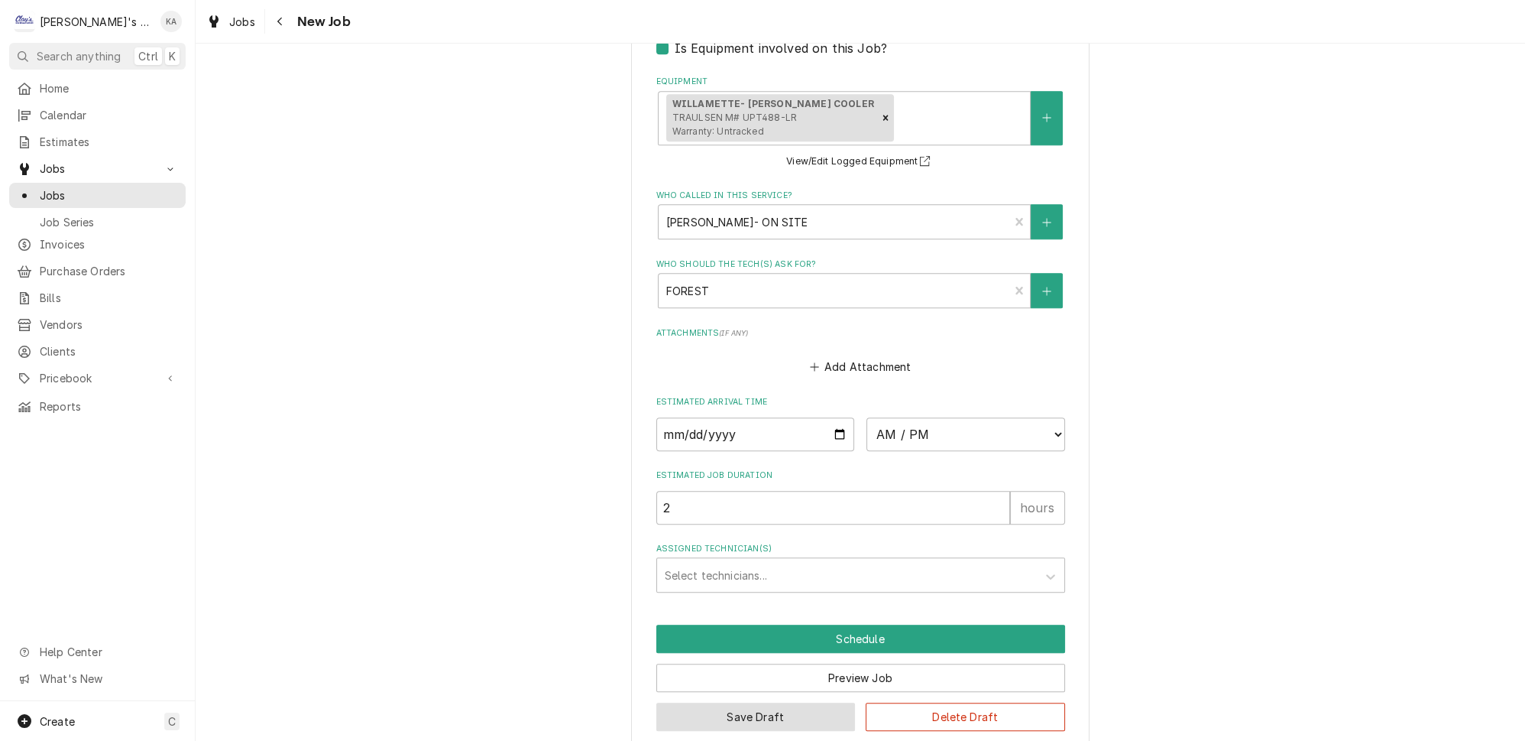
type textarea "** THIS LOCATION CLOSES AT 2:00 PM. NEED TO EITHER SCHEDULE FOR A MORNING OR GE…"
click at [743, 702] on button "Save Draft" at bounding box center [756, 716] width 199 height 28
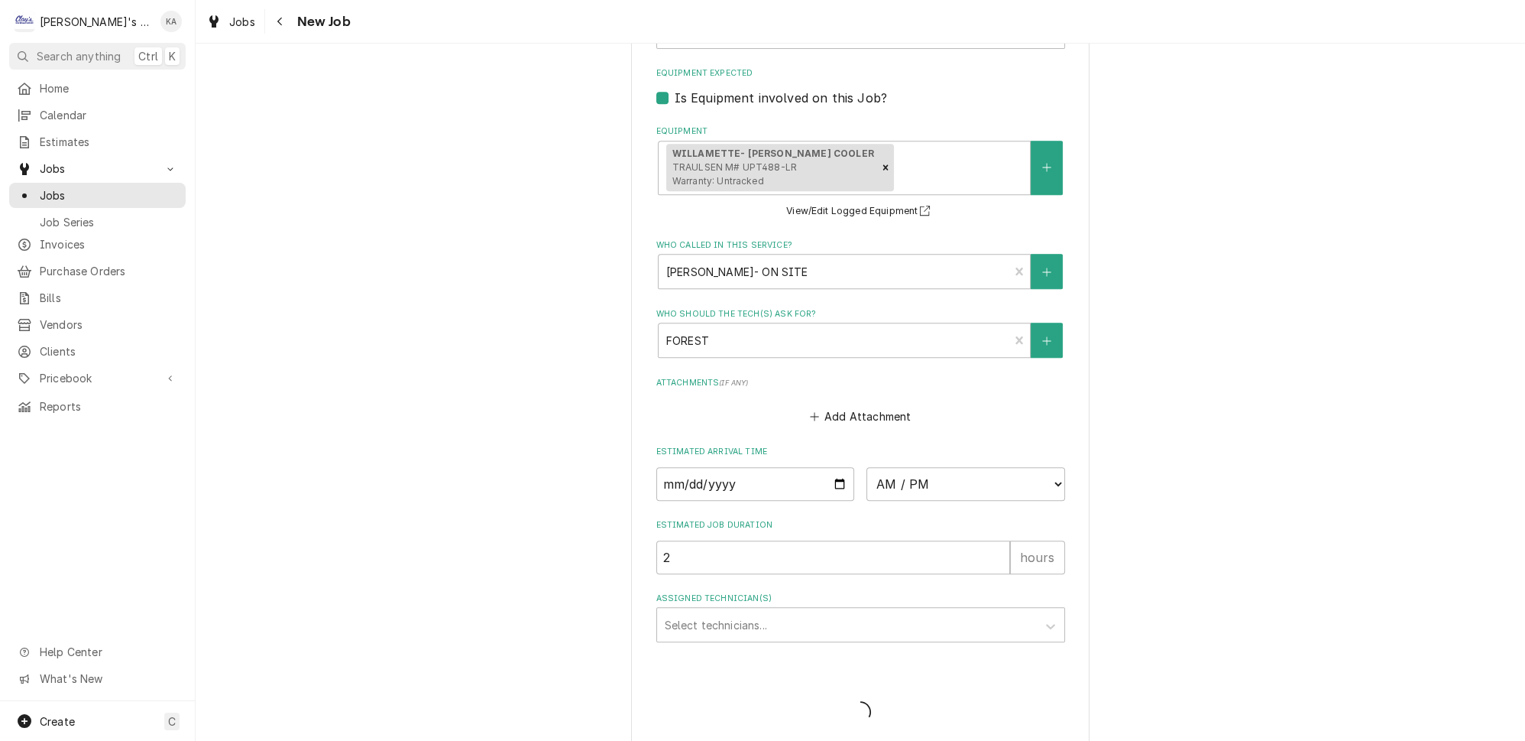
type textarea "x"
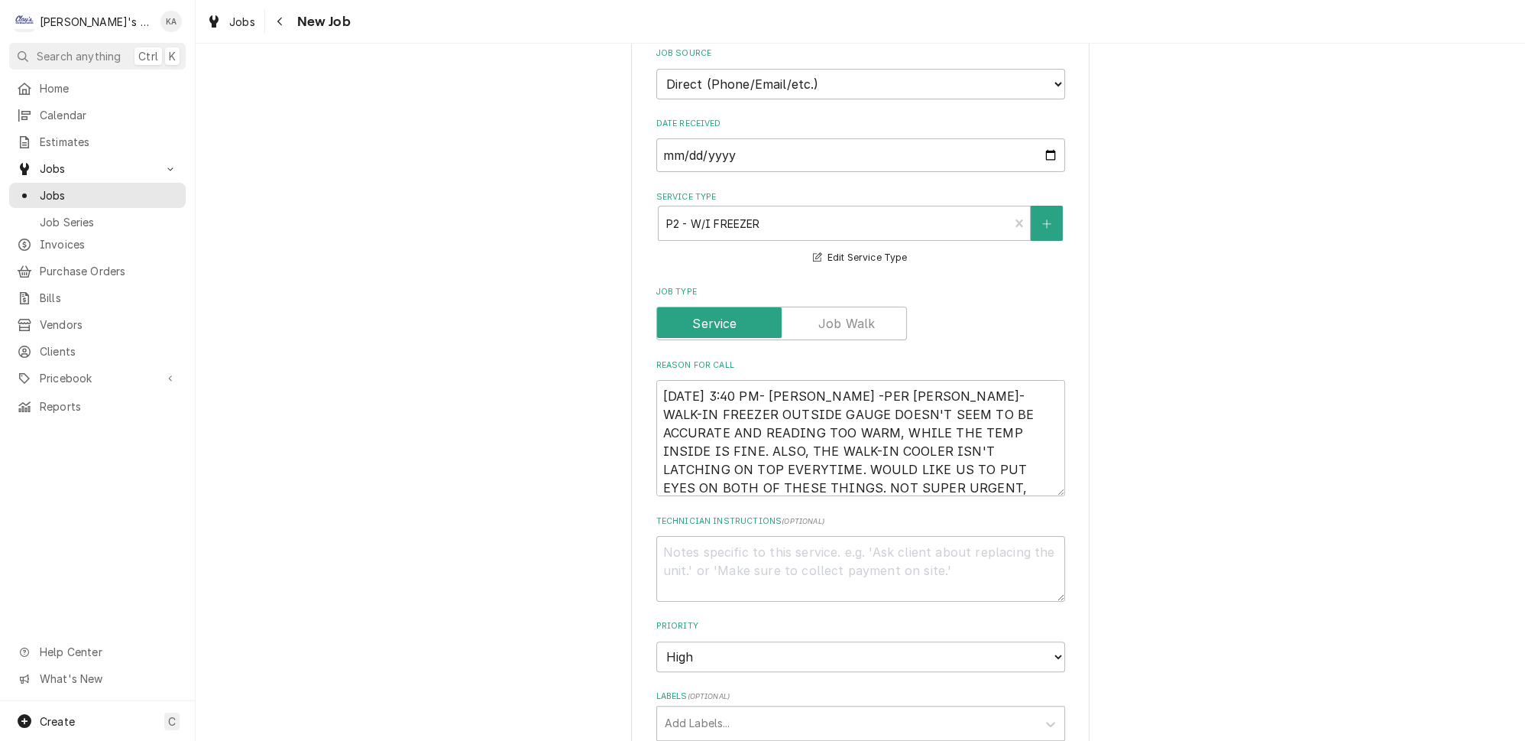
scroll to position [695, 0]
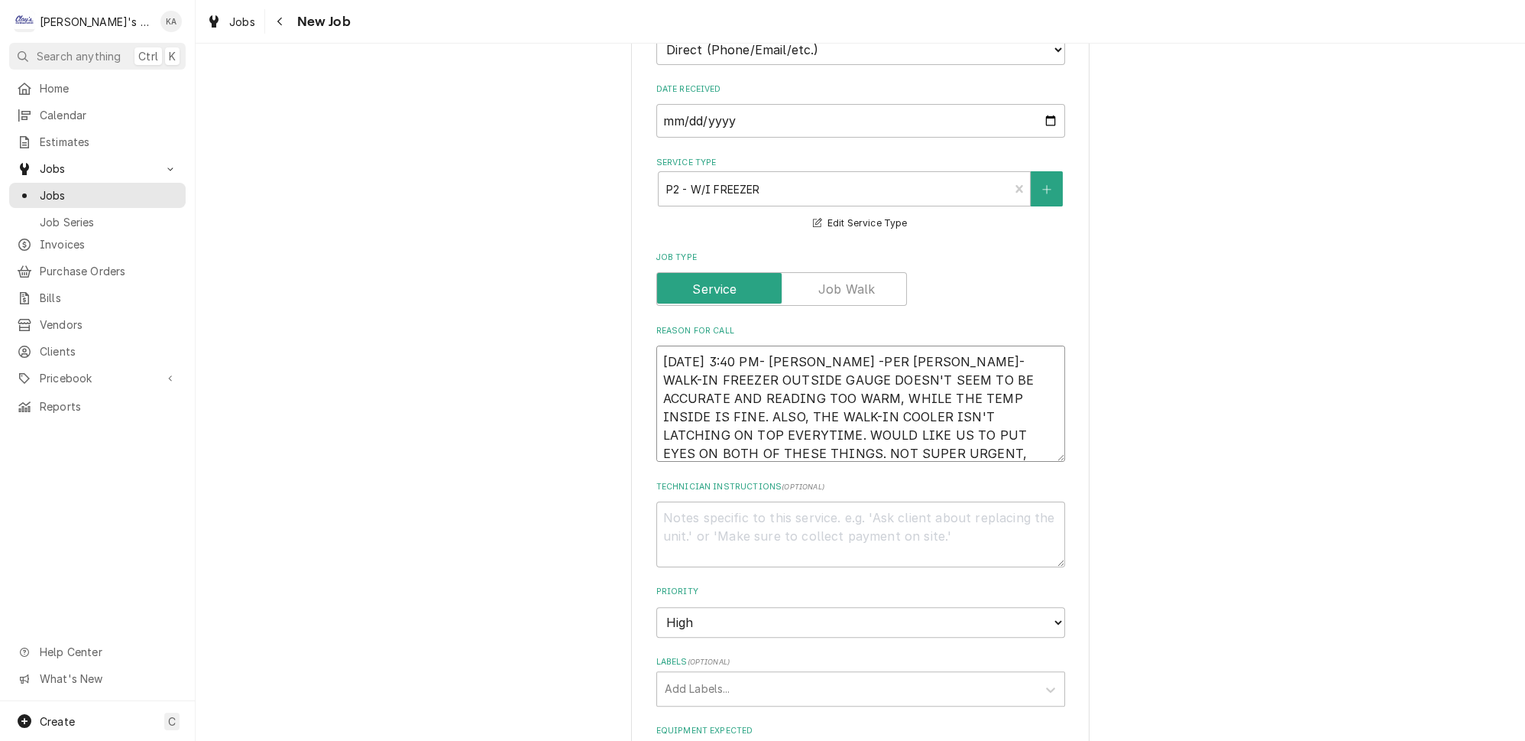
click at [822, 345] on textarea "[DATE] 3:40 PM- [PERSON_NAME] -PER [PERSON_NAME]- WALK-IN FREEZER OUTSIDE GAUGE…" at bounding box center [861, 403] width 409 height 116
type textarea "x"
type textarea "[DATE] 3:40 PM- [PERSON_NAME]-PER [PERSON_NAME]- WALK-IN FREEZER OUTSIDE GAUGE …"
type textarea "x"
type textarea "[DATE] 3:40 PM- [PERSON_NAME]- PER [PERSON_NAME]- WALK-IN FREEZER OUTSIDE GAUGE…"
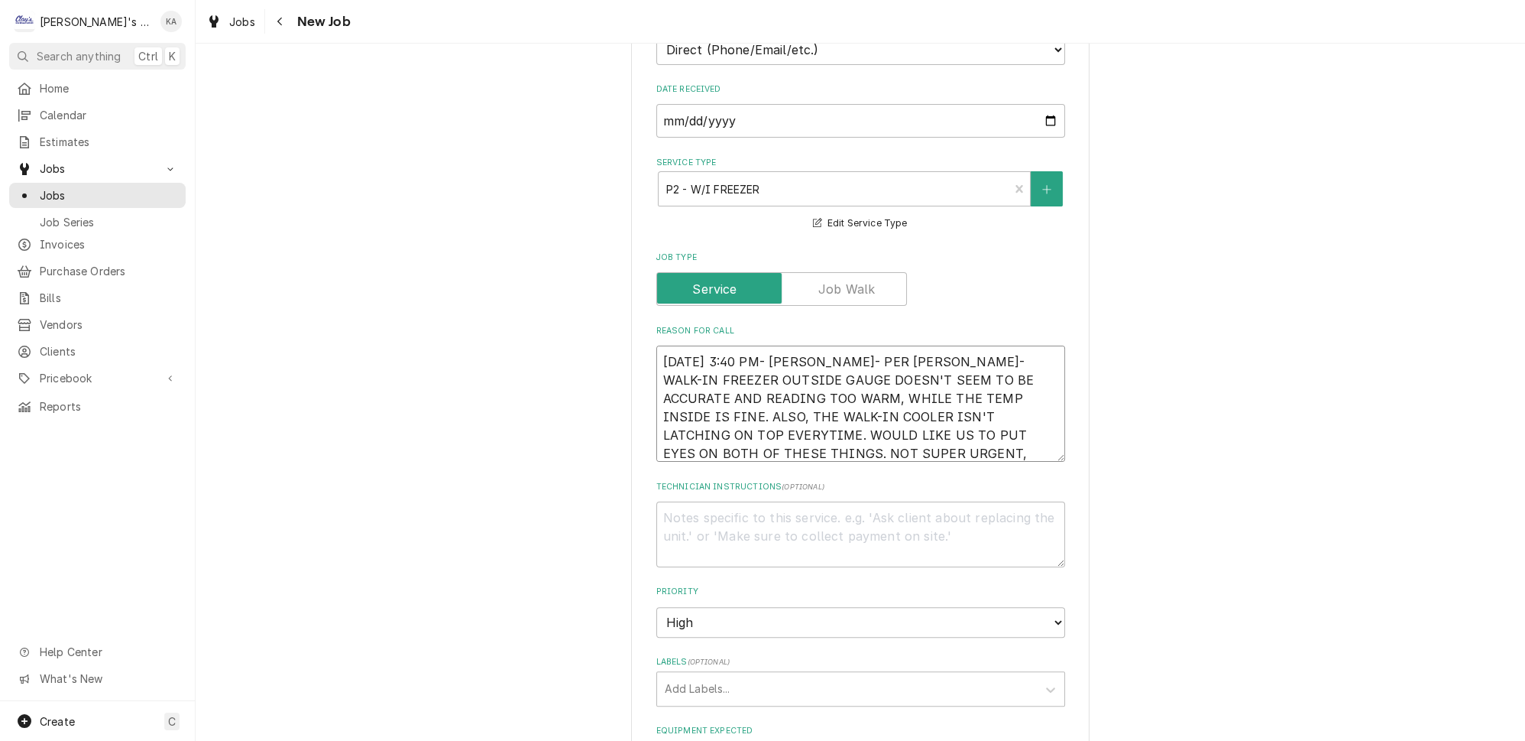
type textarea "x"
drag, startPoint x: 1039, startPoint y: 411, endPoint x: 1039, endPoint y: 458, distance: 46.6
click at [1039, 458] on textarea "9/4/2025 3:40 PM- KASSIE- PER GEO- WALK-IN FREEZER OUTSIDE GAUGE DOESN'T SEEM T…" at bounding box center [861, 426] width 409 height 162
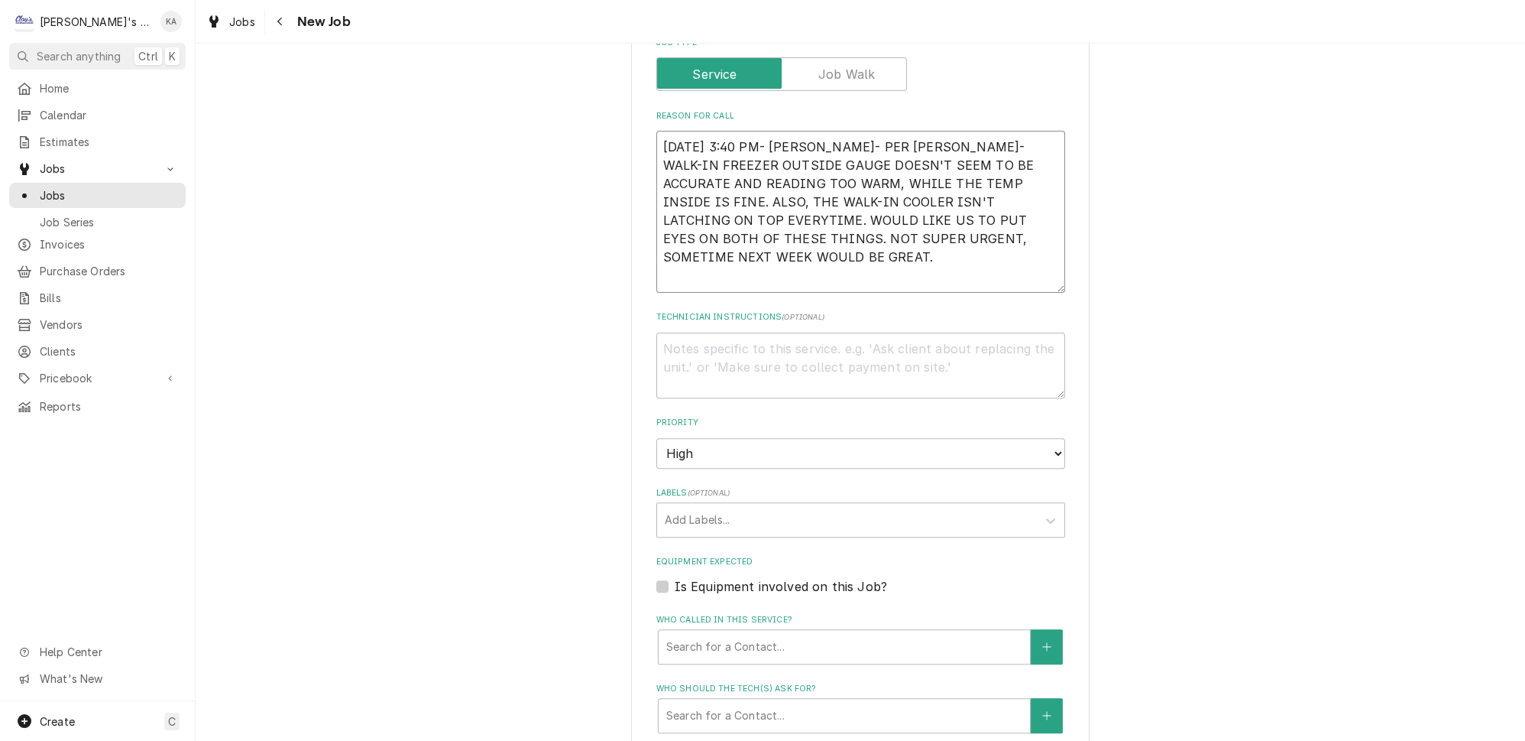
scroll to position [1042, 0]
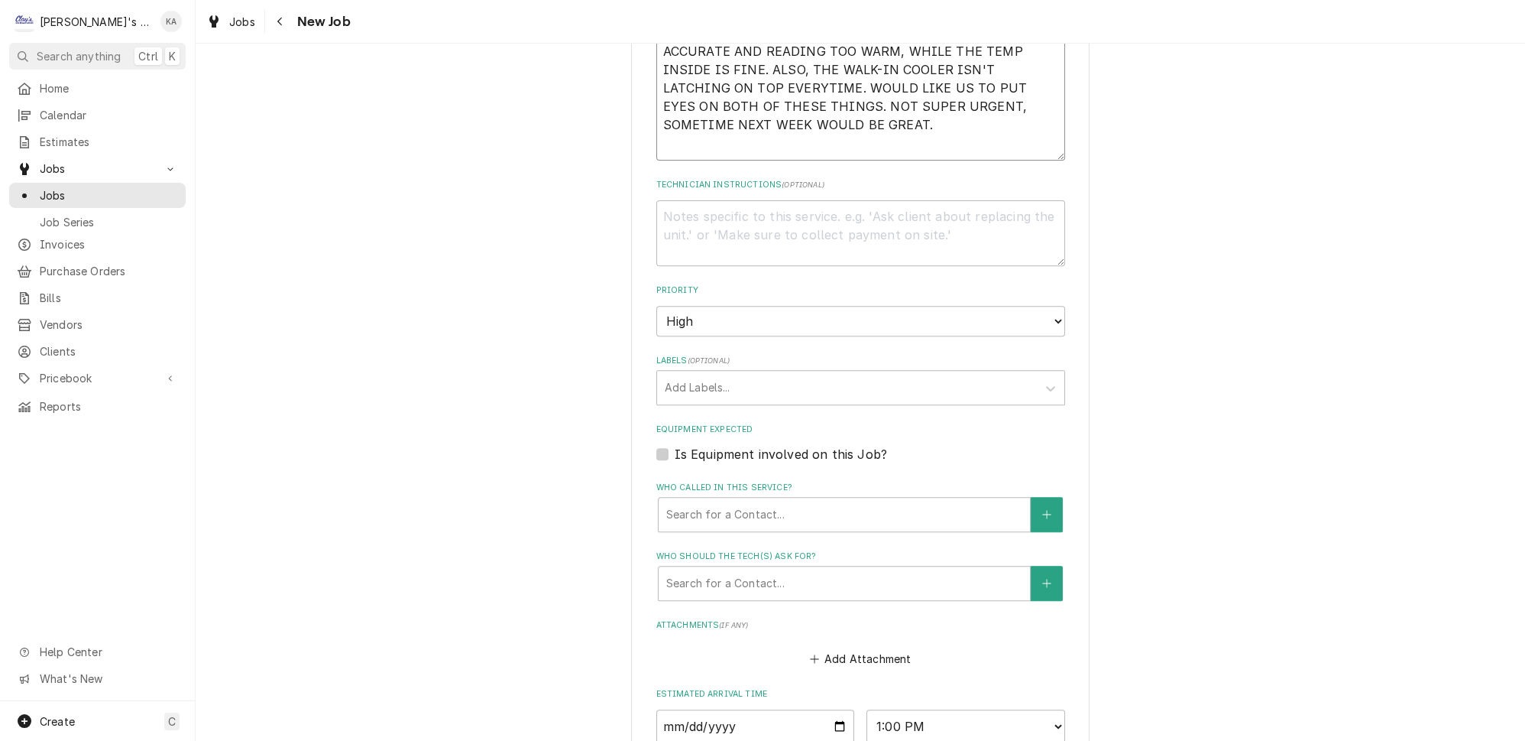
type textarea "9/4/2025 3:40 PM- KASSIE- PER GEO- WALK-IN FREEZER OUTSIDE GAUGE DOESN'T SEEM T…"
click at [675, 445] on label "Is Equipment involved on this Job?" at bounding box center [781, 454] width 212 height 18
click at [675, 445] on input "Equipment Expected" at bounding box center [879, 462] width 409 height 34
checkbox input "true"
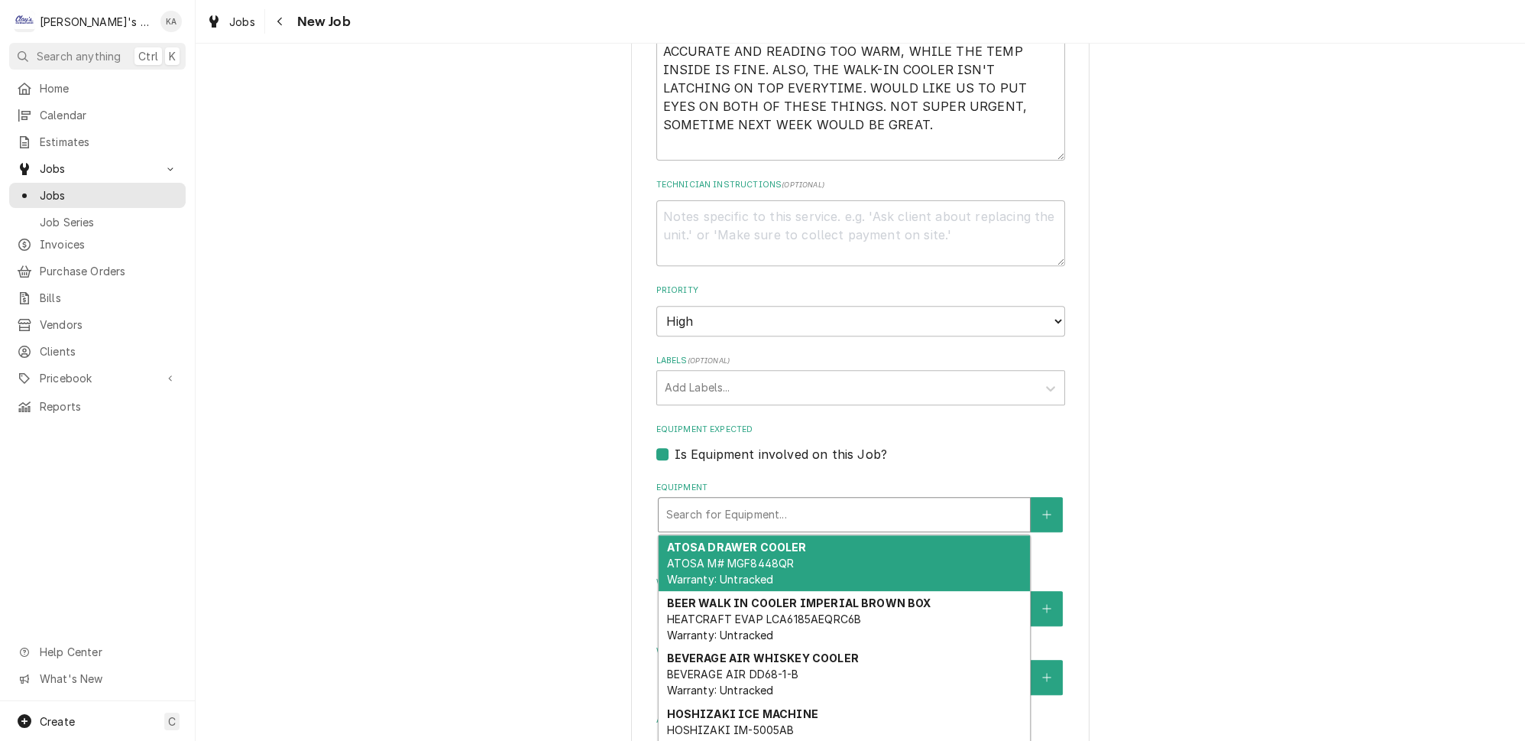
click at [769, 501] on div "Equipment" at bounding box center [844, 515] width 356 height 28
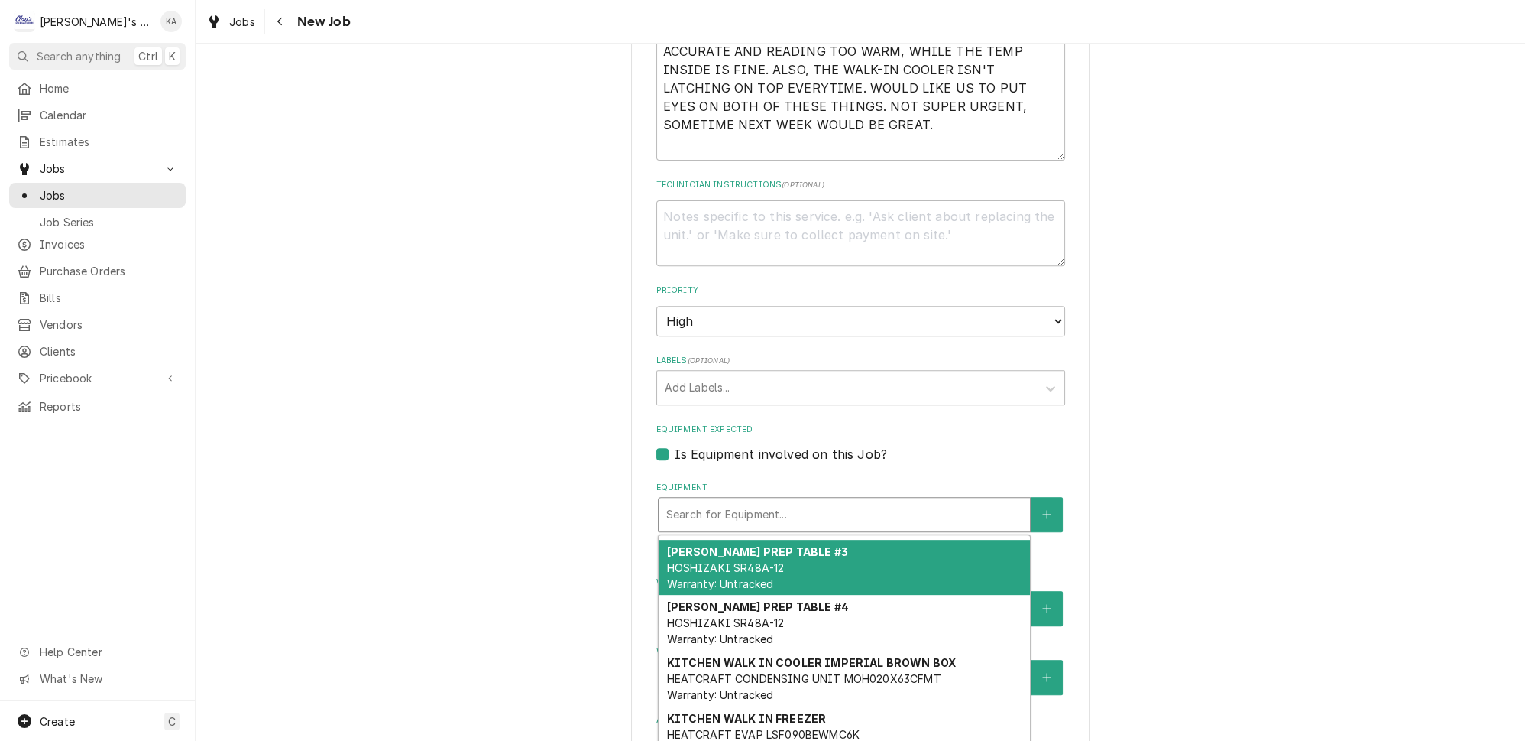
scroll to position [347, 0]
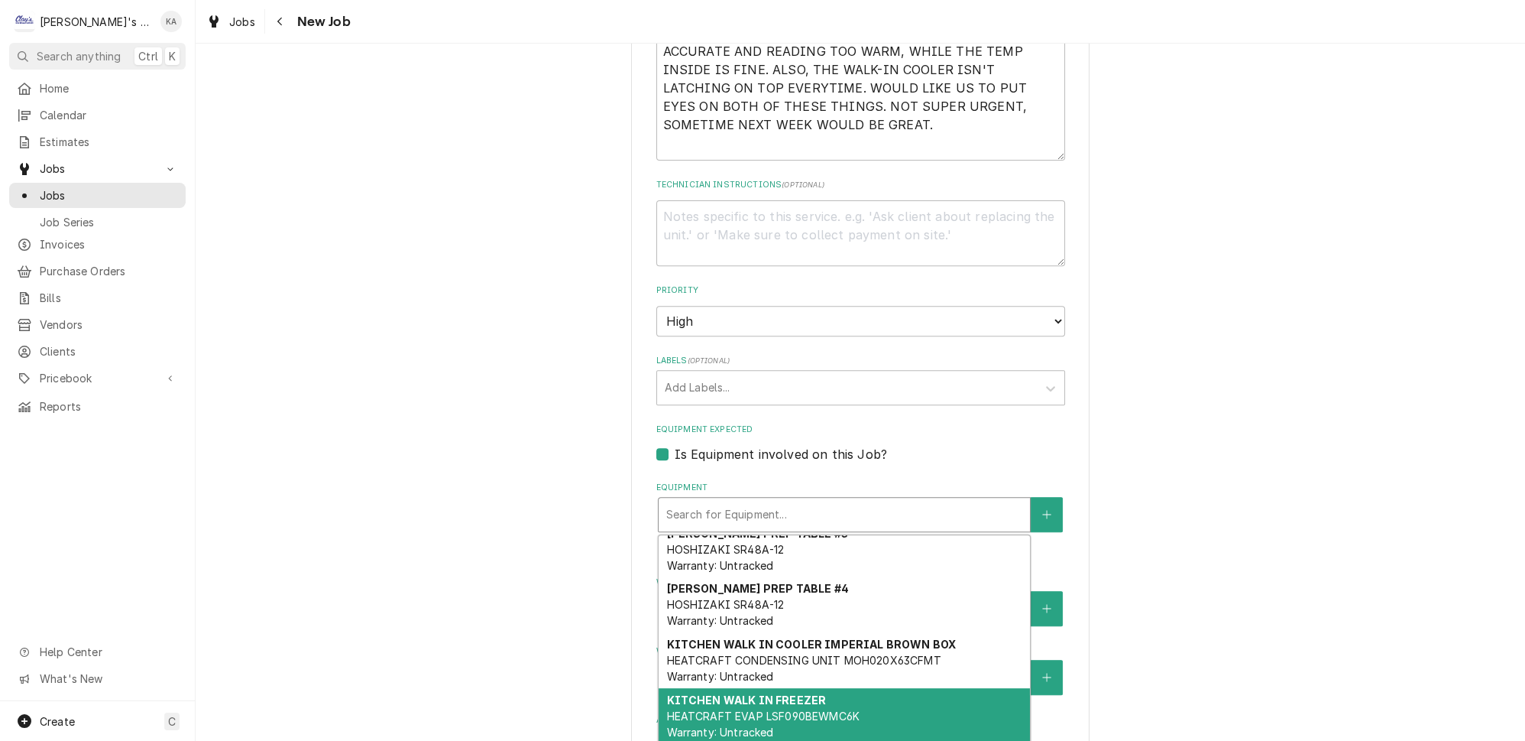
click at [809, 693] on strong "KITCHEN WALK IN FREEZER" at bounding box center [746, 699] width 160 height 13
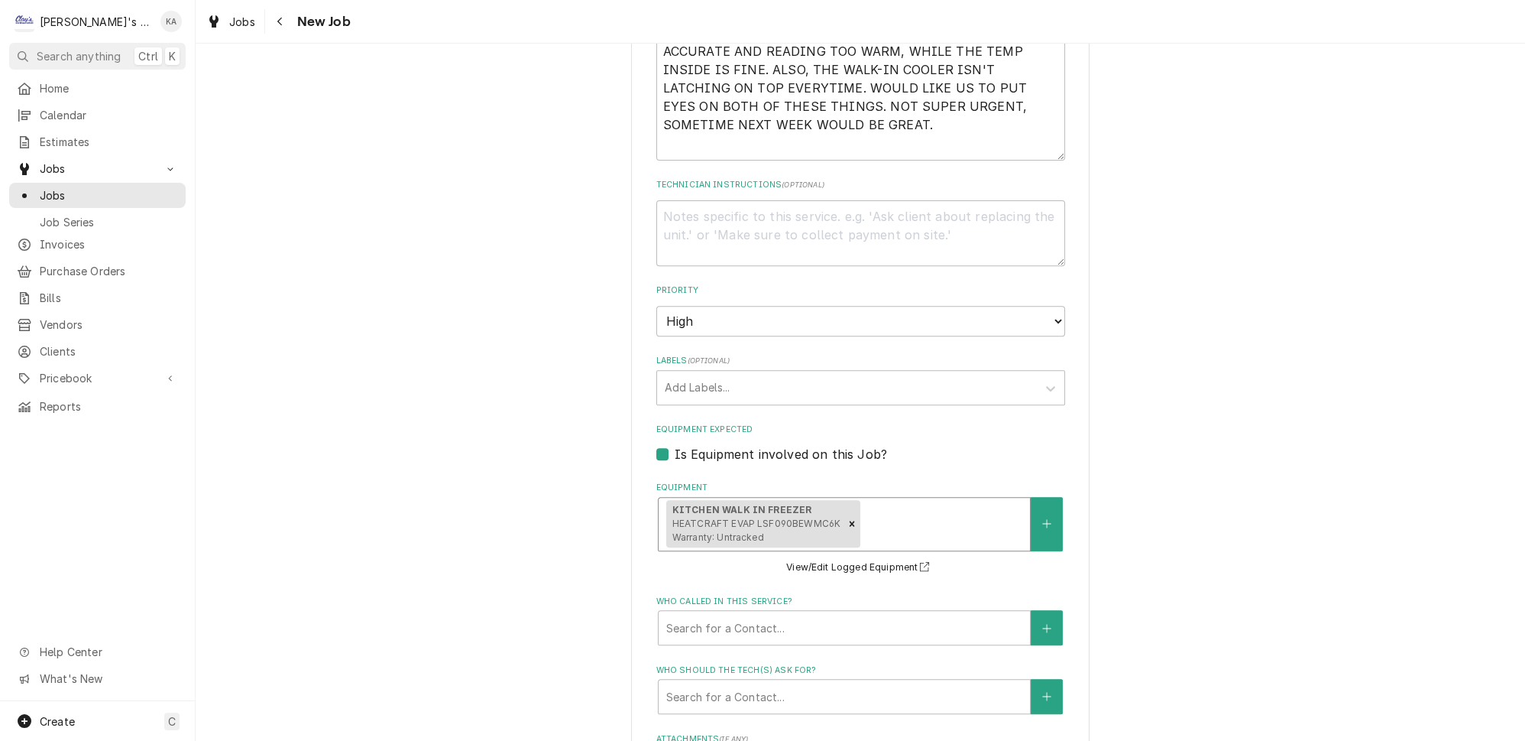
click at [966, 510] on div "Equipment" at bounding box center [943, 524] width 159 height 28
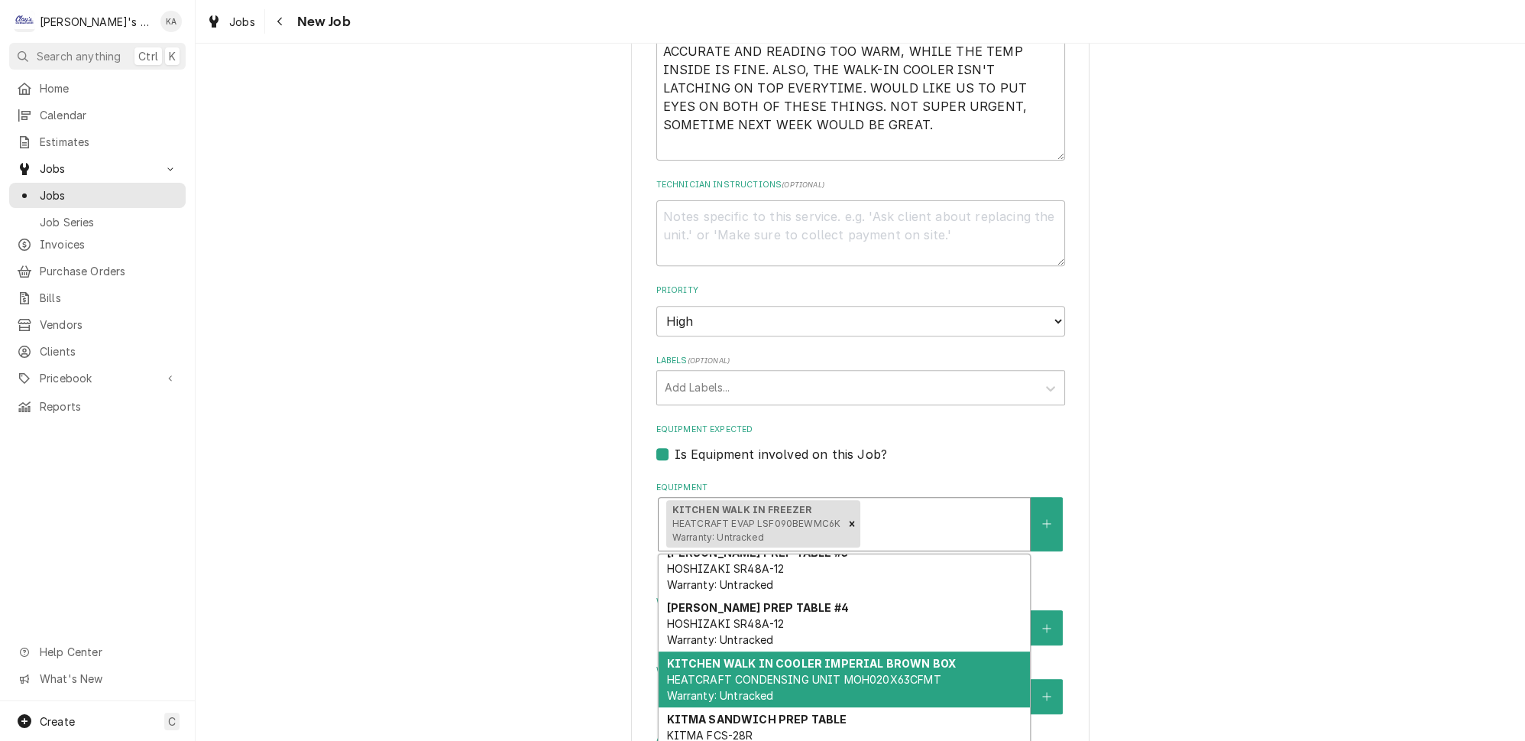
click at [890, 673] on span "HEATCRAFT CONDENSING UNIT MOH020X63CFMT Warranty: Untracked" at bounding box center [803, 687] width 274 height 29
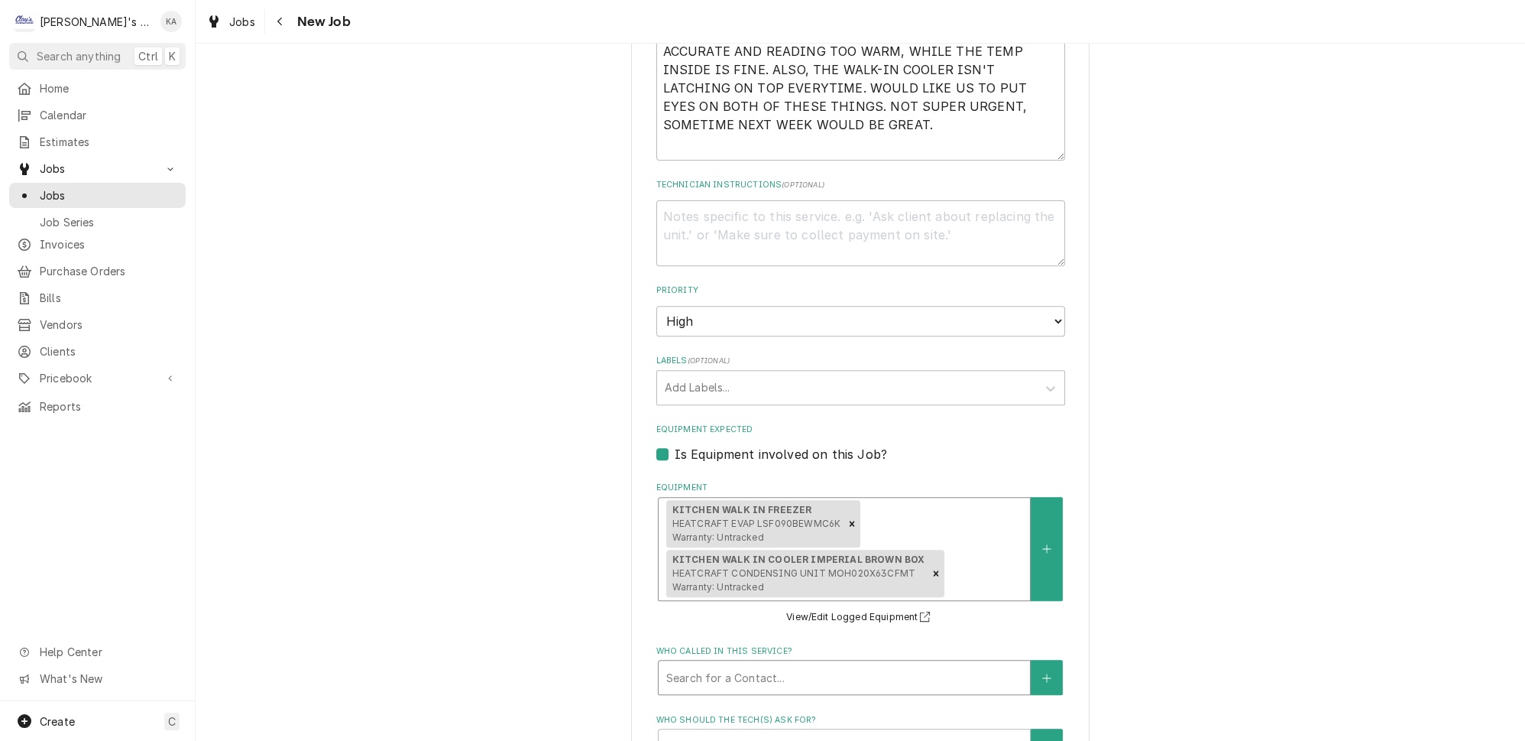
click at [838, 663] on div "Who called in this service?" at bounding box center [844, 677] width 356 height 28
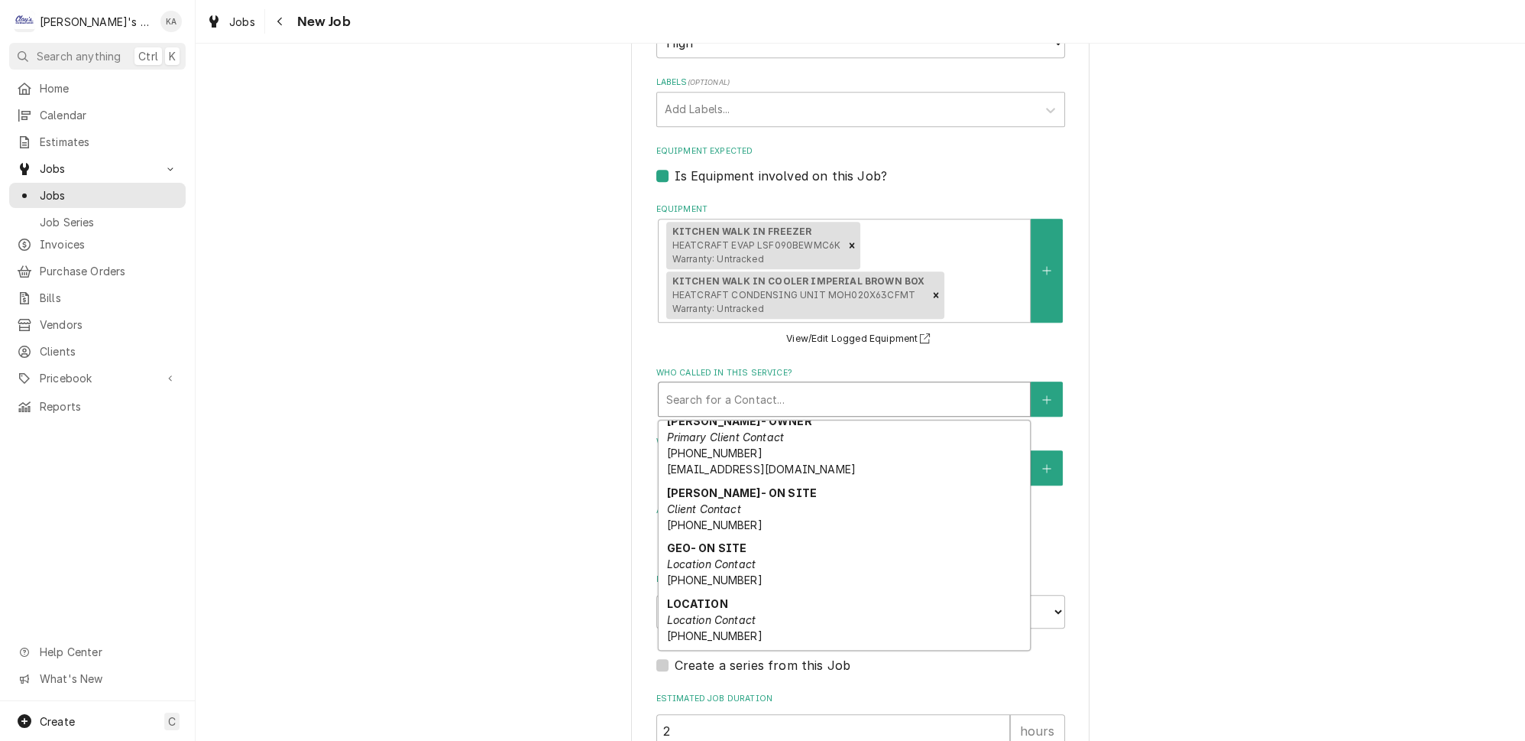
scroll to position [164, 0]
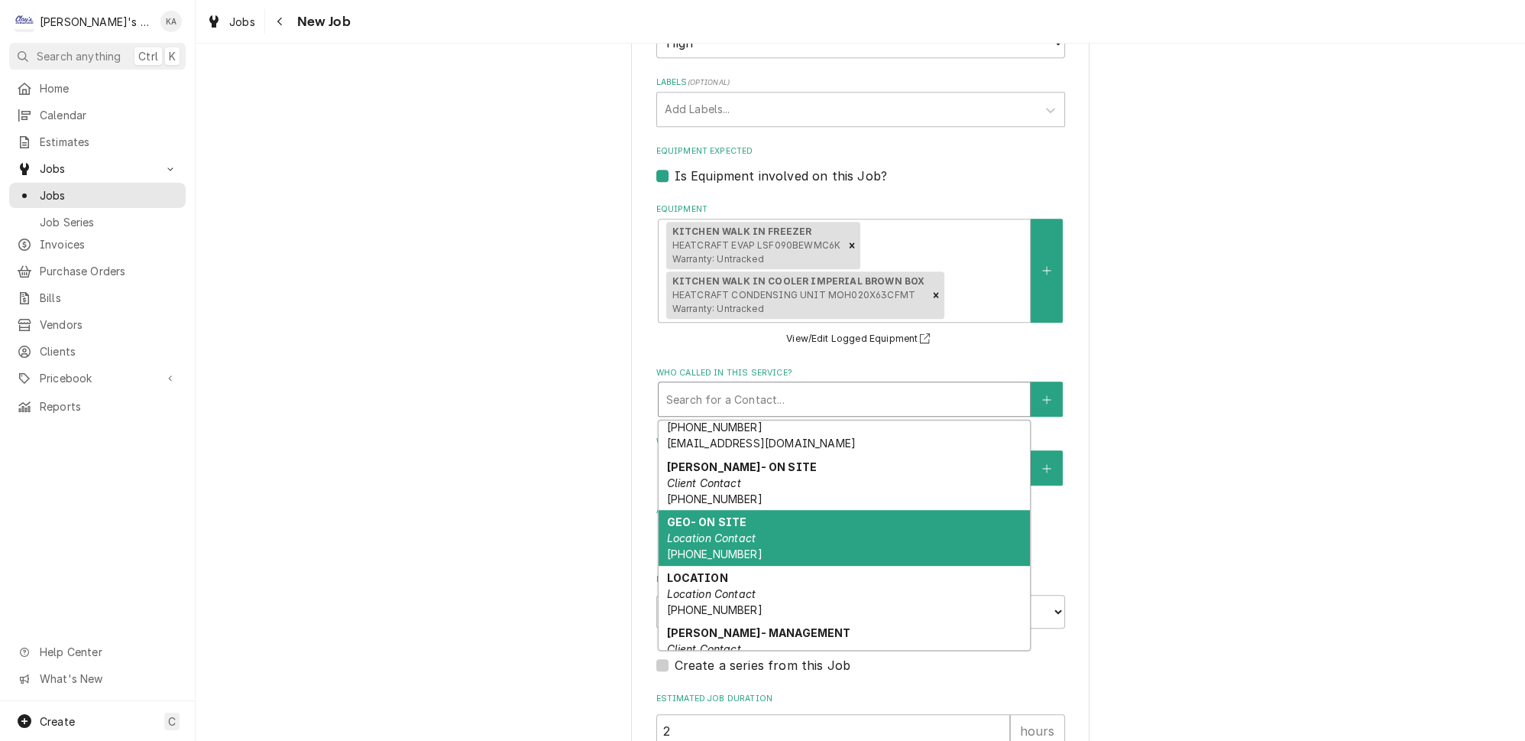
click at [780, 510] on div "GEO- ON SITE Location Contact (541) 285-7814" at bounding box center [844, 538] width 371 height 56
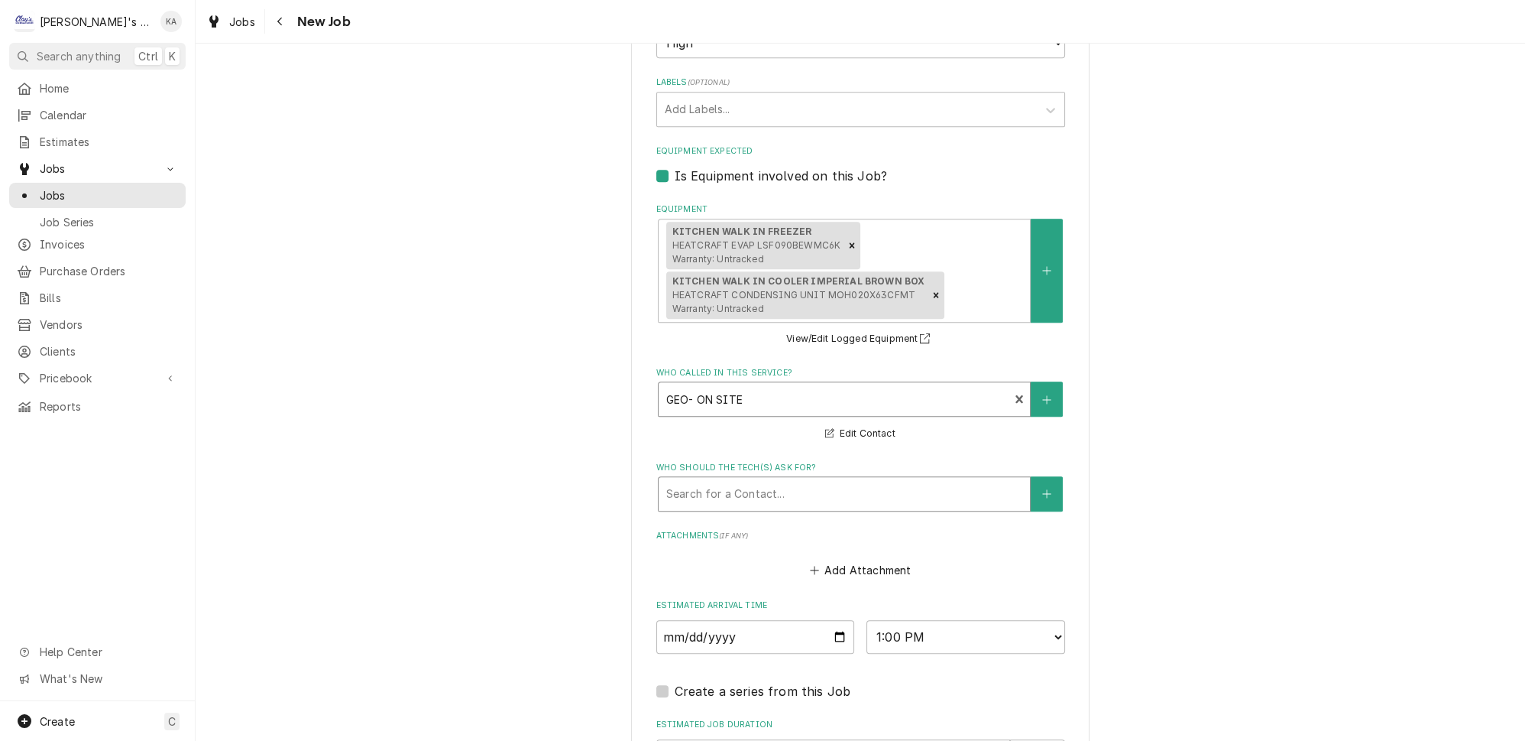
click at [782, 480] on div "Who should the tech(s) ask for?" at bounding box center [844, 494] width 356 height 28
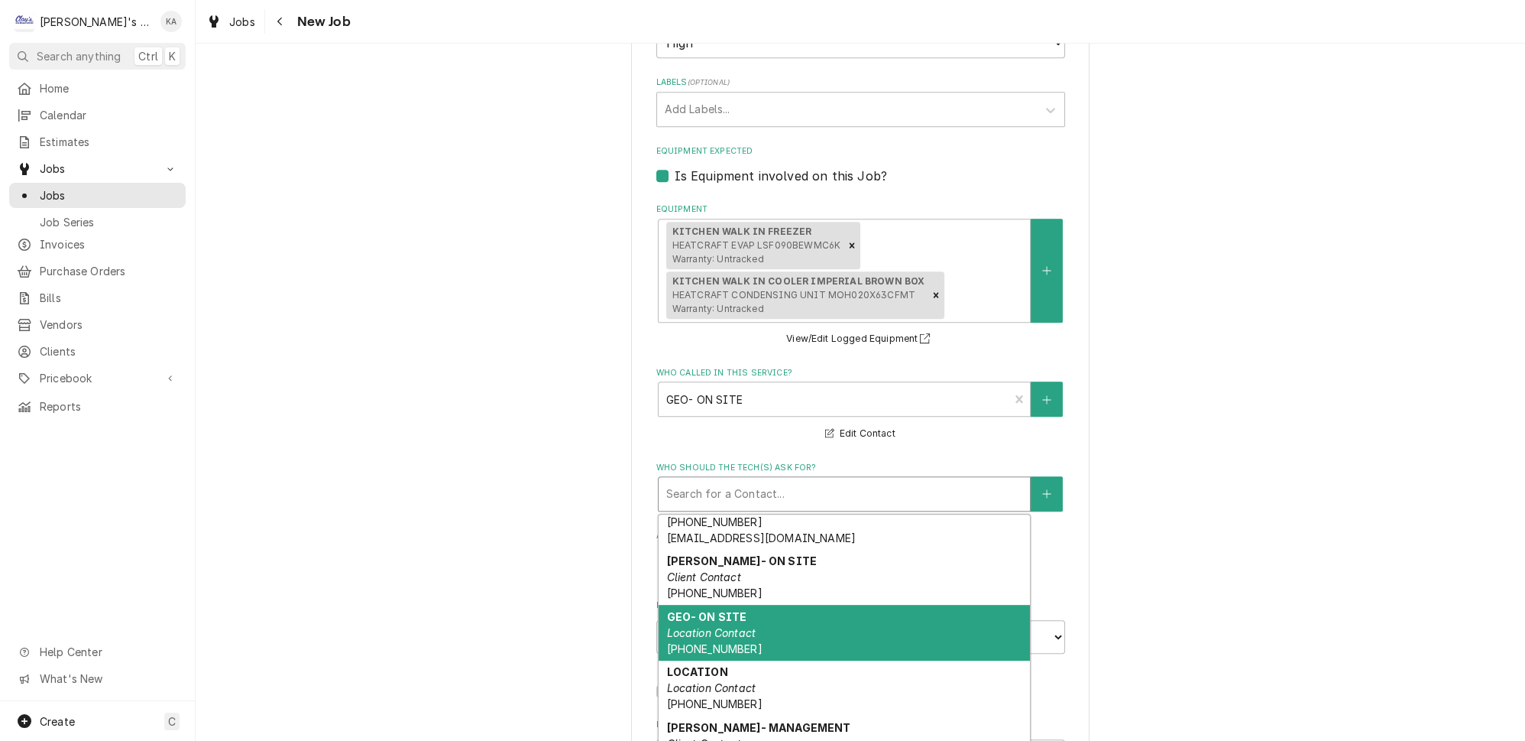
click at [783, 605] on div "GEO- ON SITE Location Contact (541) 285-7814" at bounding box center [844, 633] width 371 height 56
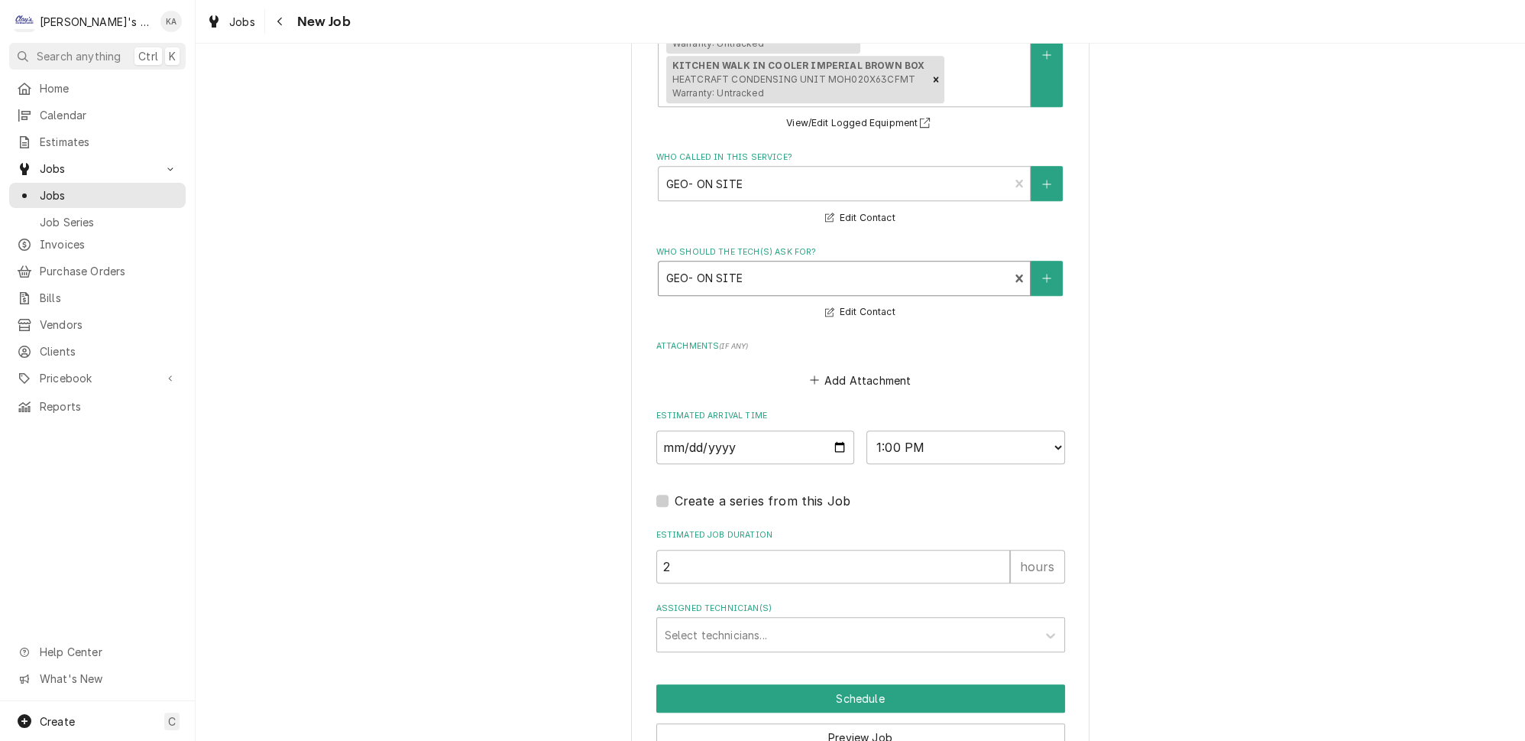
scroll to position [1564, 0]
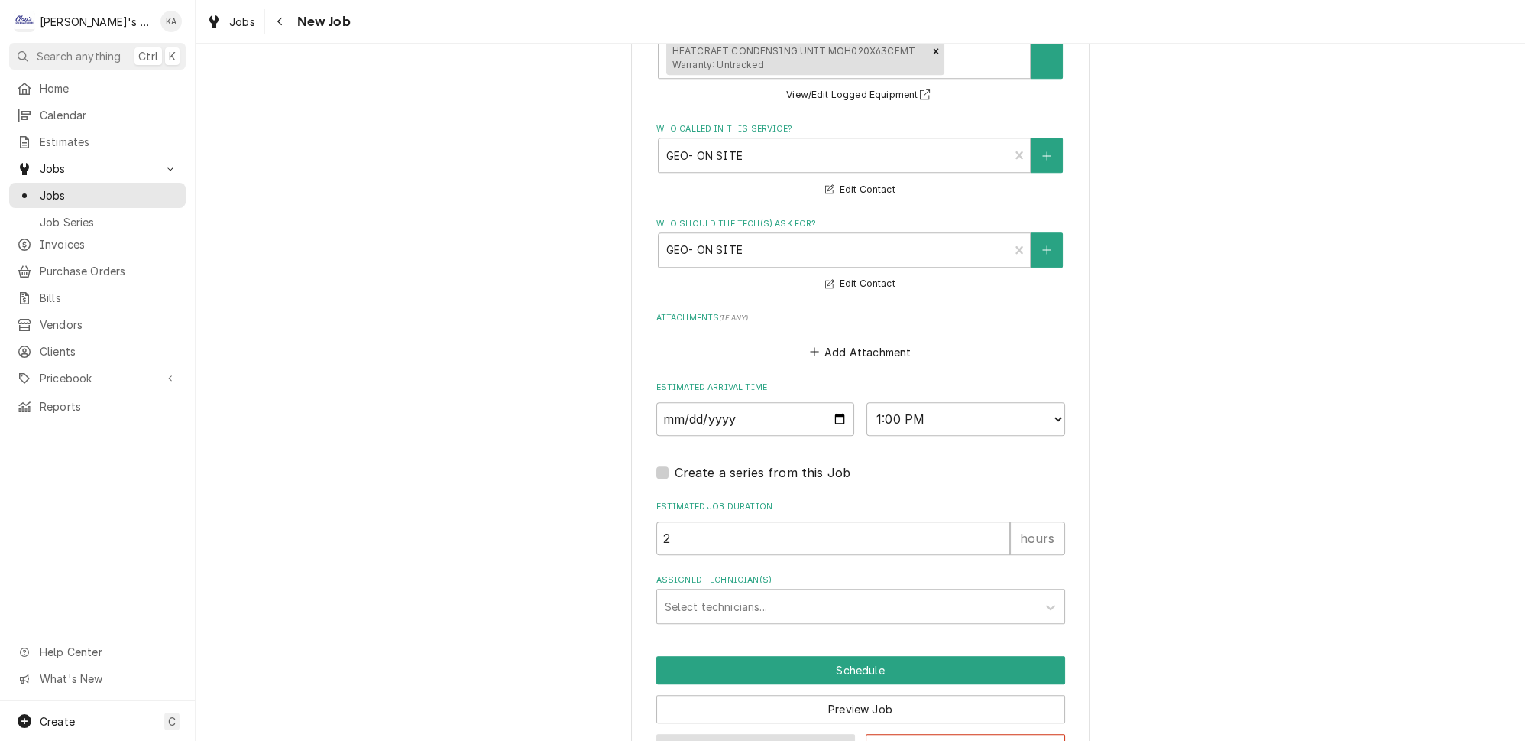
click at [760, 734] on button "Save Draft" at bounding box center [756, 748] width 199 height 28
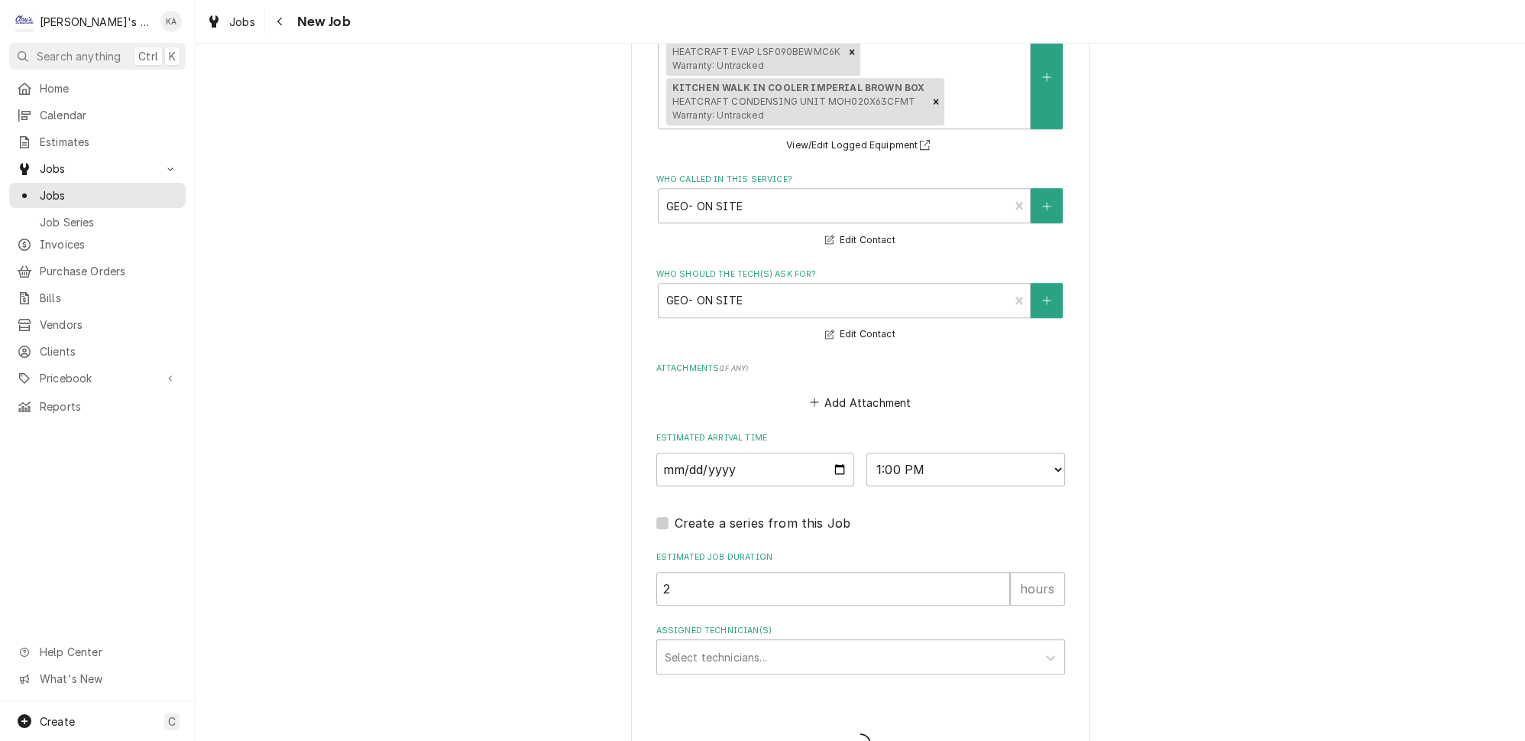
type textarea "x"
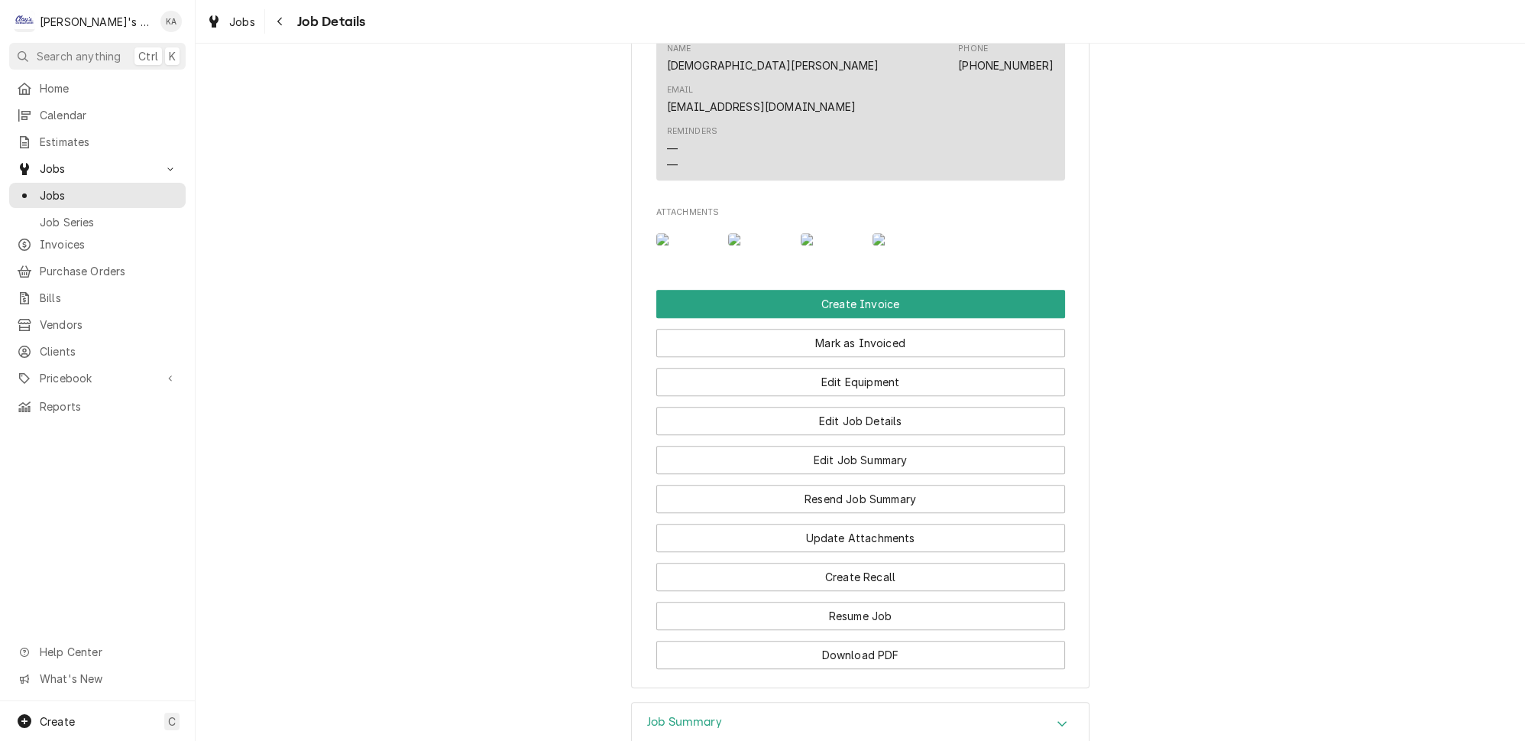
scroll to position [1692, 0]
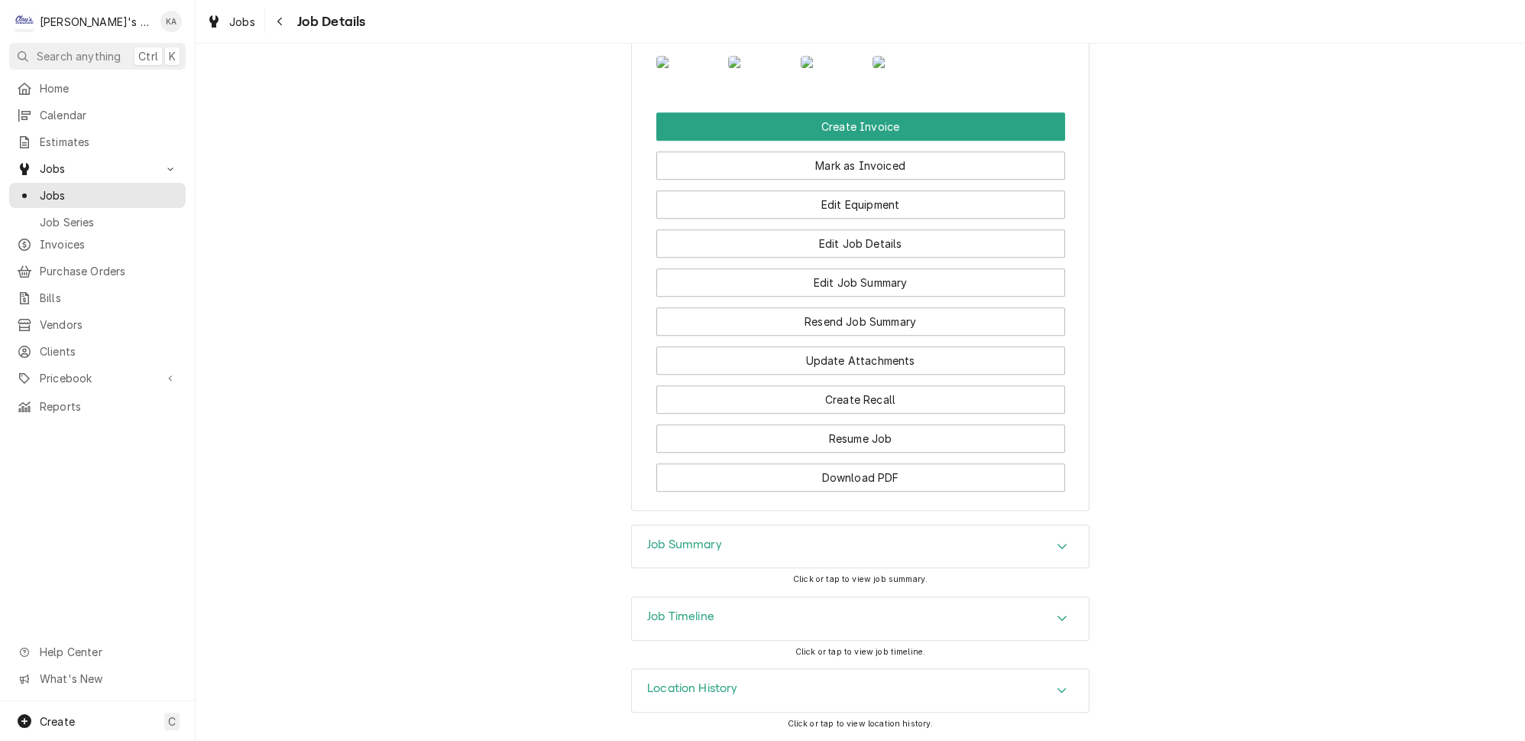
click at [1057, 547] on icon "Accordion Header" at bounding box center [1062, 546] width 11 height 12
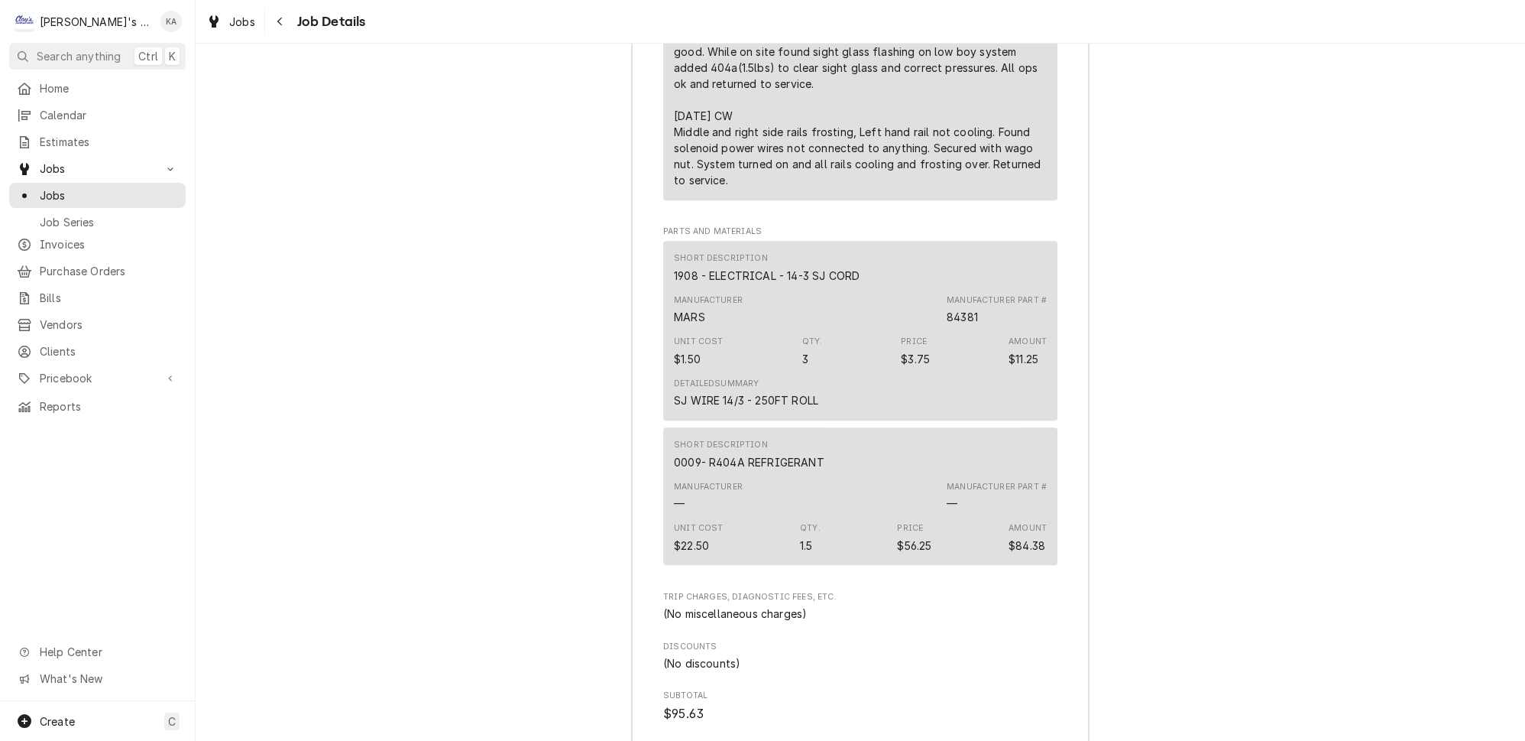
scroll to position [2942, 0]
